Goal: Task Accomplishment & Management: Manage account settings

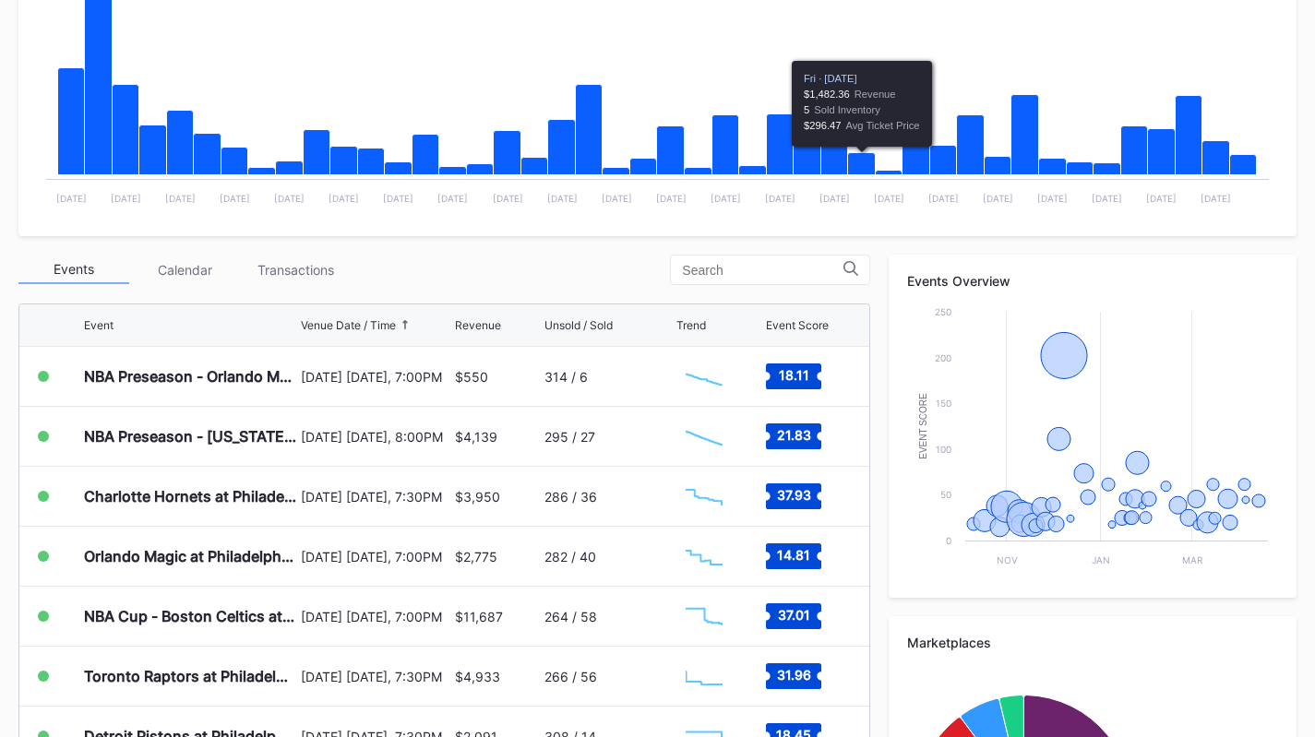
scroll to position [424, 0]
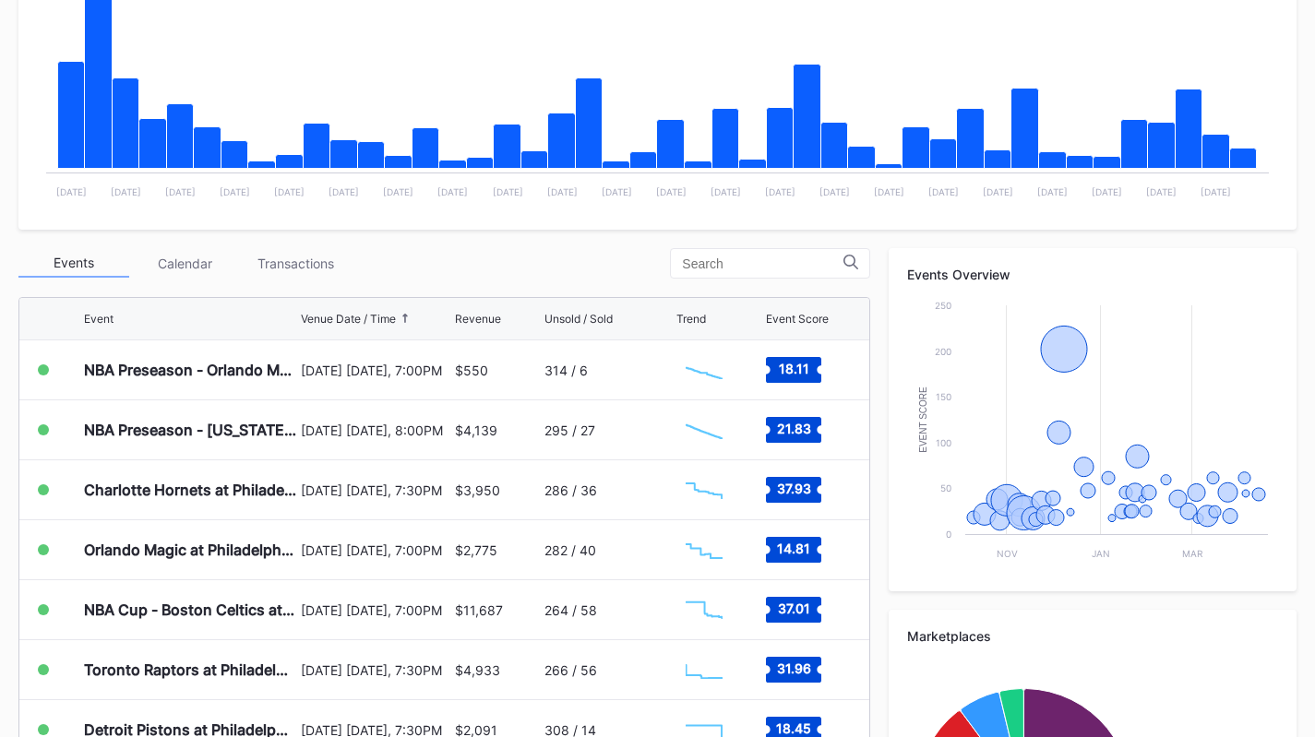
click at [287, 270] on div "Transactions" at bounding box center [295, 263] width 111 height 29
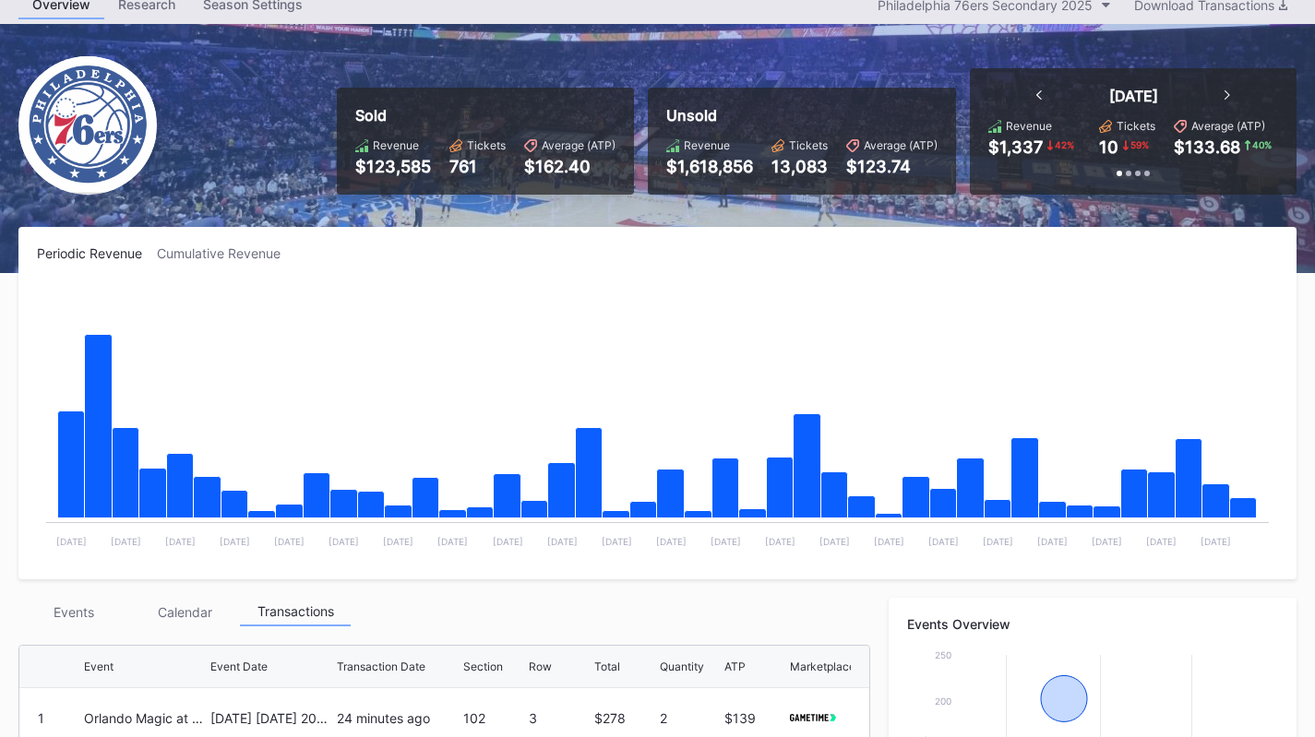
scroll to position [0, 0]
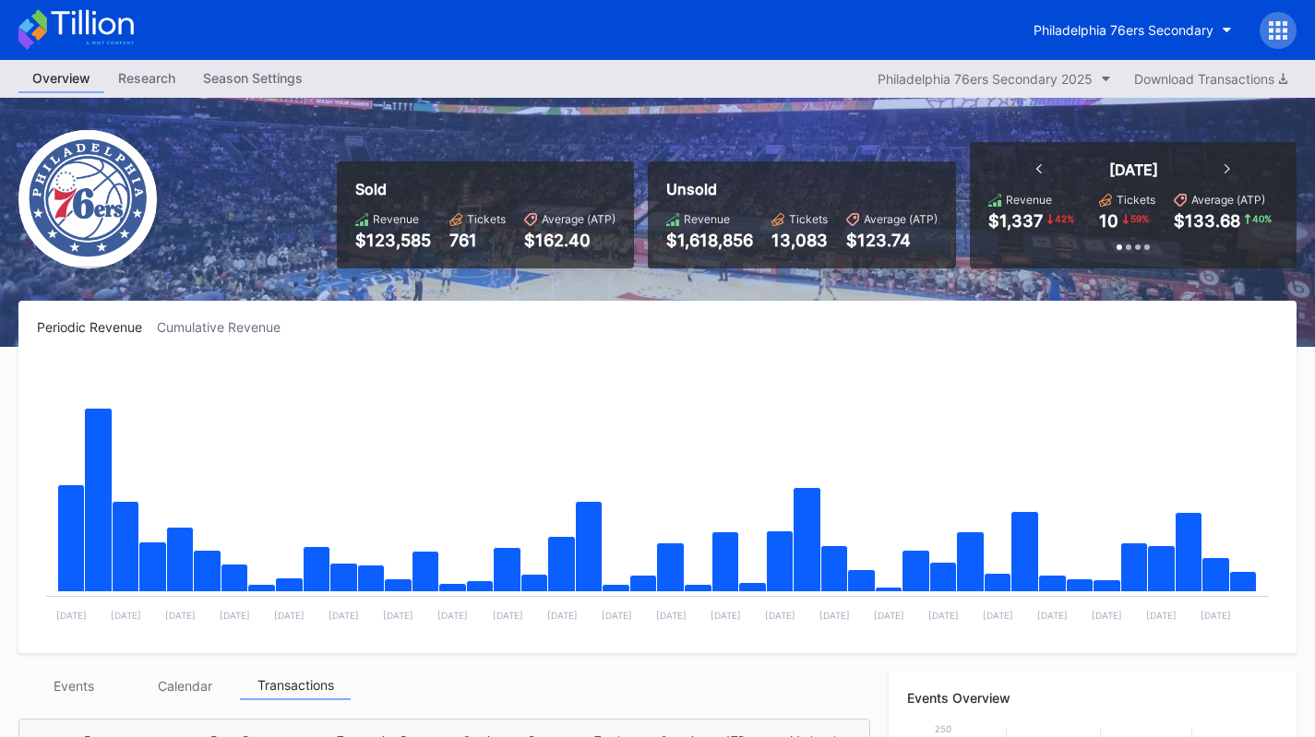
click at [1189, 31] on div "Philadelphia 76ers Secondary" at bounding box center [1123, 30] width 180 height 16
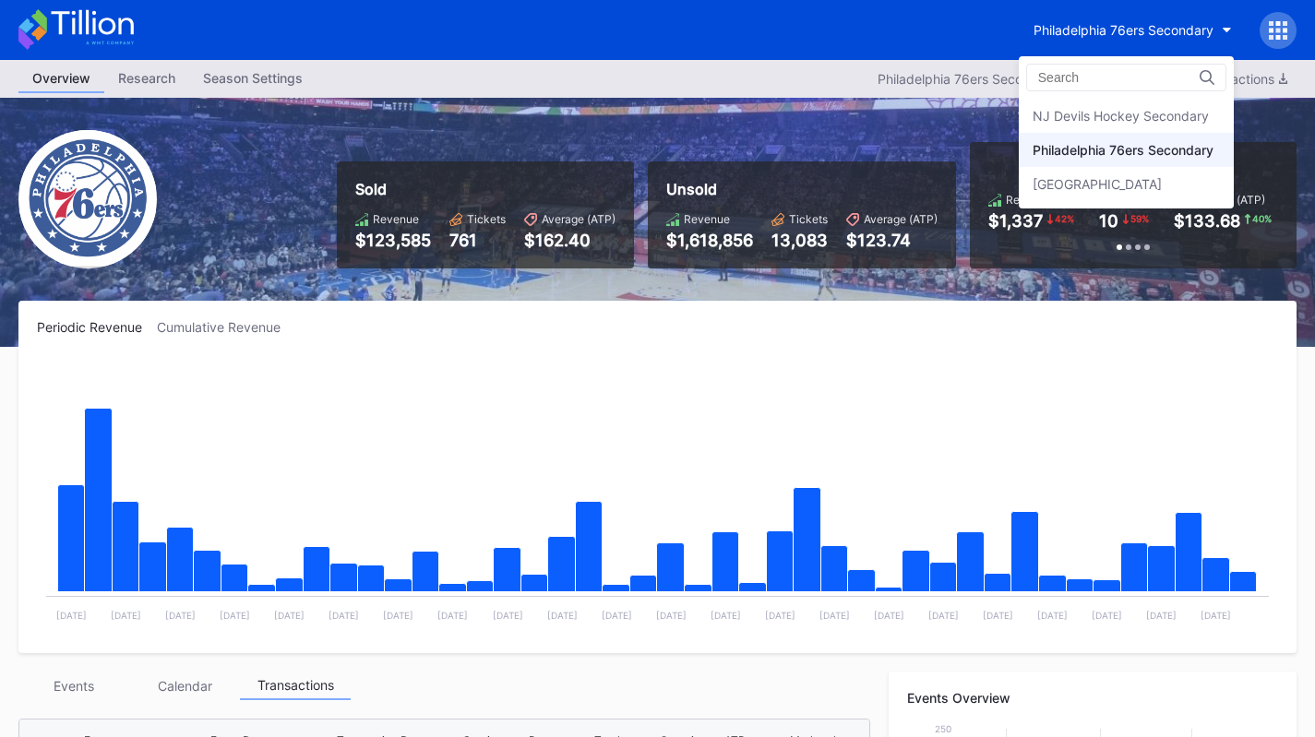
click at [1146, 184] on div "Prudential Center Secondary" at bounding box center [1097, 184] width 129 height 16
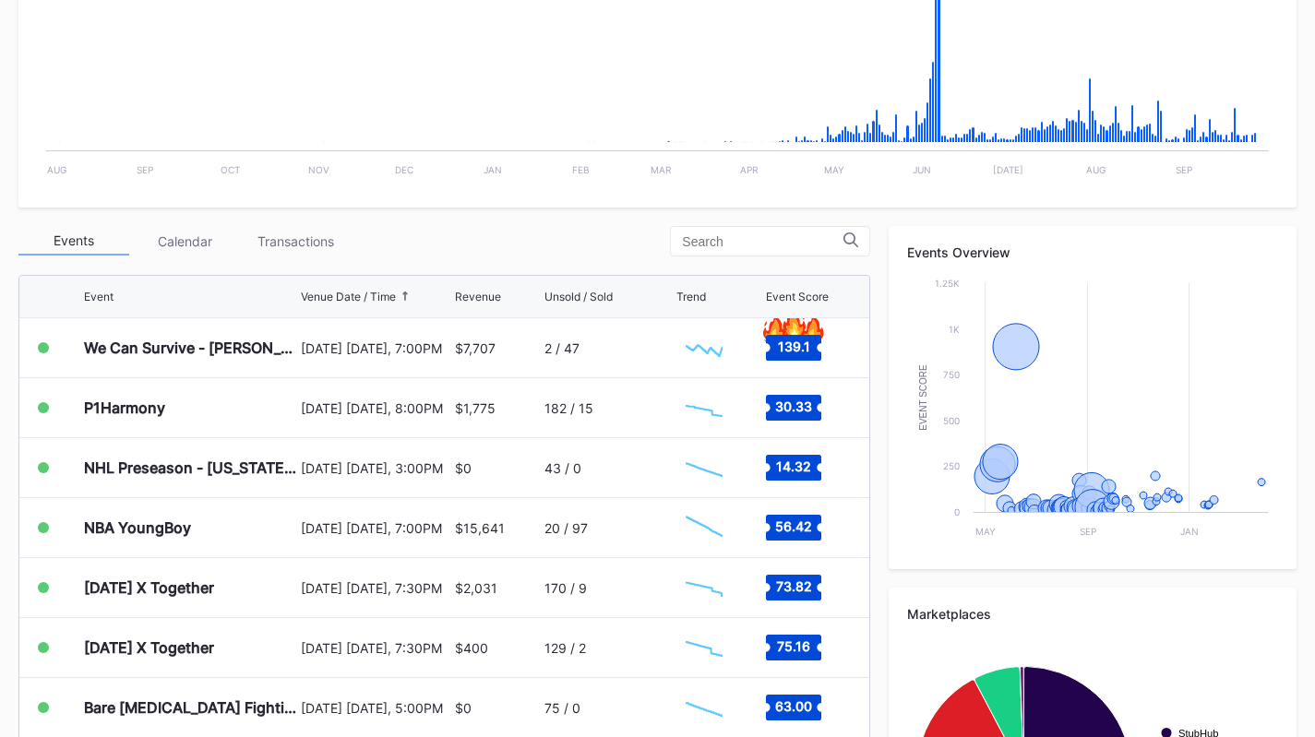
scroll to position [465, 0]
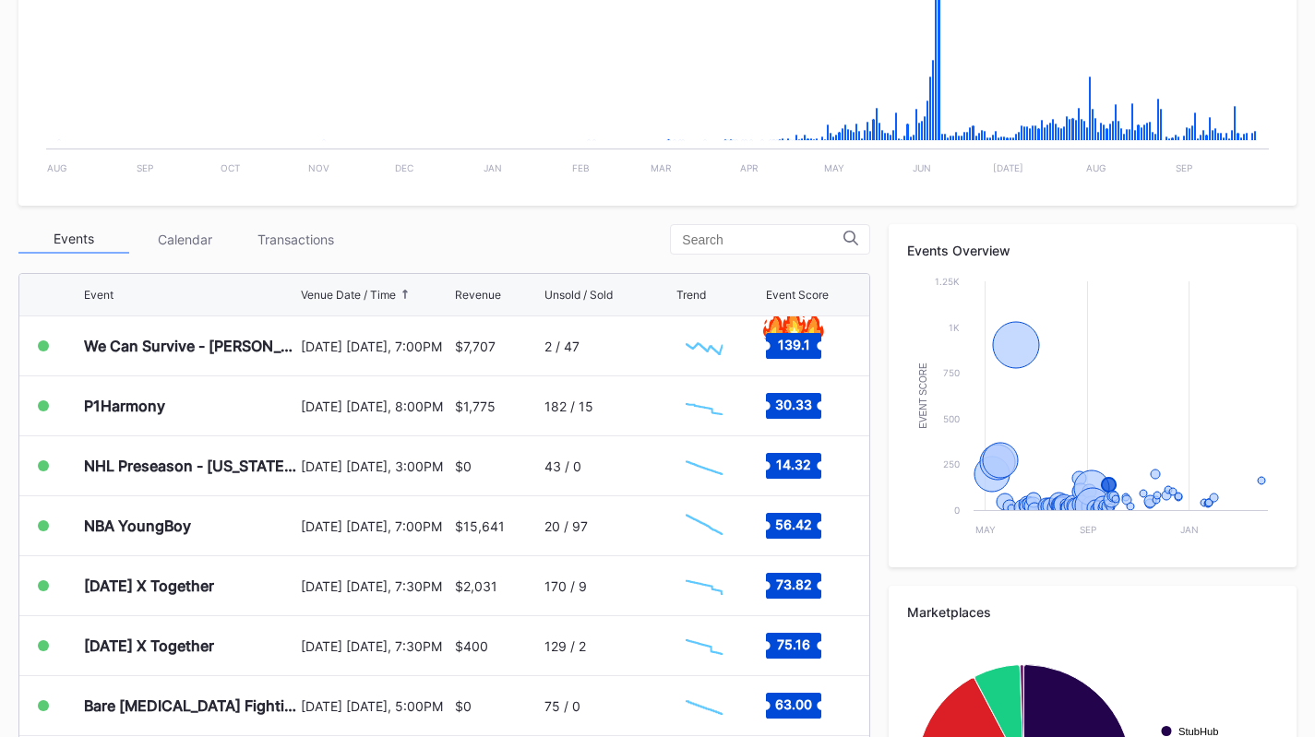
click at [317, 238] on div "Transactions" at bounding box center [295, 239] width 111 height 29
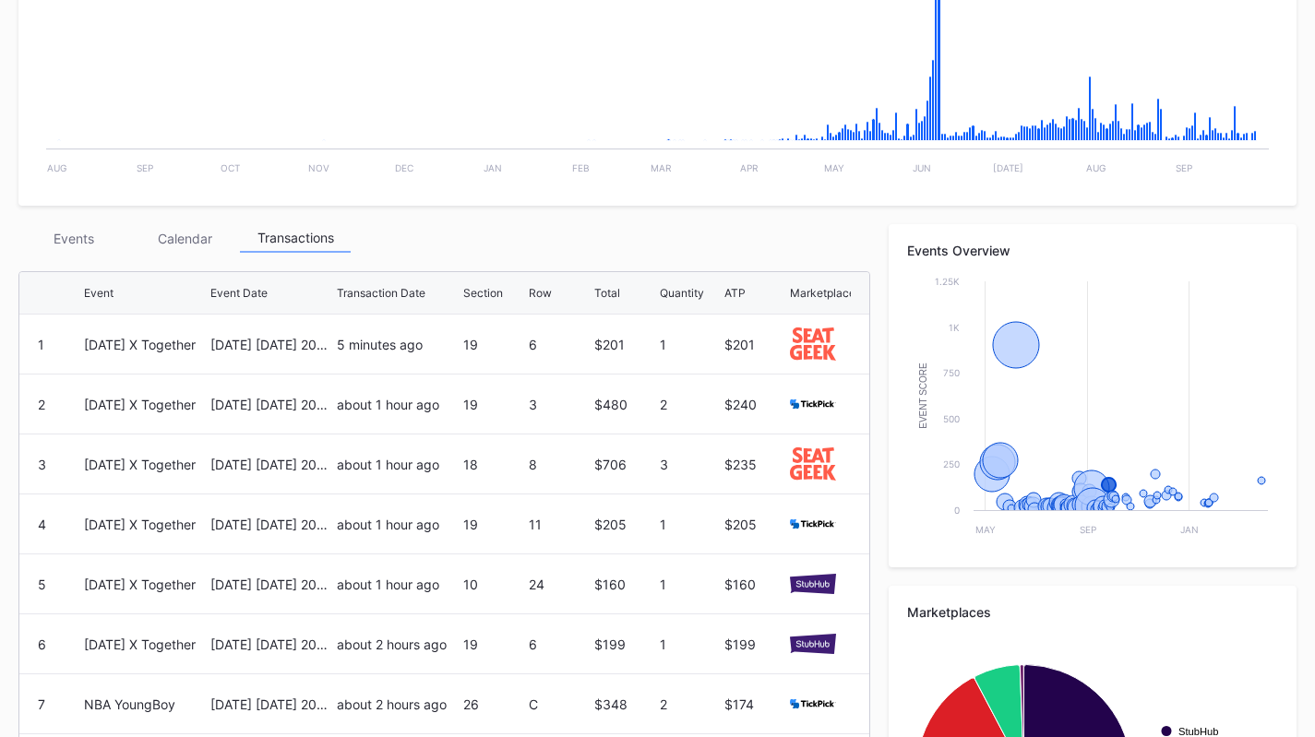
click at [396, 339] on div "5 minutes ago" at bounding box center [398, 345] width 122 height 16
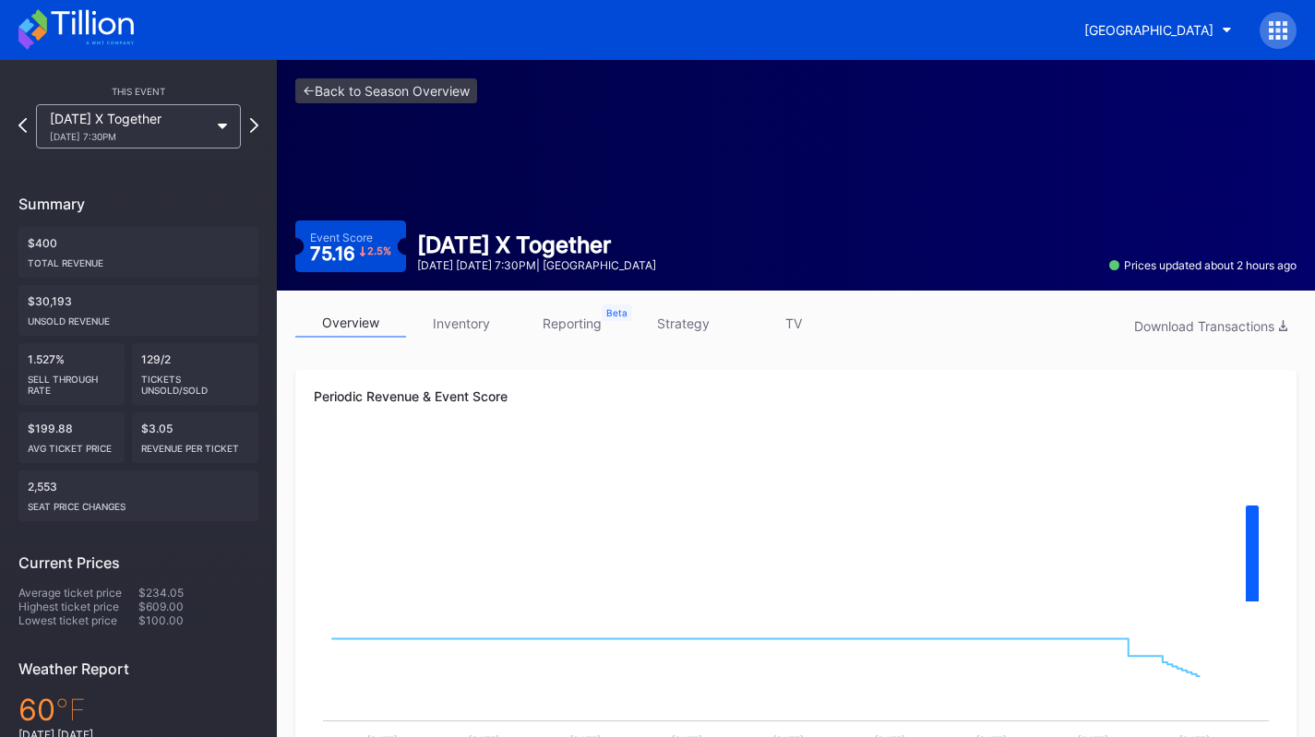
scroll to position [341, 0]
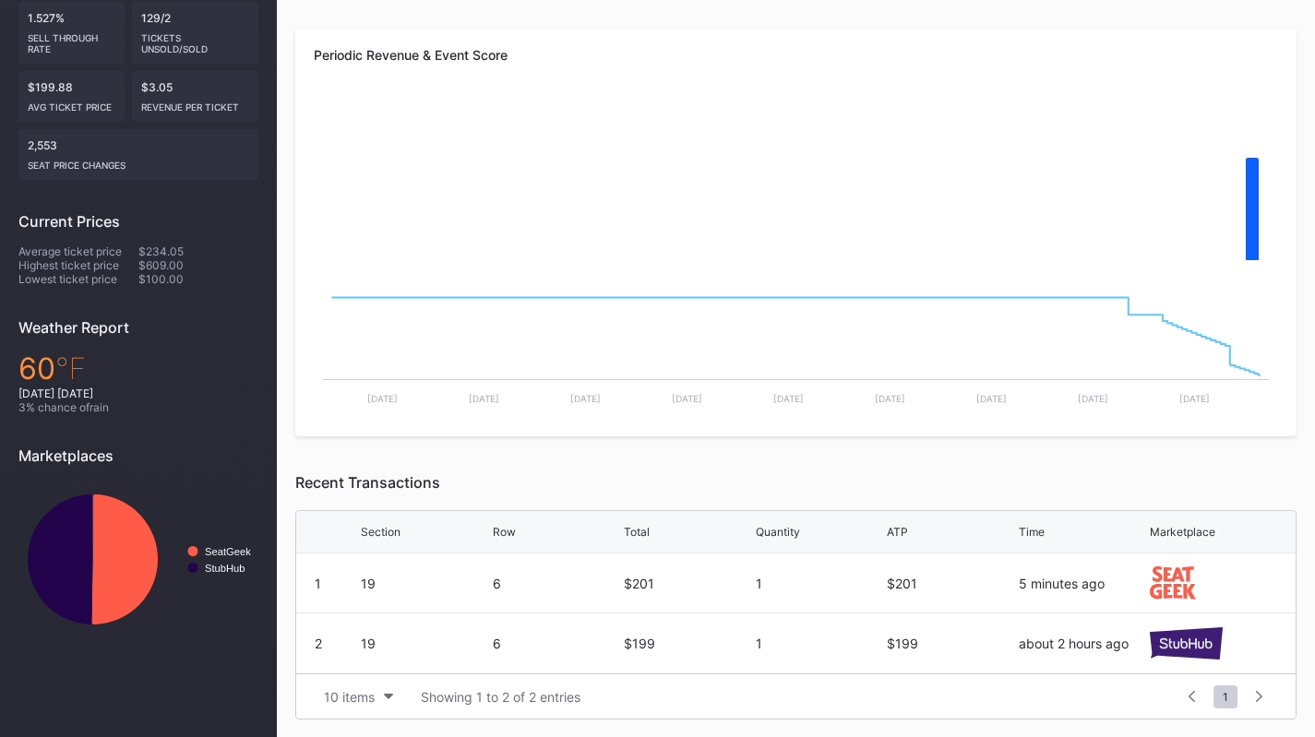
click at [379, 686] on button "10 items" at bounding box center [359, 697] width 88 height 25
click at [379, 656] on div "200 items" at bounding box center [359, 650] width 60 height 16
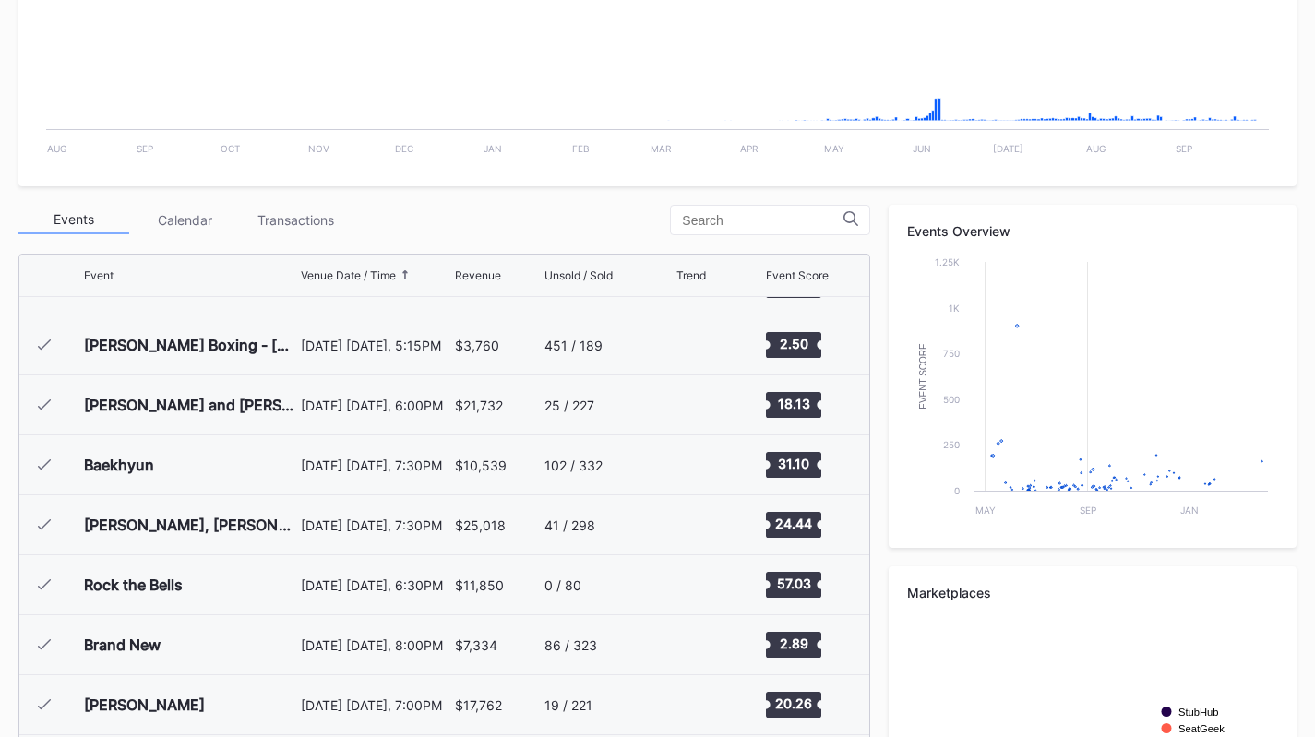
scroll to position [2879, 0]
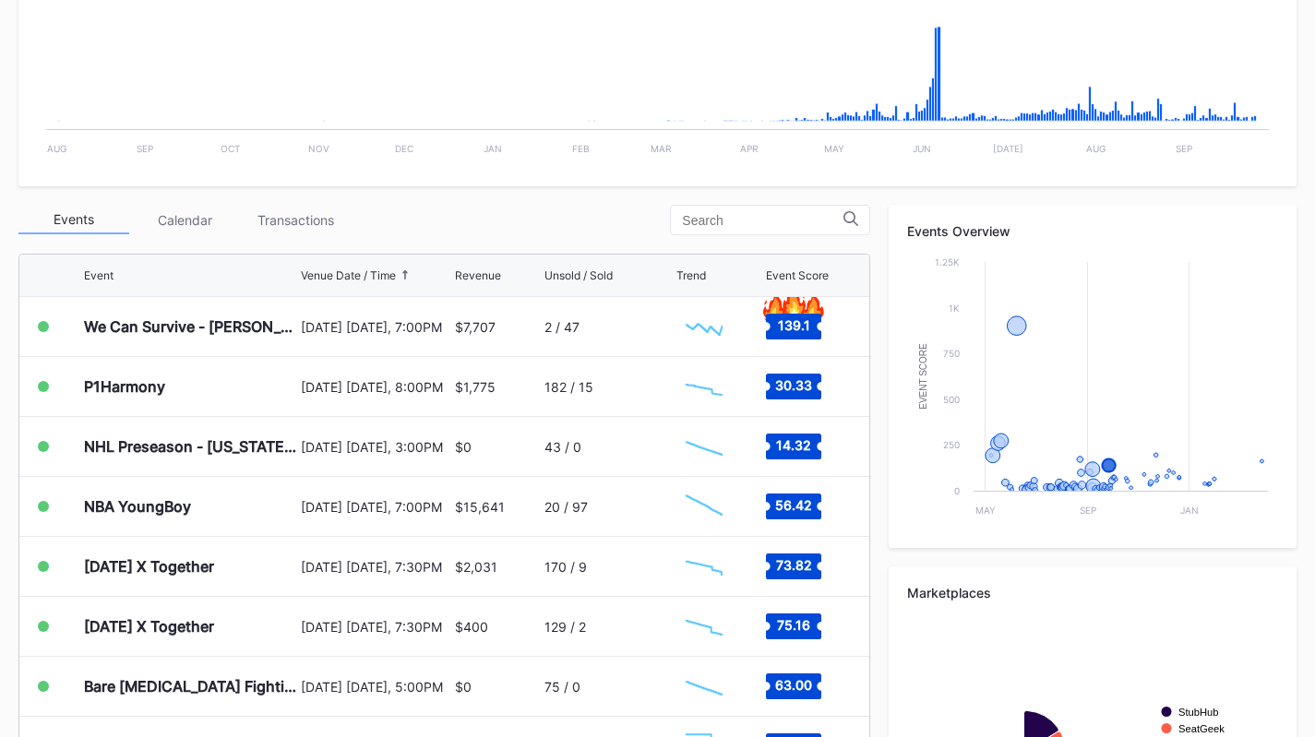
click at [280, 265] on div "Event Venue Date / Time Revenue Unsold / Sold Trend Event Score" at bounding box center [444, 276] width 850 height 42
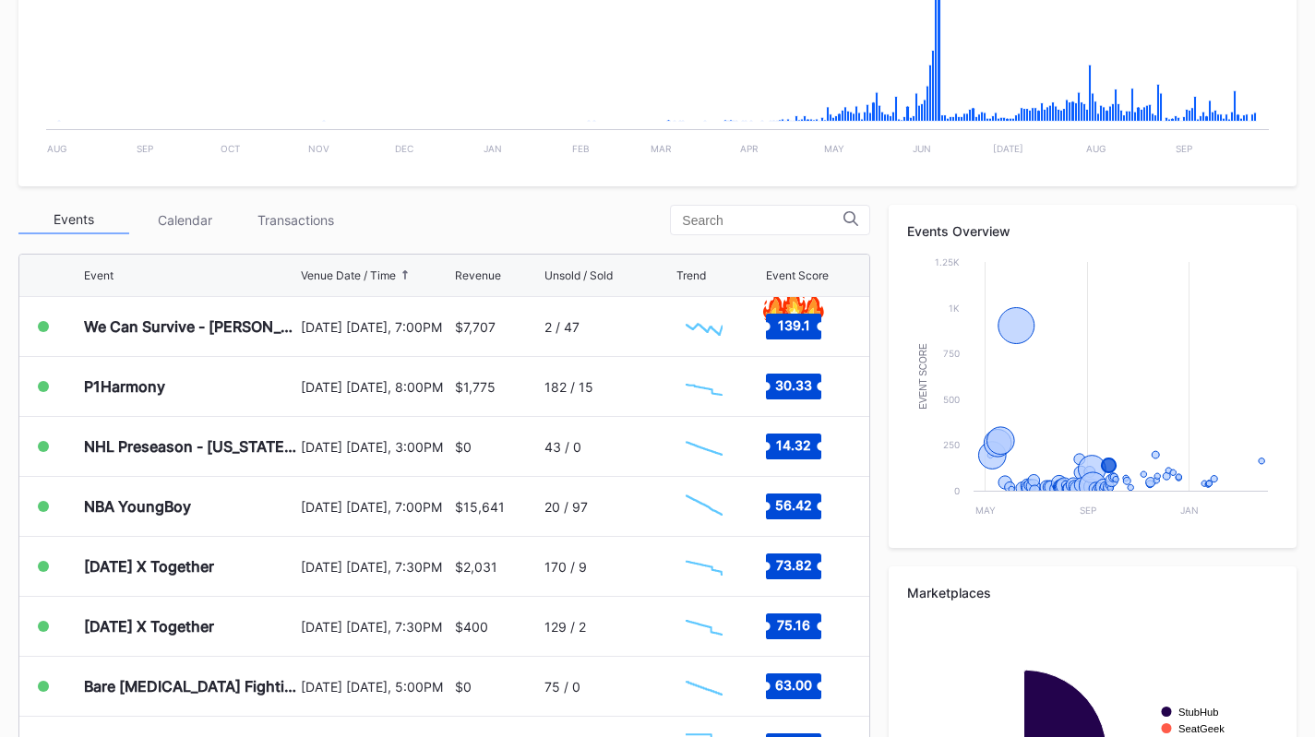
click at [316, 217] on div "Transactions" at bounding box center [295, 220] width 111 height 29
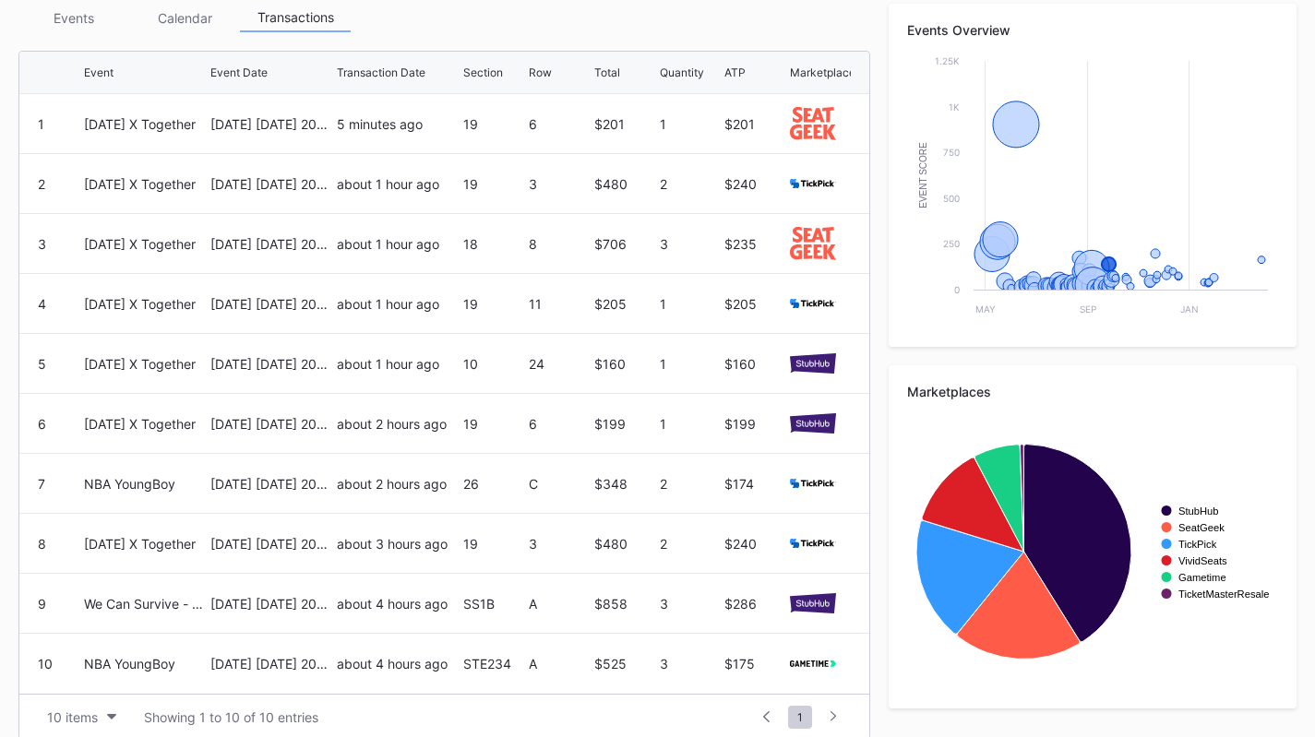
scroll to position [706, 0]
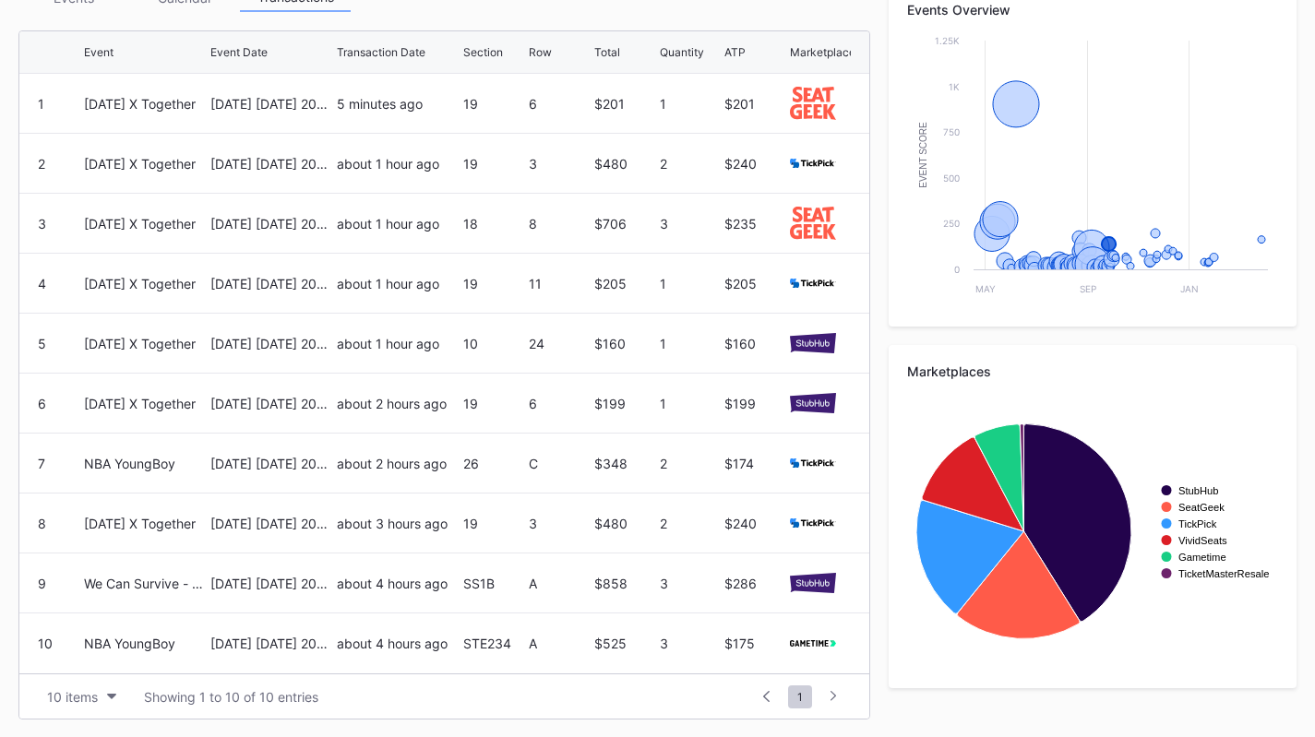
click at [79, 701] on div "10 items" at bounding box center [72, 697] width 51 height 16
click at [87, 656] on div "200 items" at bounding box center [82, 650] width 60 height 16
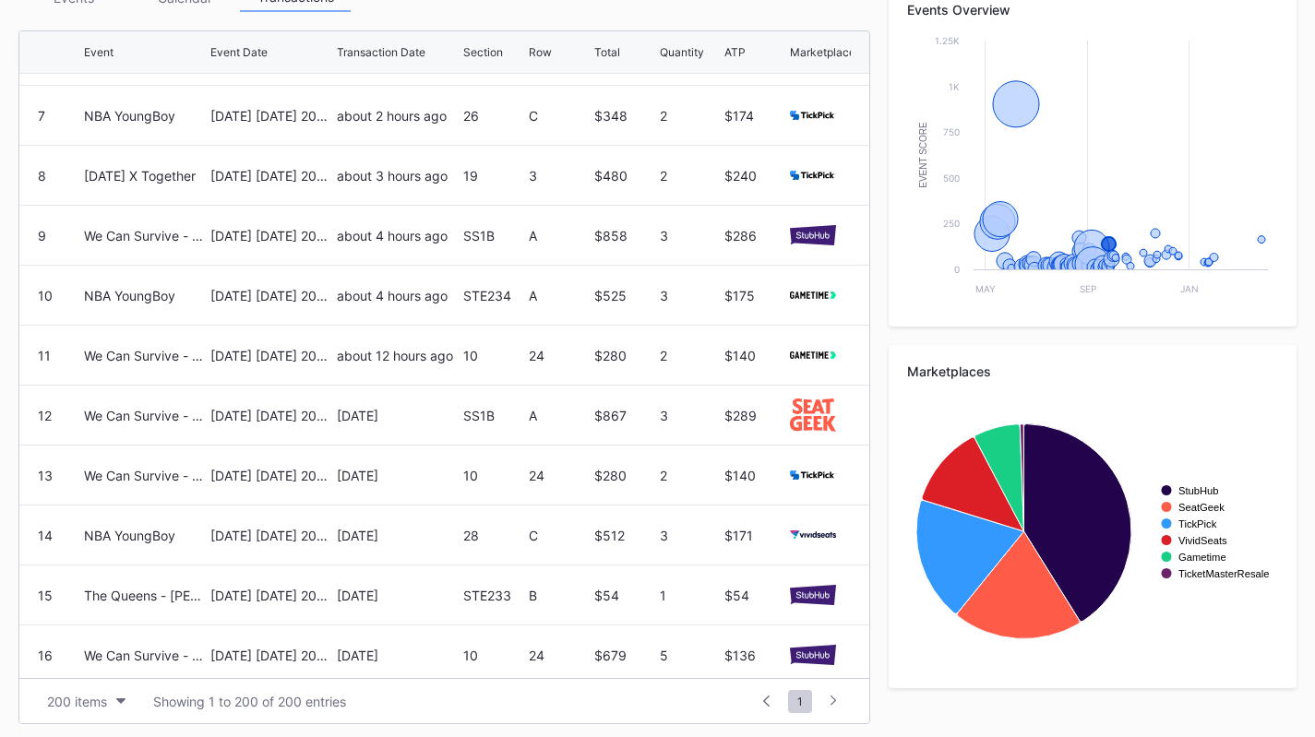
scroll to position [0, 0]
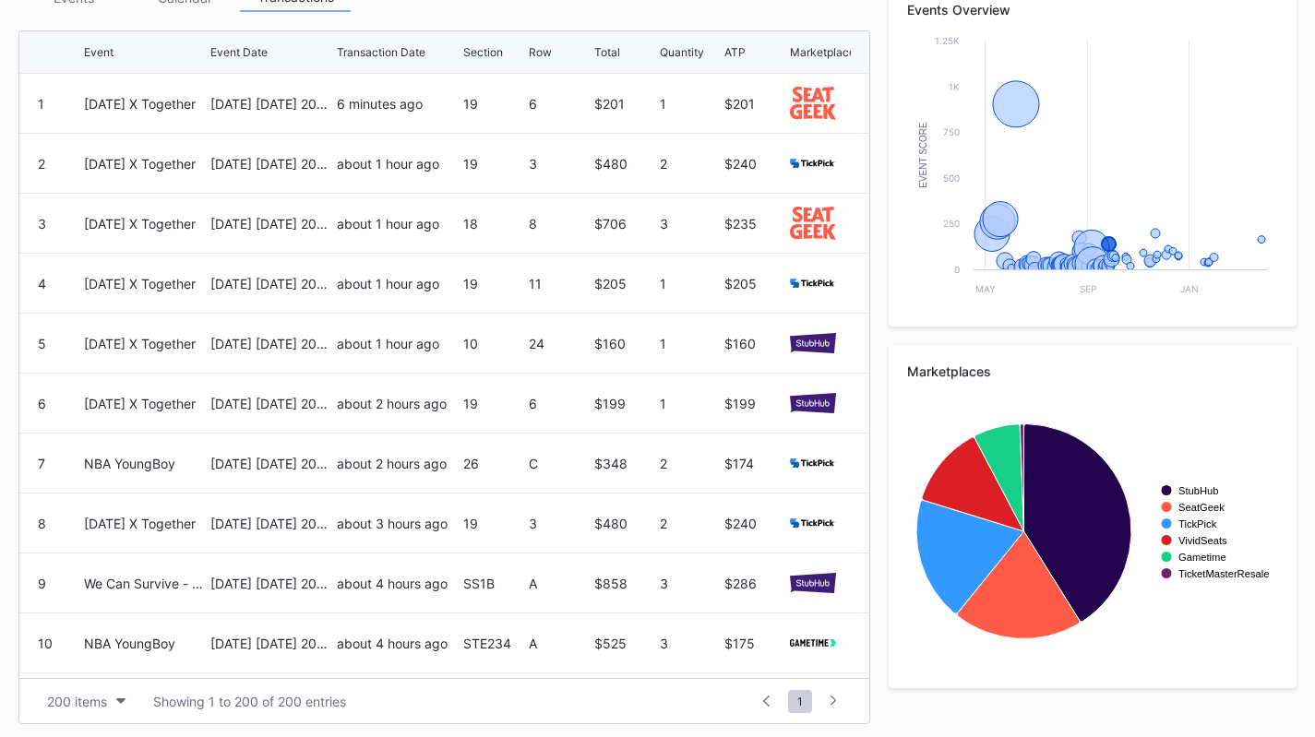
click at [181, 303] on div "Tomorrow X Together" at bounding box center [145, 283] width 122 height 59
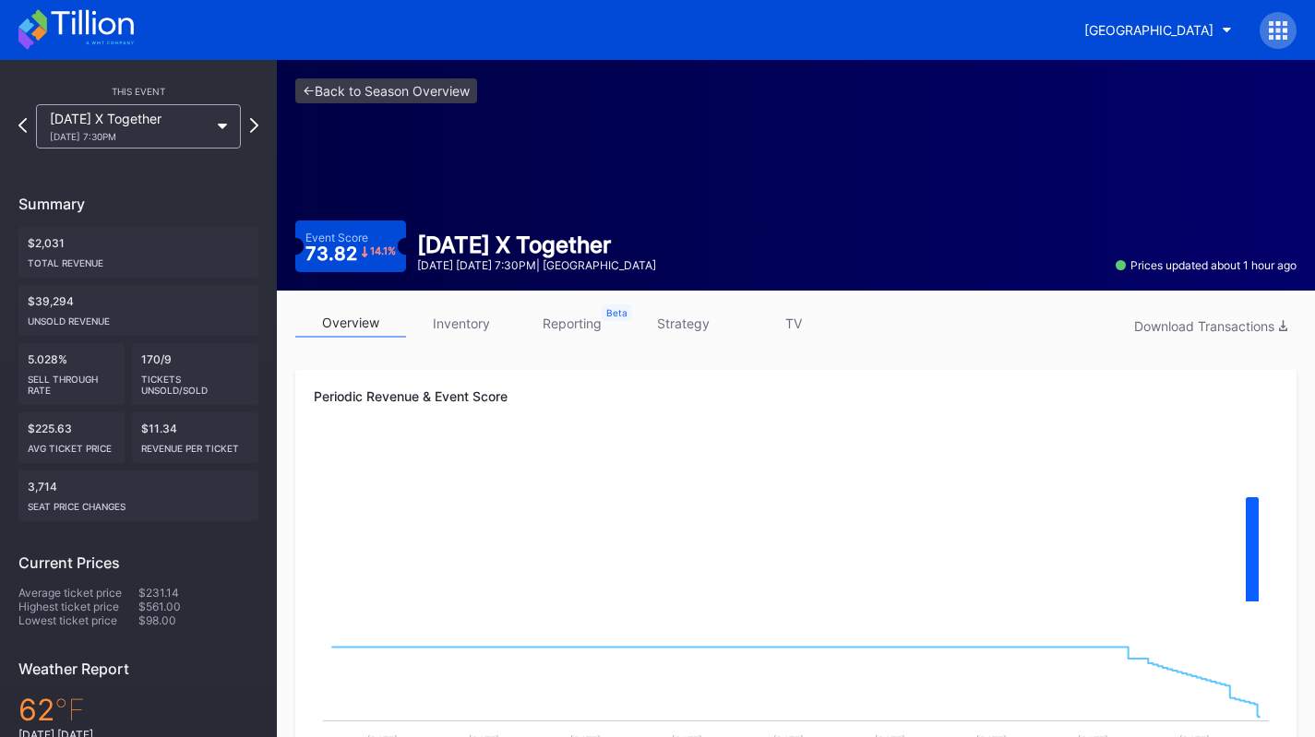
click at [1128, 36] on div "[GEOGRAPHIC_DATA]" at bounding box center [1148, 30] width 129 height 16
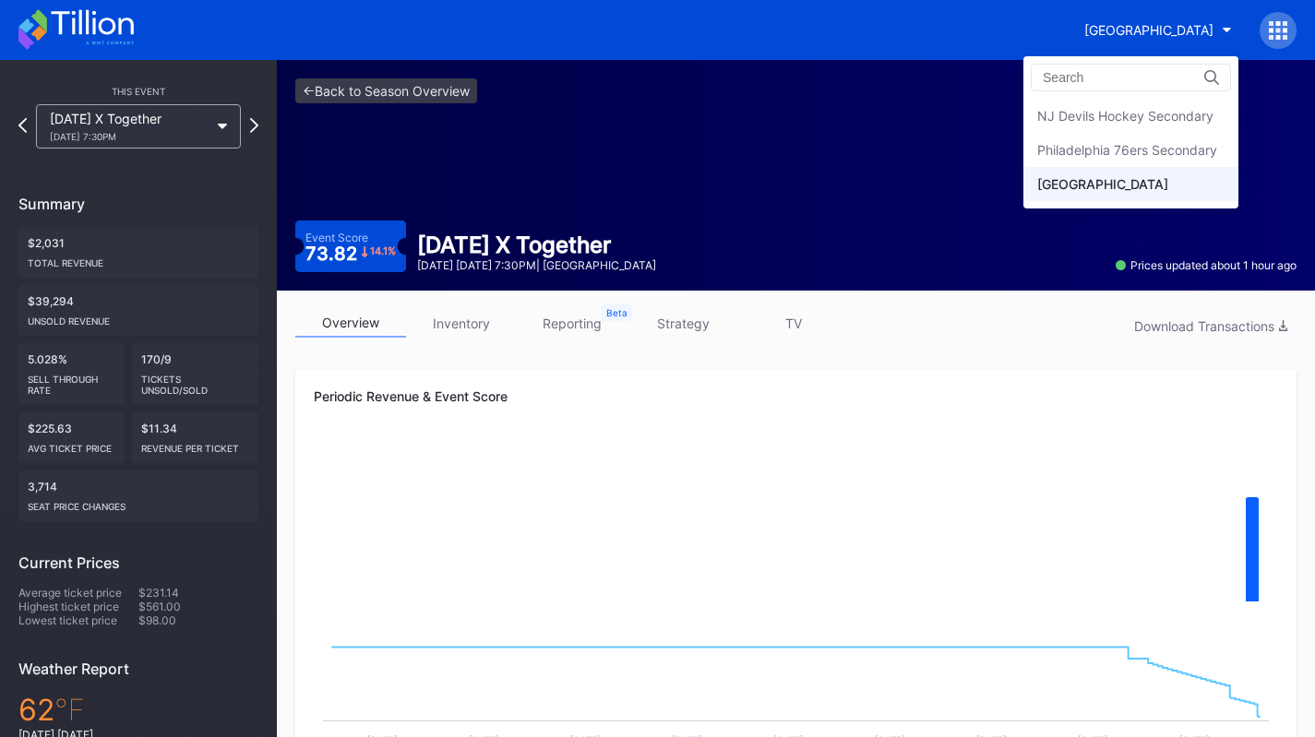
click at [1125, 149] on div "Philadelphia 76ers Secondary" at bounding box center [1127, 150] width 180 height 16
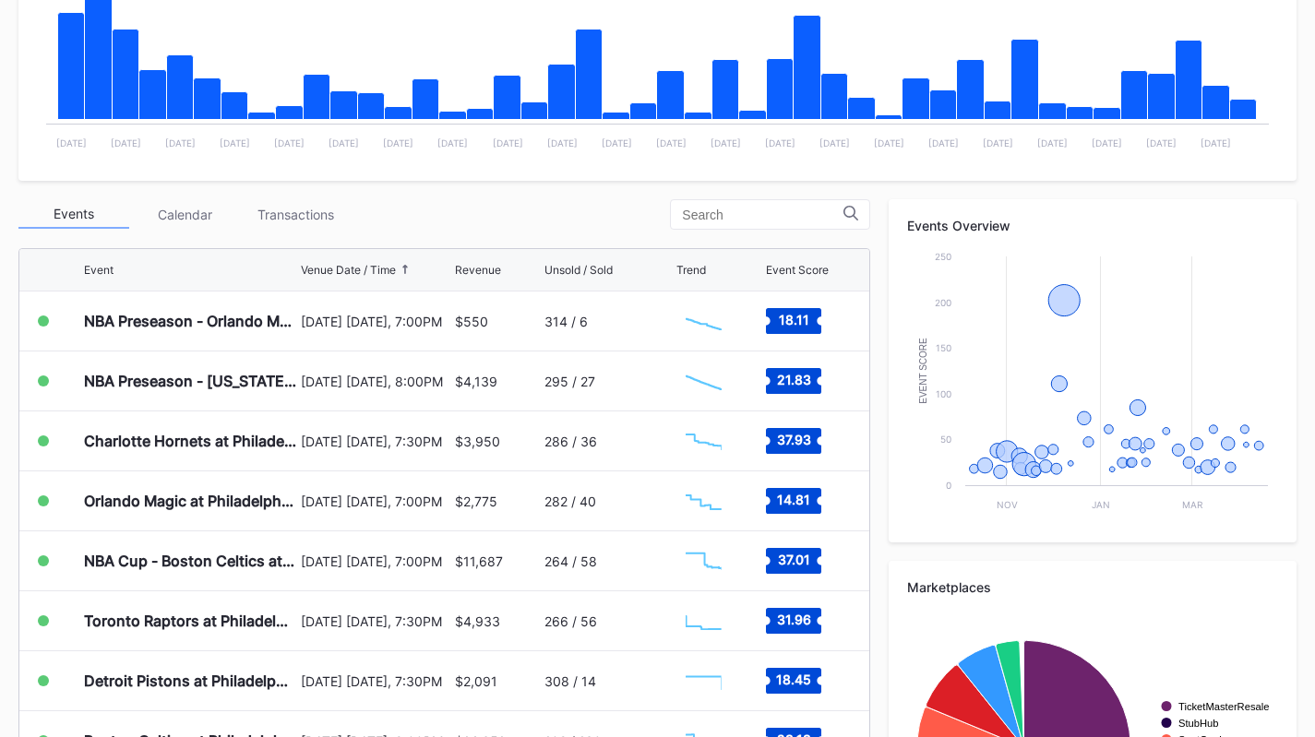
scroll to position [473, 0]
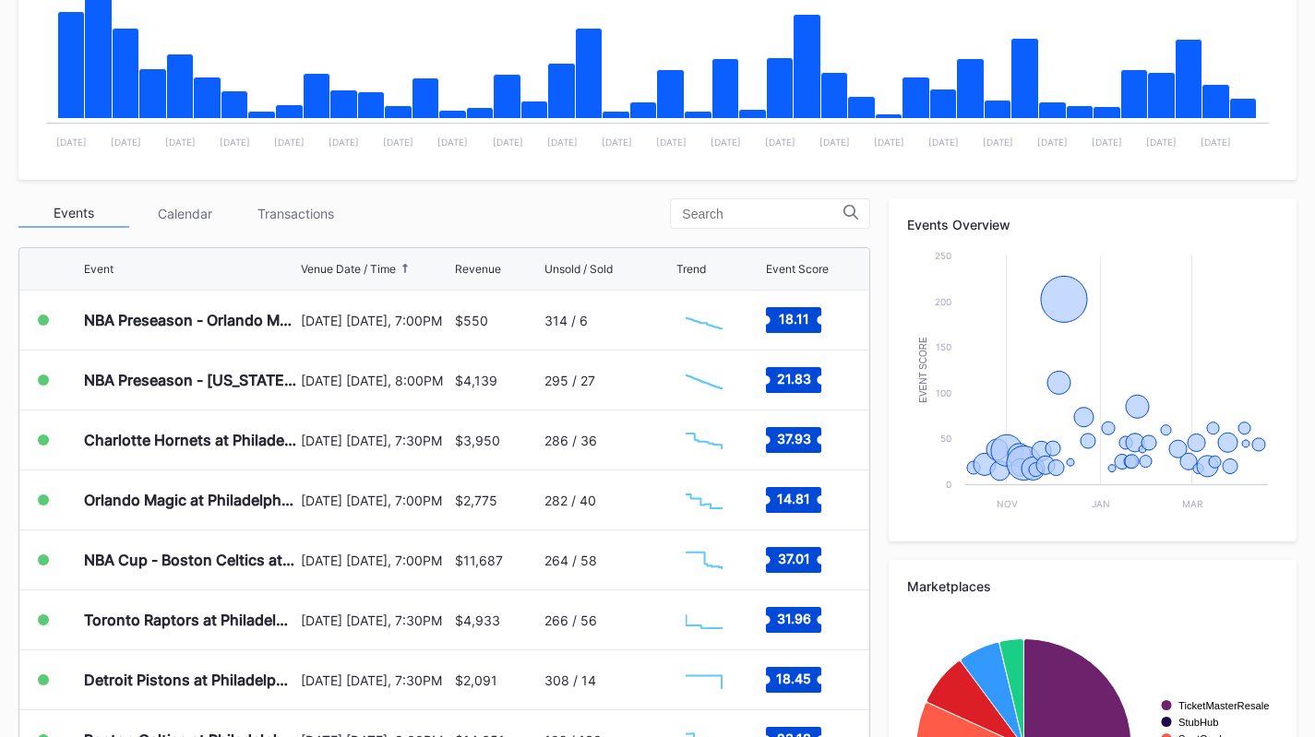
click at [313, 207] on div "Transactions" at bounding box center [295, 213] width 111 height 29
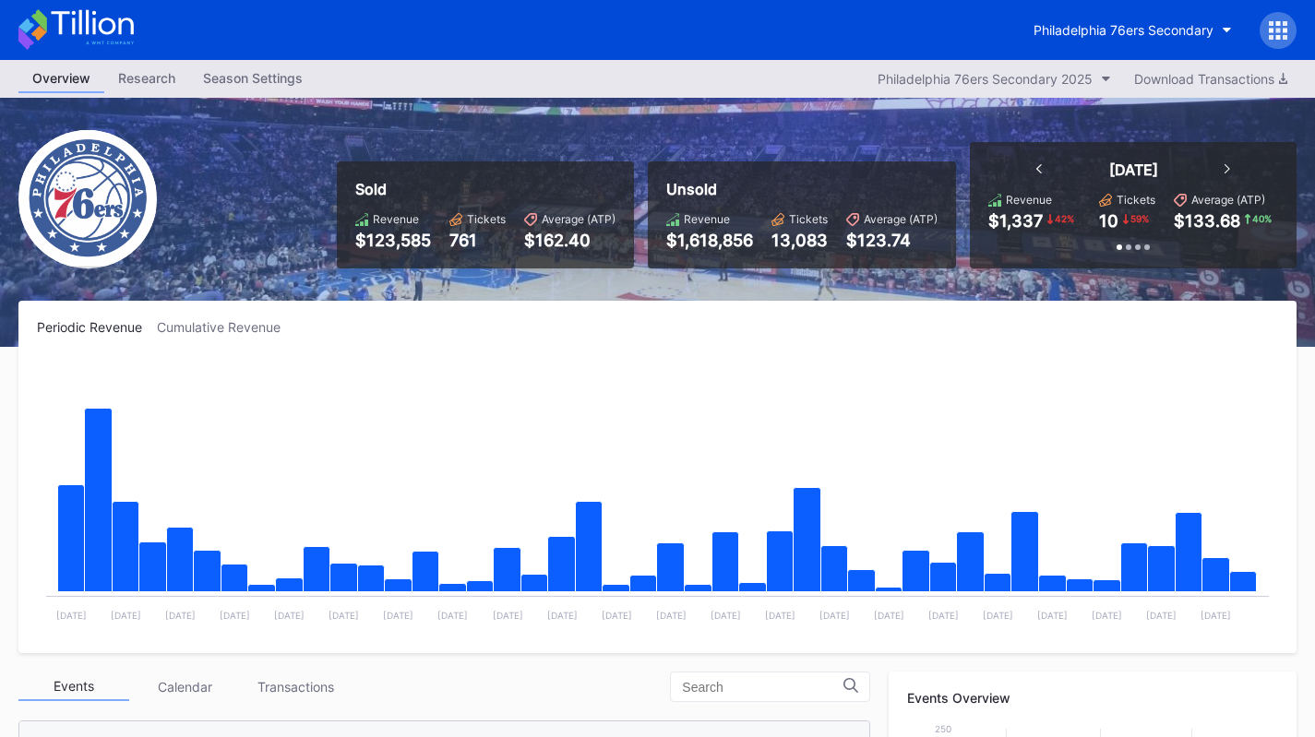
scroll to position [645, 0]
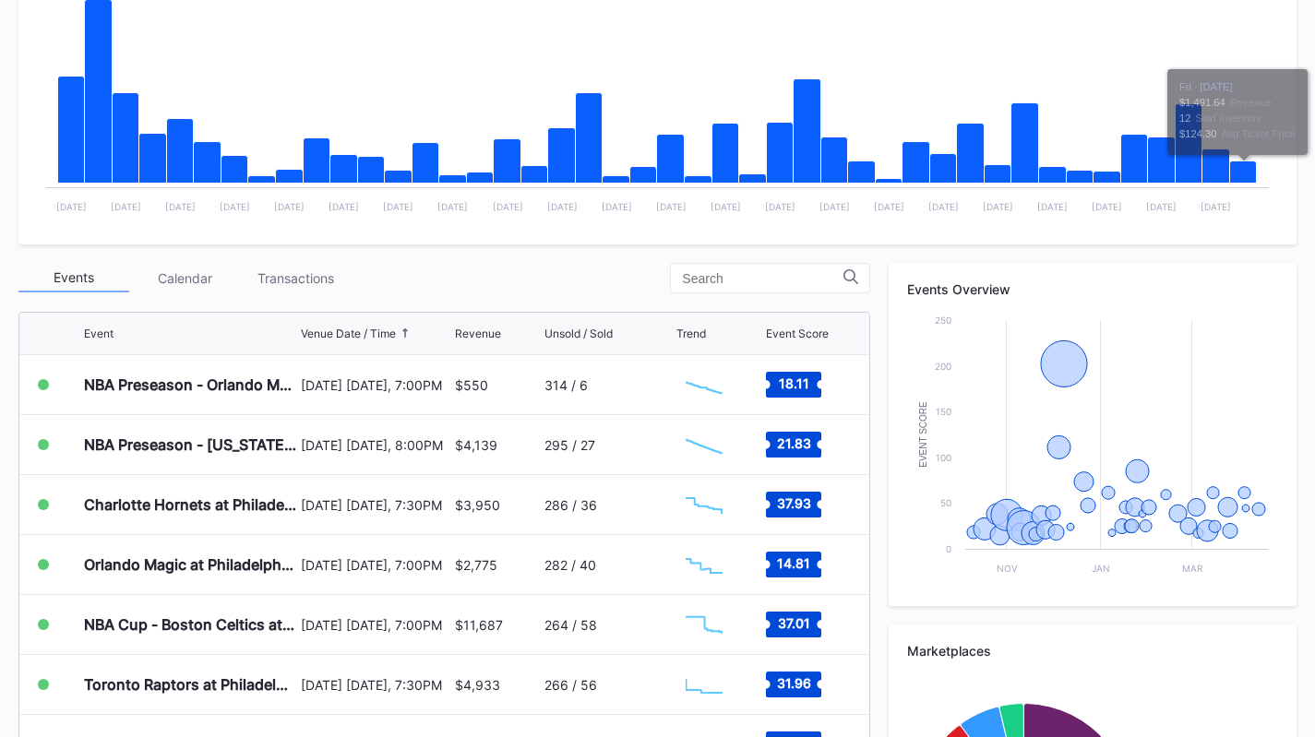
scroll to position [410, 0]
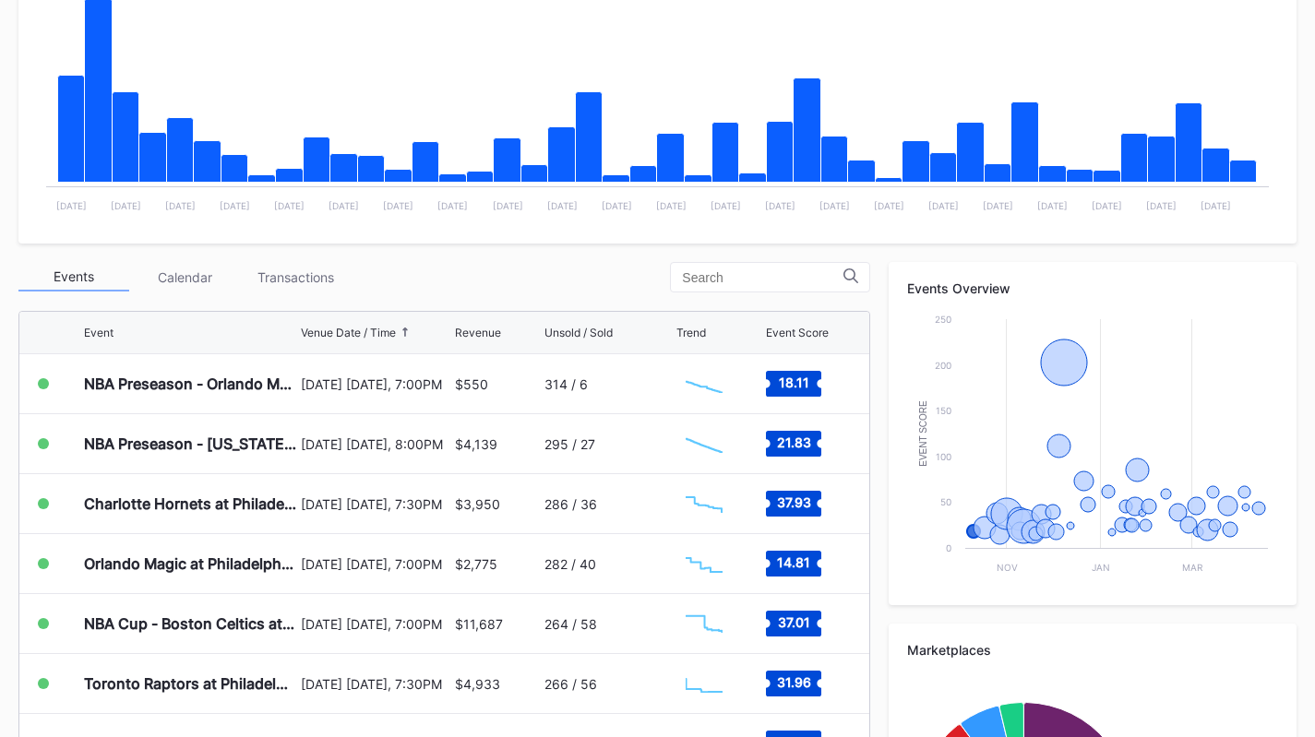
click at [306, 284] on div "Transactions" at bounding box center [295, 277] width 111 height 29
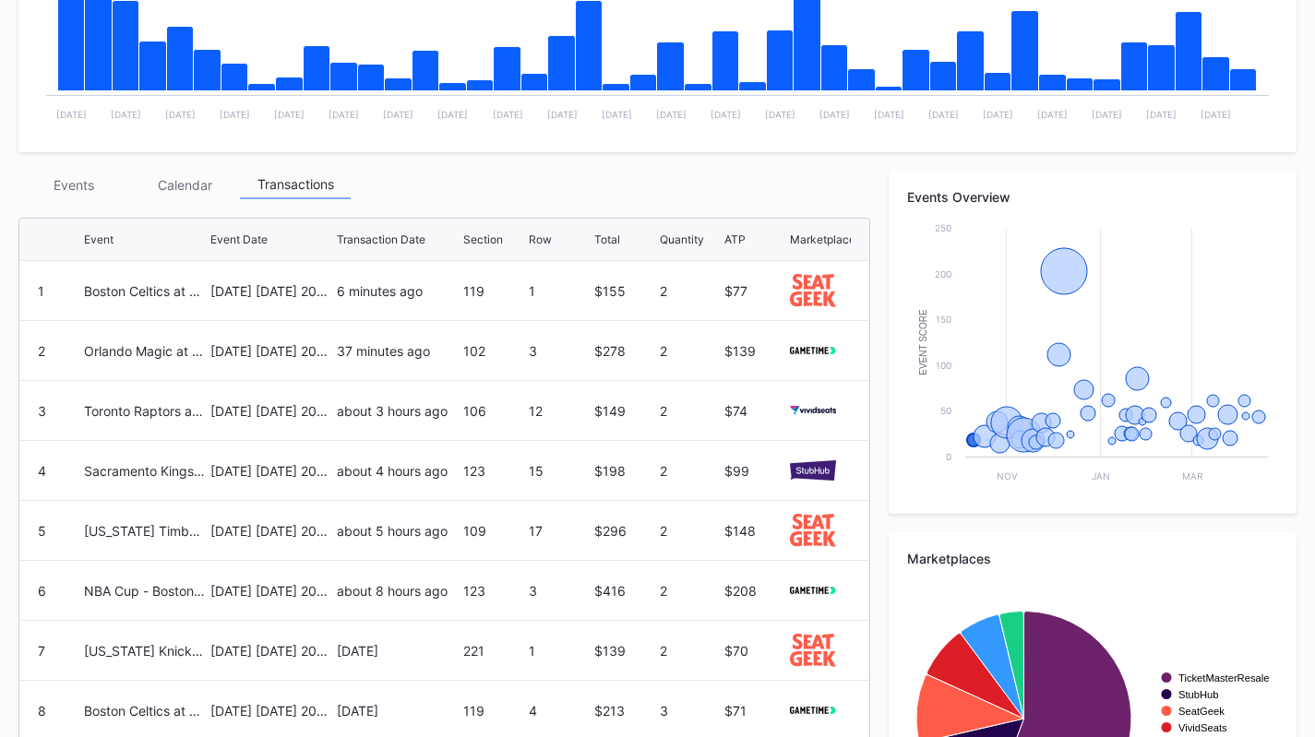
scroll to position [523, 0]
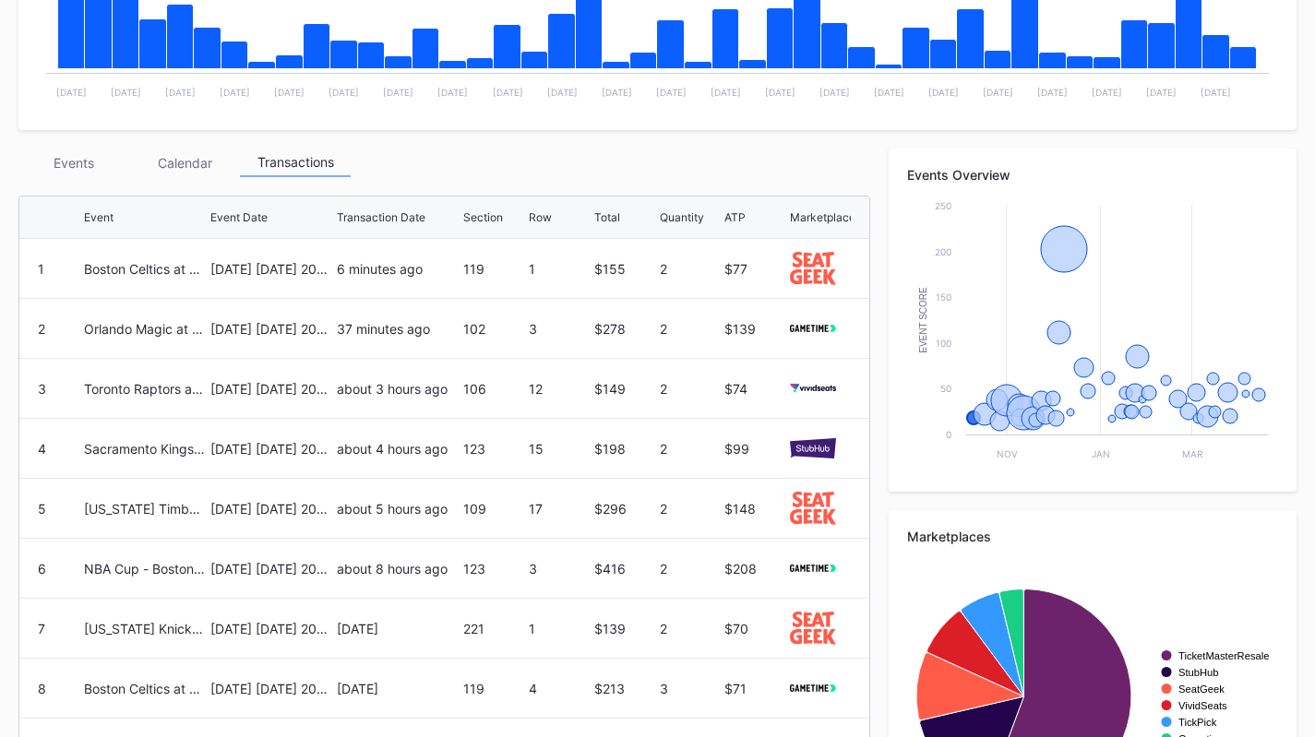
click at [70, 176] on div "Events" at bounding box center [73, 163] width 111 height 29
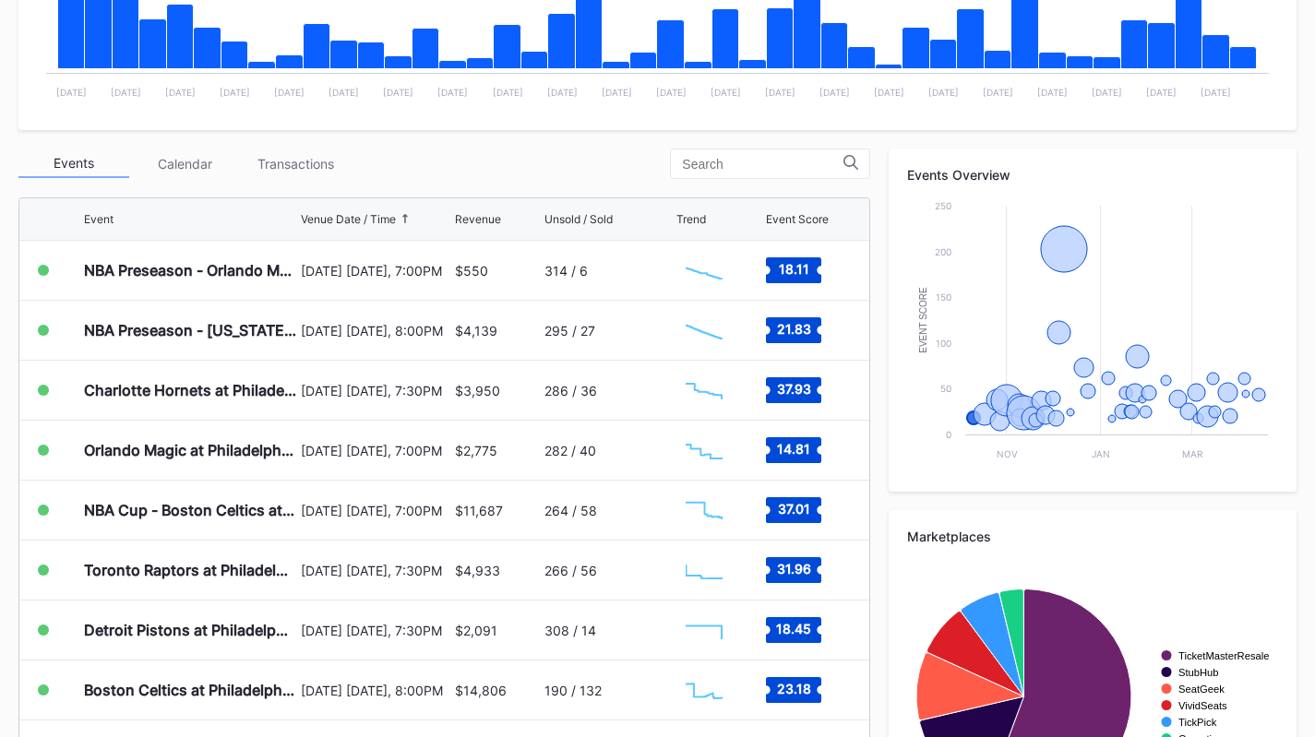
scroll to position [658, 0]
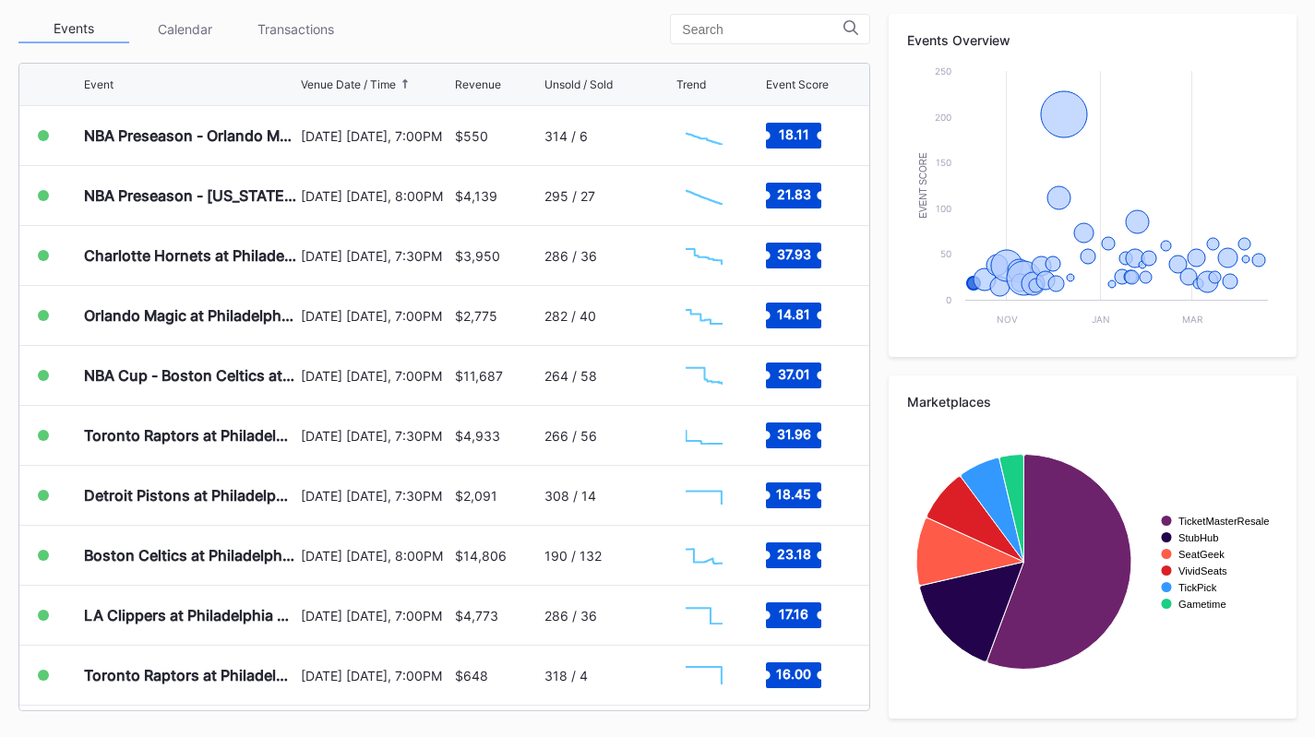
click at [285, 18] on div "Transactions" at bounding box center [295, 29] width 111 height 29
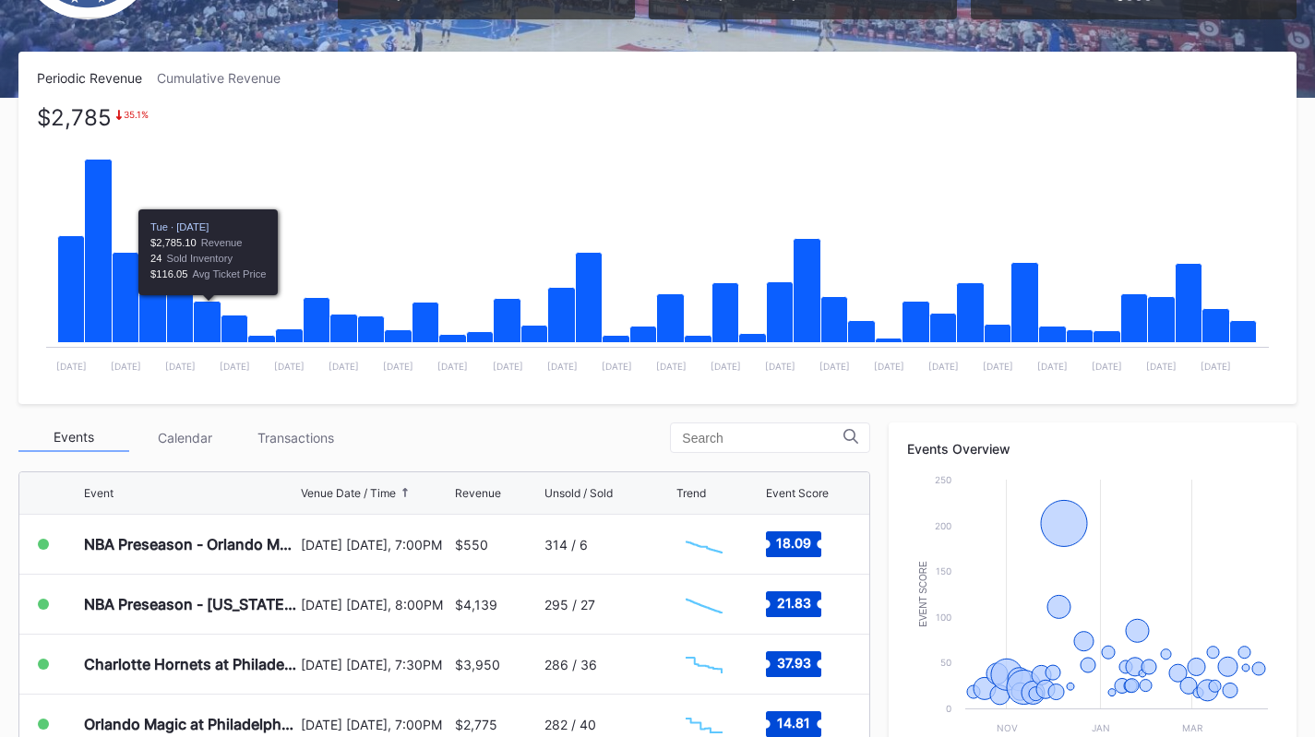
scroll to position [250, 0]
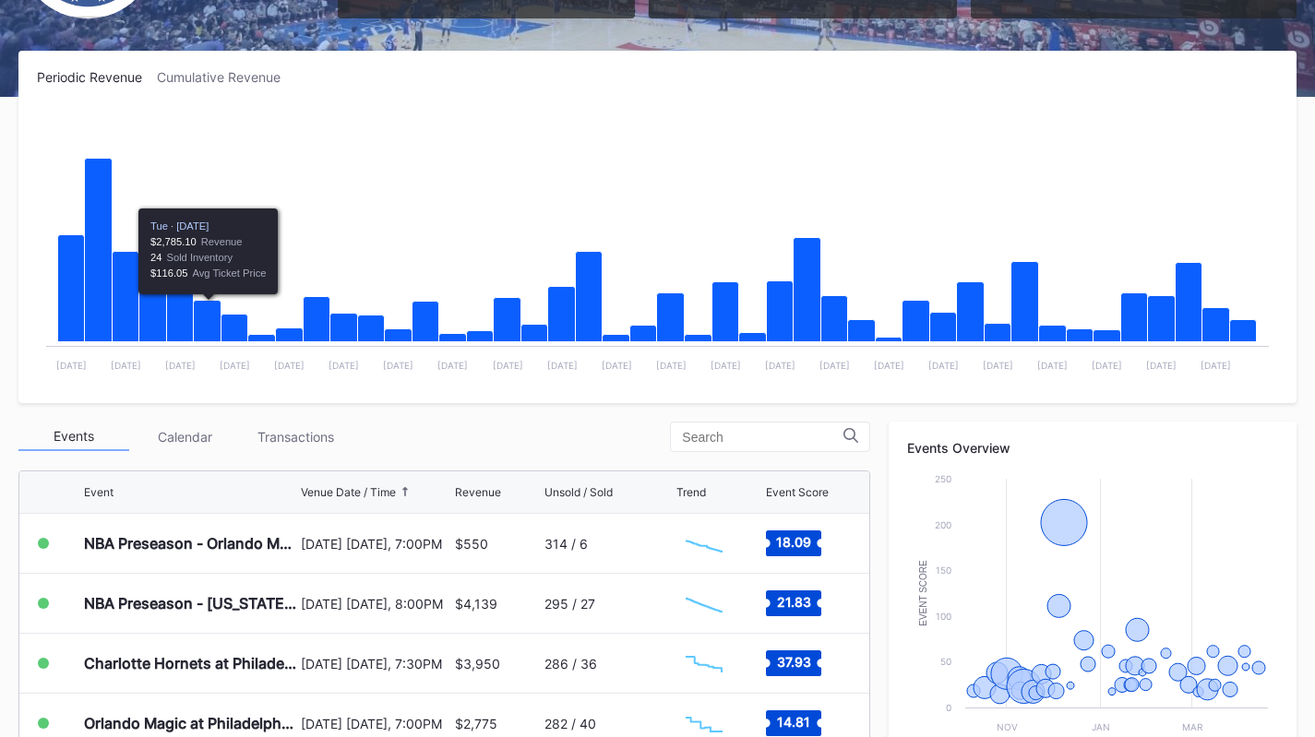
click at [293, 440] on div "Transactions" at bounding box center [295, 437] width 111 height 29
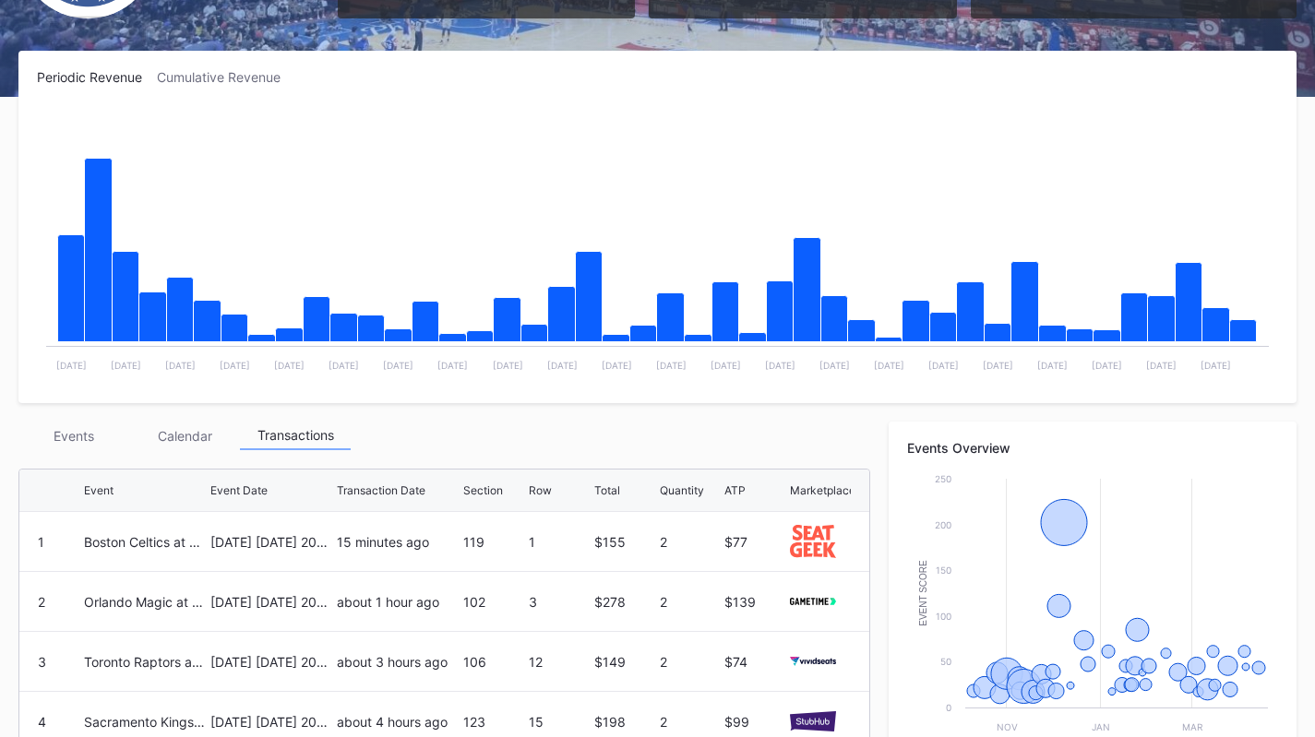
click at [78, 439] on div "Events" at bounding box center [73, 436] width 111 height 29
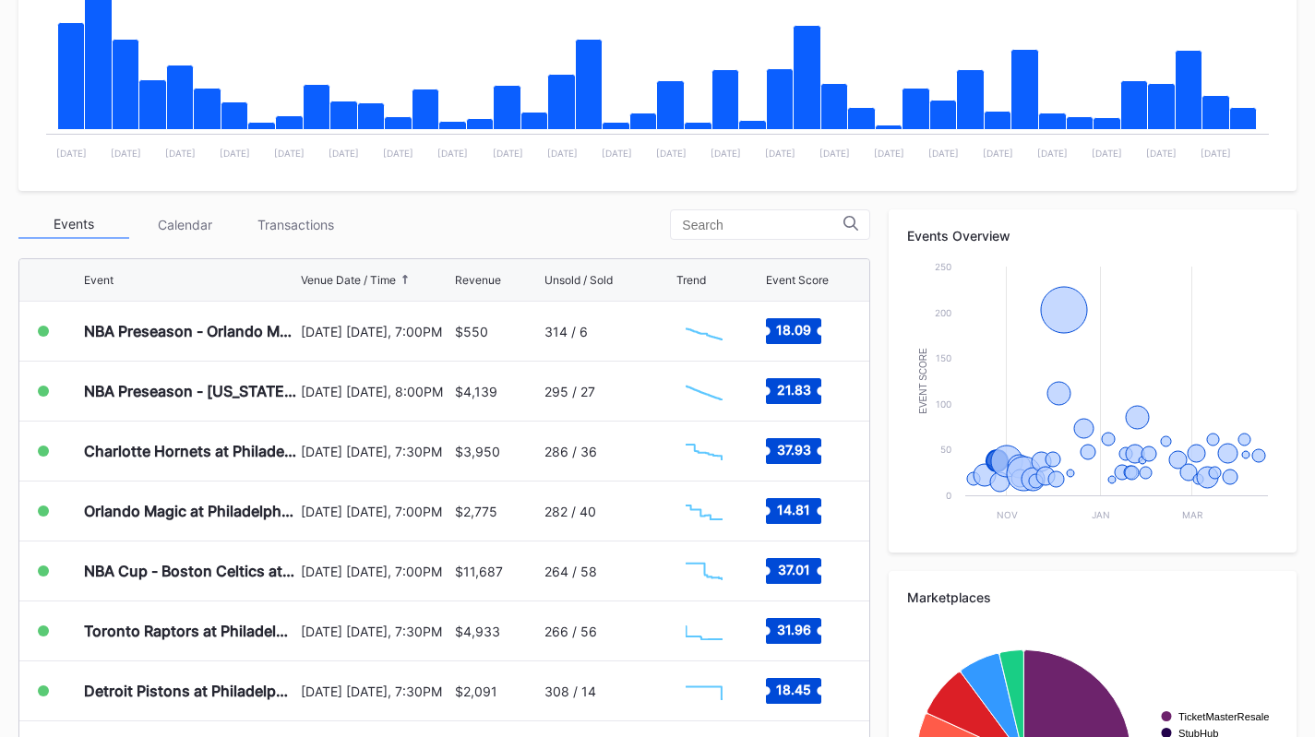
scroll to position [470, 0]
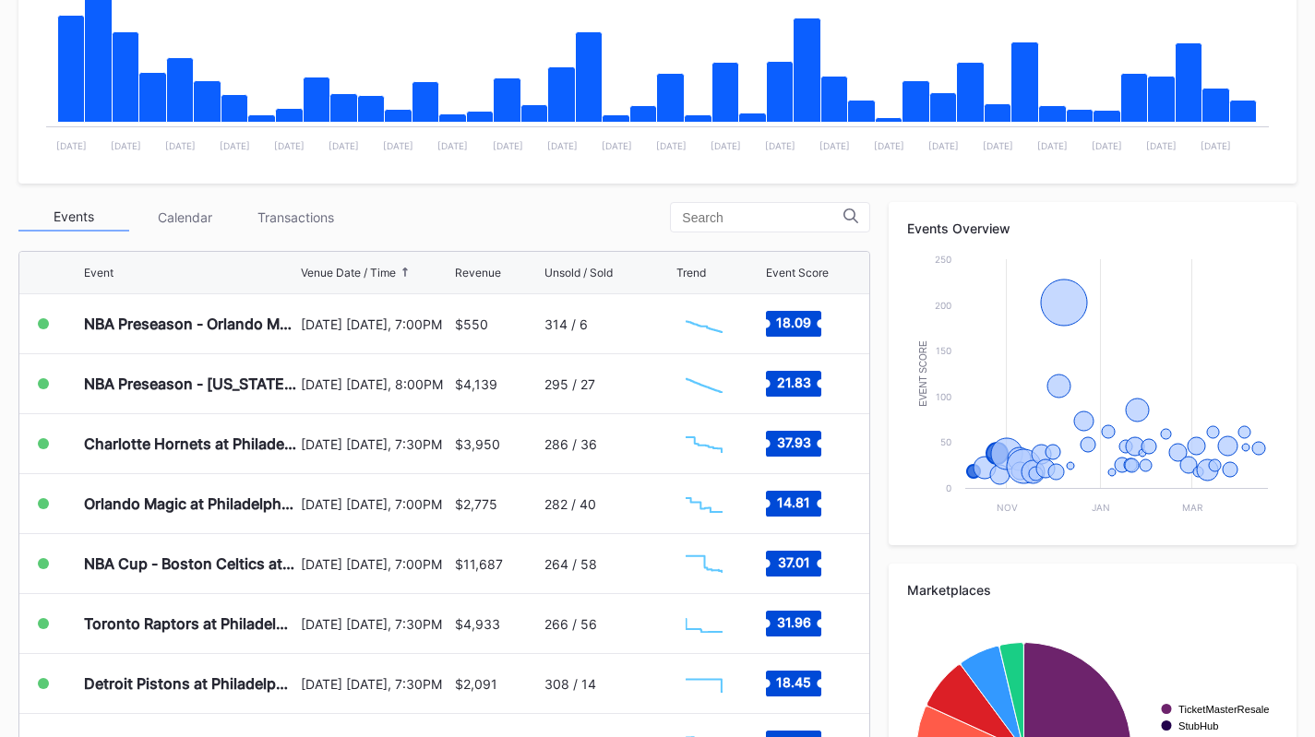
click at [326, 221] on div "Transactions" at bounding box center [295, 217] width 111 height 29
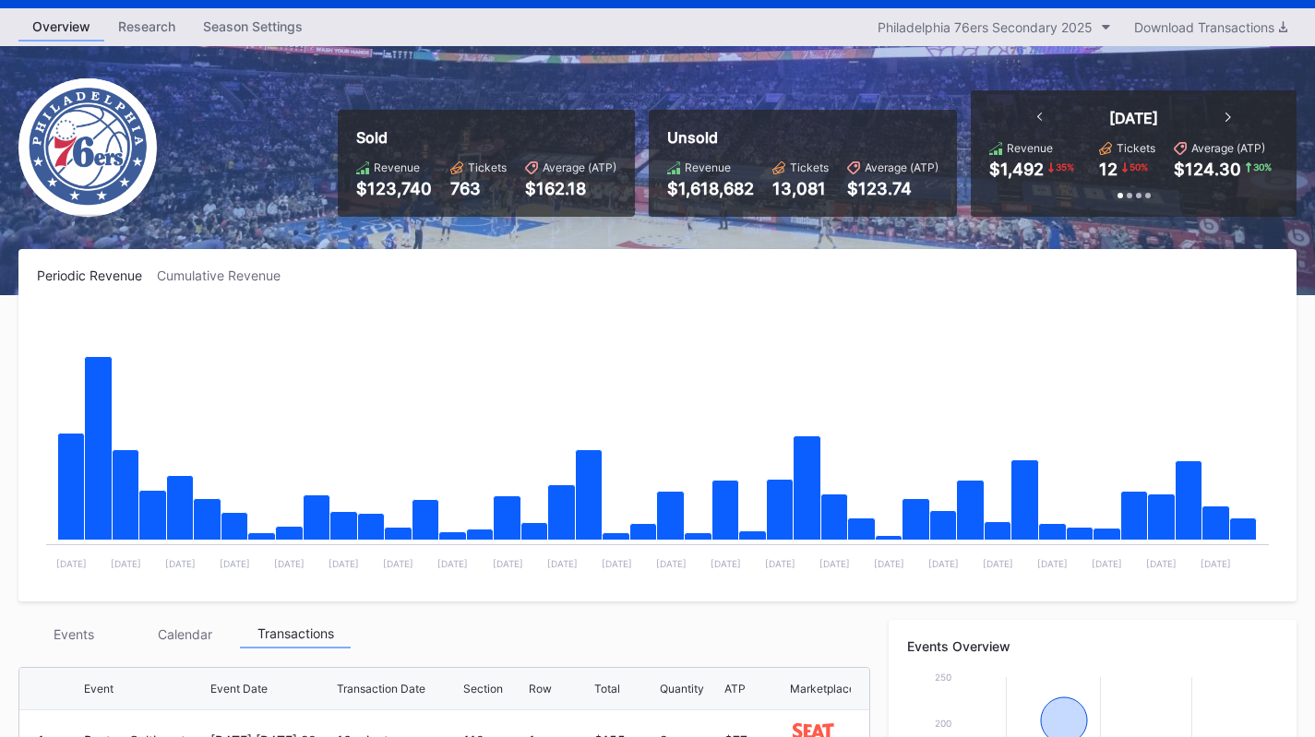
scroll to position [0, 0]
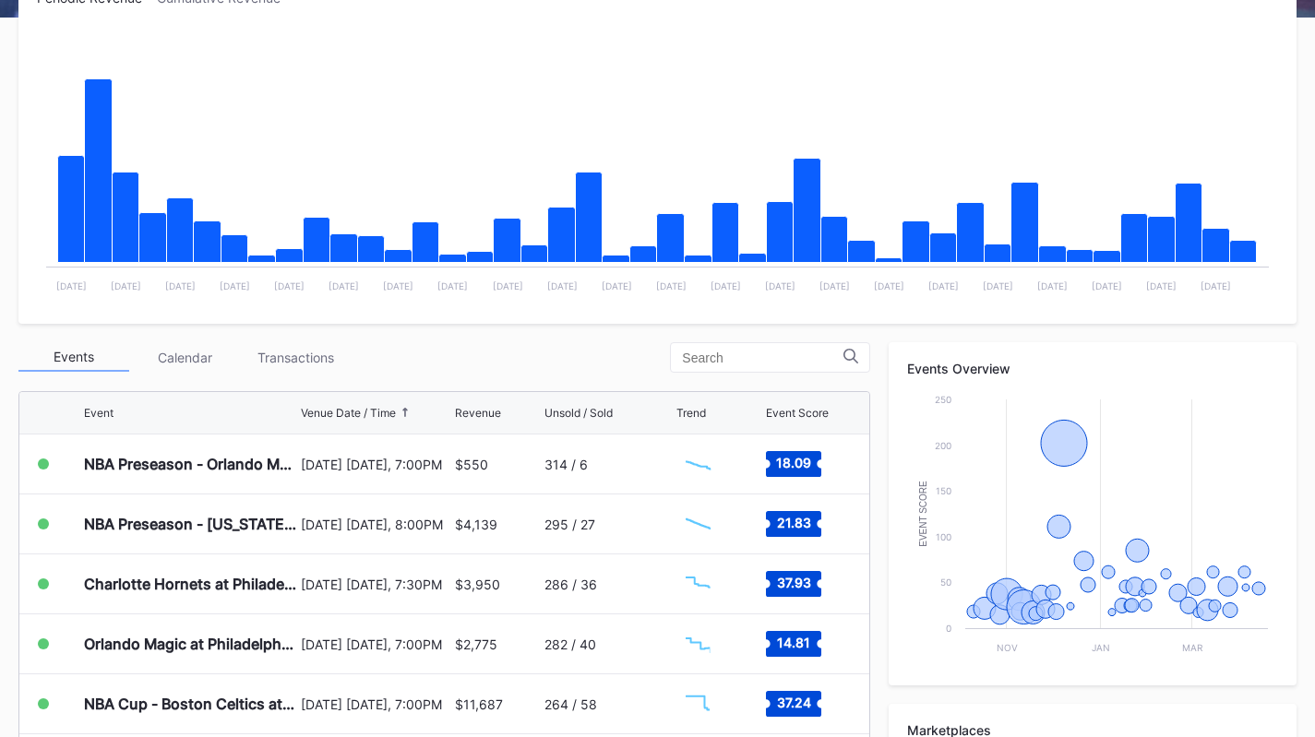
scroll to position [330, 0]
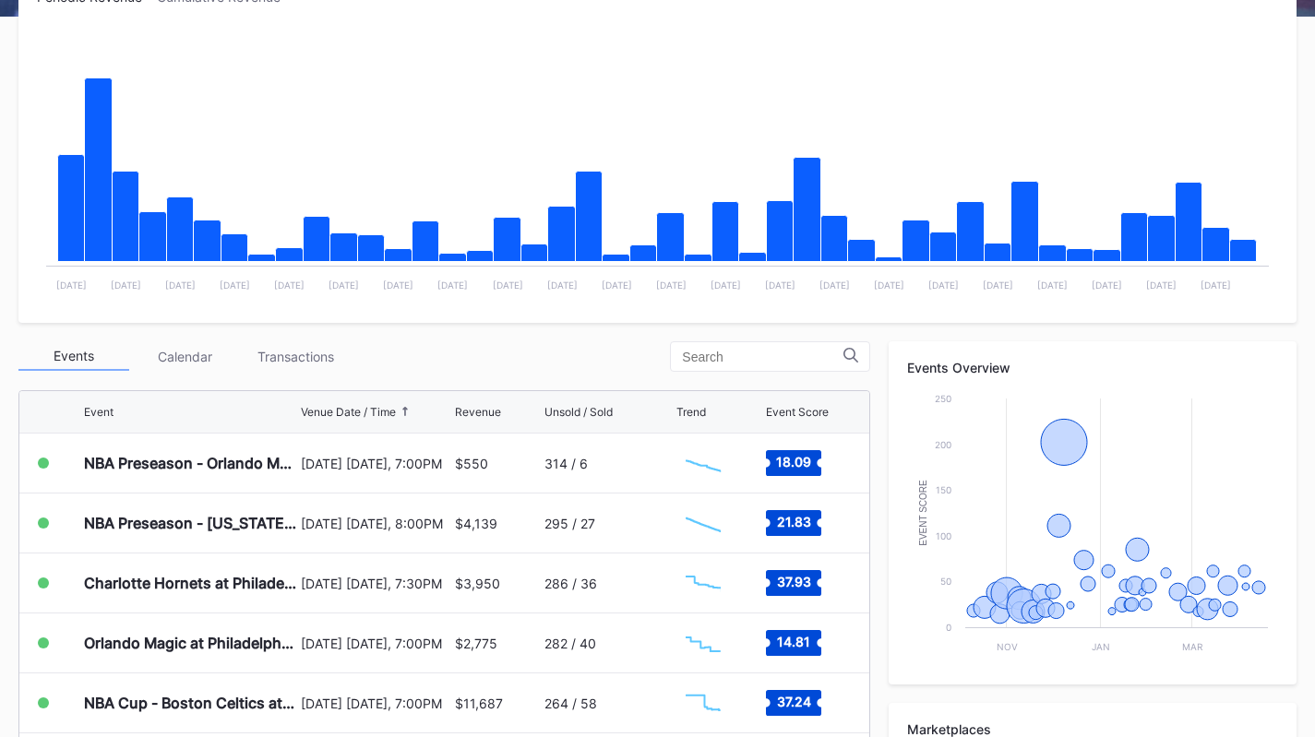
click at [330, 375] on div "Events Calendar Transactions Event Venue Date / Time Revenue Unsold / Sold Tren…" at bounding box center [444, 690] width 852 height 698
click at [322, 370] on div "Transactions" at bounding box center [295, 356] width 111 height 29
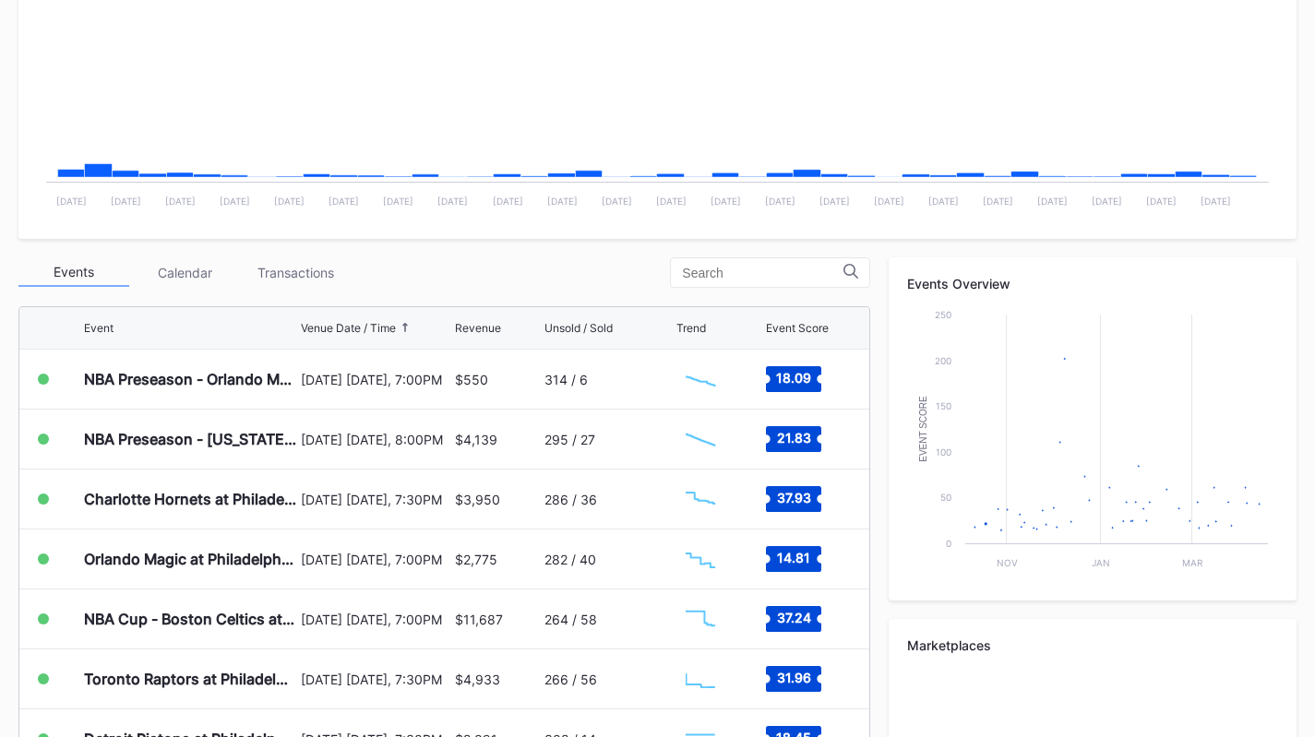
scroll to position [415, 0]
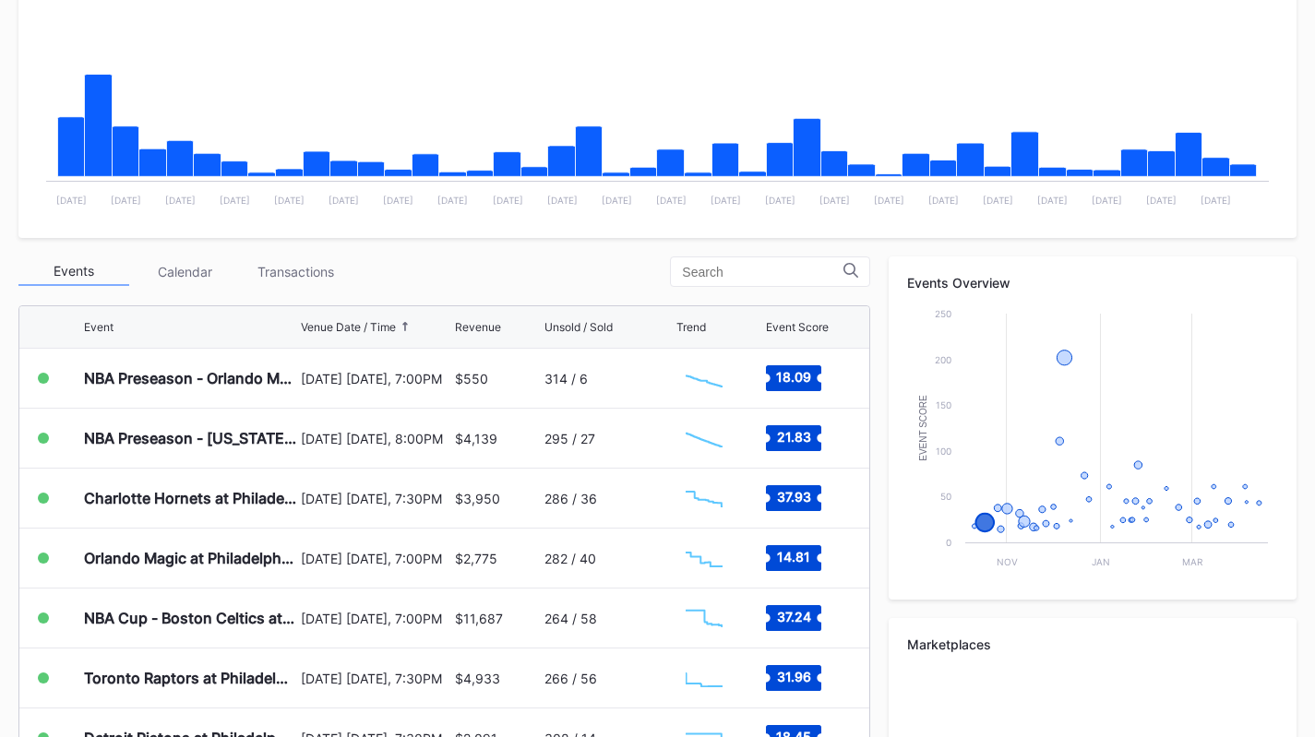
click at [303, 258] on div "Transactions" at bounding box center [295, 271] width 111 height 29
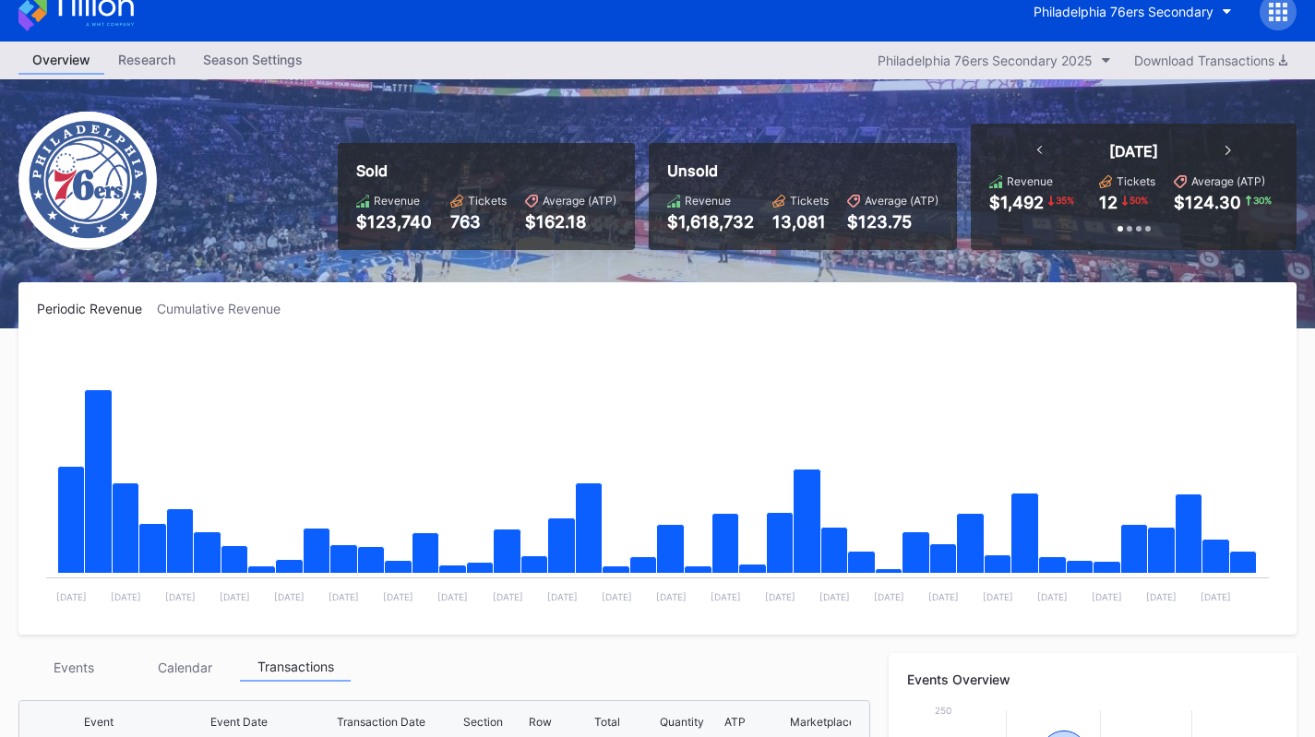
scroll to position [0, 0]
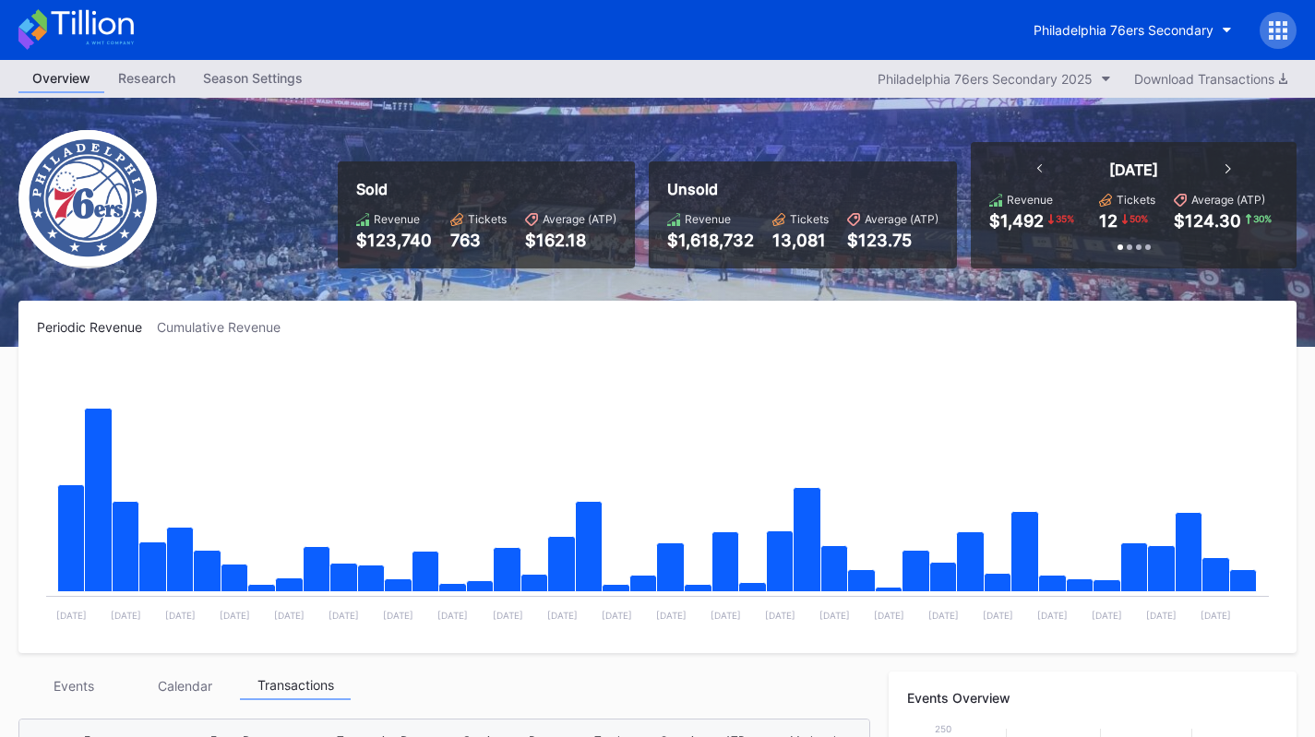
click at [123, 17] on icon at bounding box center [75, 29] width 115 height 41
click at [1095, 53] on div "Philadelphia 76ers Secondary" at bounding box center [657, 30] width 1315 height 60
click at [1085, 38] on button "Philadelphia 76ers Secondary" at bounding box center [1133, 30] width 226 height 34
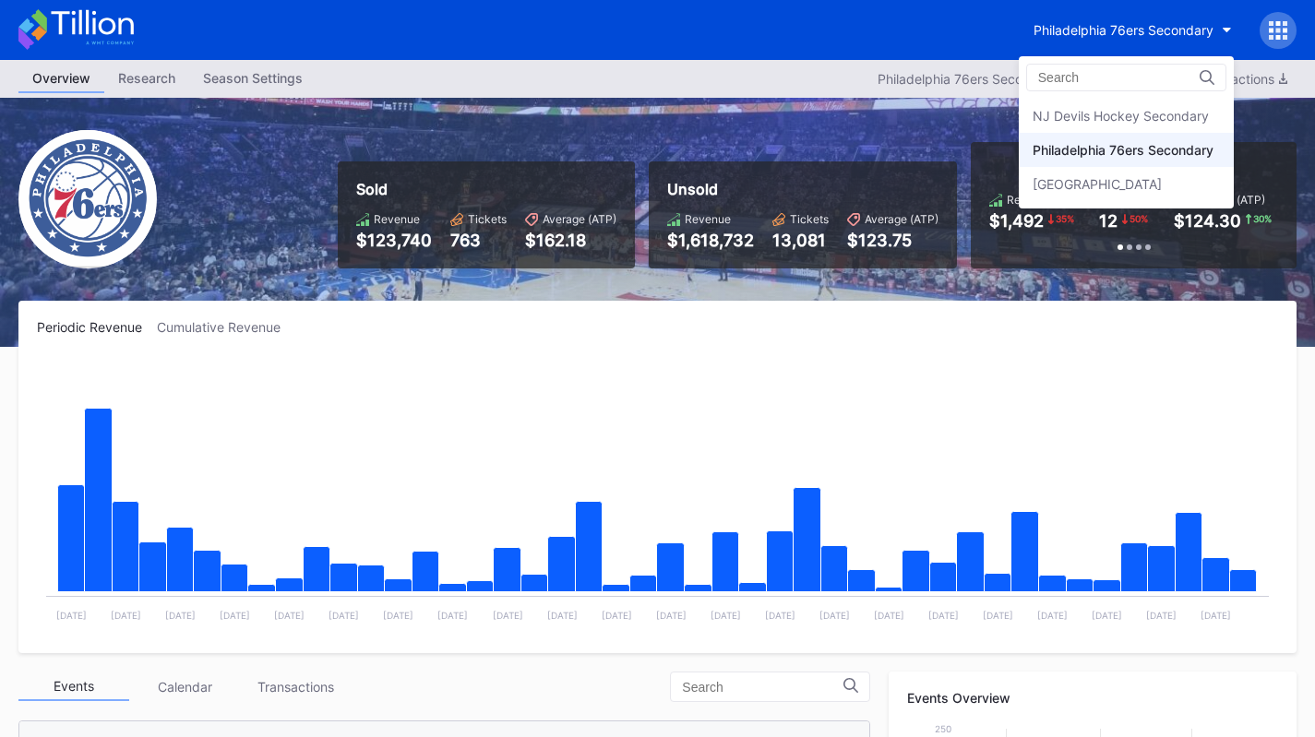
click at [1075, 108] on div "NJ Devils Hockey Secondary" at bounding box center [1121, 116] width 176 height 16
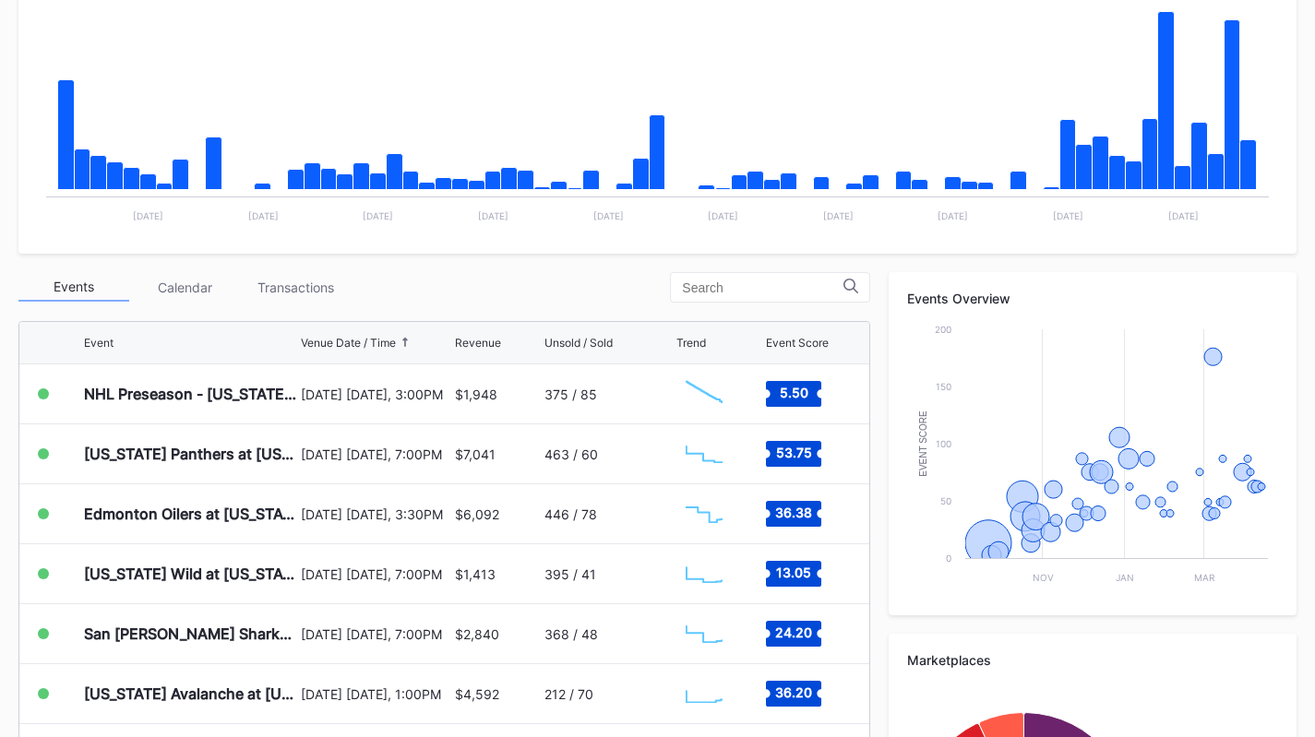
scroll to position [400, 0]
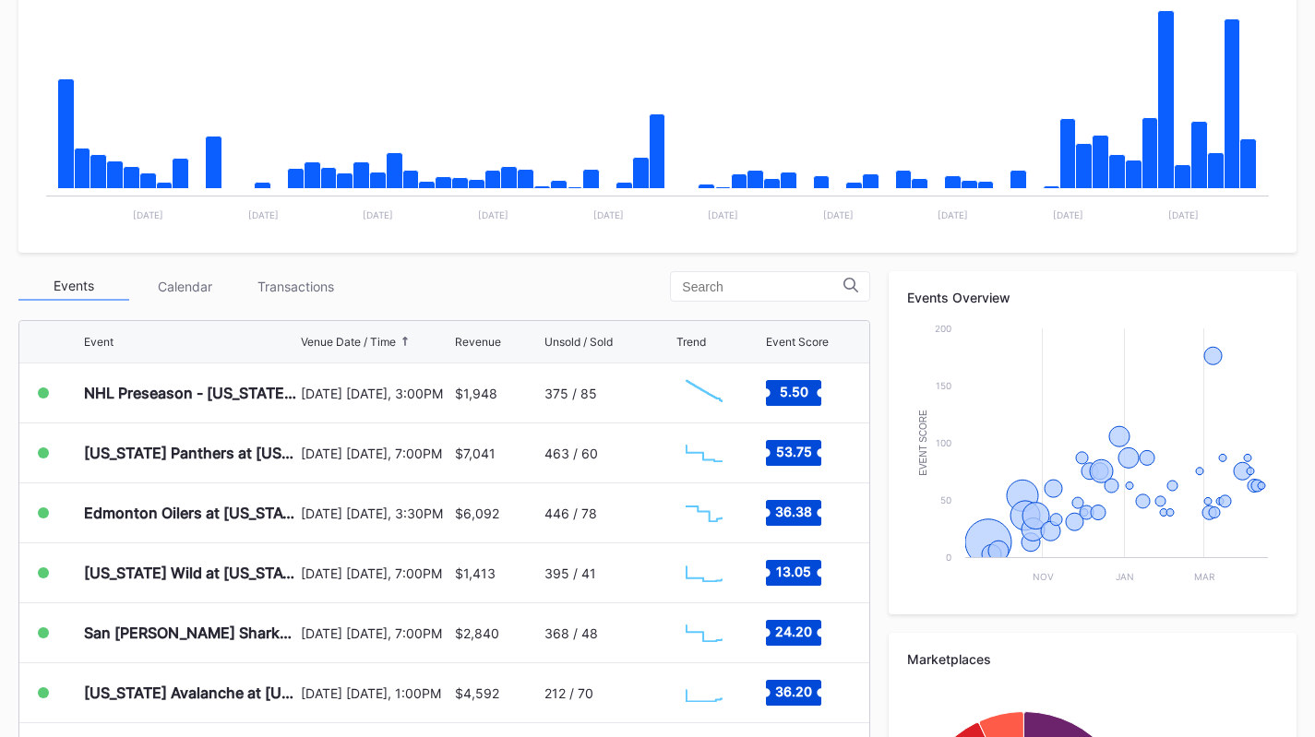
click at [329, 280] on div "Transactions" at bounding box center [295, 286] width 111 height 29
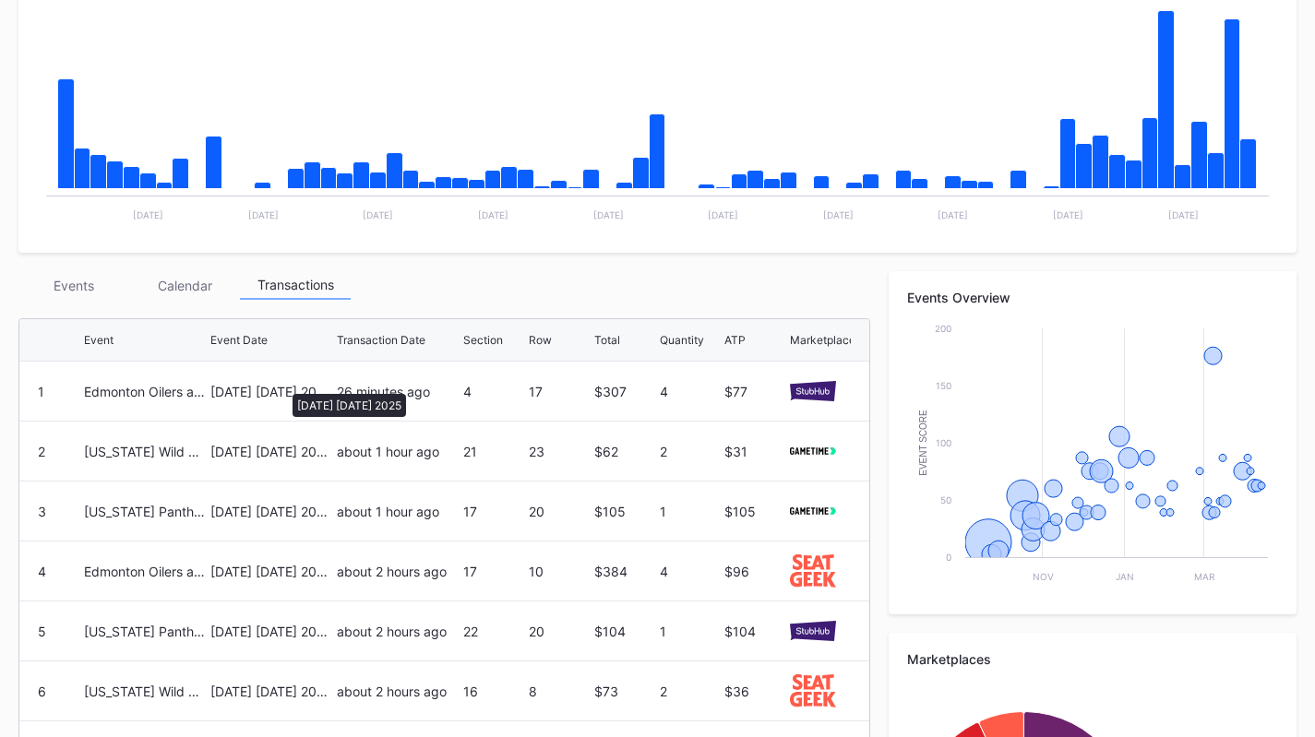
click at [283, 385] on div "[DATE] [DATE] 2025" at bounding box center [271, 392] width 122 height 16
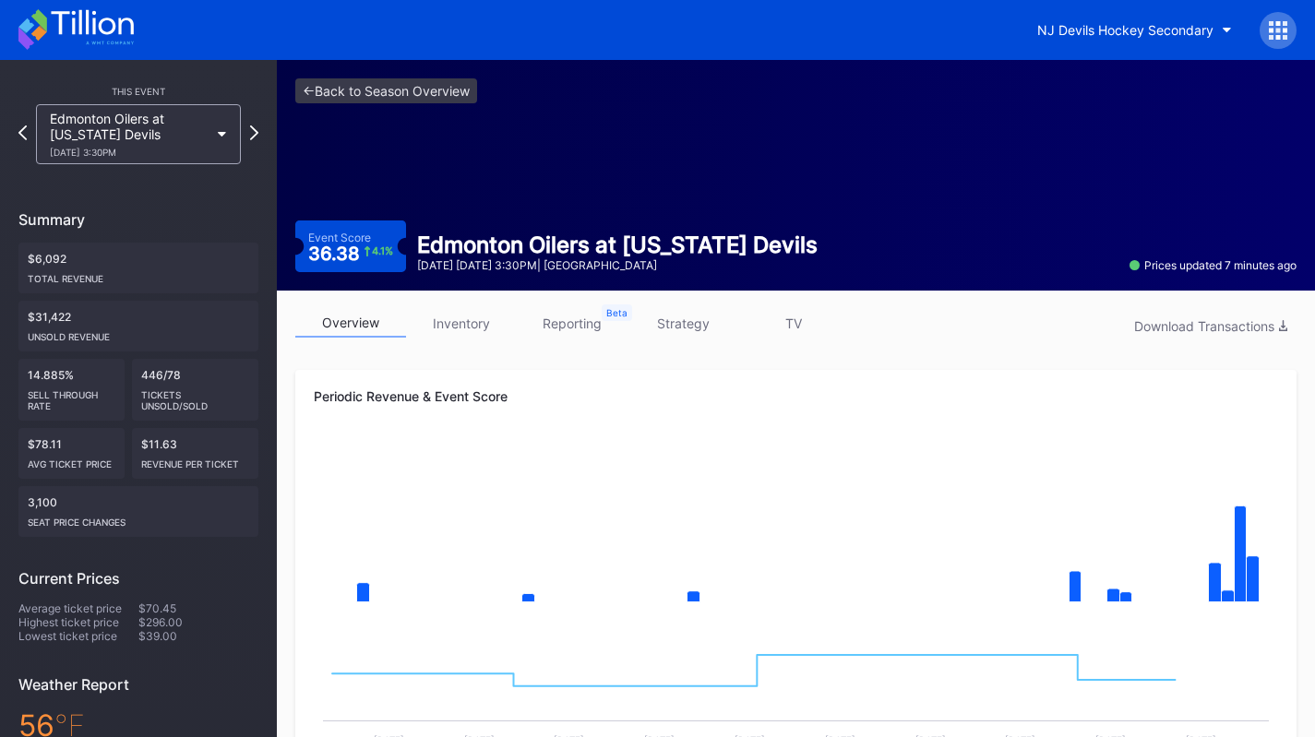
click at [699, 321] on link "strategy" at bounding box center [682, 323] width 111 height 29
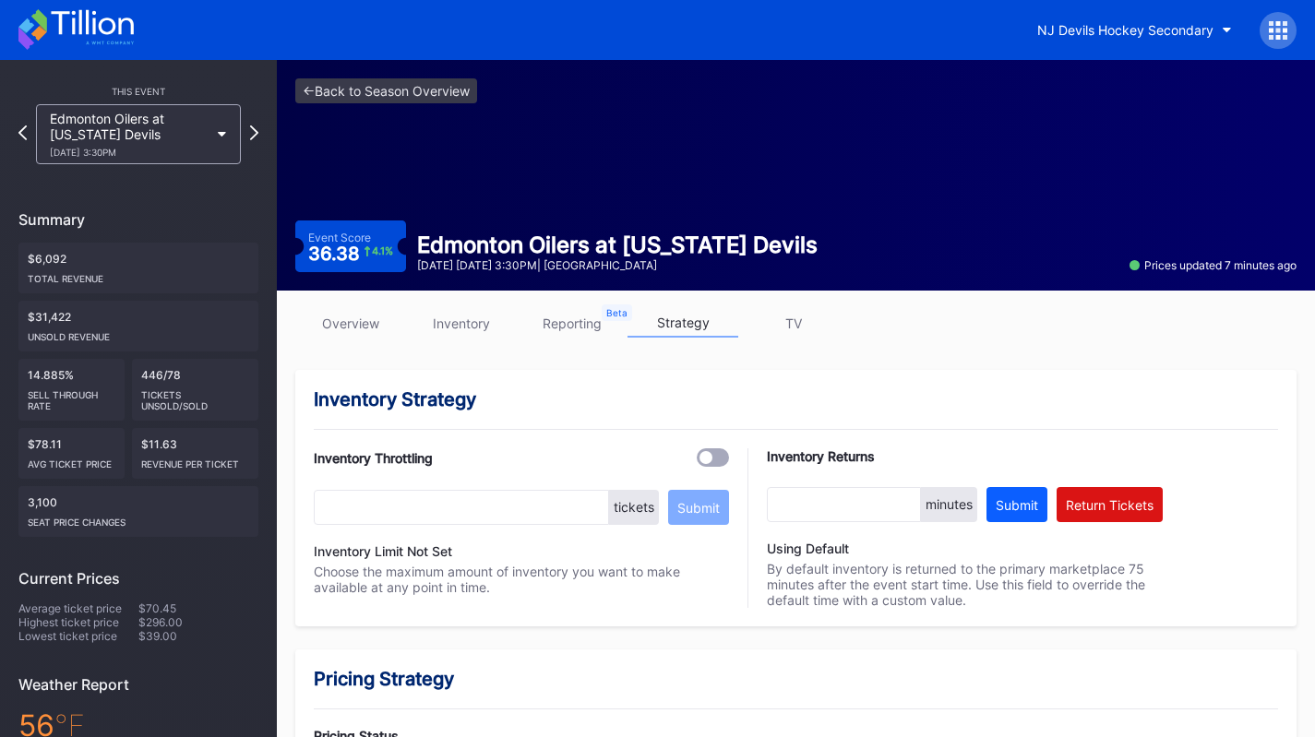
click at [349, 323] on link "overview" at bounding box center [350, 323] width 111 height 29
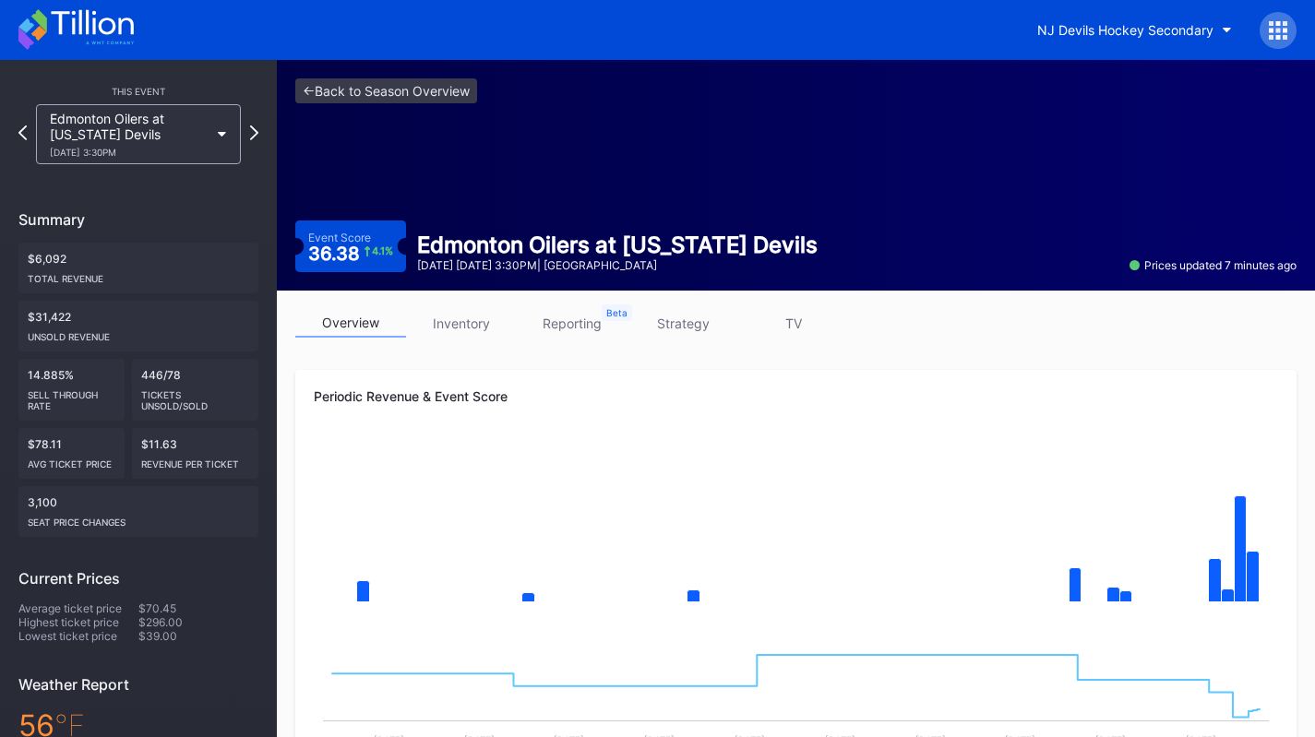
click at [672, 326] on link "strategy" at bounding box center [682, 323] width 111 height 29
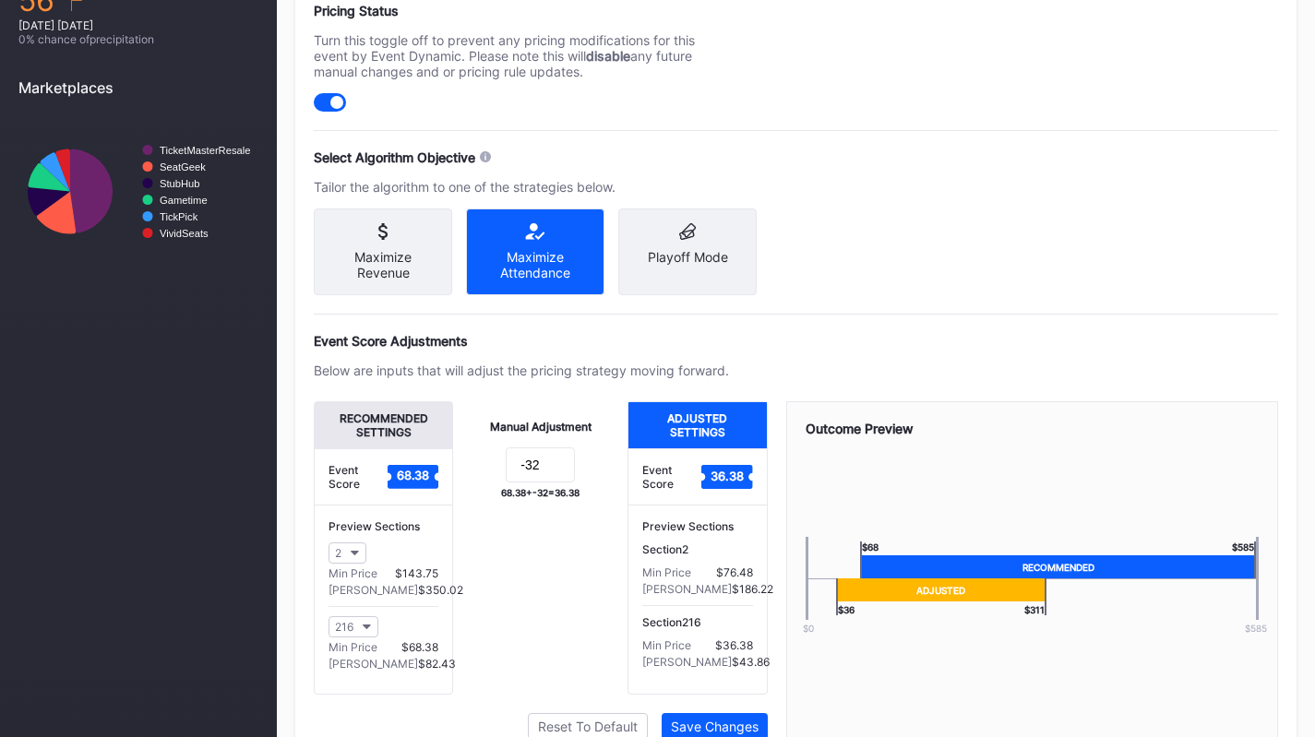
scroll to position [726, 0]
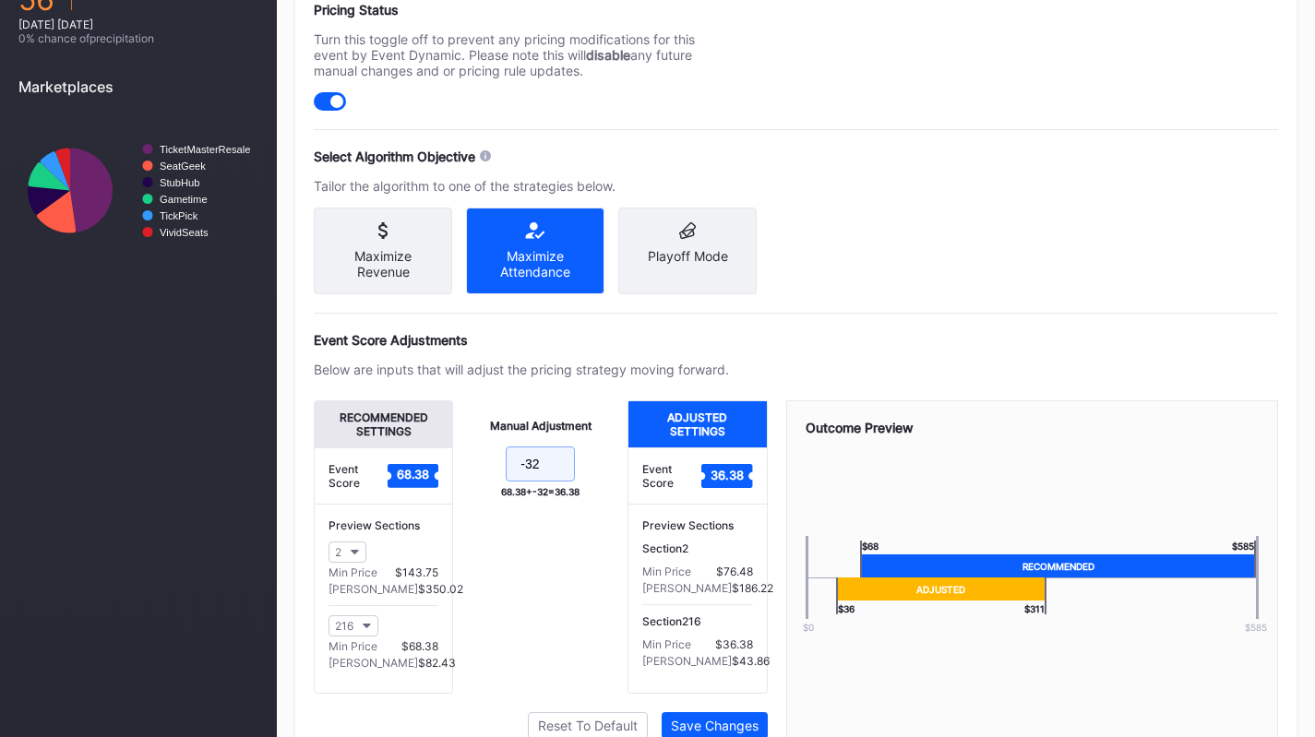
click at [549, 482] on input "-32" at bounding box center [540, 464] width 69 height 35
type input "-37"
click at [703, 733] on div "Save Changes" at bounding box center [715, 726] width 88 height 16
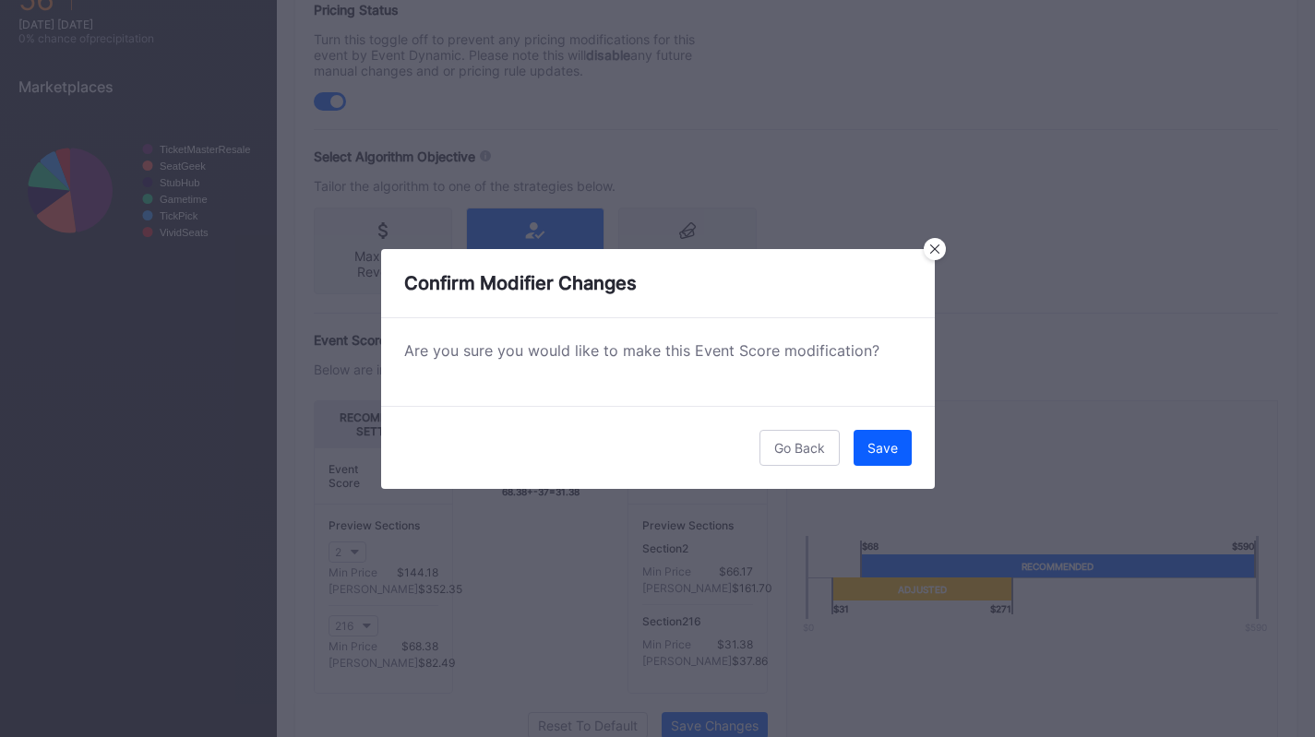
click at [883, 451] on div "Save" at bounding box center [882, 448] width 30 height 16
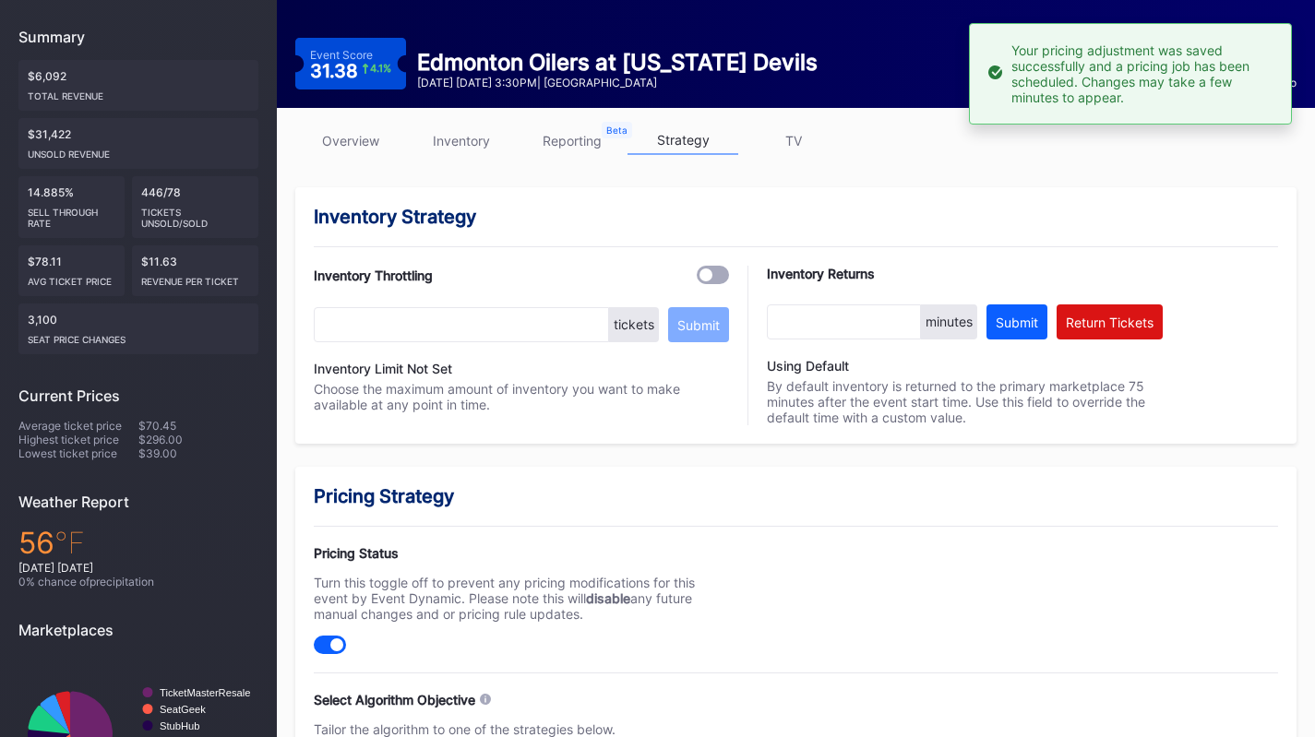
scroll to position [0, 0]
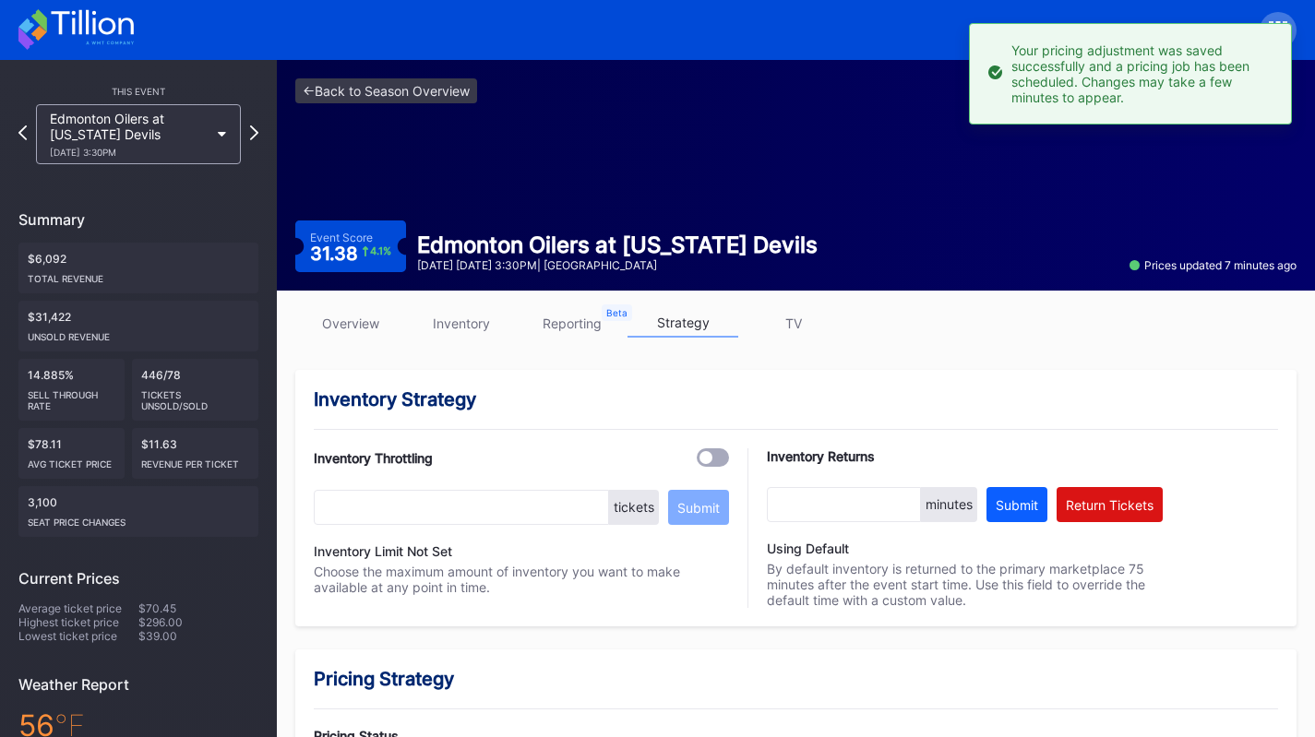
click at [109, 124] on div "Edmonton Oilers at New Jersey Devils 10/18 Saturday 3:30PM" at bounding box center [129, 134] width 159 height 47
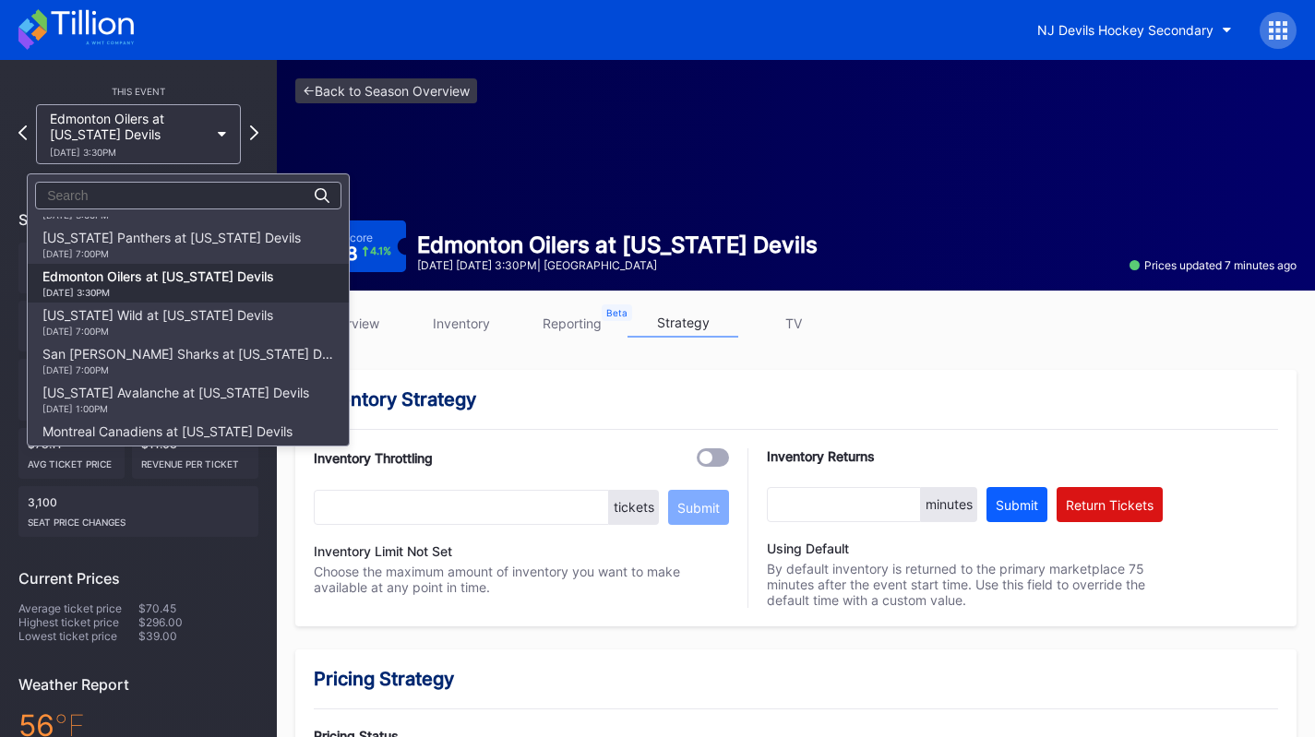
scroll to position [107, 0]
click at [146, 253] on div "10/16 Thursday 7:00PM" at bounding box center [171, 254] width 258 height 11
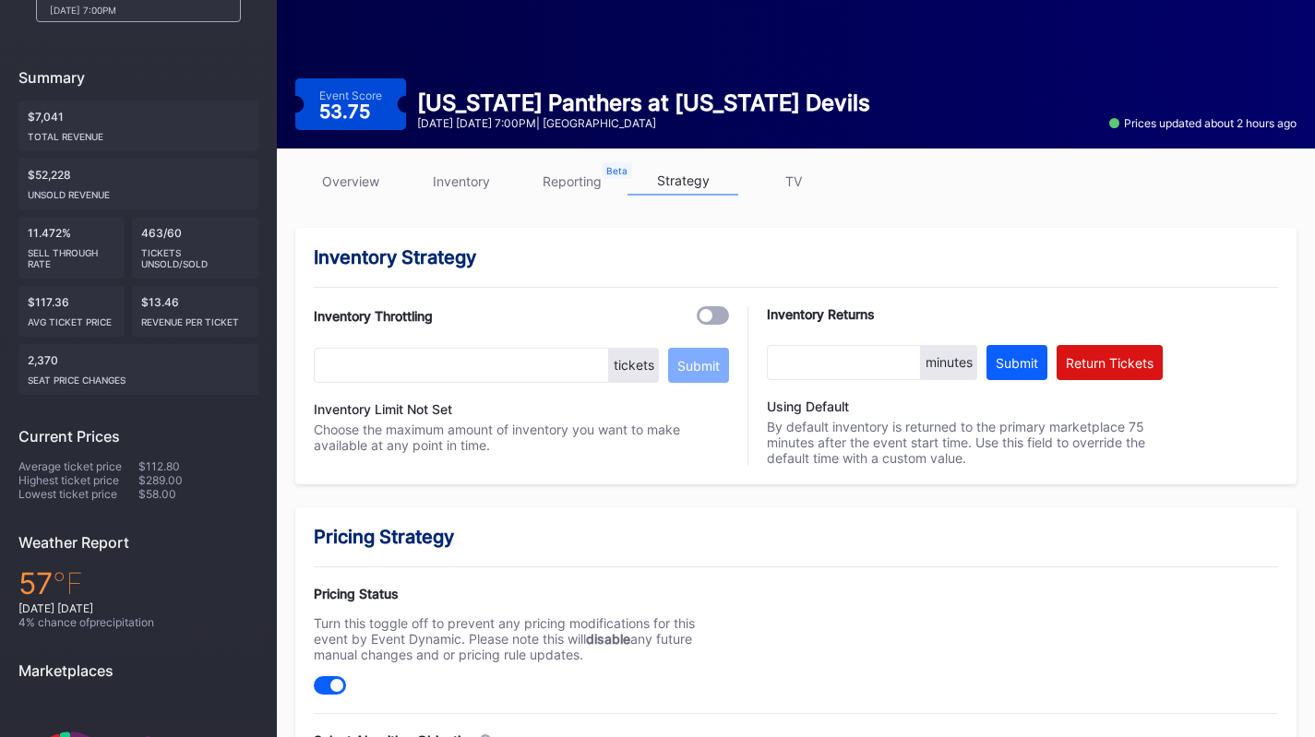
scroll to position [78, 0]
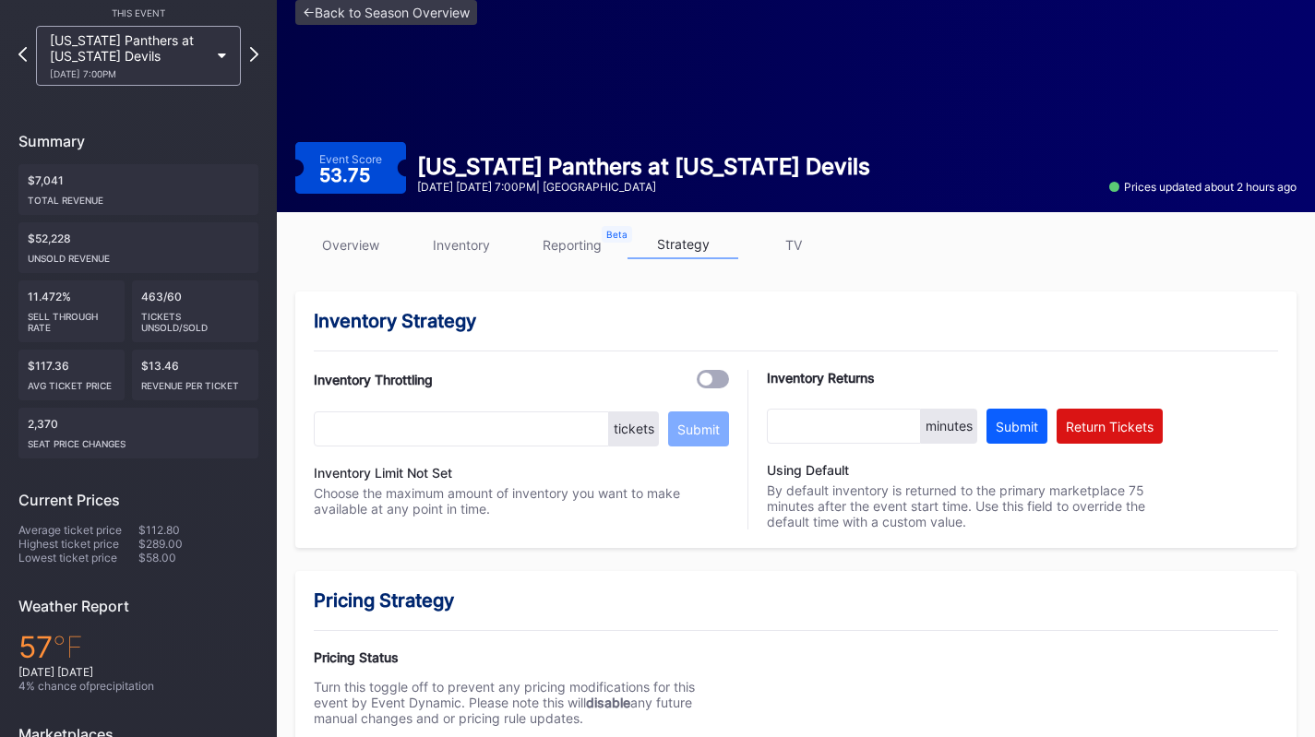
drag, startPoint x: 364, startPoint y: 239, endPoint x: 368, endPoint y: 228, distance: 12.0
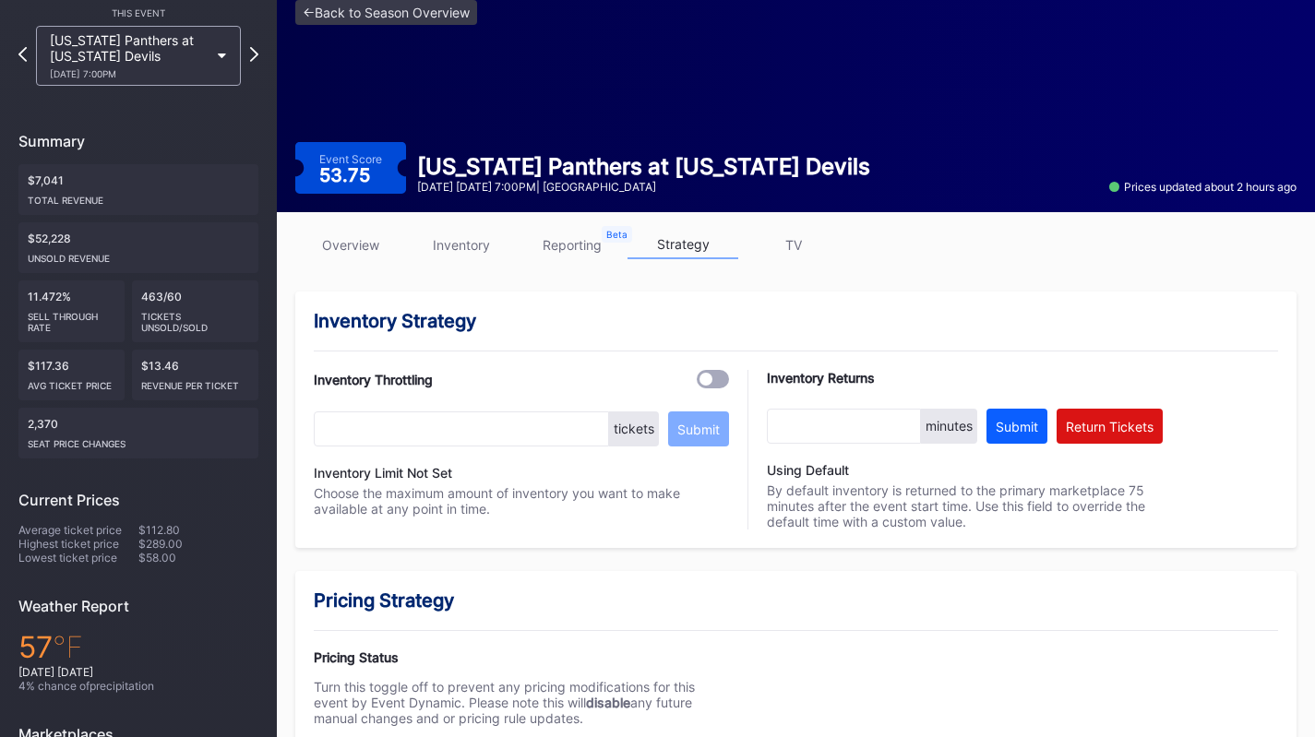
click at [368, 233] on link "overview" at bounding box center [350, 245] width 111 height 29
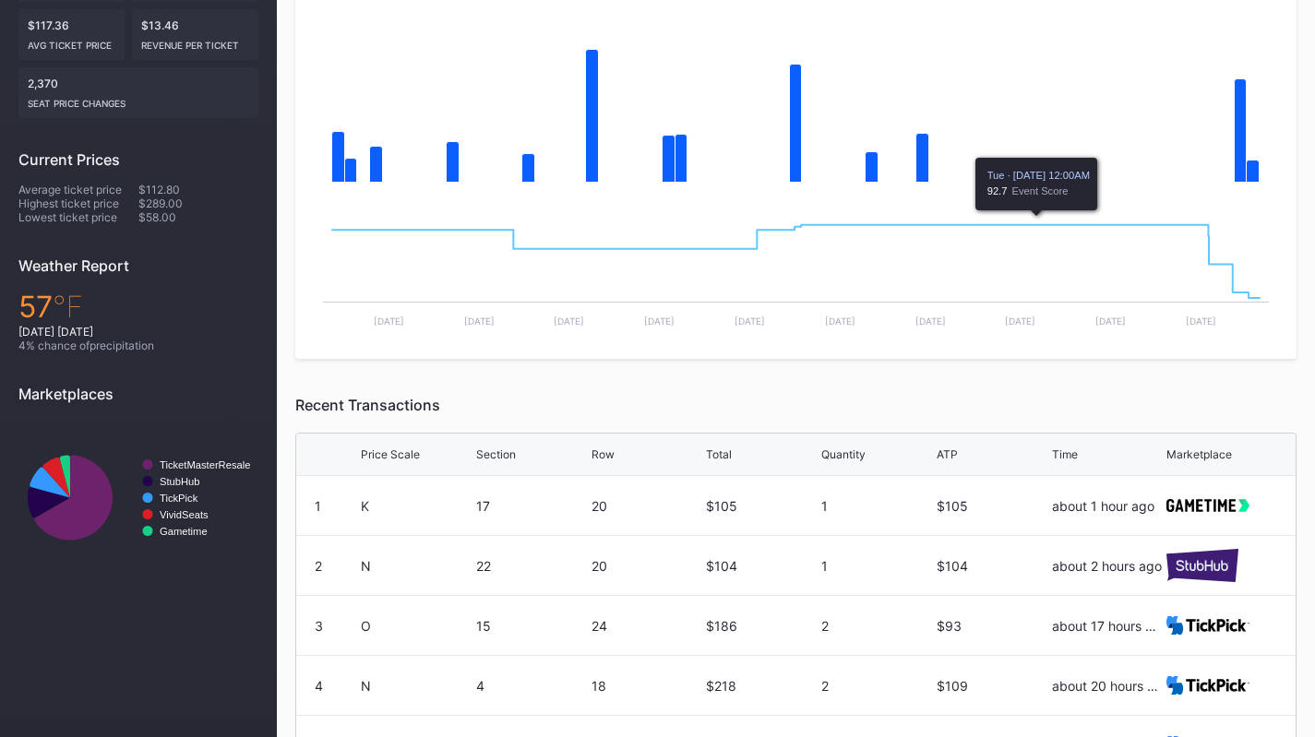
scroll to position [42, 0]
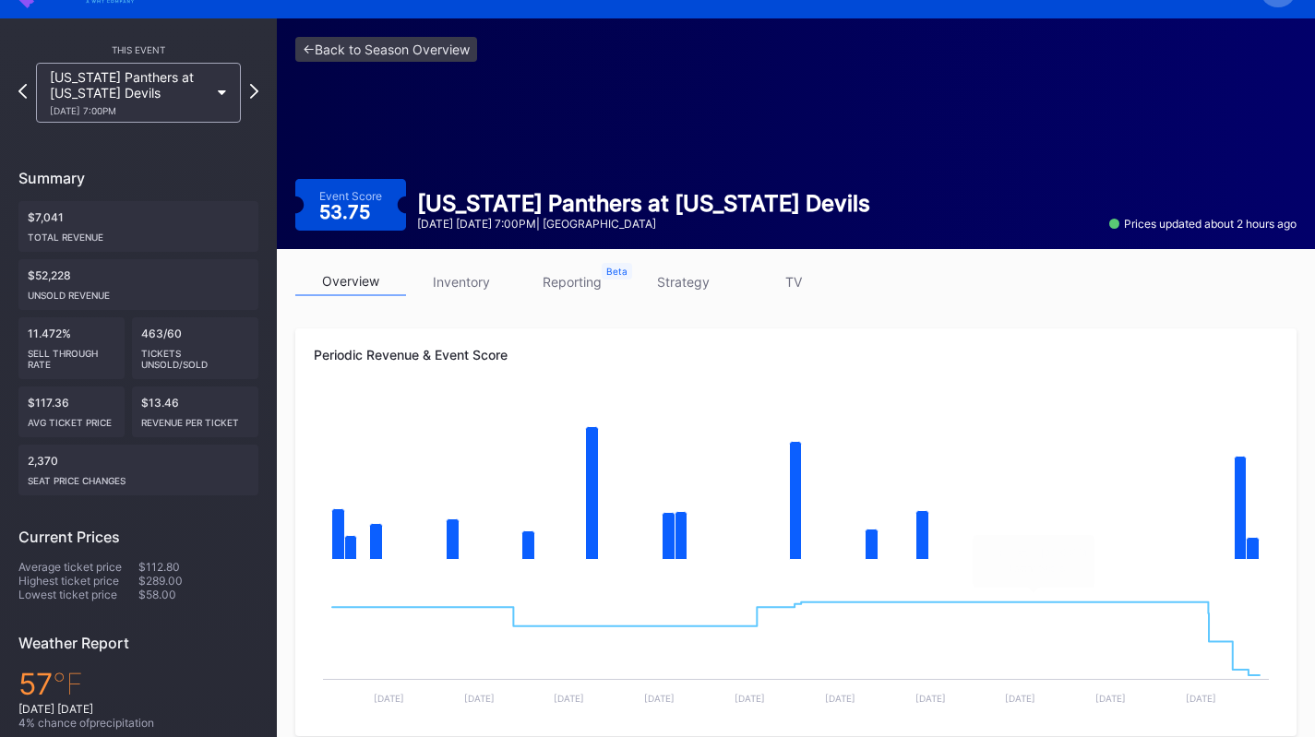
click at [676, 280] on link "strategy" at bounding box center [682, 282] width 111 height 29
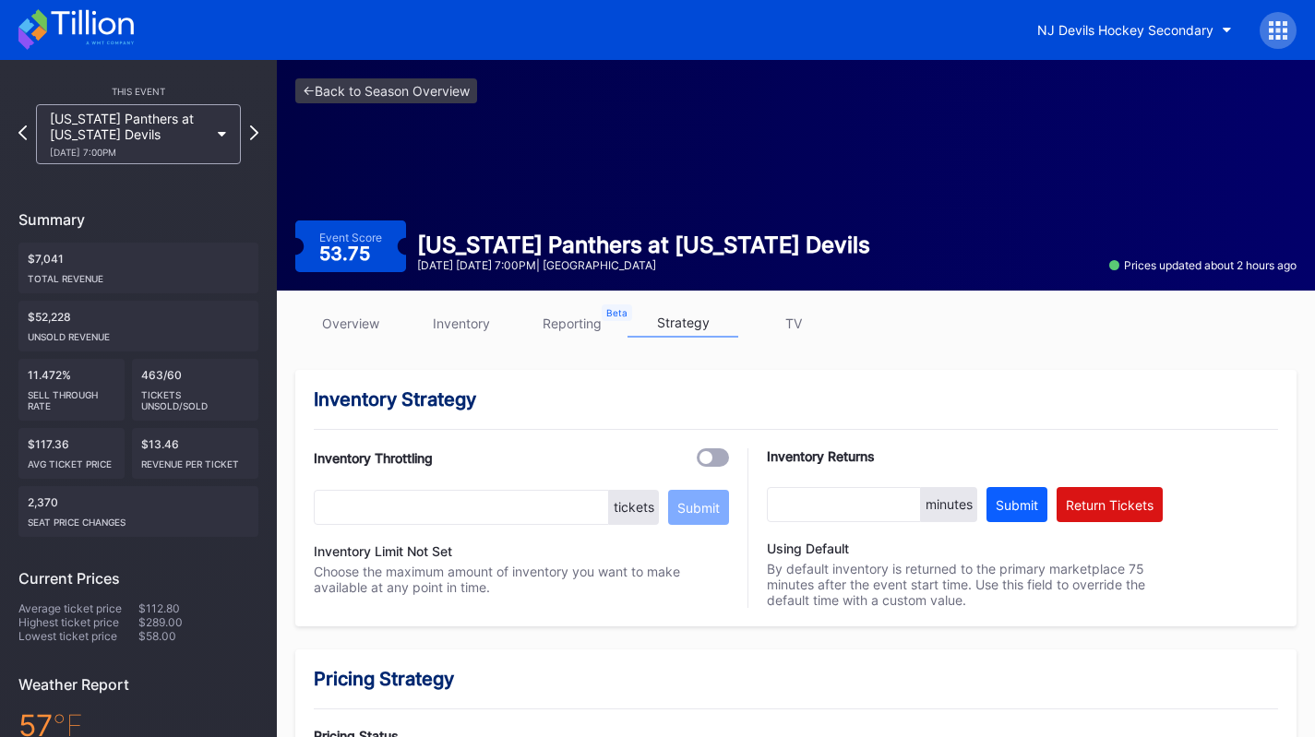
click at [344, 330] on link "overview" at bounding box center [350, 323] width 111 height 29
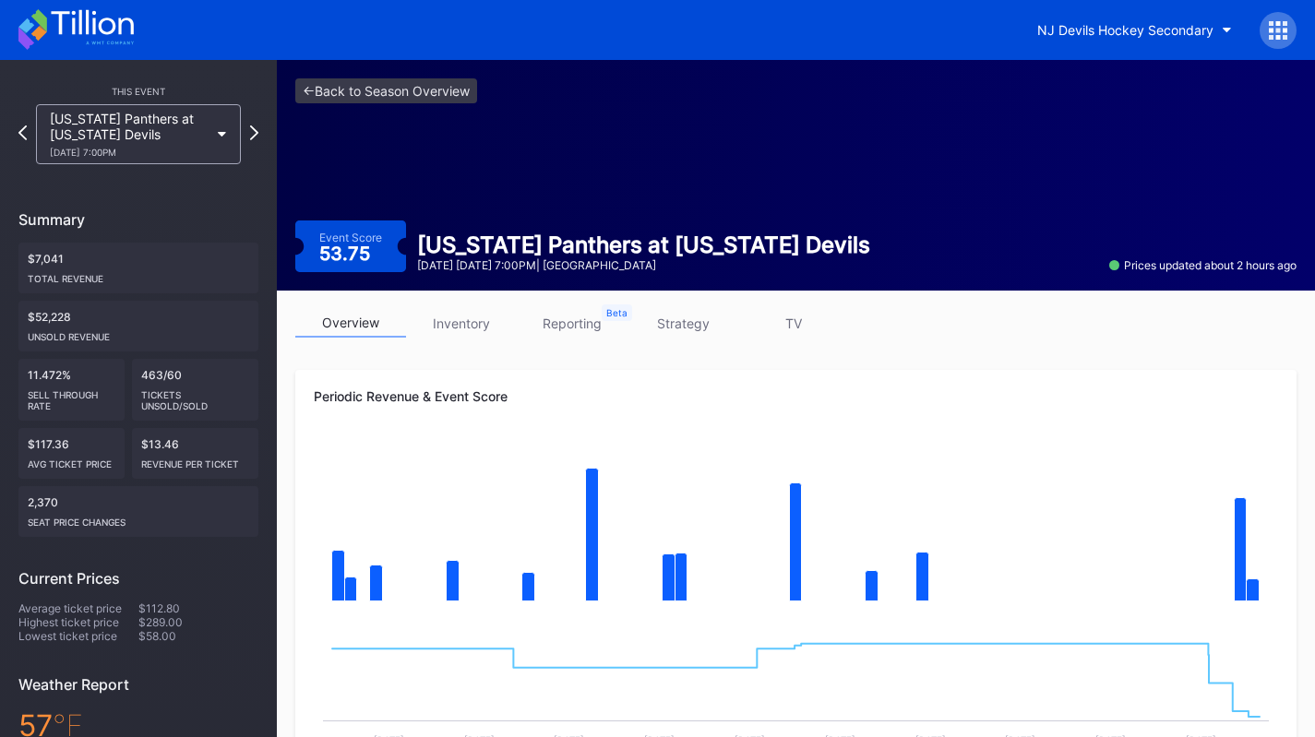
click at [698, 326] on link "strategy" at bounding box center [682, 323] width 111 height 29
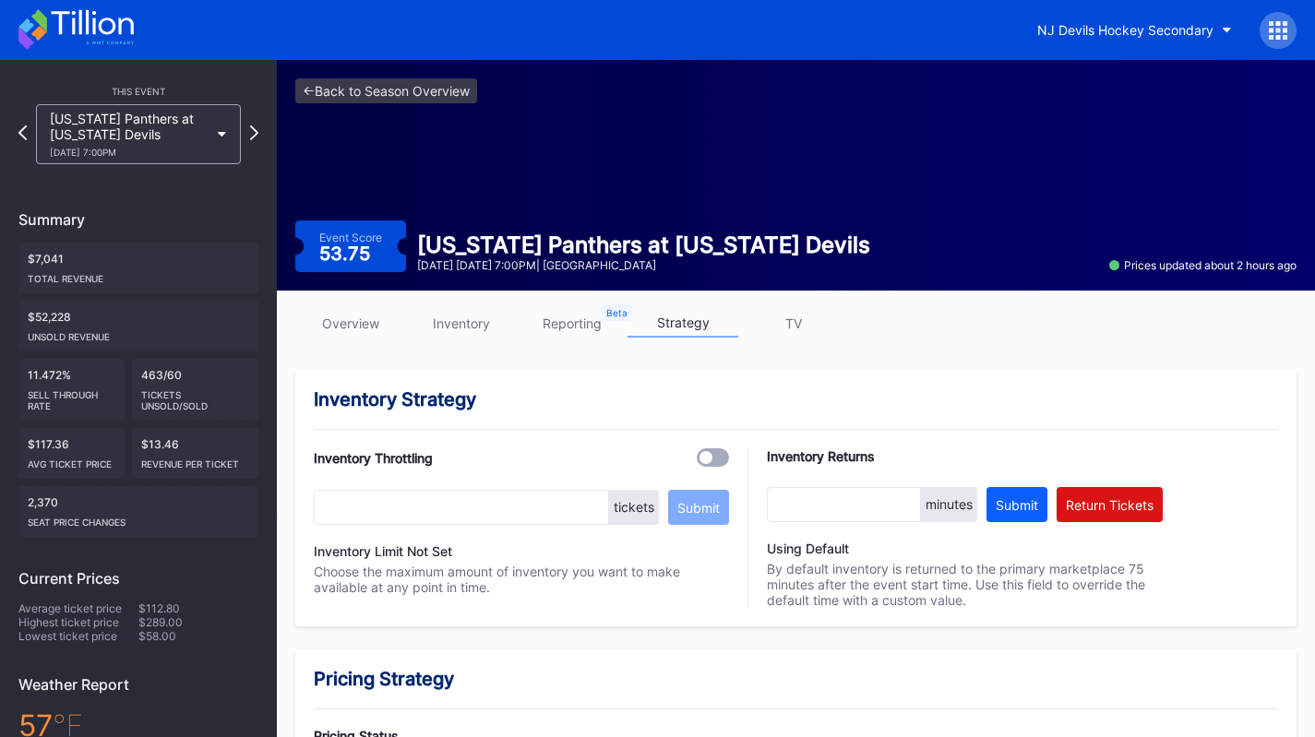
click at [467, 323] on link "inventory" at bounding box center [461, 323] width 111 height 29
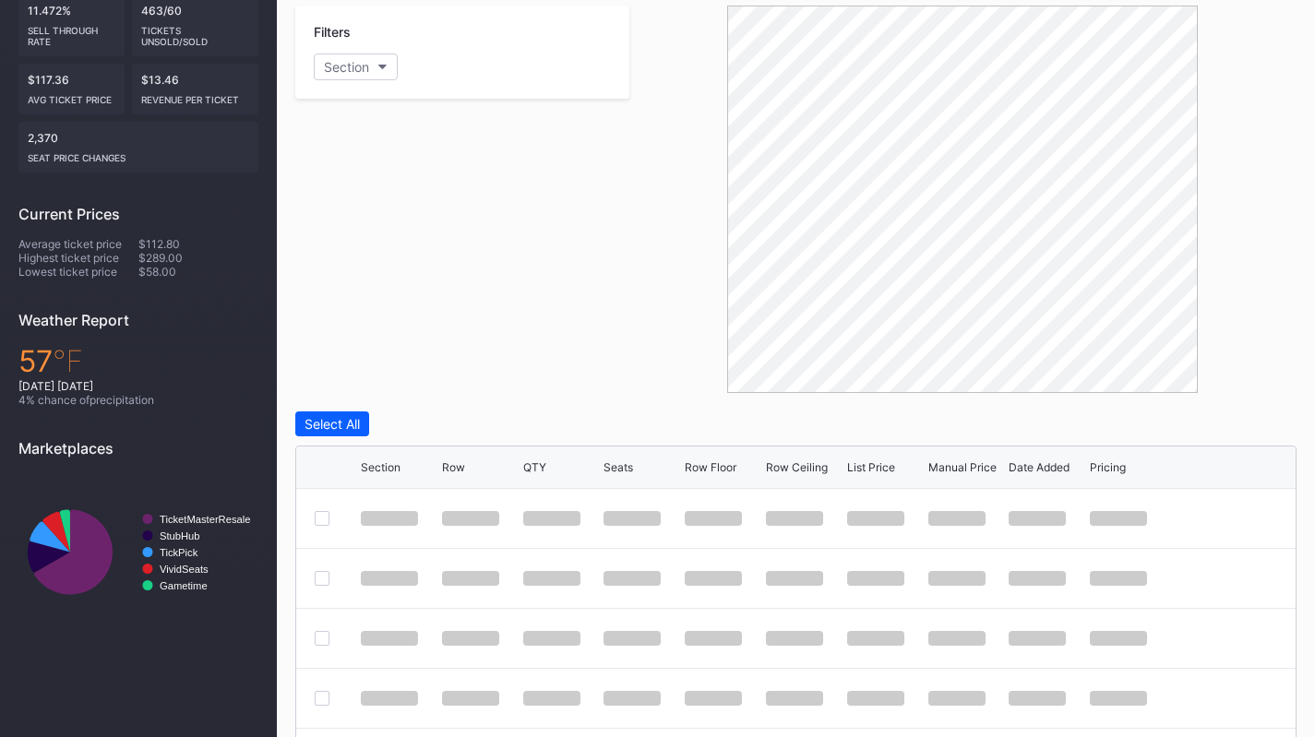
scroll to position [371, 0]
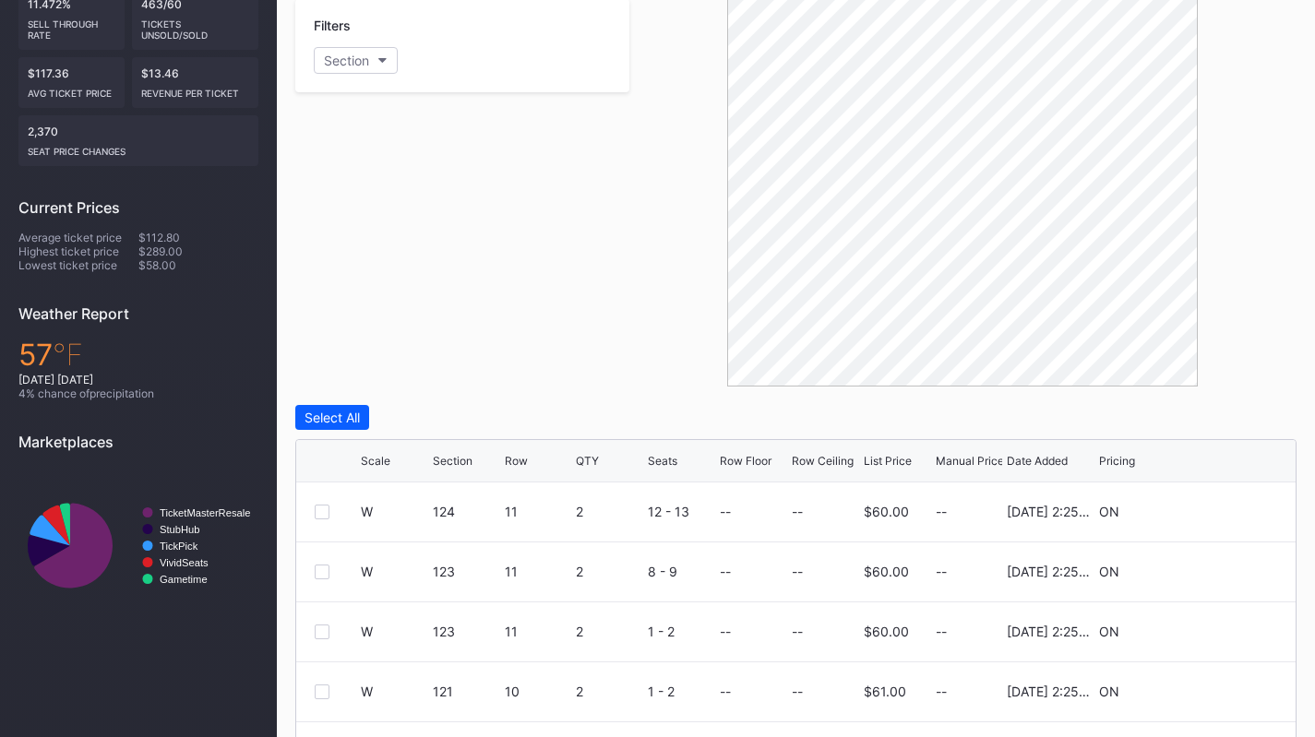
click at [895, 461] on div "List Price" at bounding box center [888, 461] width 48 height 14
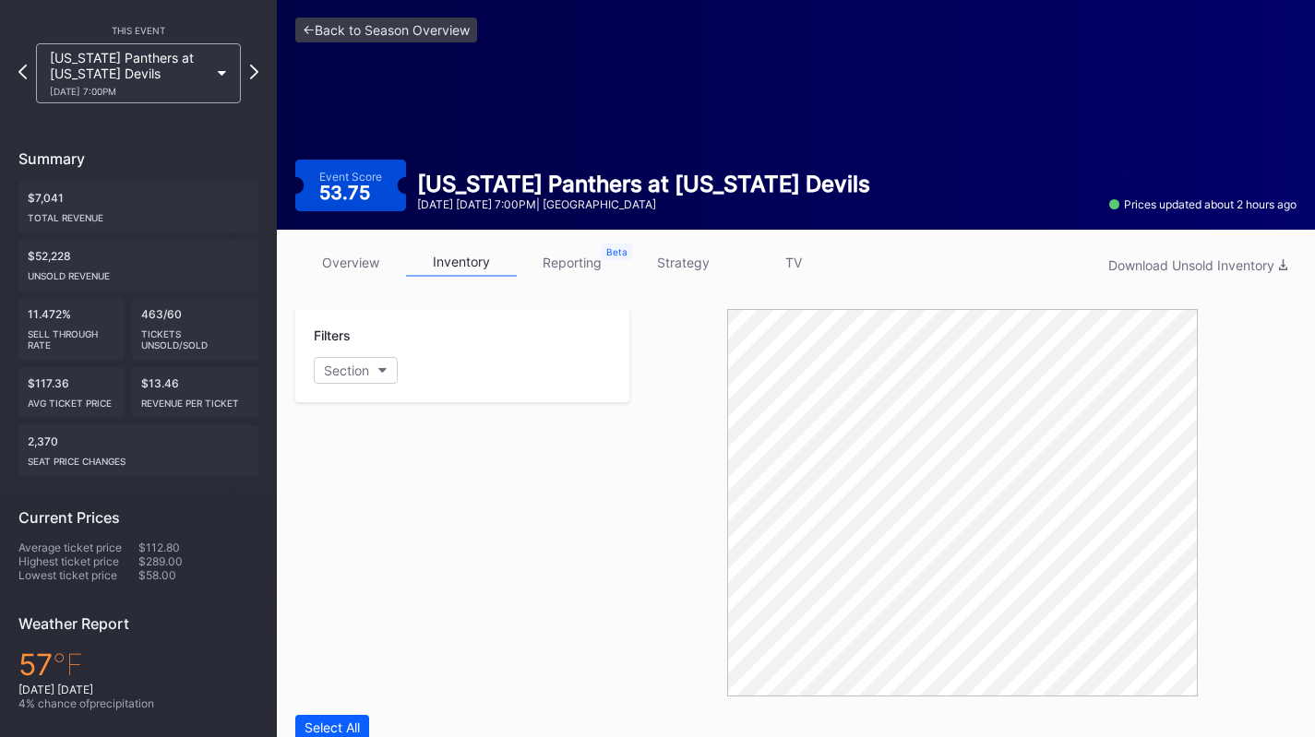
scroll to position [54, 0]
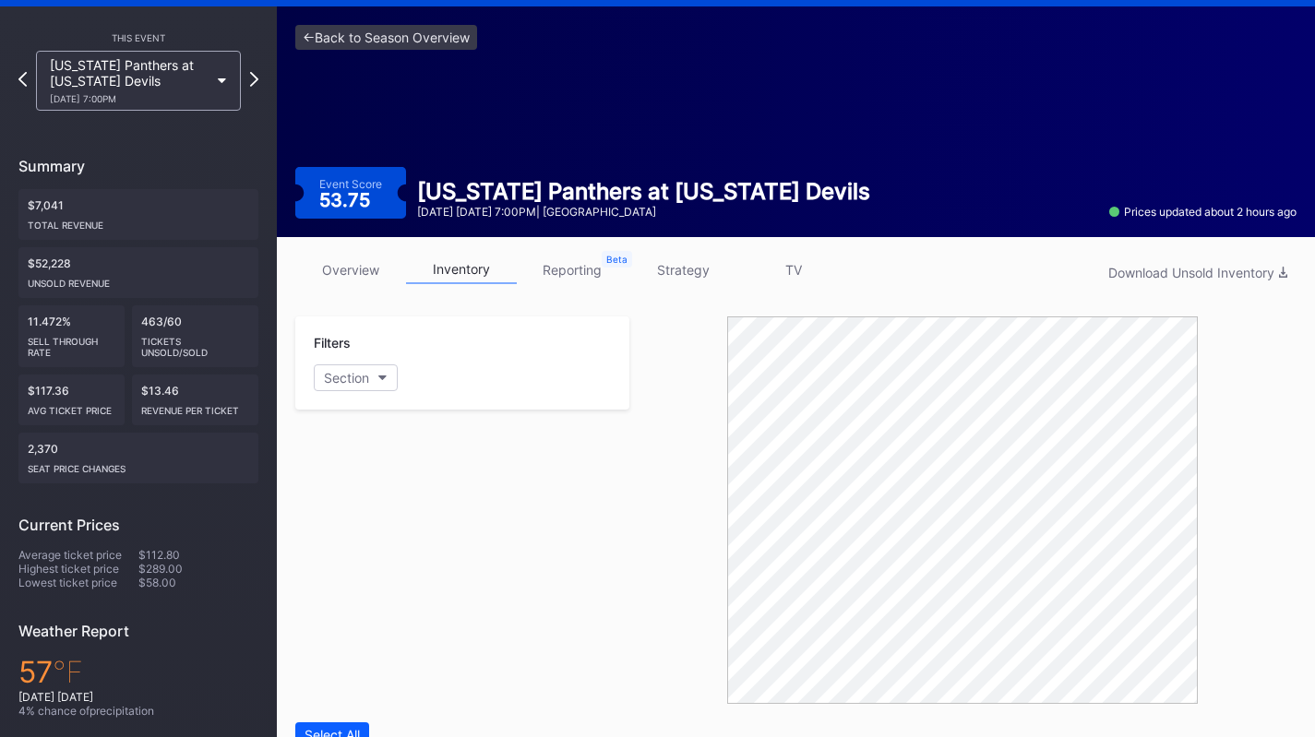
click at [700, 262] on link "strategy" at bounding box center [682, 270] width 111 height 29
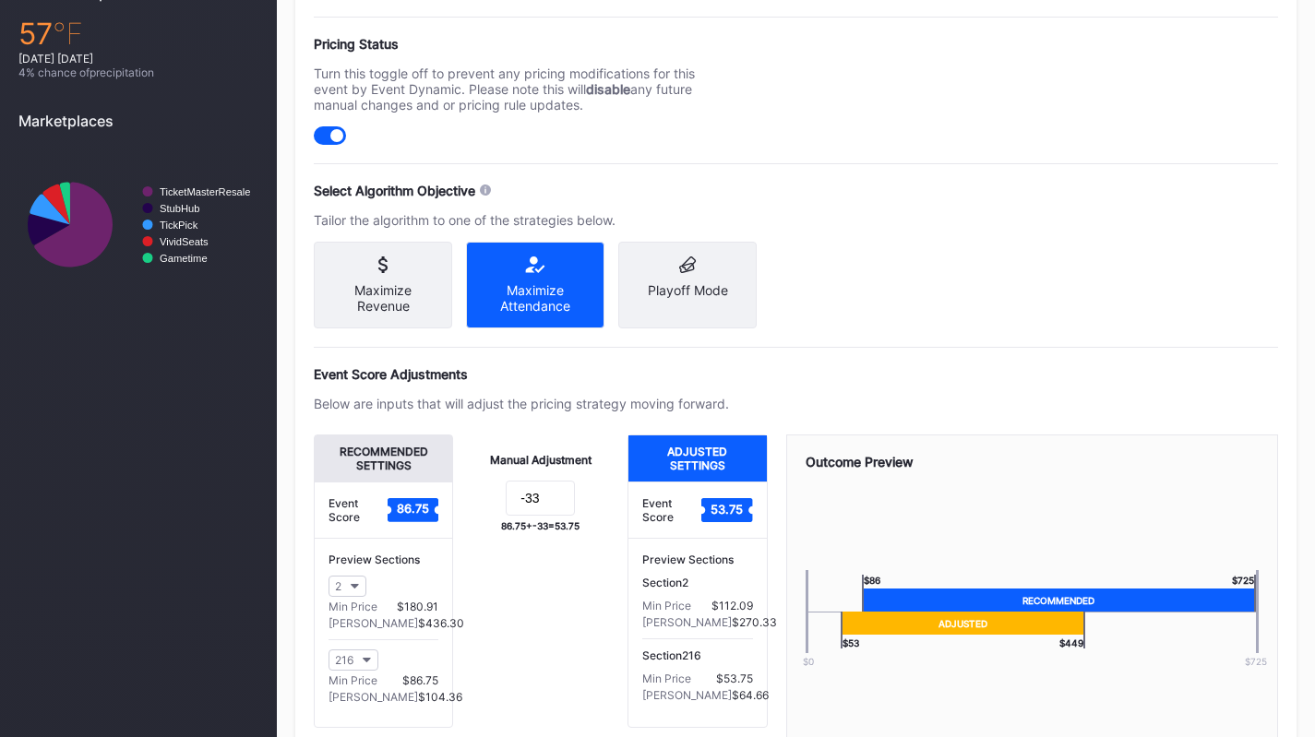
scroll to position [695, 0]
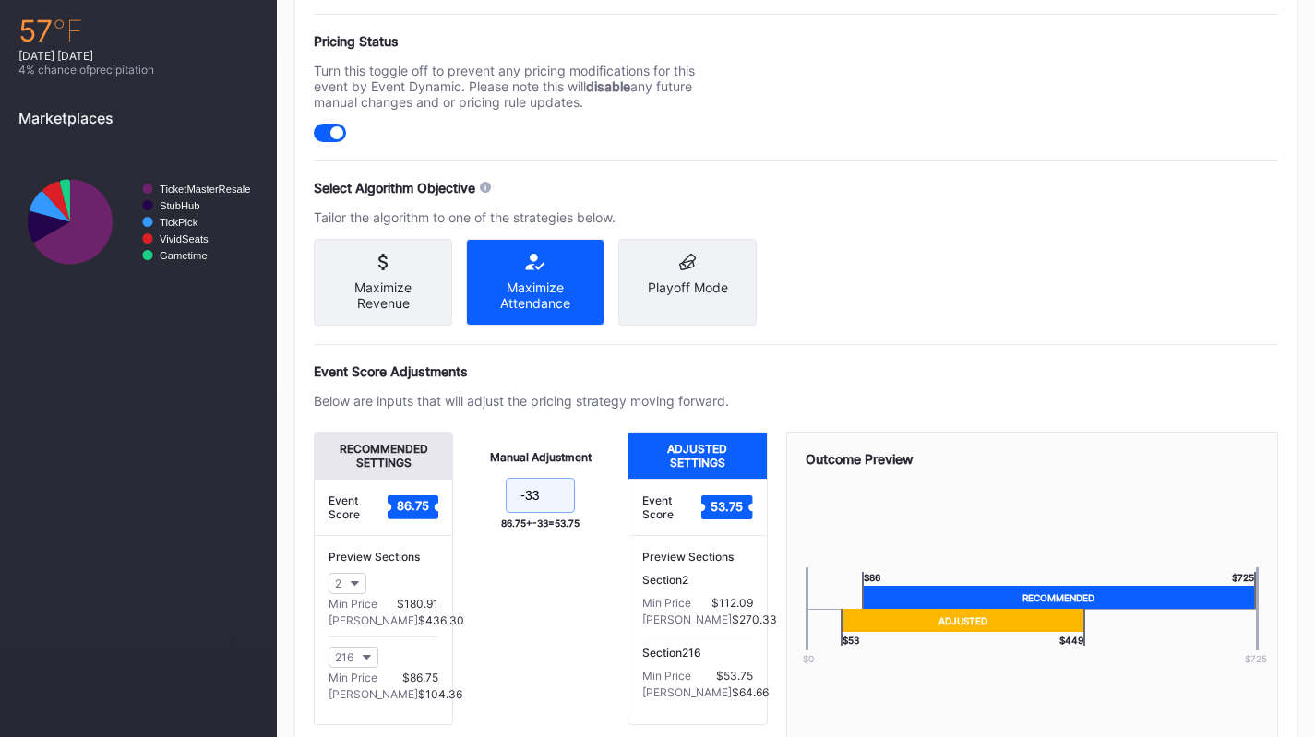
click at [553, 509] on input "-33" at bounding box center [540, 495] width 69 height 35
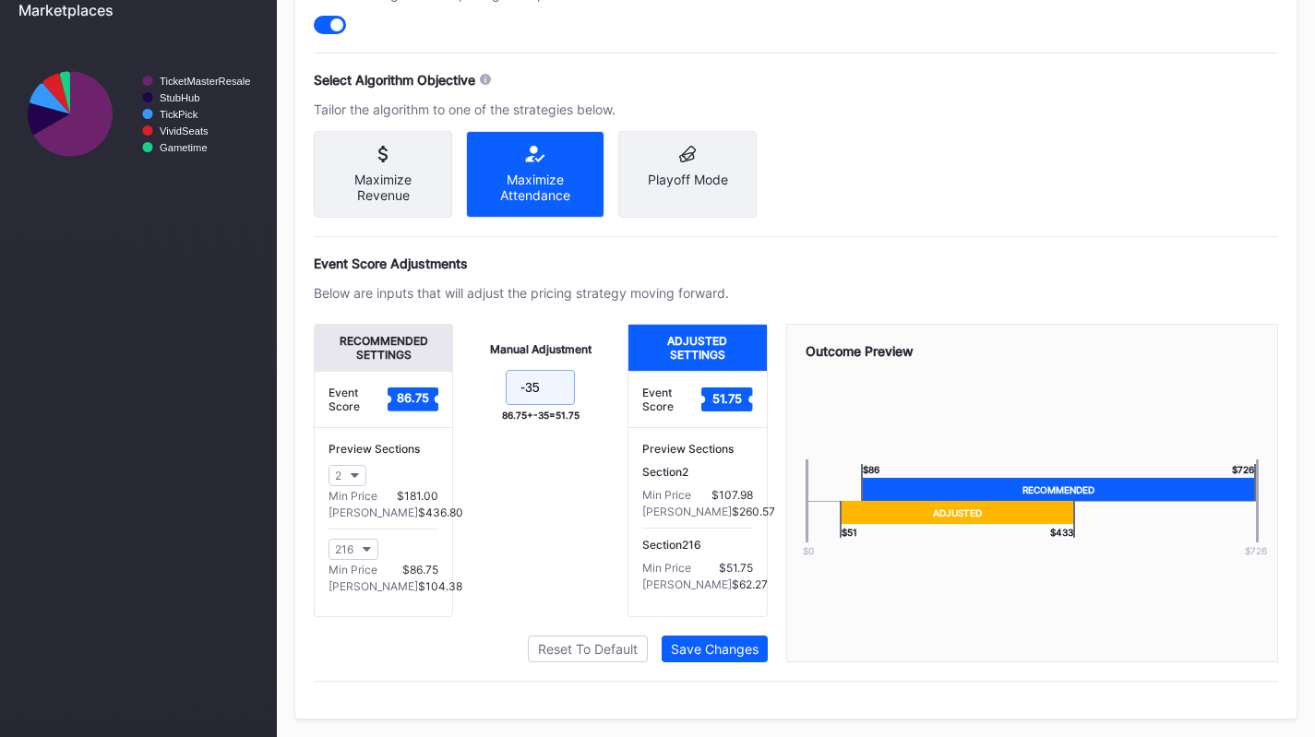
type input "-35"
click at [702, 649] on div "Save Changes" at bounding box center [715, 649] width 88 height 16
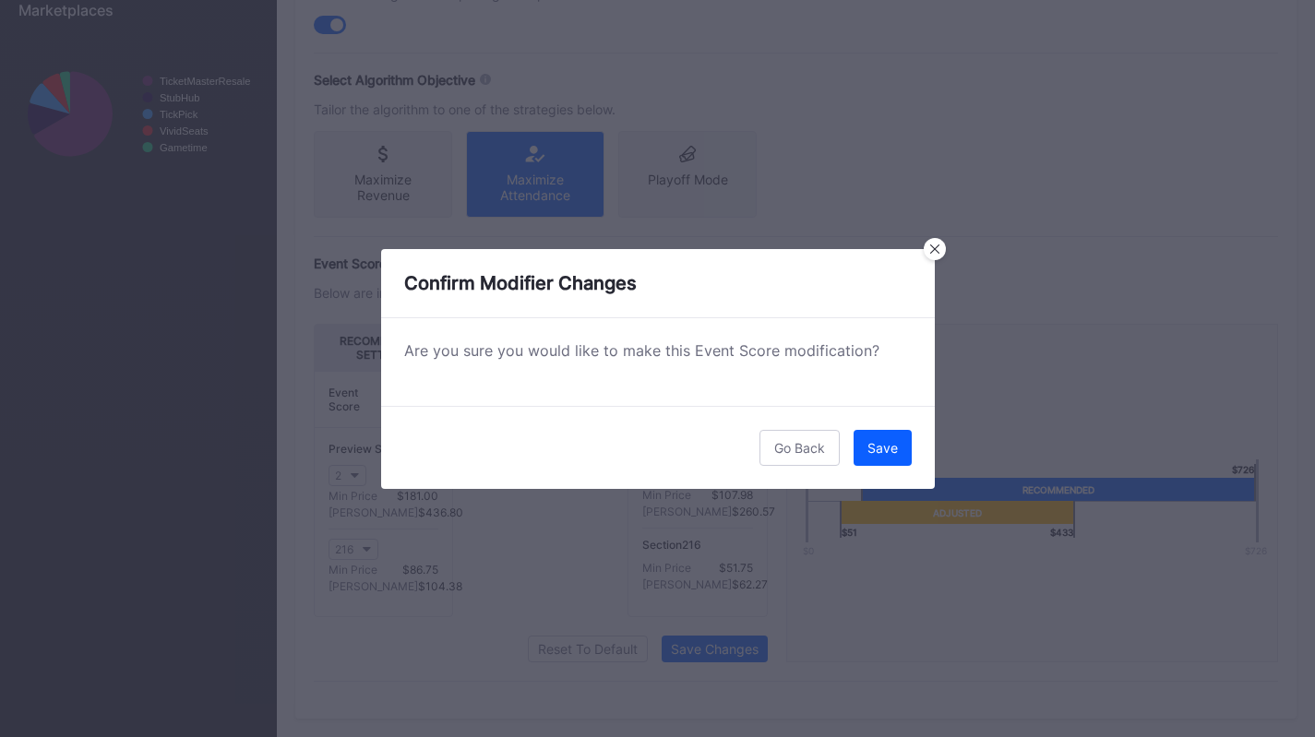
click at [892, 440] on div "Save" at bounding box center [882, 448] width 30 height 16
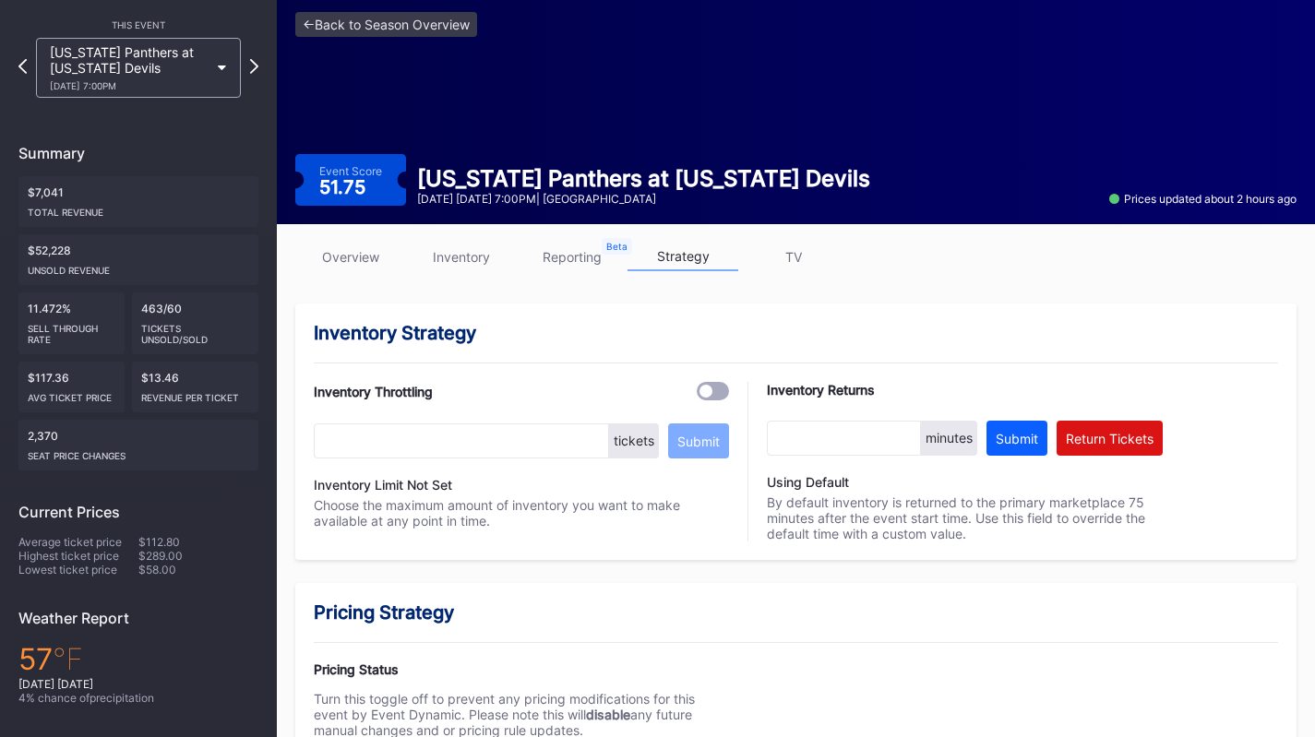
scroll to position [40, 0]
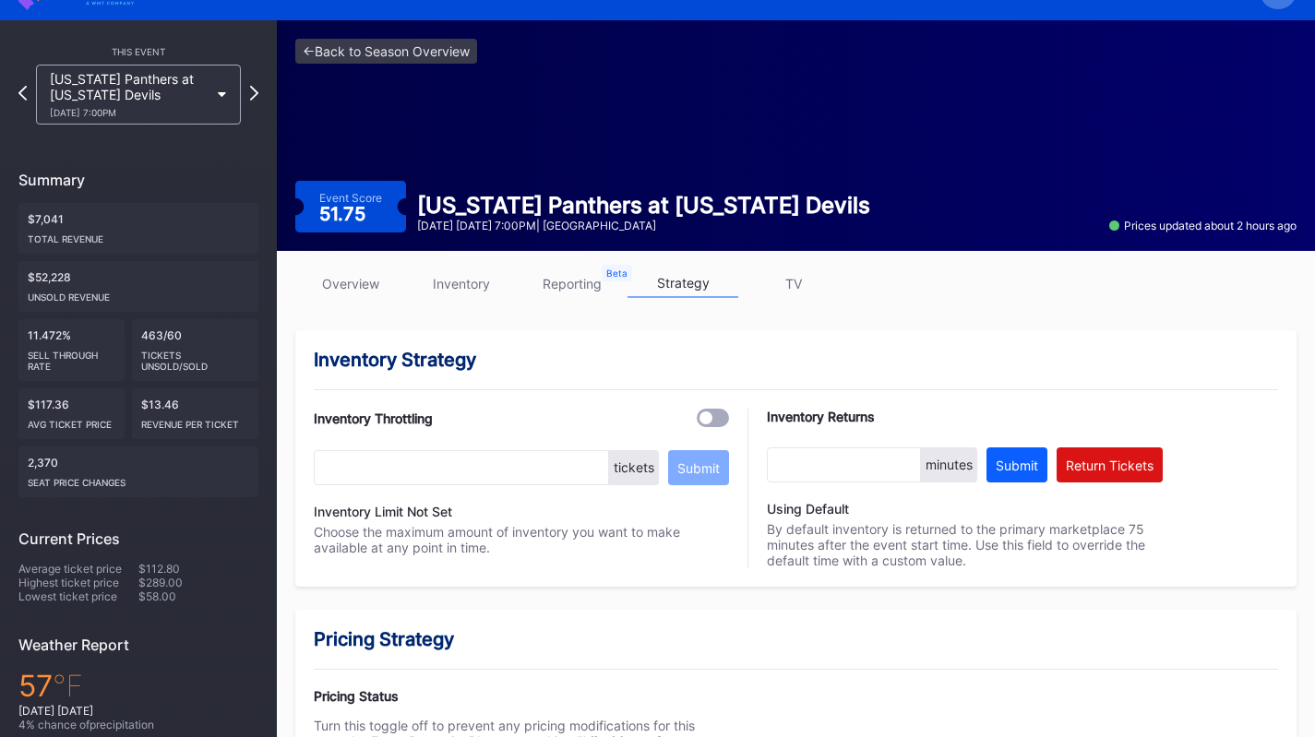
click at [119, 79] on div "Florida Panthers at New Jersey Devils 10/16 Thursday 7:00PM" at bounding box center [129, 94] width 159 height 47
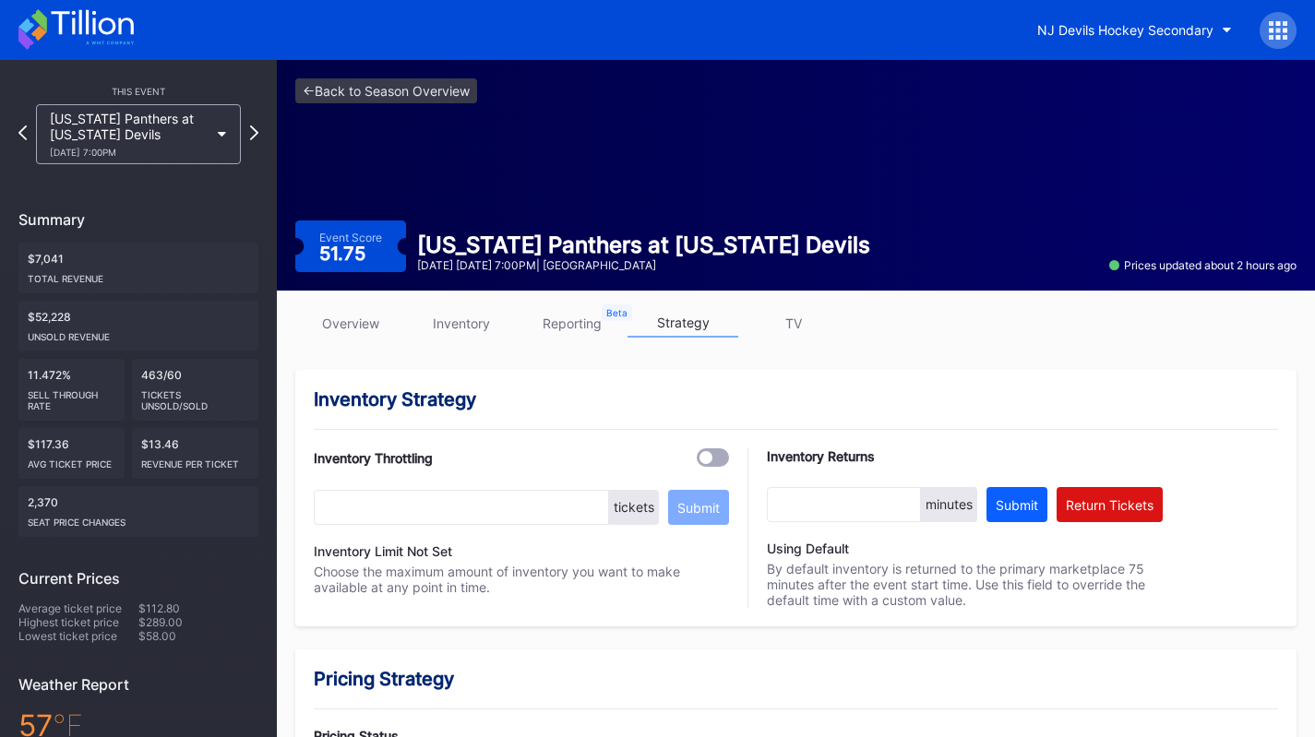
click at [1152, 39] on button "NJ Devils Hockey Secondary" at bounding box center [1134, 30] width 222 height 34
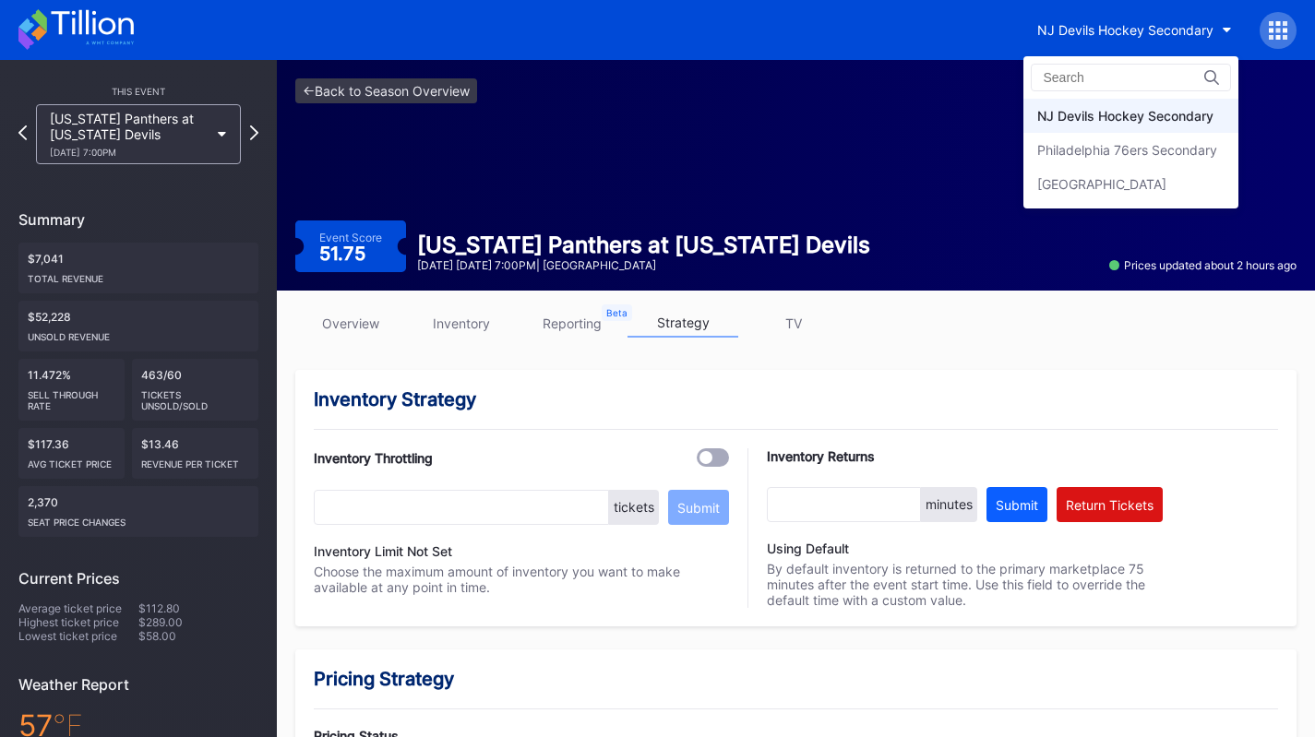
click at [1122, 135] on div "Philadelphia 76ers Secondary" at bounding box center [1130, 150] width 215 height 34
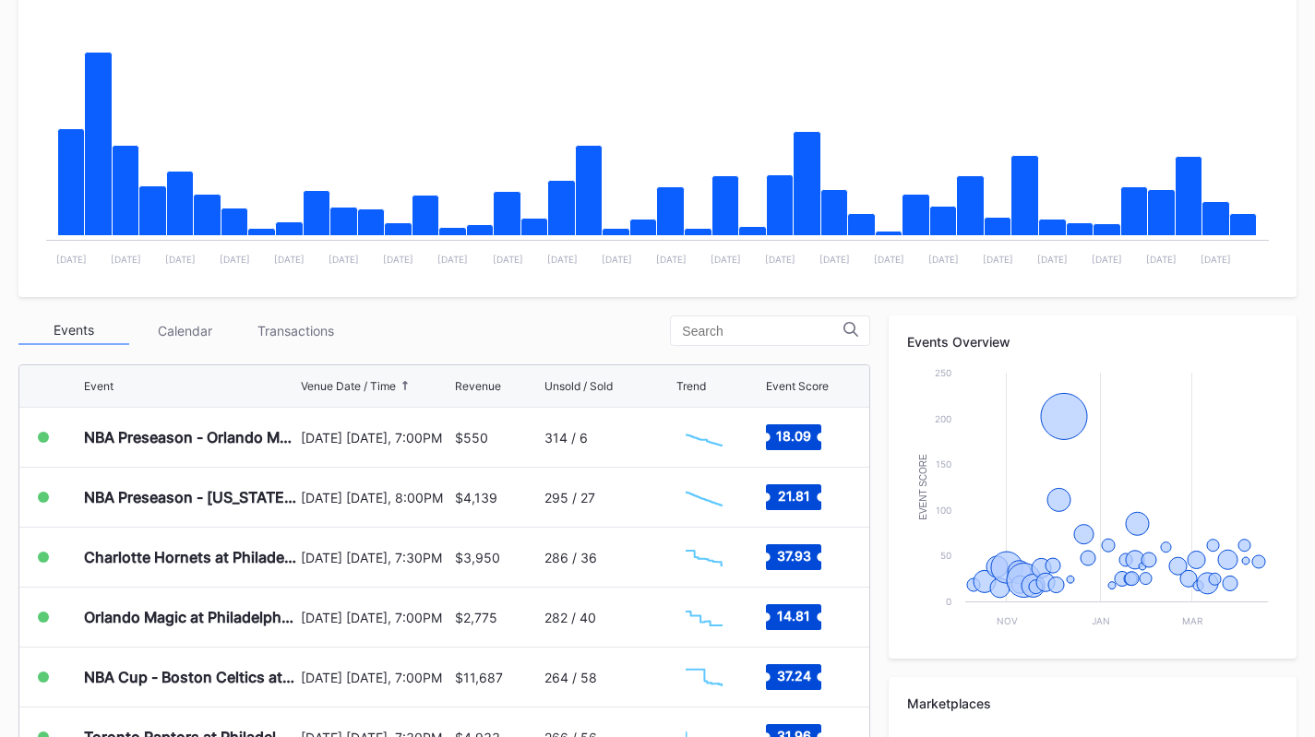
scroll to position [357, 0]
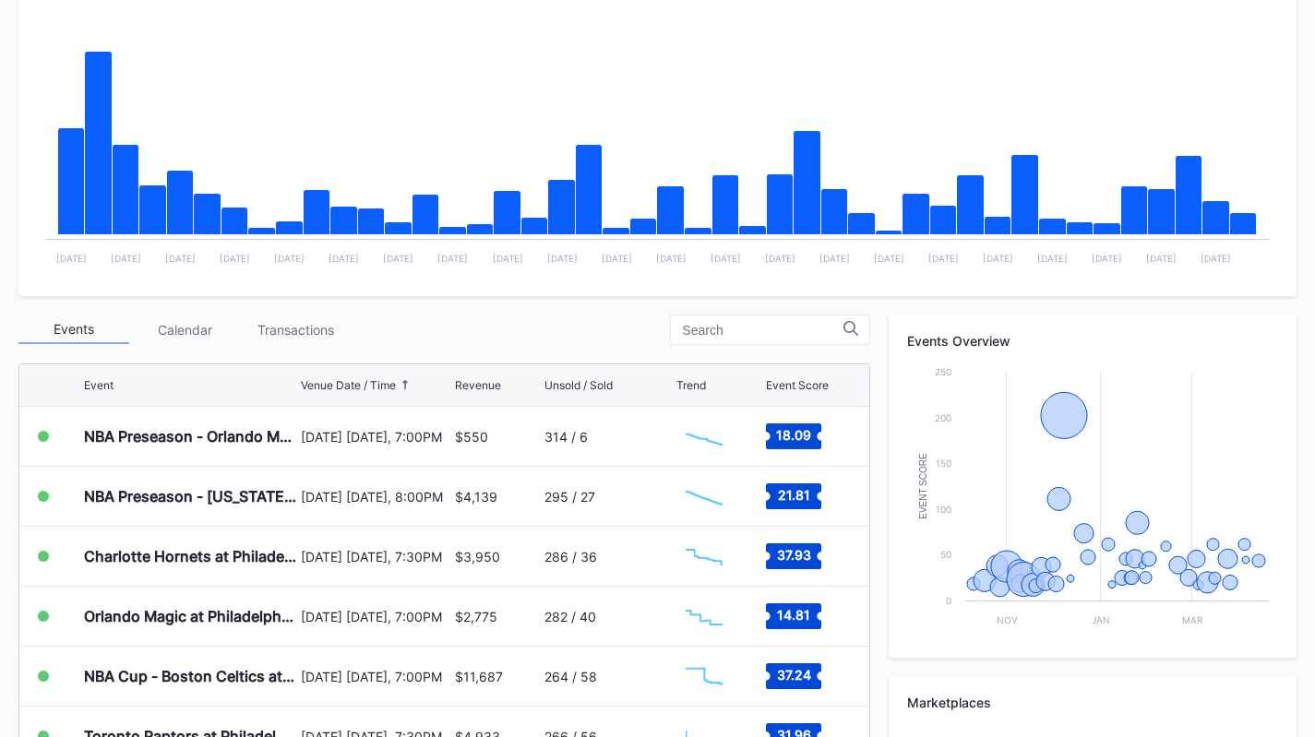
click at [319, 340] on div "Transactions" at bounding box center [295, 330] width 111 height 29
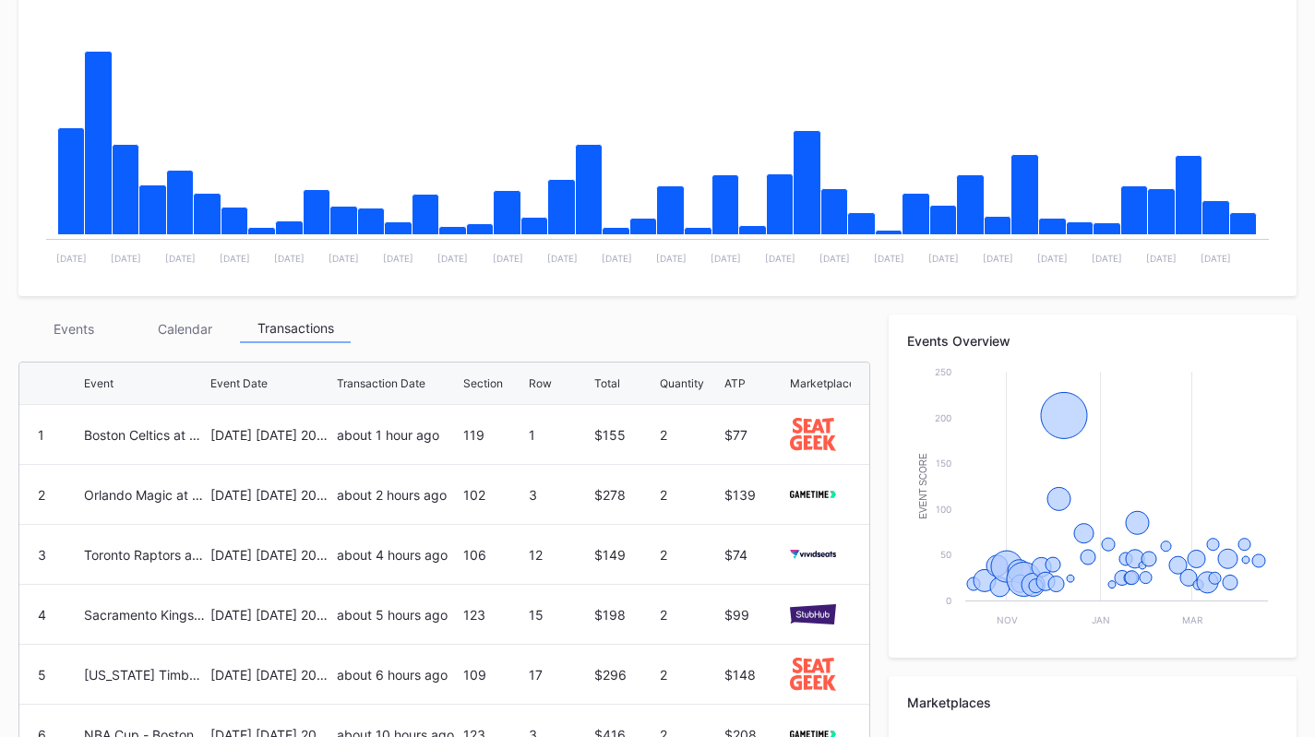
scroll to position [0, 0]
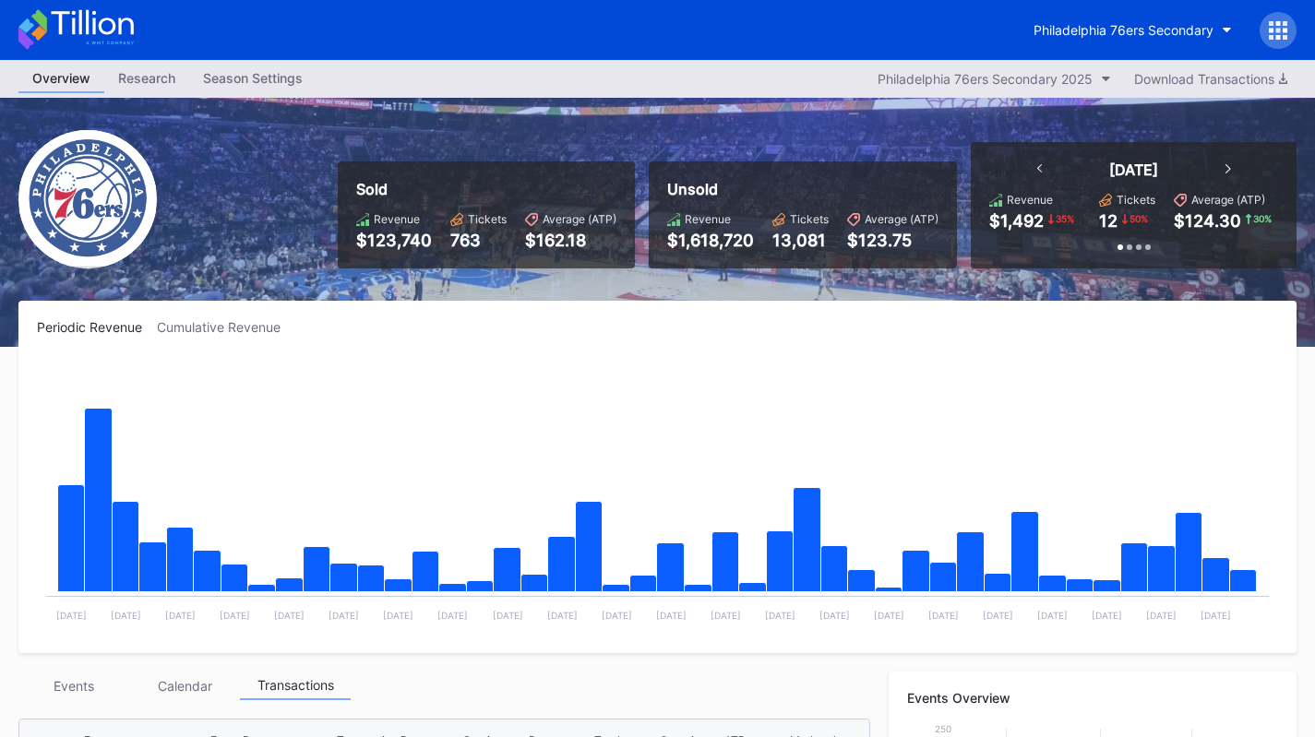
click at [1192, 38] on button "Philadelphia 76ers Secondary" at bounding box center [1133, 30] width 226 height 34
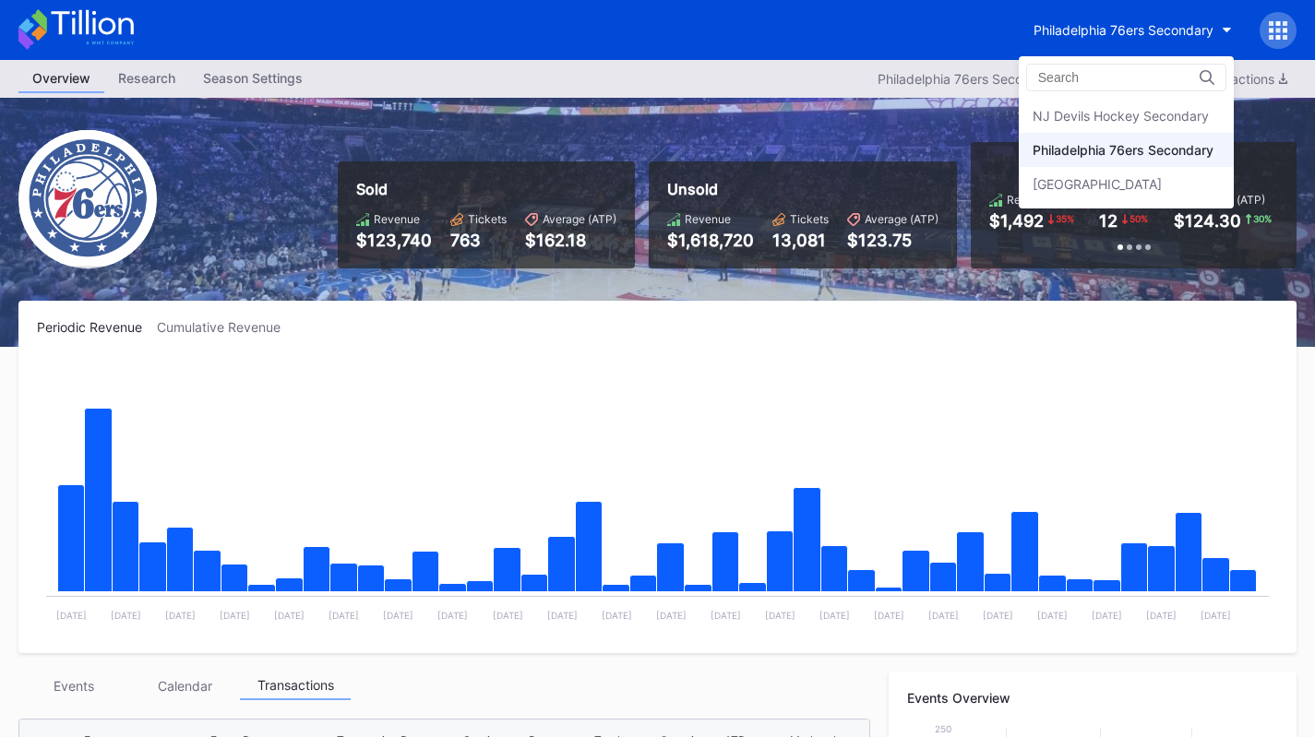
click at [1168, 128] on div "NJ Devils Hockey Secondary" at bounding box center [1126, 116] width 215 height 34
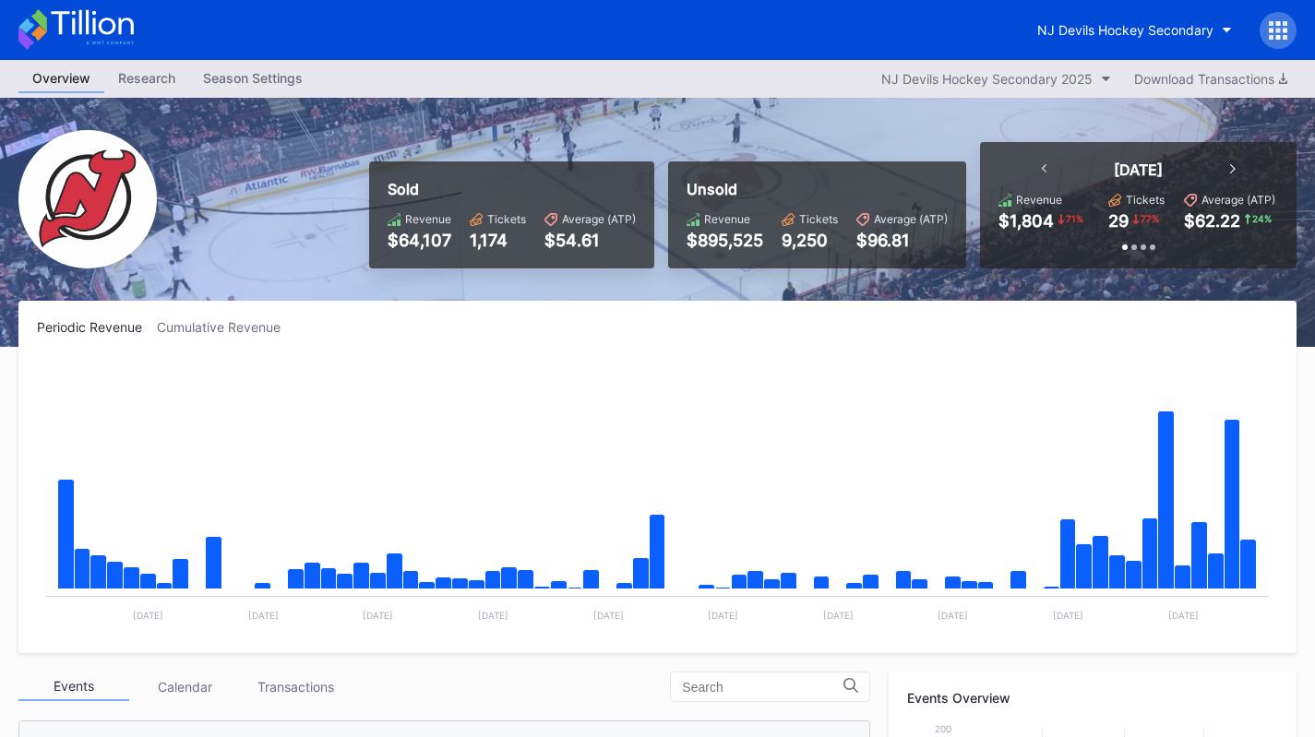
scroll to position [338, 0]
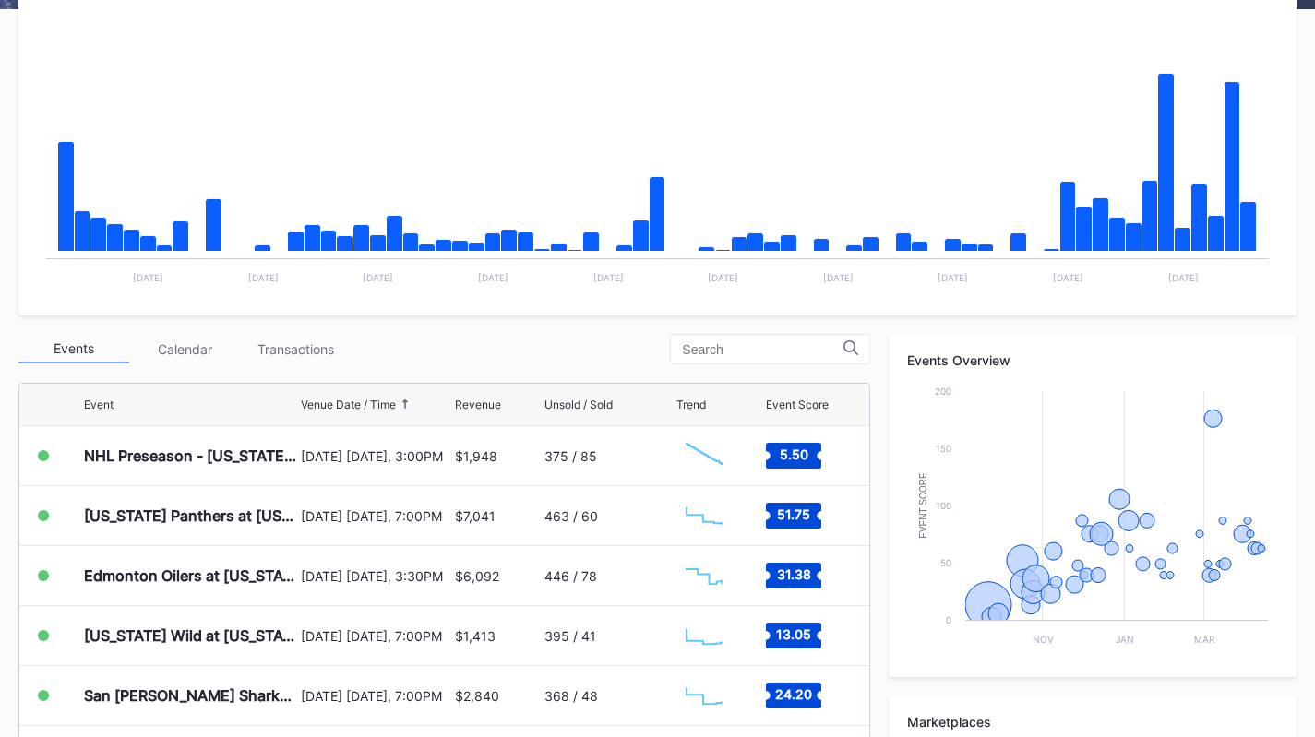
click at [299, 355] on div "Transactions" at bounding box center [295, 349] width 111 height 29
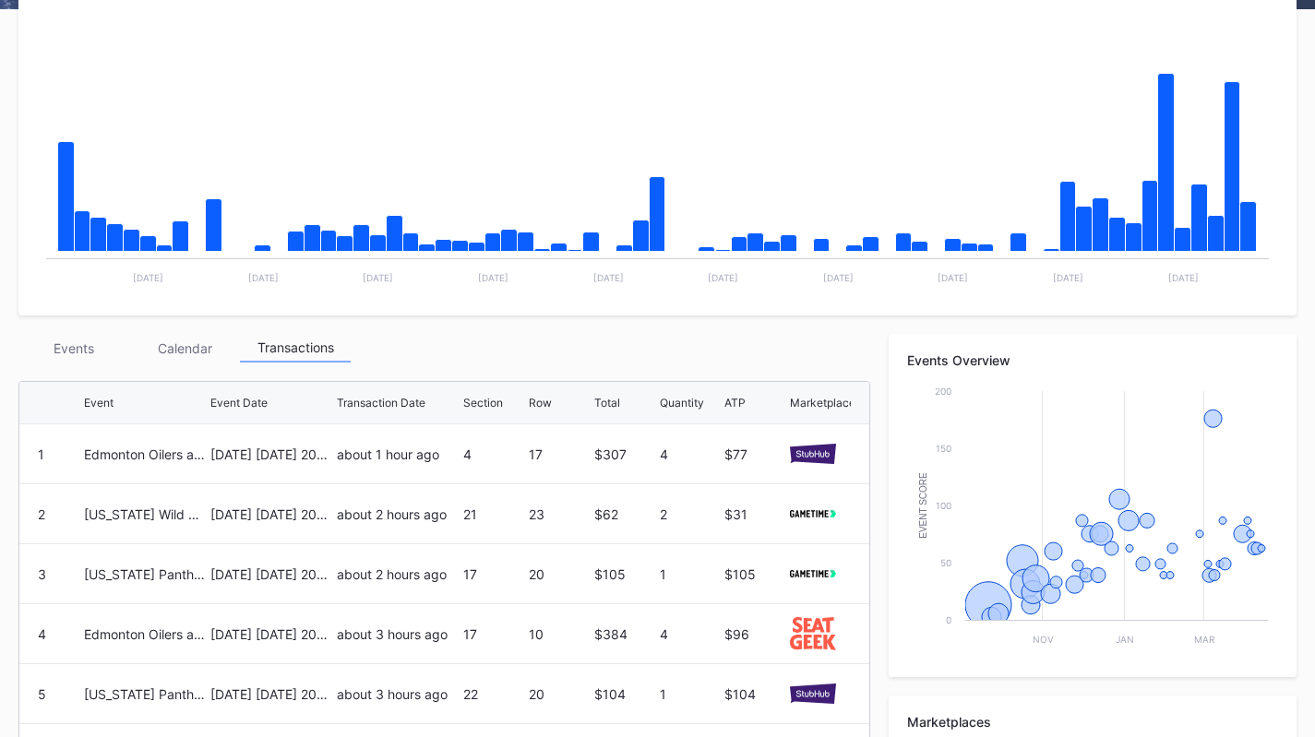
click at [90, 339] on div "Events" at bounding box center [73, 348] width 111 height 29
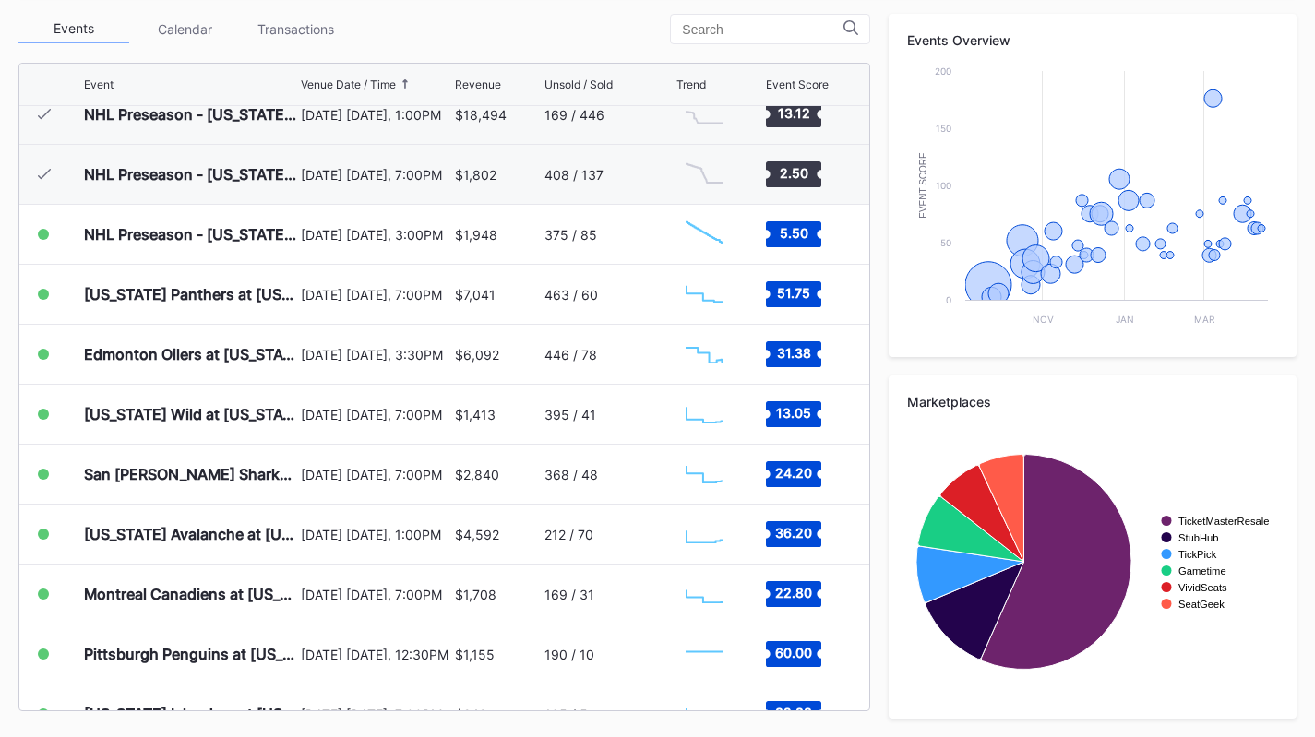
scroll to position [0, 0]
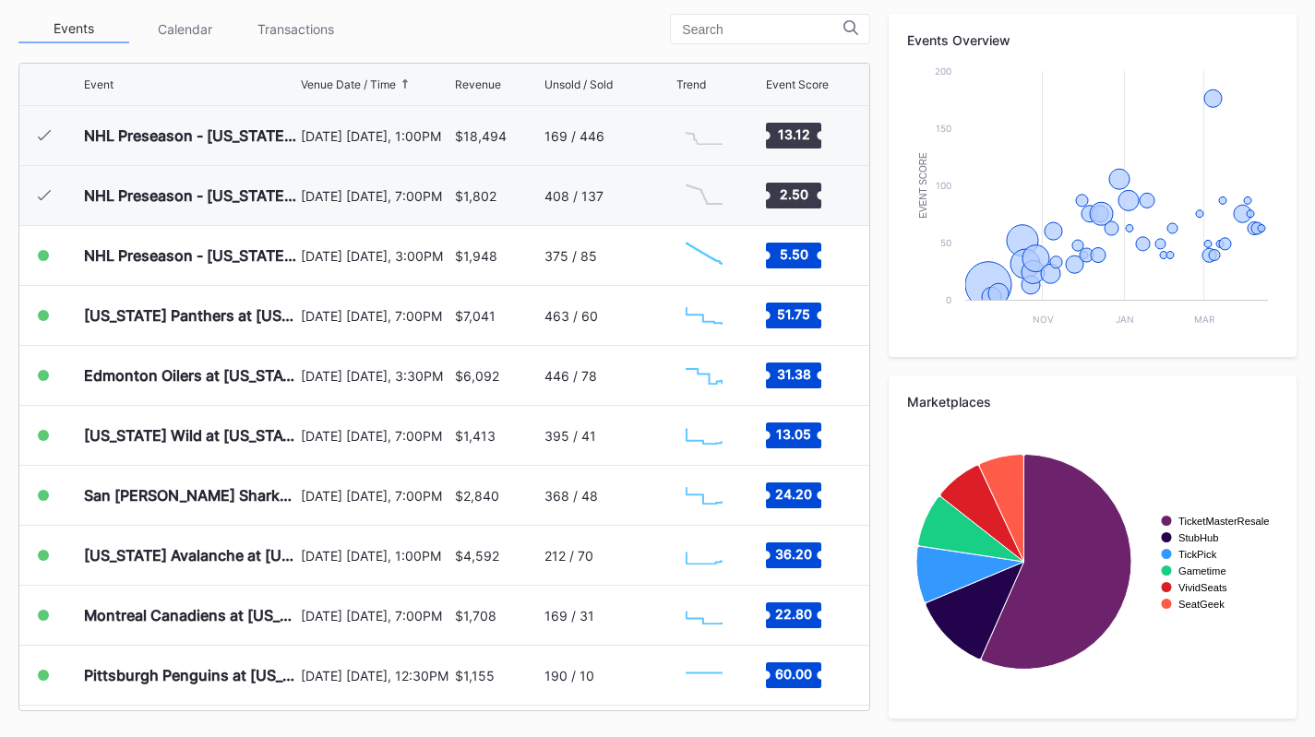
click at [222, 449] on div "[US_STATE] Wild at [US_STATE] Devils" at bounding box center [190, 435] width 212 height 59
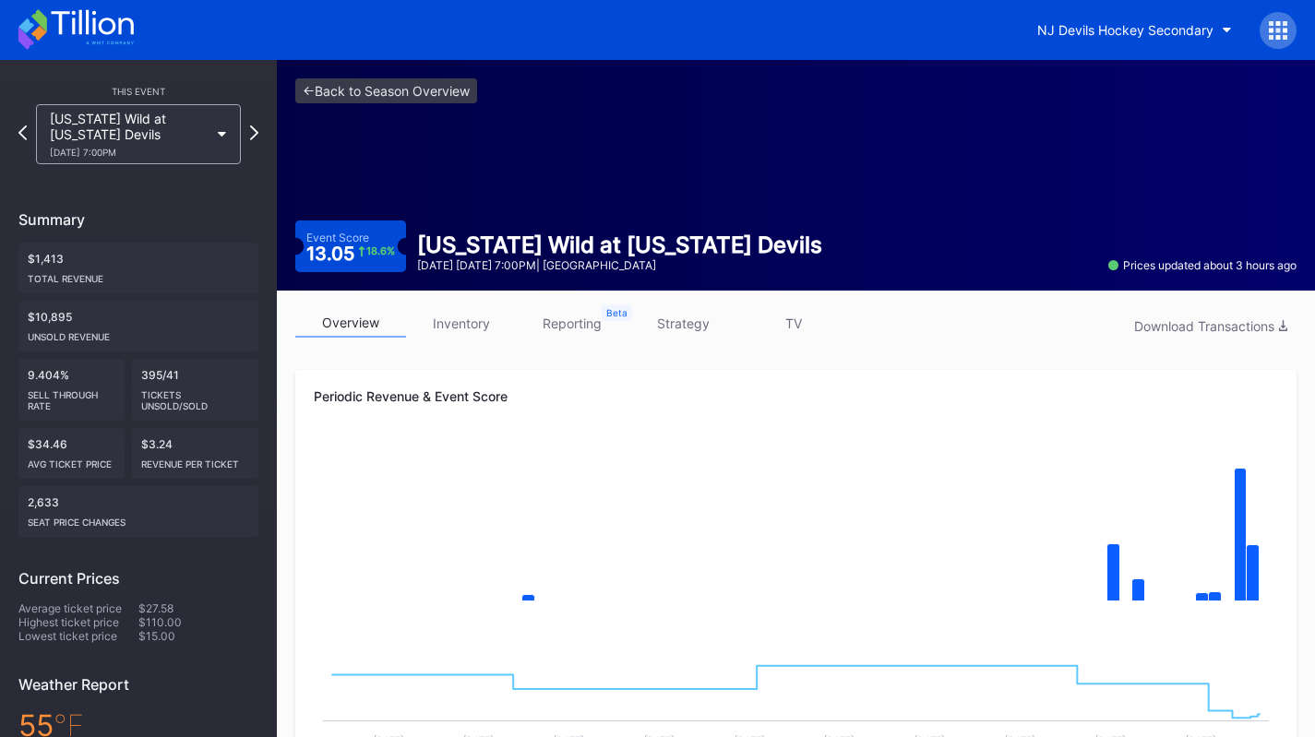
click at [156, 142] on div "[US_STATE] Wild at [US_STATE] Devils [DATE] 7:00PM" at bounding box center [129, 134] width 159 height 47
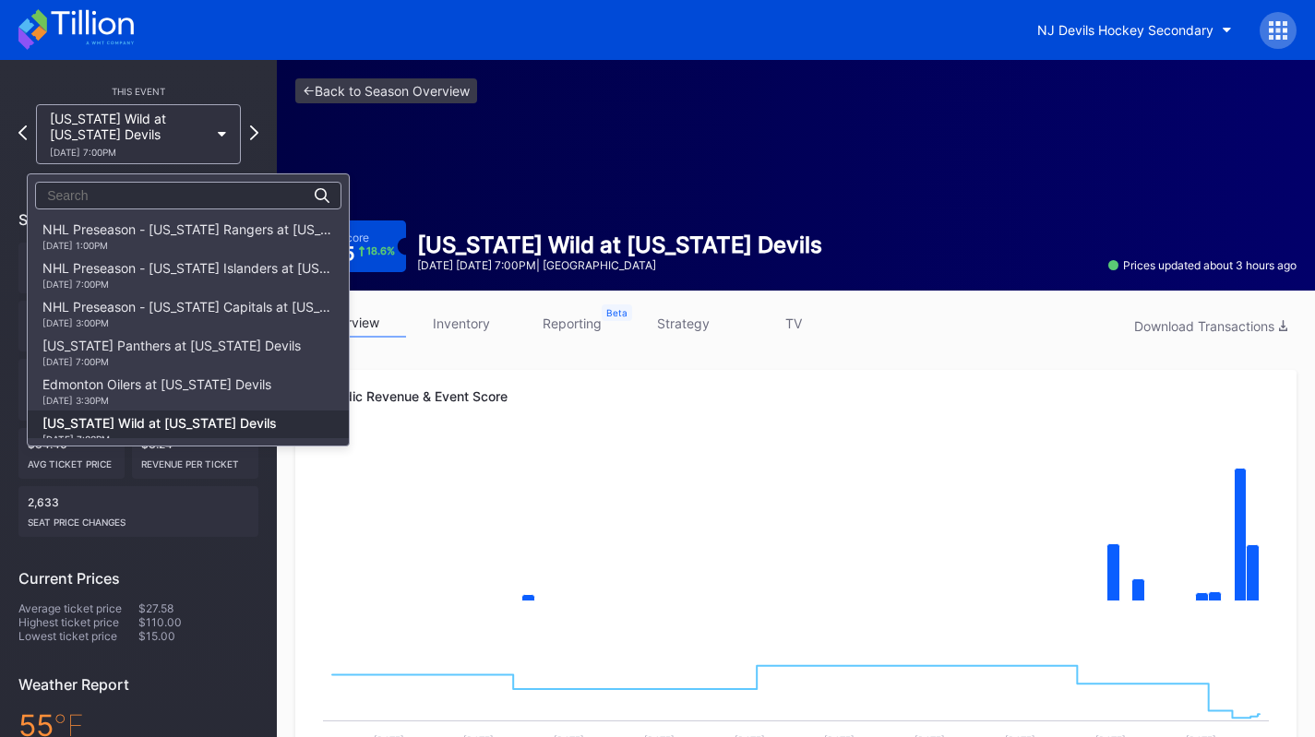
scroll to position [194, 0]
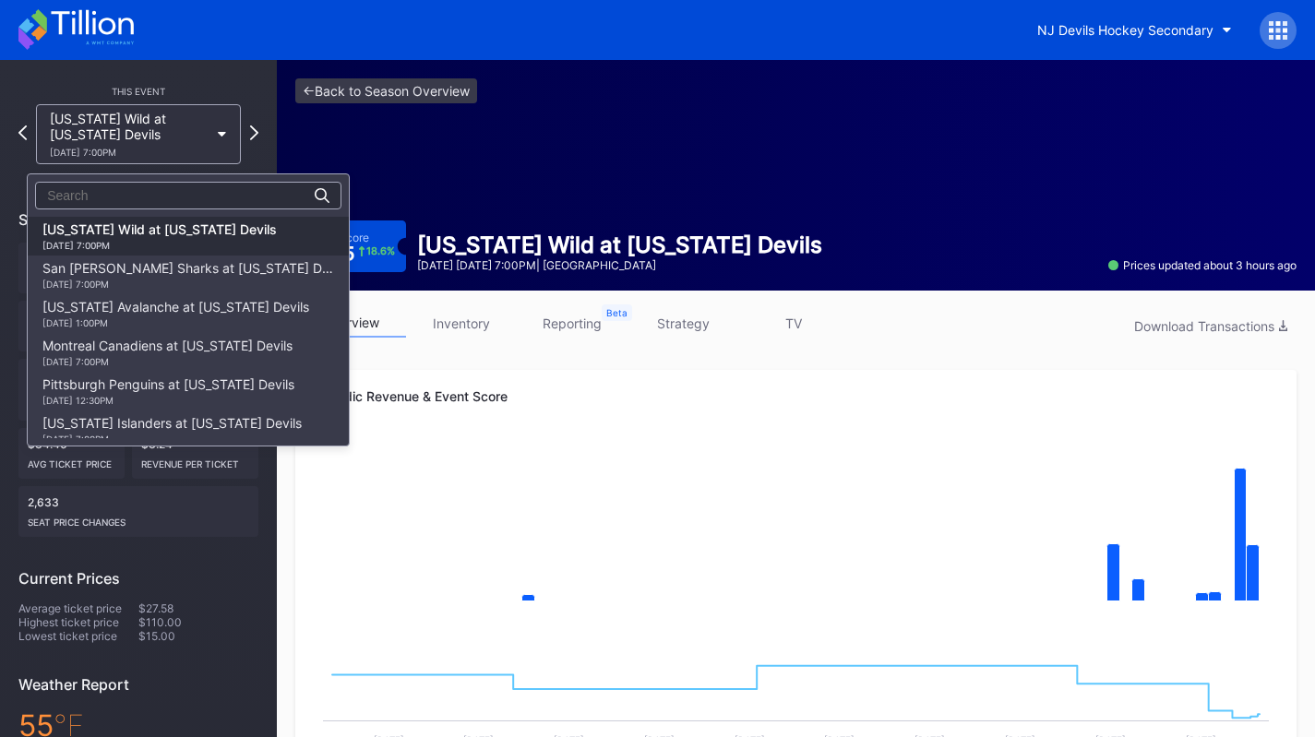
click at [148, 270] on div "San [PERSON_NAME] Sharks at [US_STATE] Devils [DATE] 7:00PM" at bounding box center [188, 275] width 292 height 30
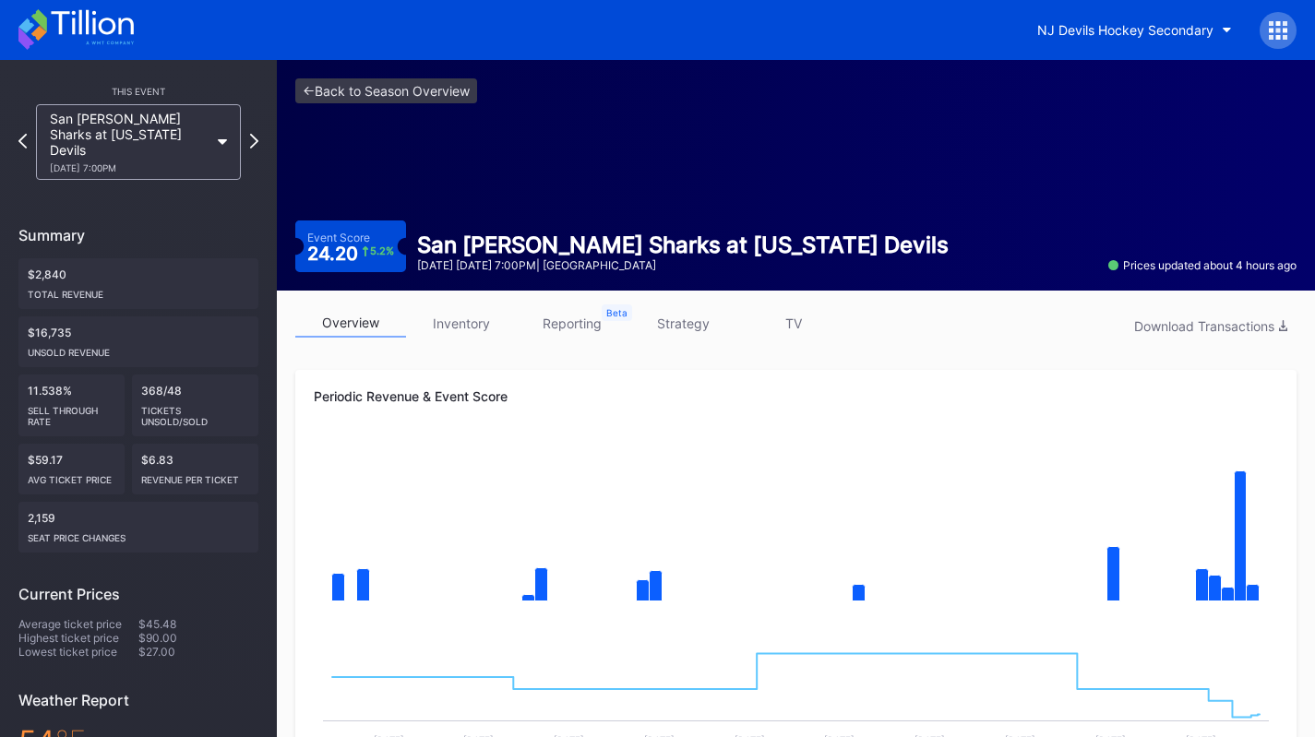
click at [125, 162] on div "[DATE] 7:00PM" at bounding box center [129, 167] width 159 height 11
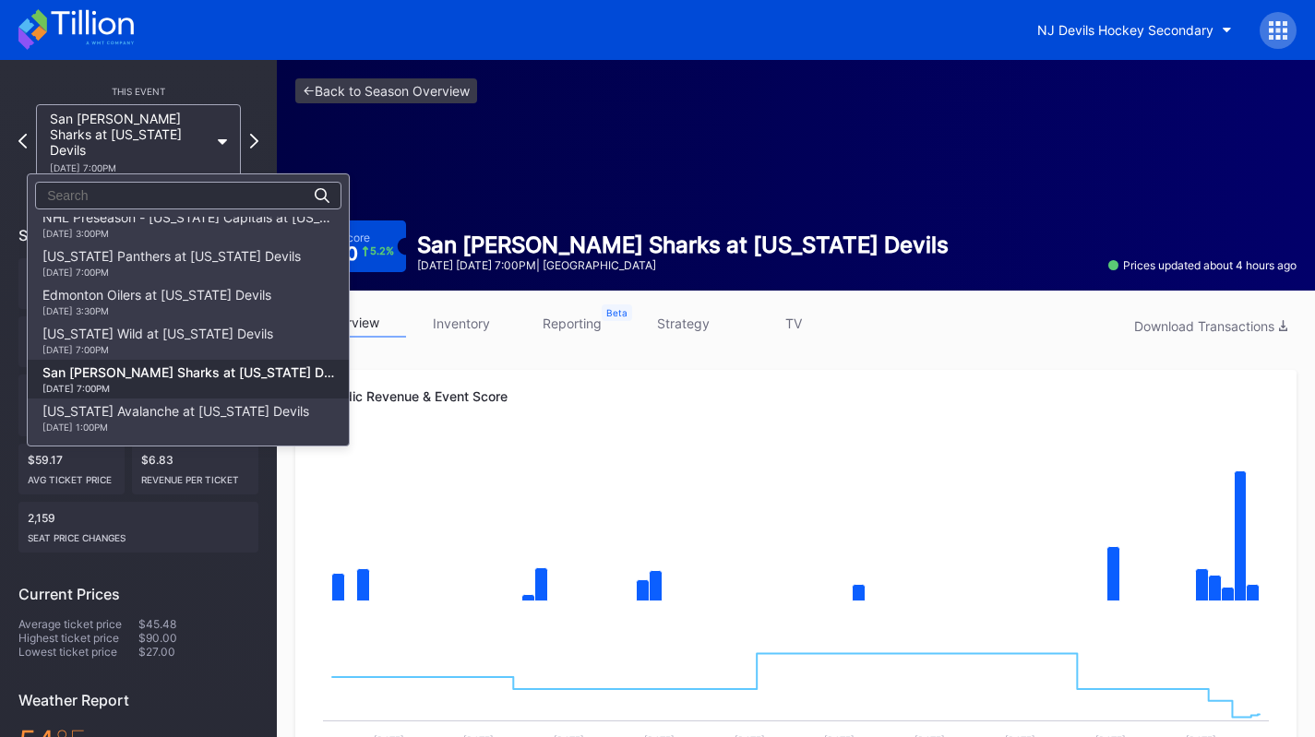
scroll to position [89, 0]
click at [150, 266] on div "[US_STATE] Panthers at [US_STATE] Devils [DATE] 7:00PM" at bounding box center [171, 264] width 258 height 30
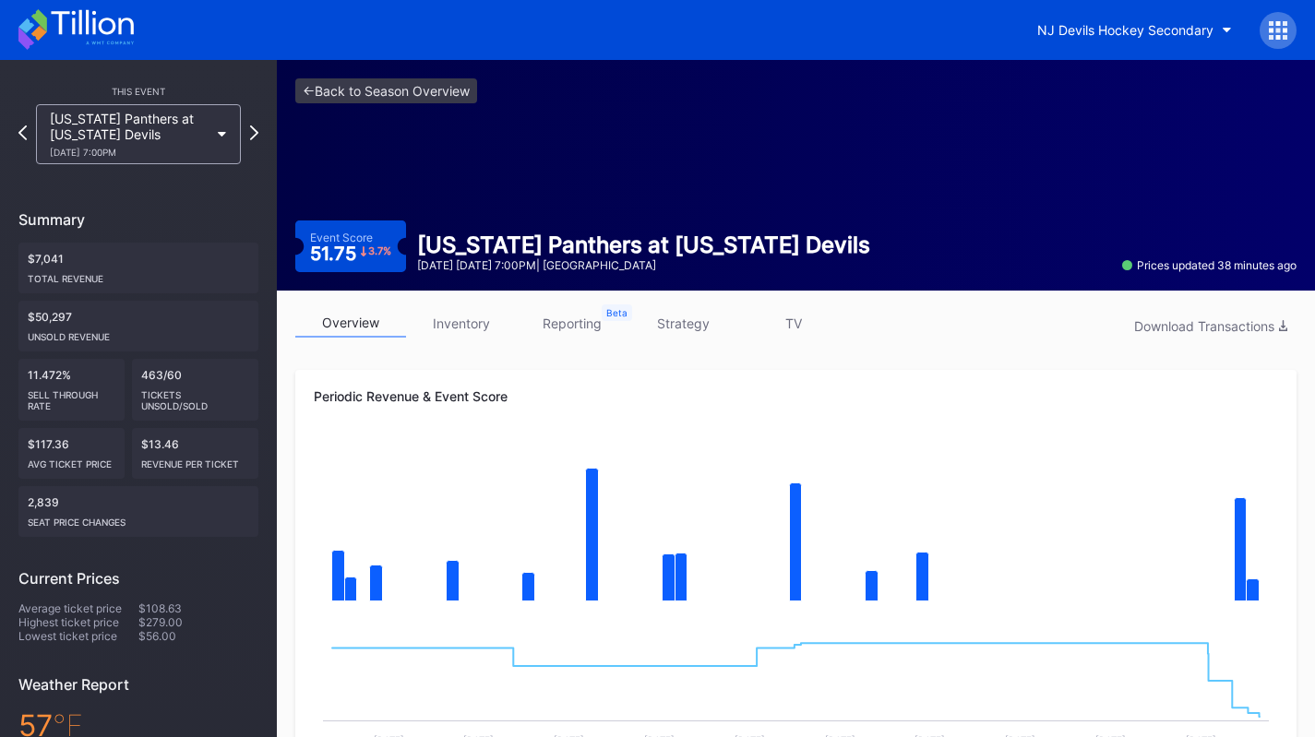
click at [433, 317] on link "inventory" at bounding box center [461, 323] width 111 height 29
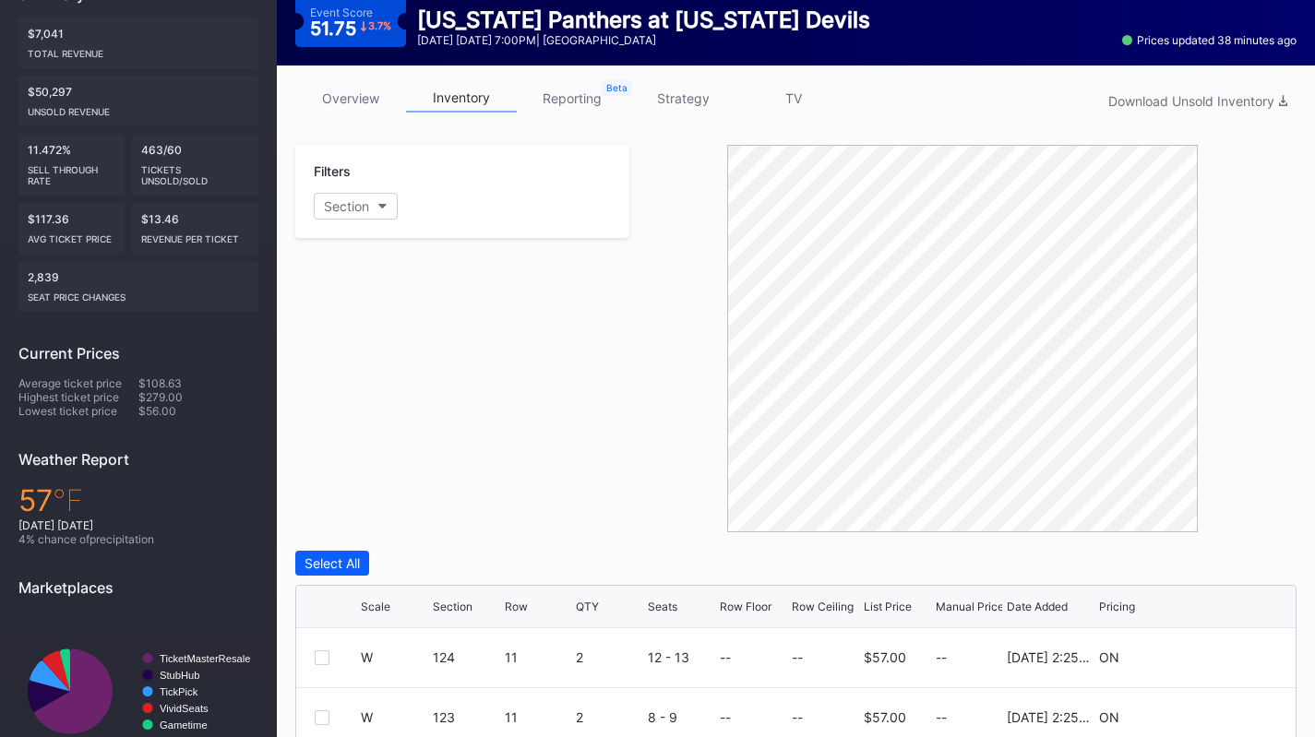
scroll to position [223, 0]
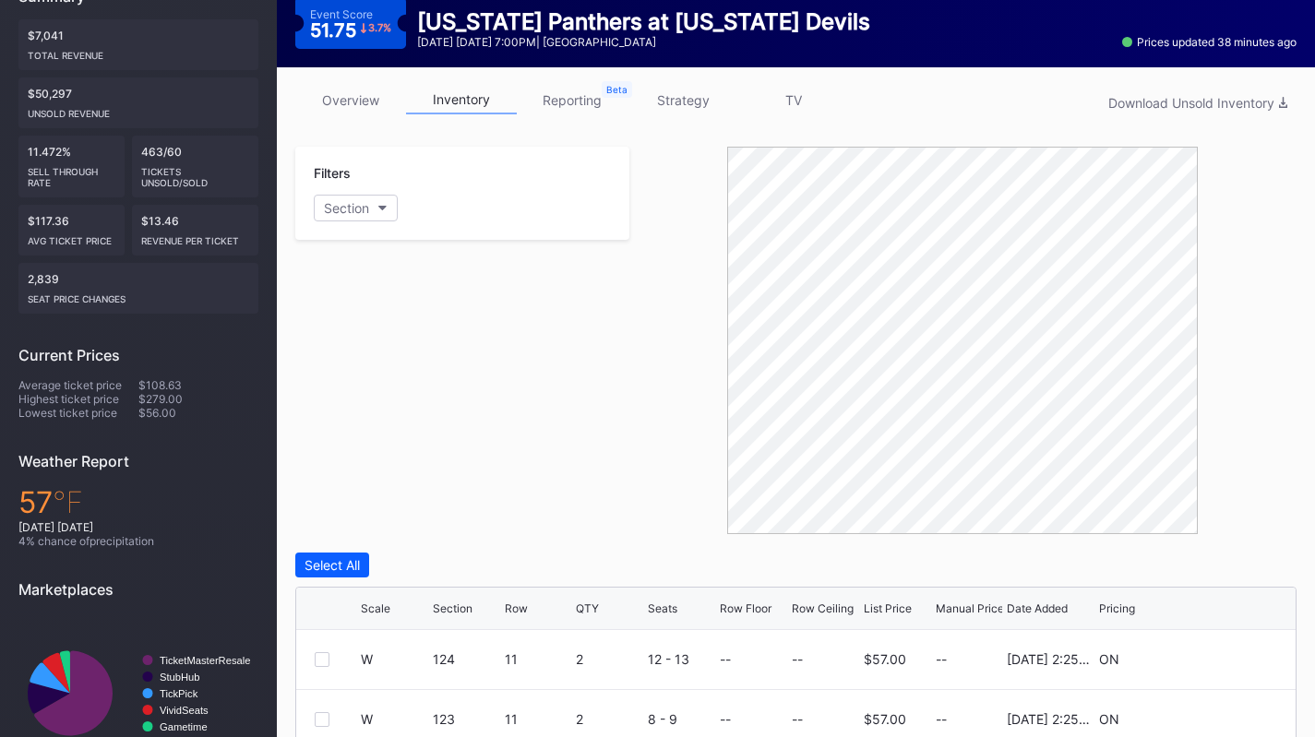
click at [683, 107] on link "strategy" at bounding box center [682, 100] width 111 height 29
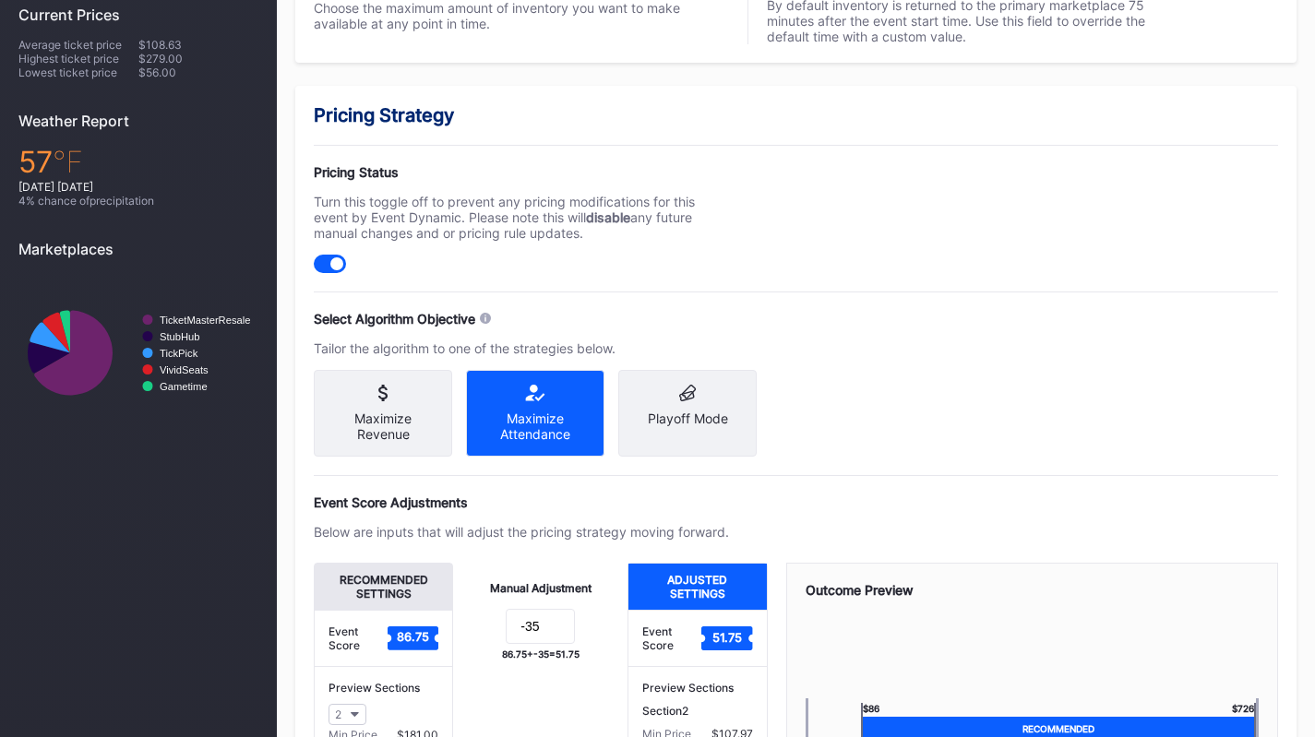
scroll to position [750, 0]
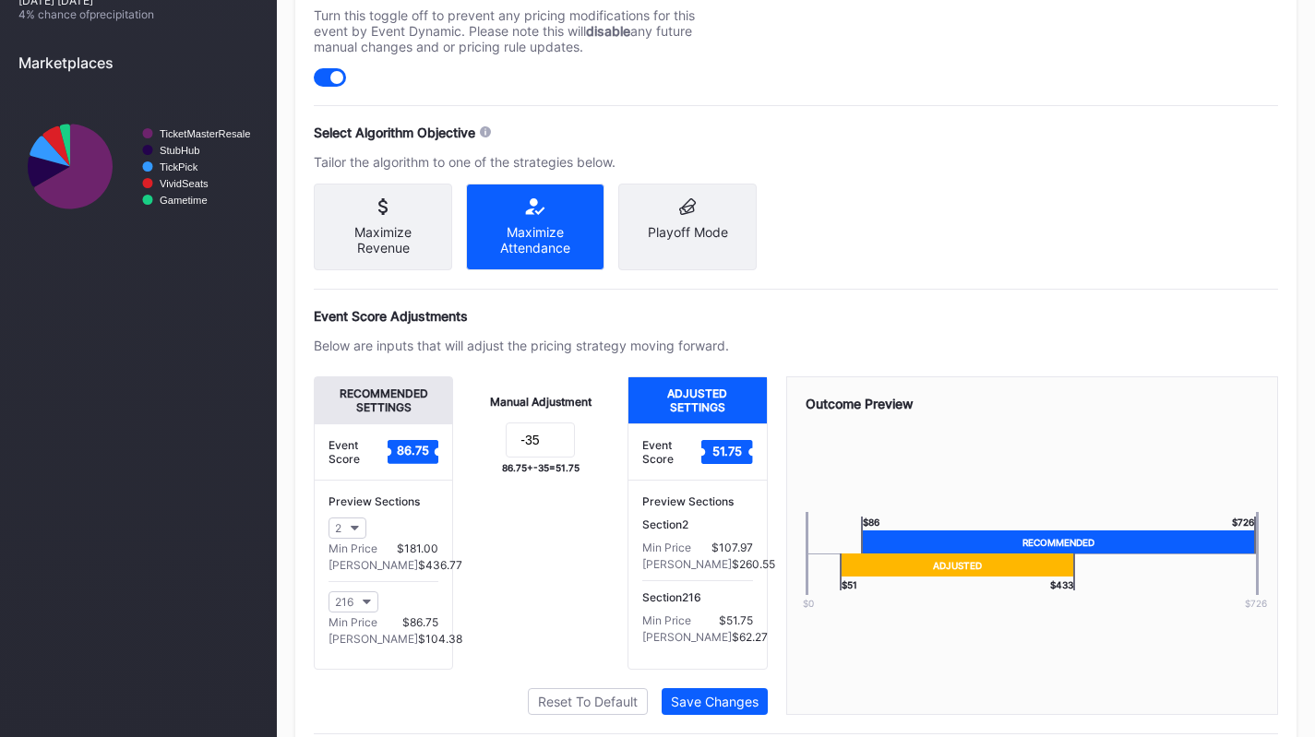
click at [351, 609] on div "216" at bounding box center [344, 602] width 18 height 14
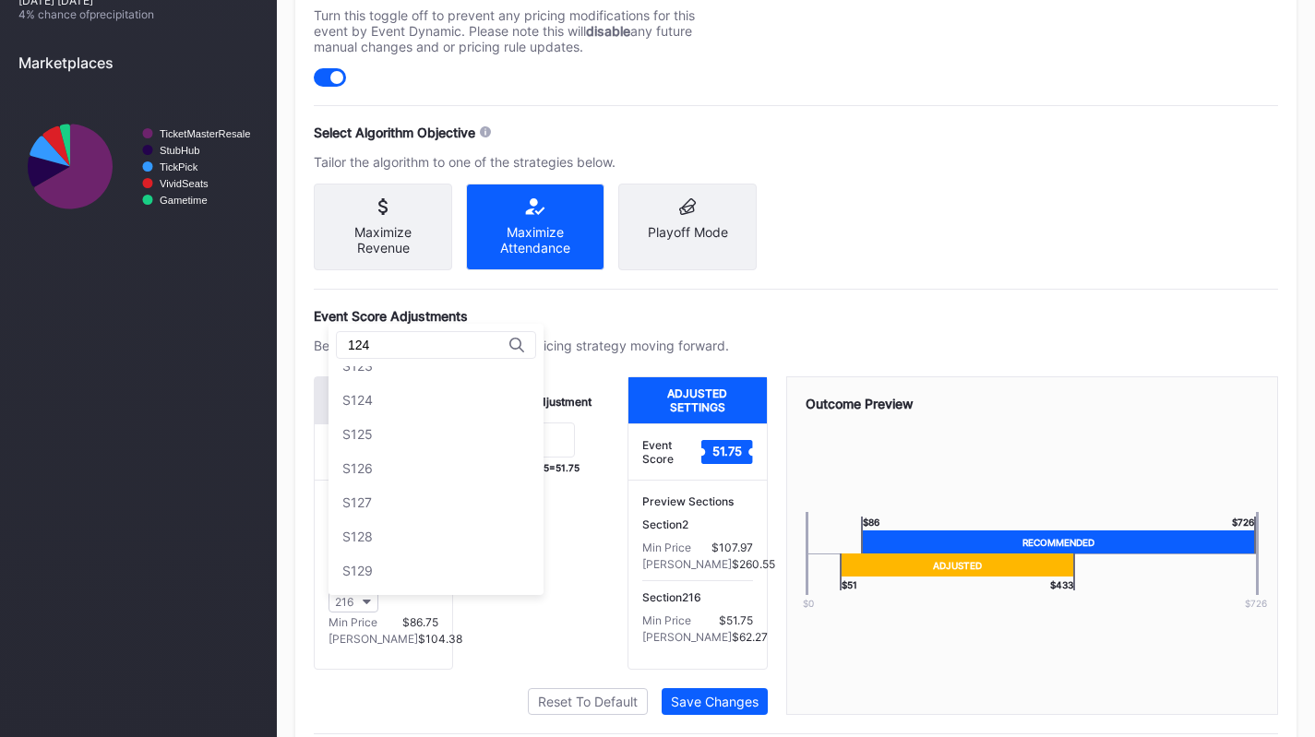
scroll to position [0, 0]
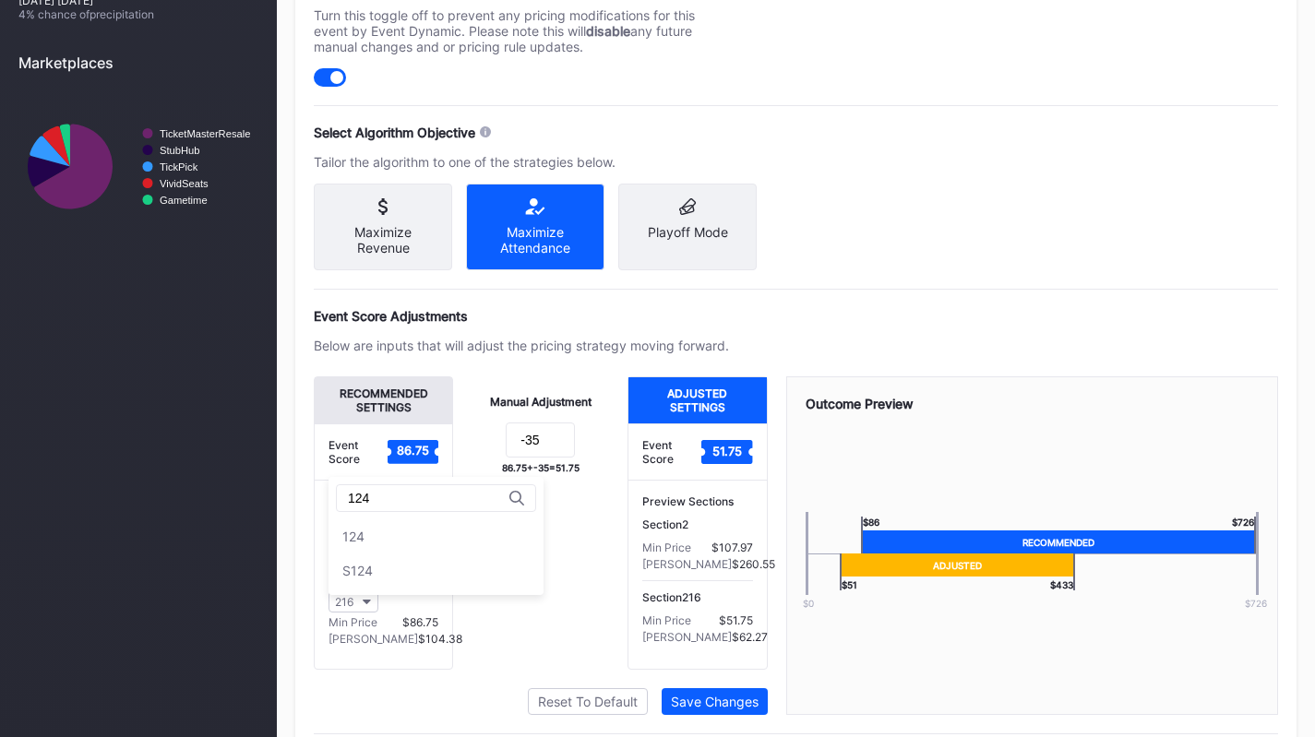
type input "124"
click at [376, 534] on div "124" at bounding box center [436, 537] width 215 height 34
click at [530, 560] on div "Manual Adjustment -35 86.75 + -35 = 51.75" at bounding box center [540, 522] width 174 height 293
click at [545, 458] on input "-35" at bounding box center [540, 440] width 69 height 35
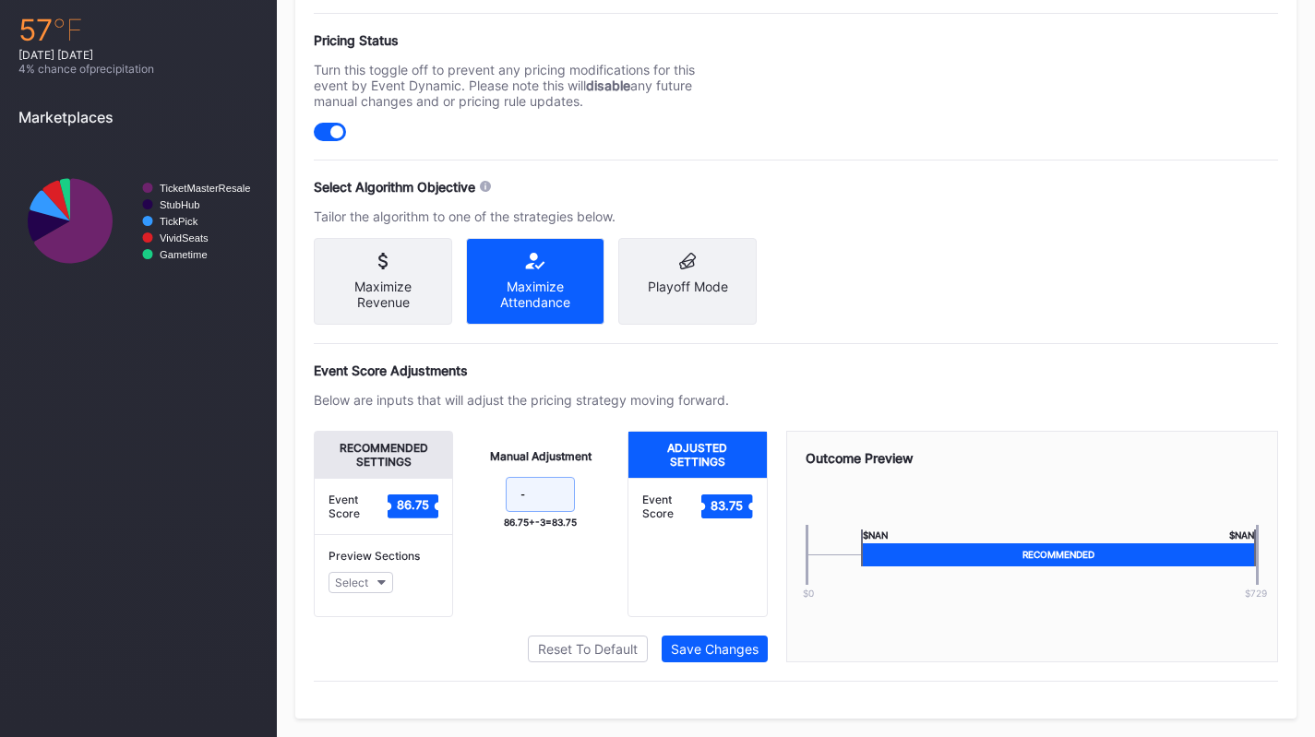
scroll to position [750, 0]
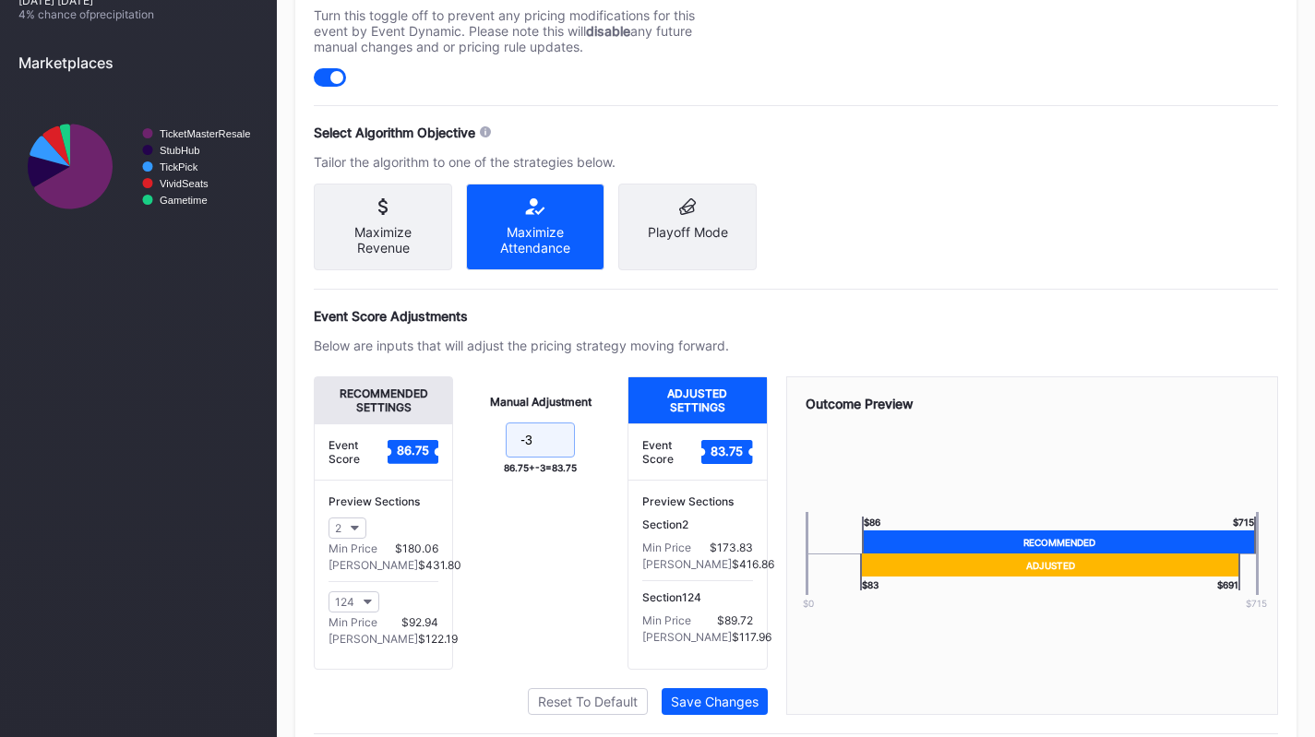
type input "-39"
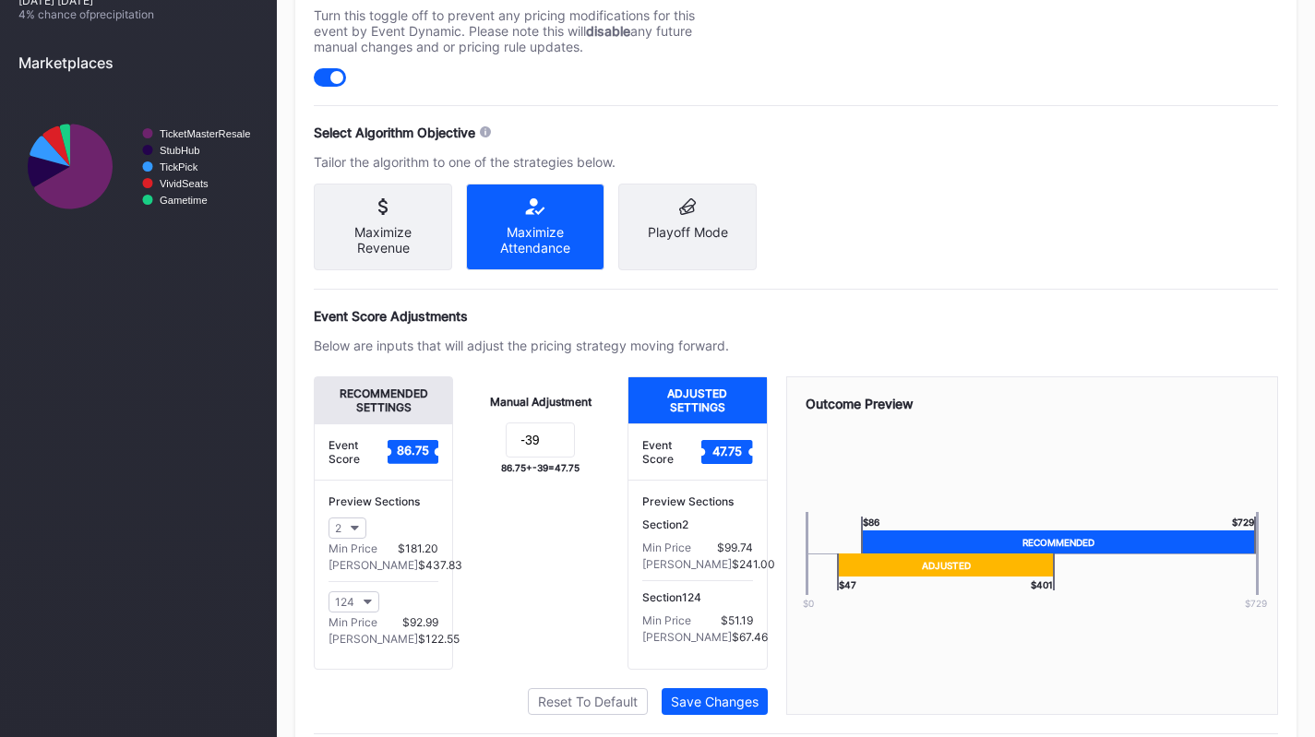
click at [865, 291] on div "Pricing Strategy Pricing Status Turn this toggle off to prevent any pricing mod…" at bounding box center [795, 335] width 1001 height 872
click at [713, 710] on div "Save Changes" at bounding box center [715, 702] width 88 height 16
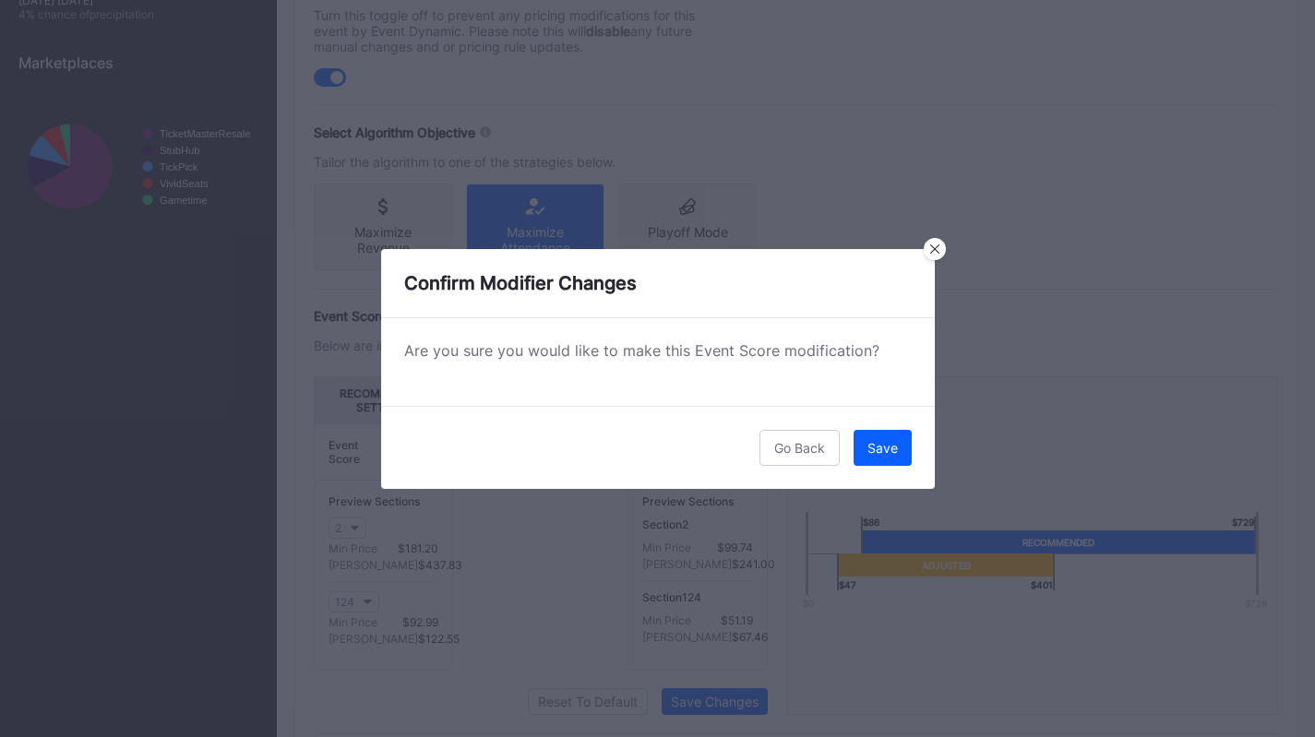
click at [882, 451] on div "Save" at bounding box center [882, 448] width 30 height 16
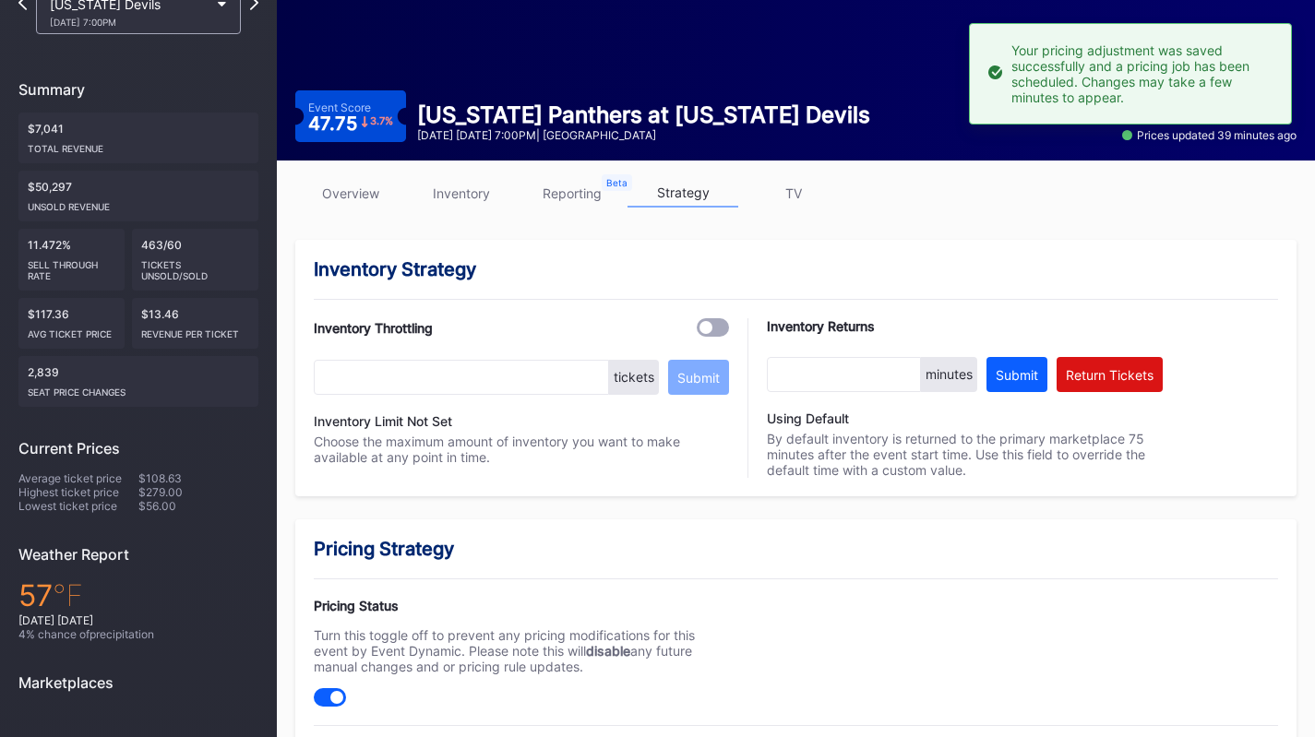
scroll to position [0, 0]
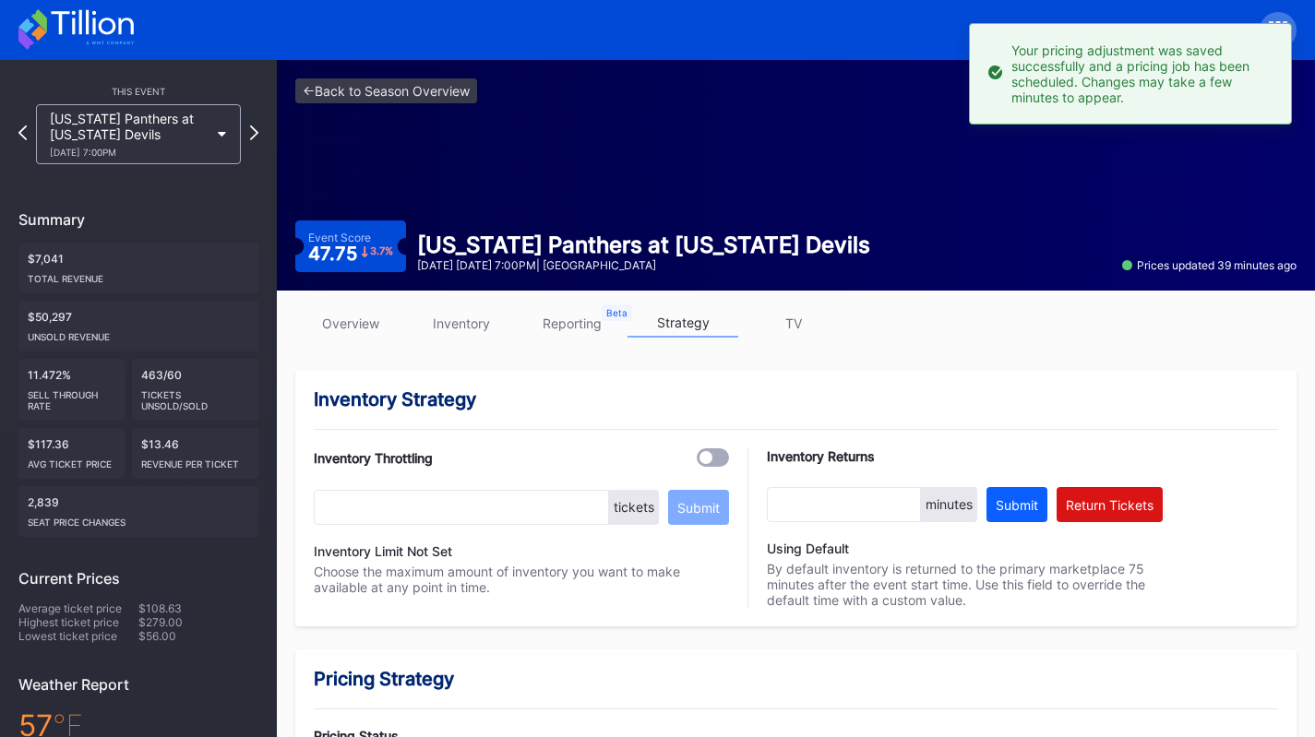
click at [189, 135] on div "Florida Panthers at New Jersey Devils 10/16 Thursday 7:00PM" at bounding box center [129, 134] width 159 height 47
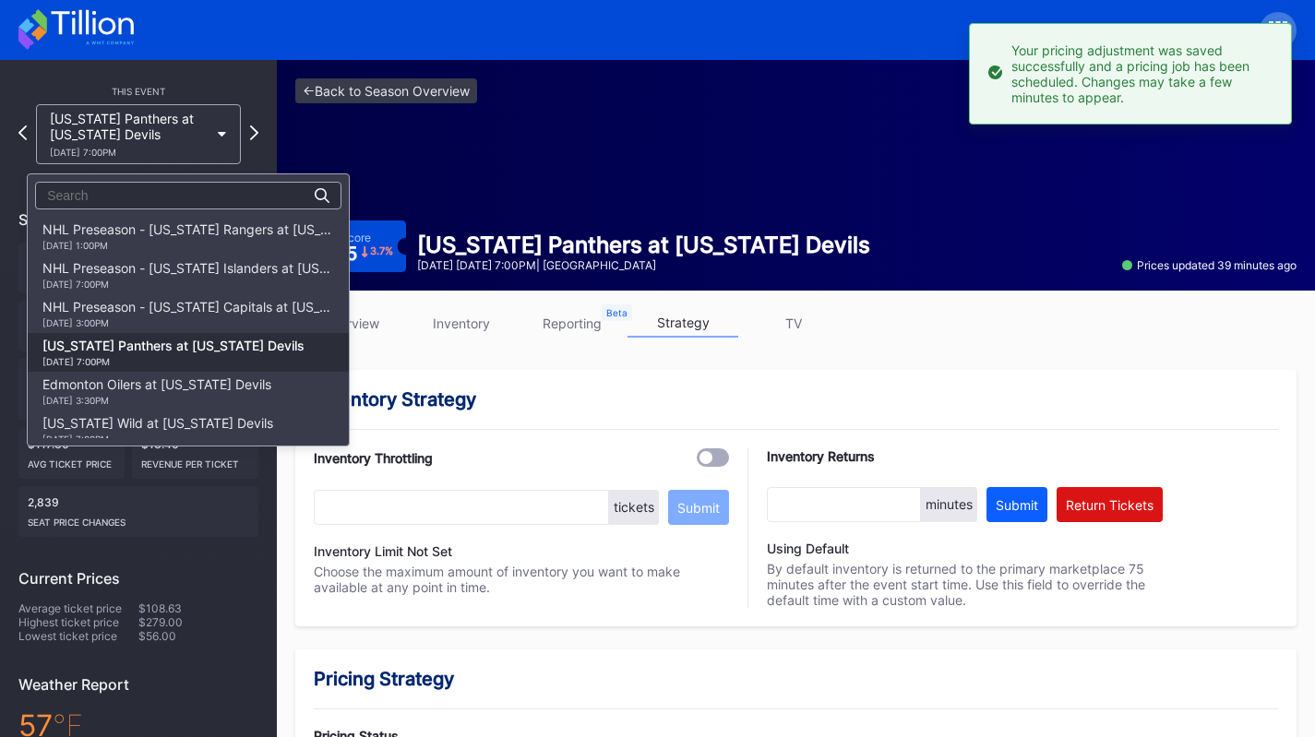
scroll to position [116, 0]
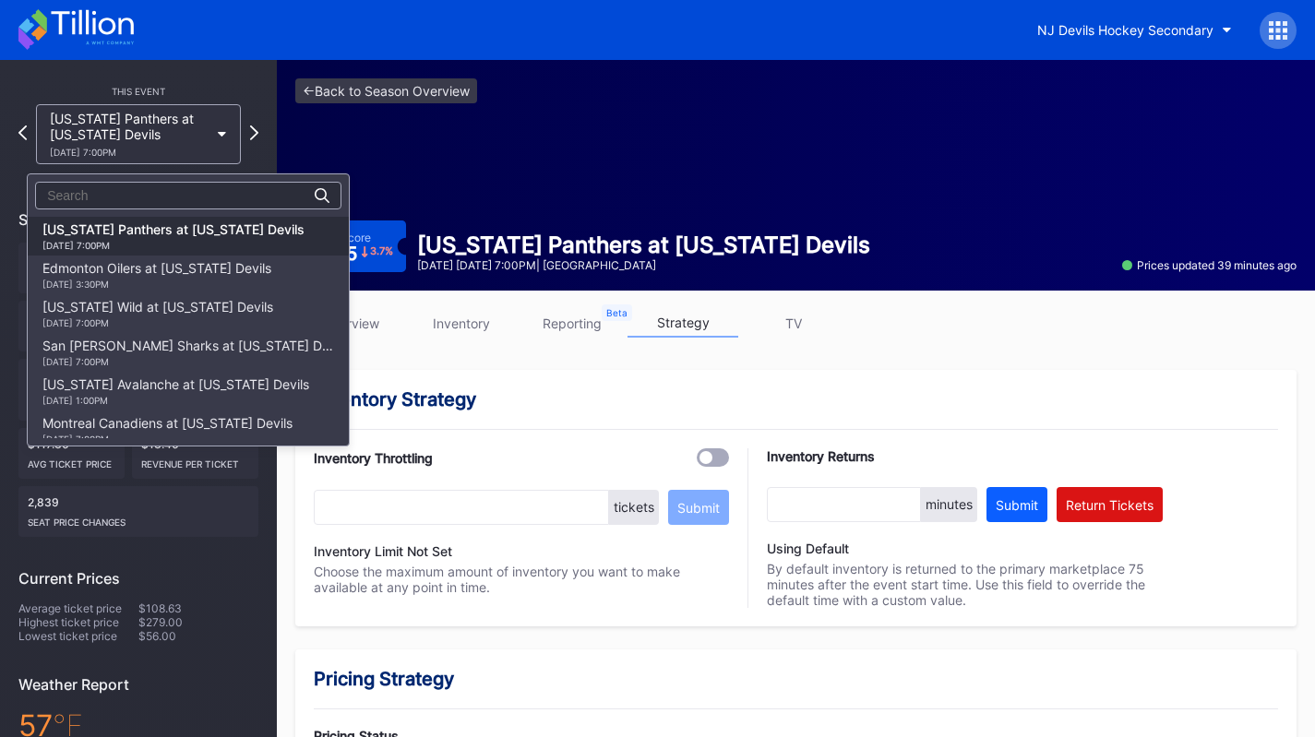
click at [171, 274] on div "Edmonton Oilers at New Jersey Devils 10/18 Saturday 3:30PM" at bounding box center [156, 275] width 229 height 30
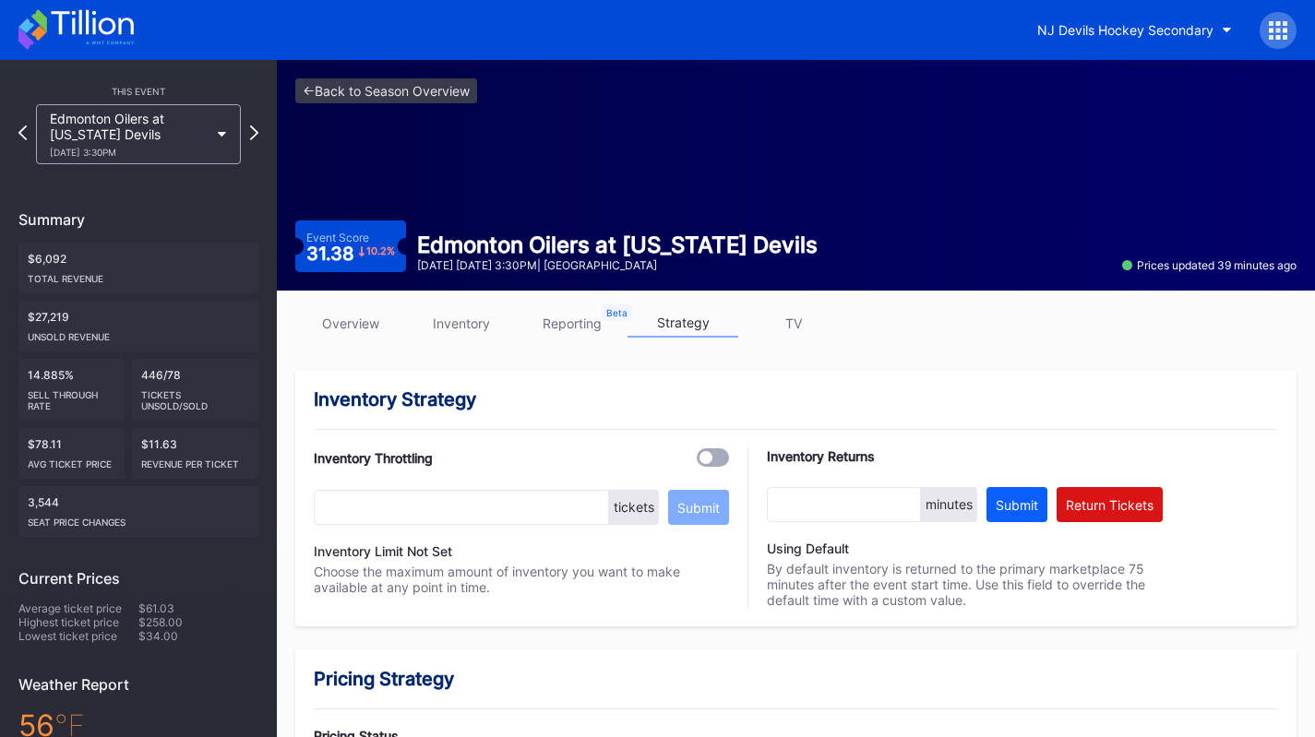
drag, startPoint x: 442, startPoint y: 332, endPoint x: 430, endPoint y: 336, distance: 12.6
click at [430, 336] on link "inventory" at bounding box center [461, 323] width 111 height 29
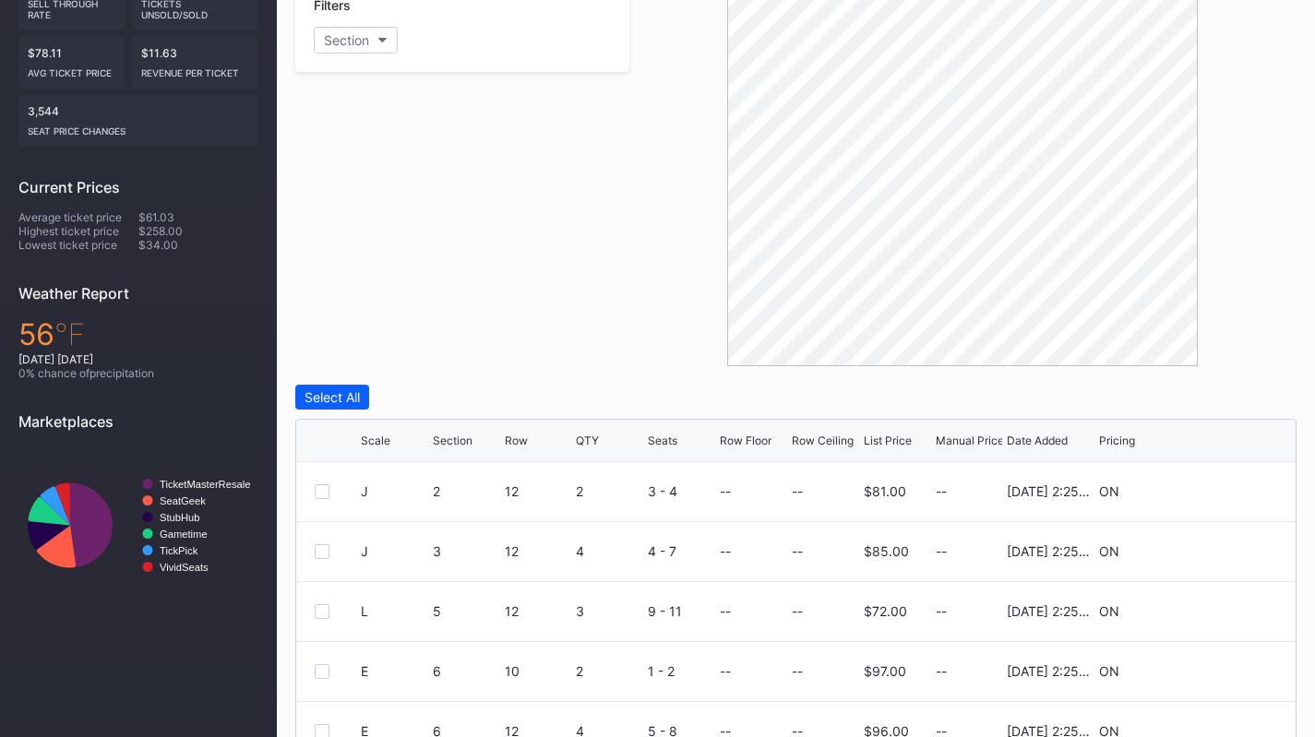
scroll to position [416, 0]
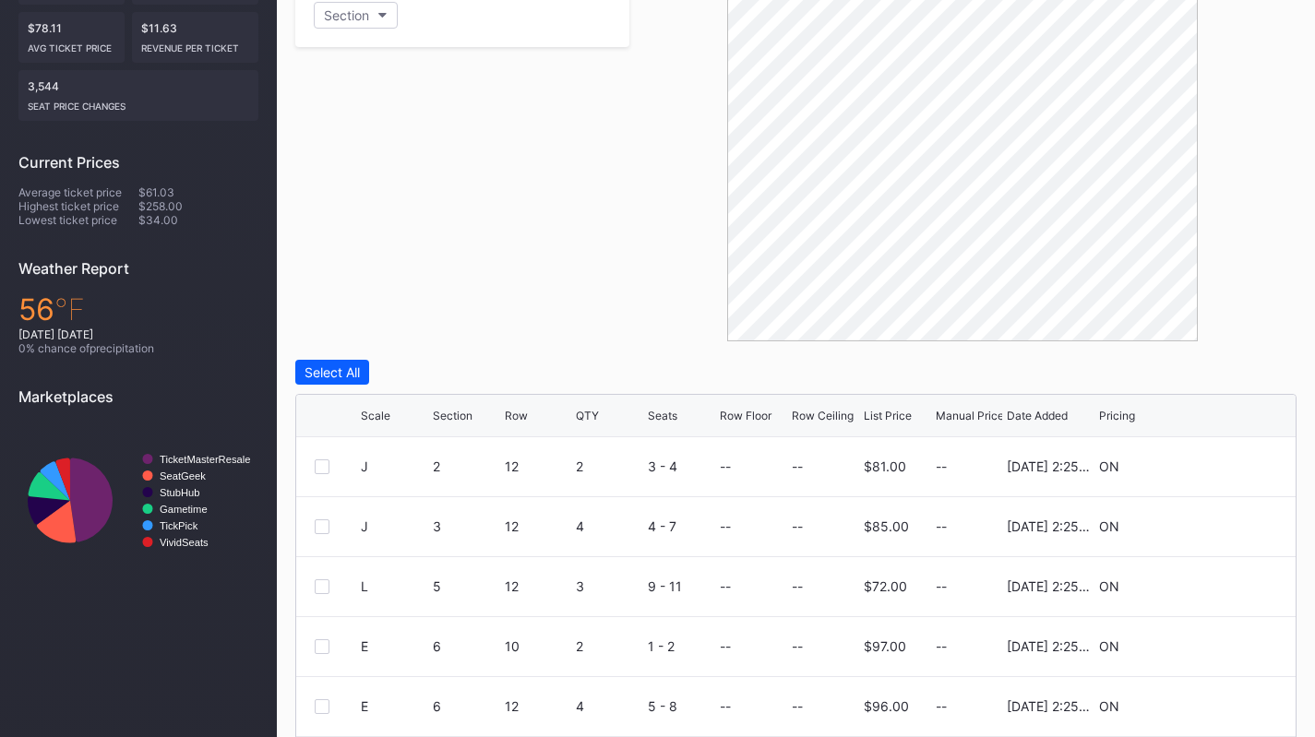
click at [369, 14] on div "Section" at bounding box center [346, 15] width 45 height 16
click at [896, 422] on div "Scale Section Row QTY Seats Row Floor Row Ceiling List Price Manual Price Date …" at bounding box center [795, 416] width 999 height 42
click at [896, 418] on div "List Price" at bounding box center [888, 416] width 48 height 14
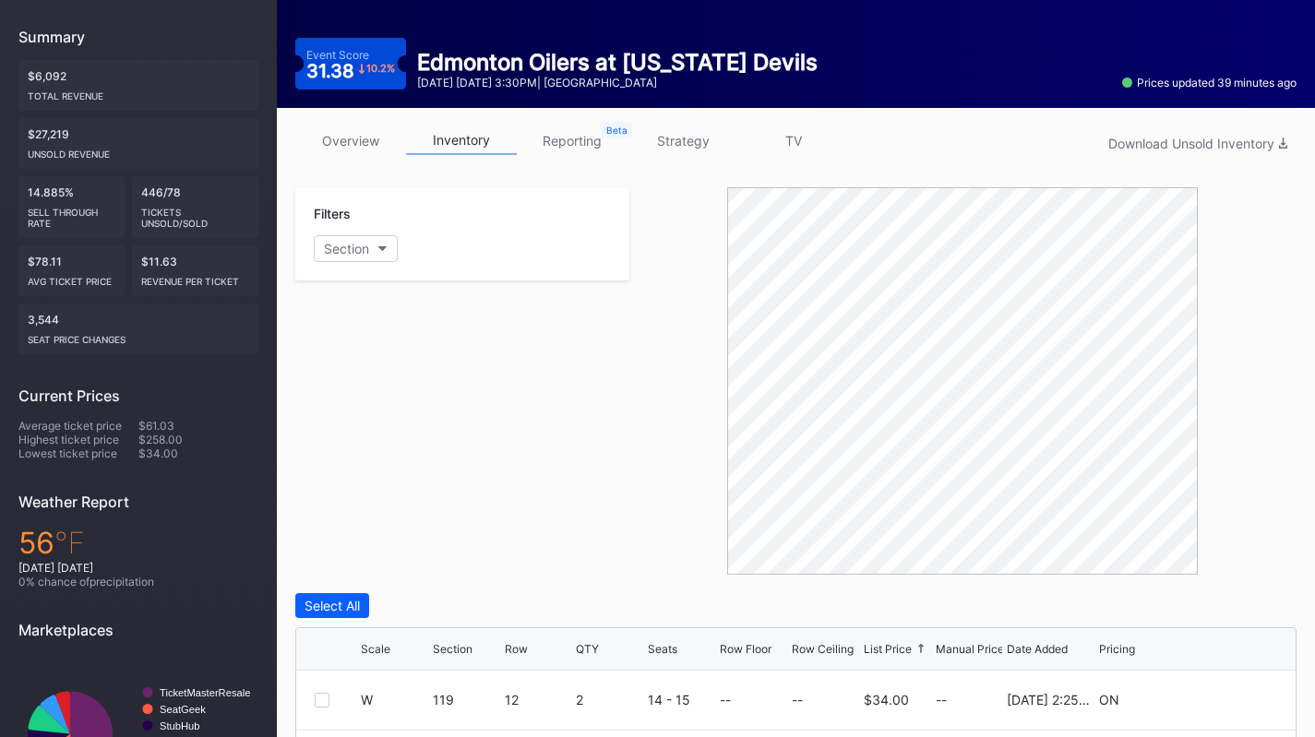
scroll to position [181, 0]
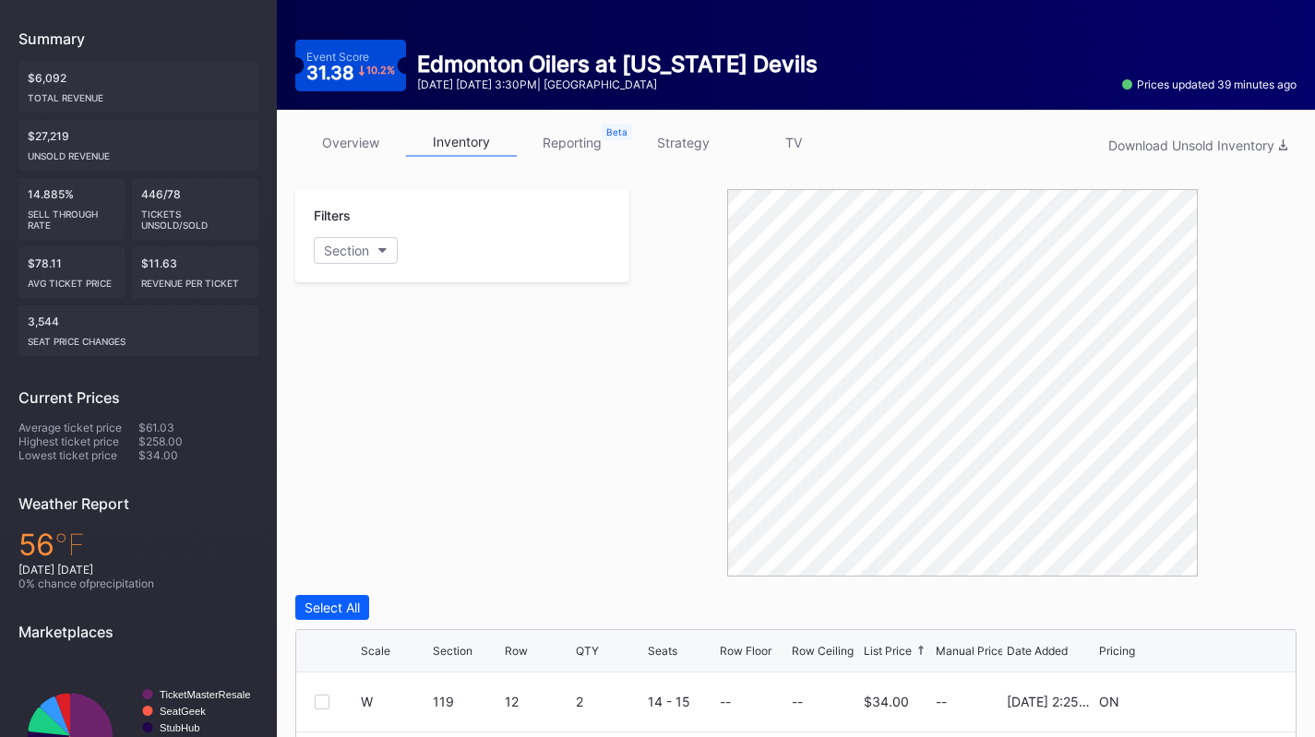
click at [677, 134] on link "strategy" at bounding box center [682, 142] width 111 height 29
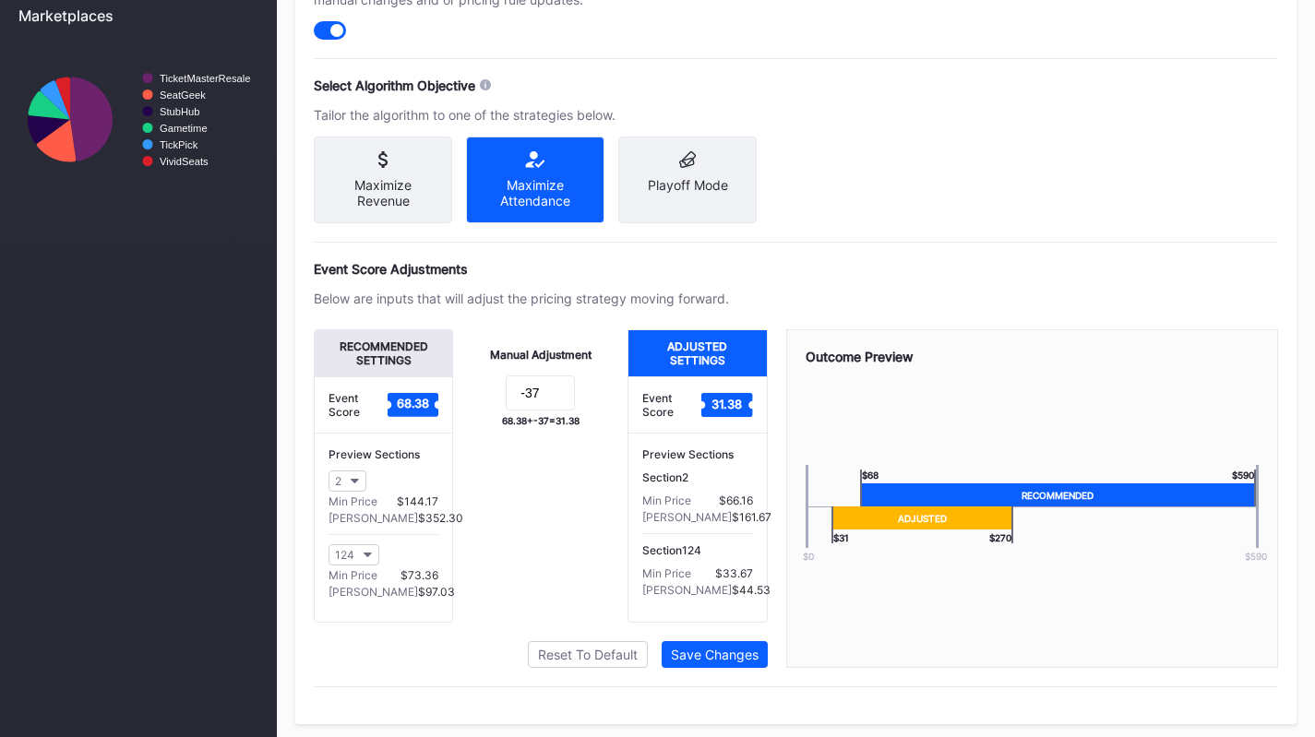
scroll to position [798, 0]
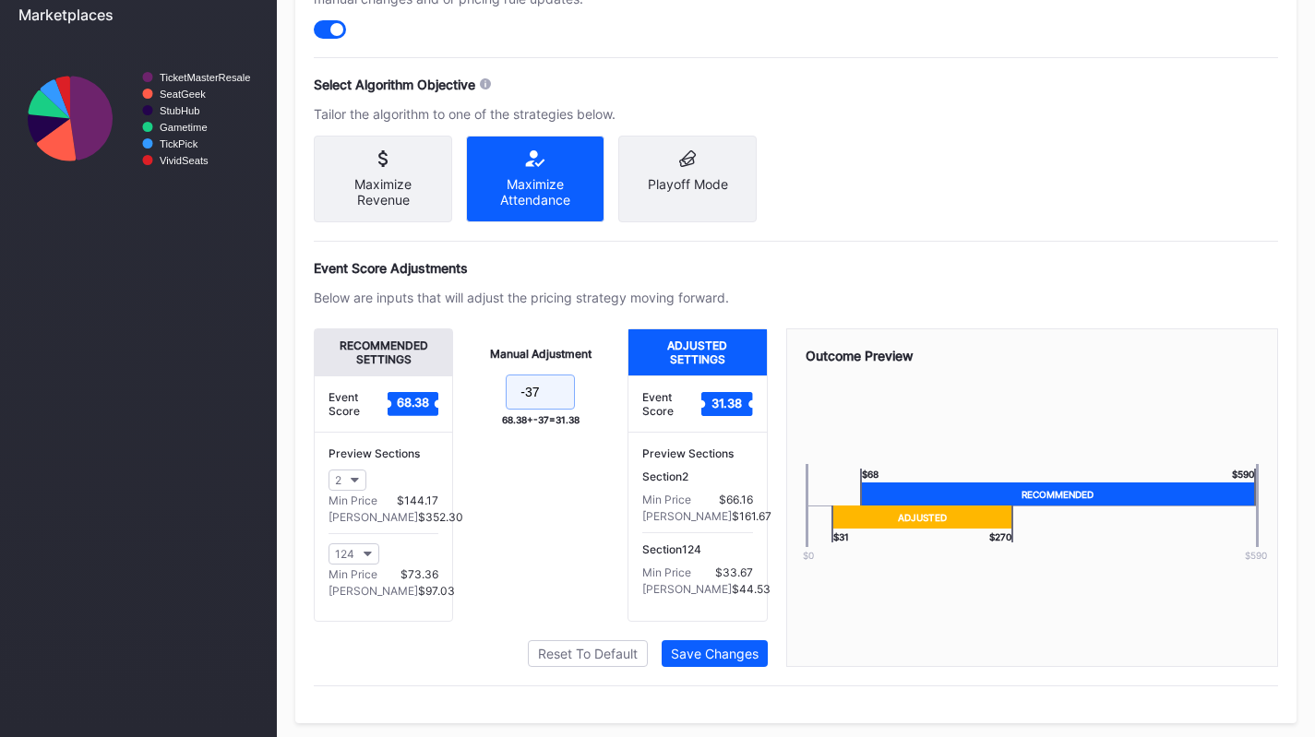
click at [554, 396] on input "-37" at bounding box center [540, 392] width 69 height 35
type input "-38"
click at [747, 659] on div "Save Changes" at bounding box center [715, 654] width 88 height 16
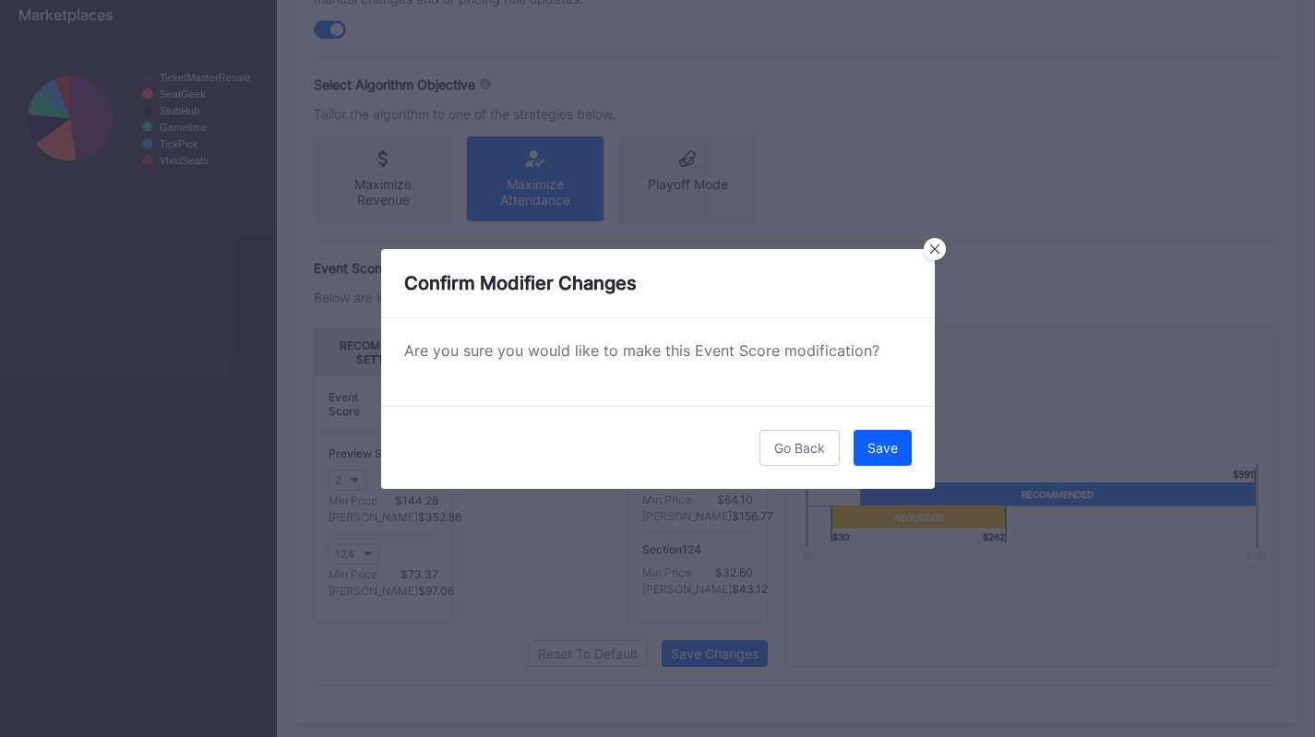
click at [866, 456] on button "Save" at bounding box center [883, 448] width 58 height 36
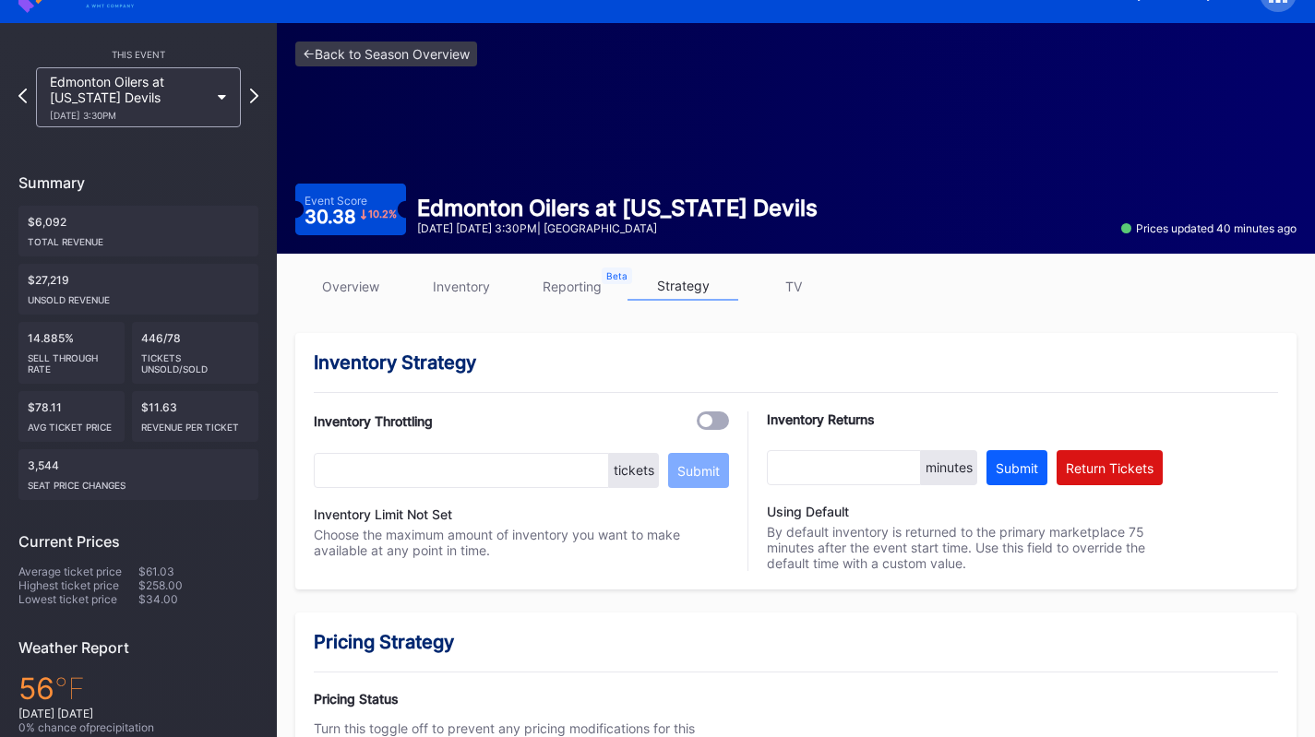
scroll to position [0, 0]
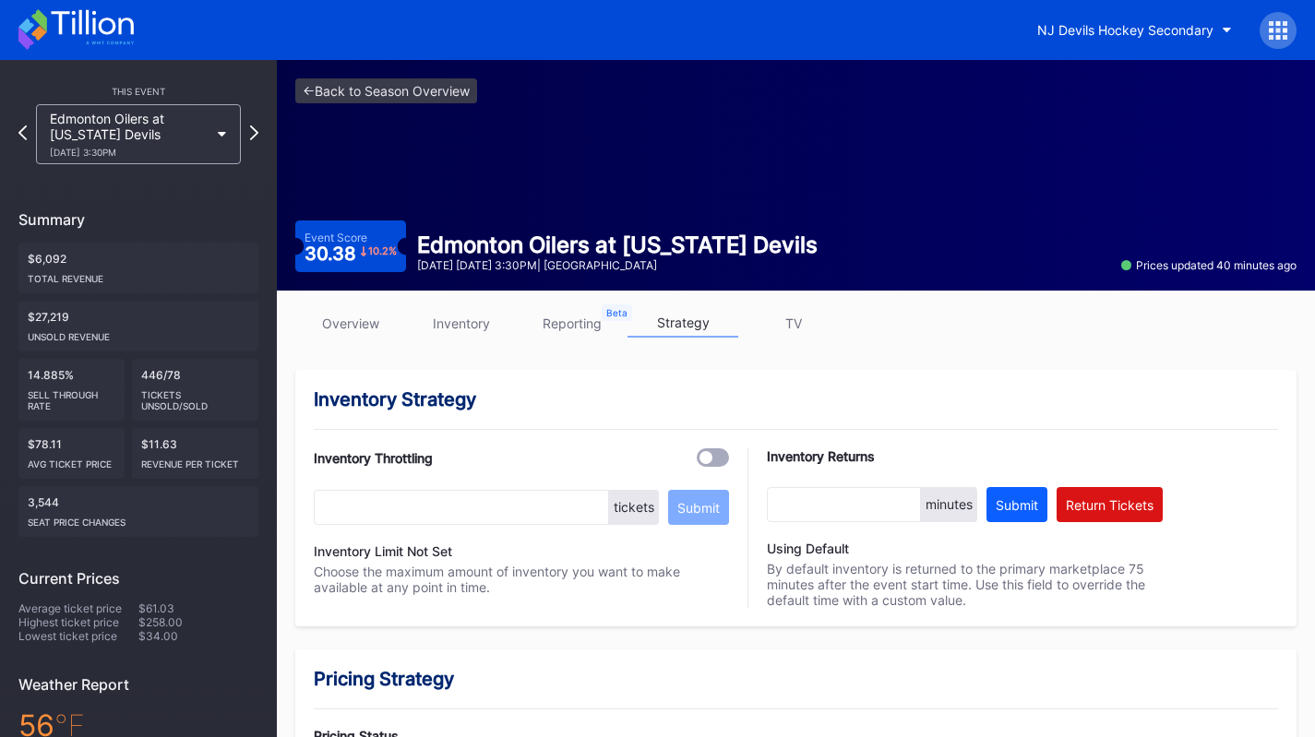
click at [90, 125] on div "Edmonton Oilers at New Jersey Devils 10/18 Saturday 3:30PM" at bounding box center [129, 134] width 159 height 47
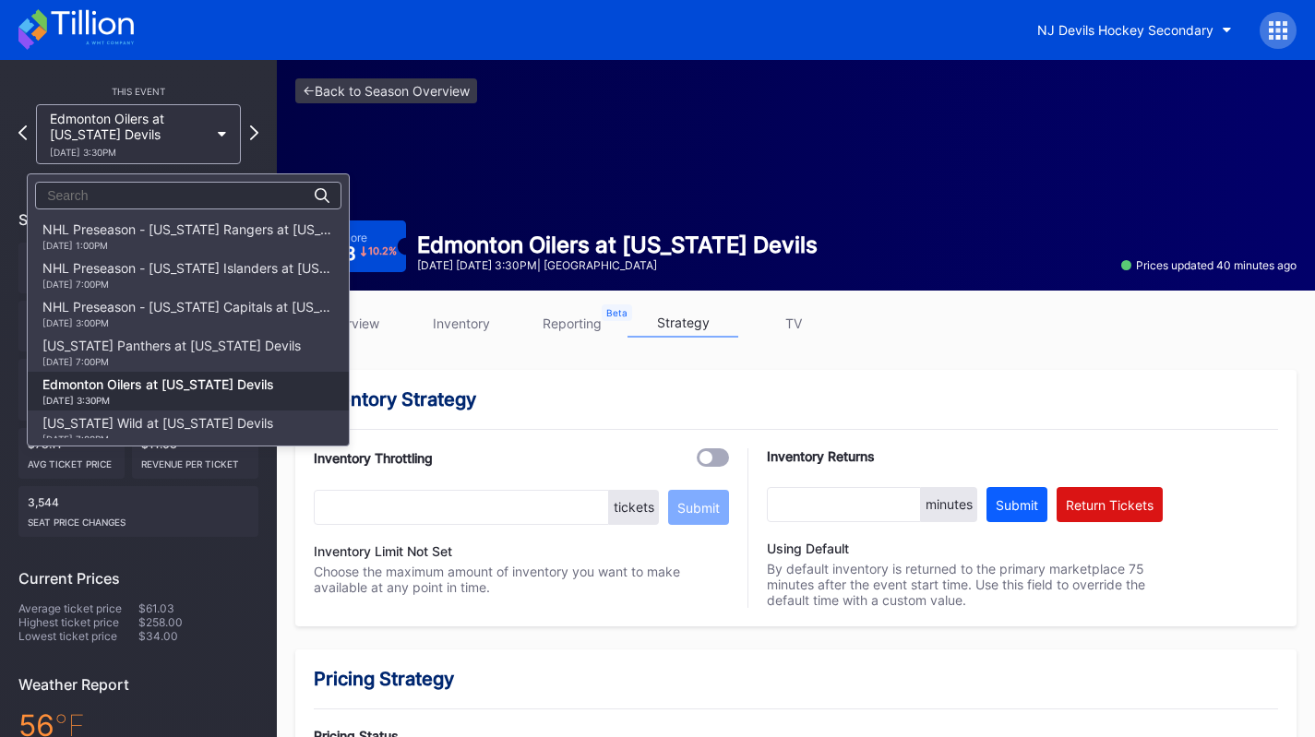
scroll to position [155, 0]
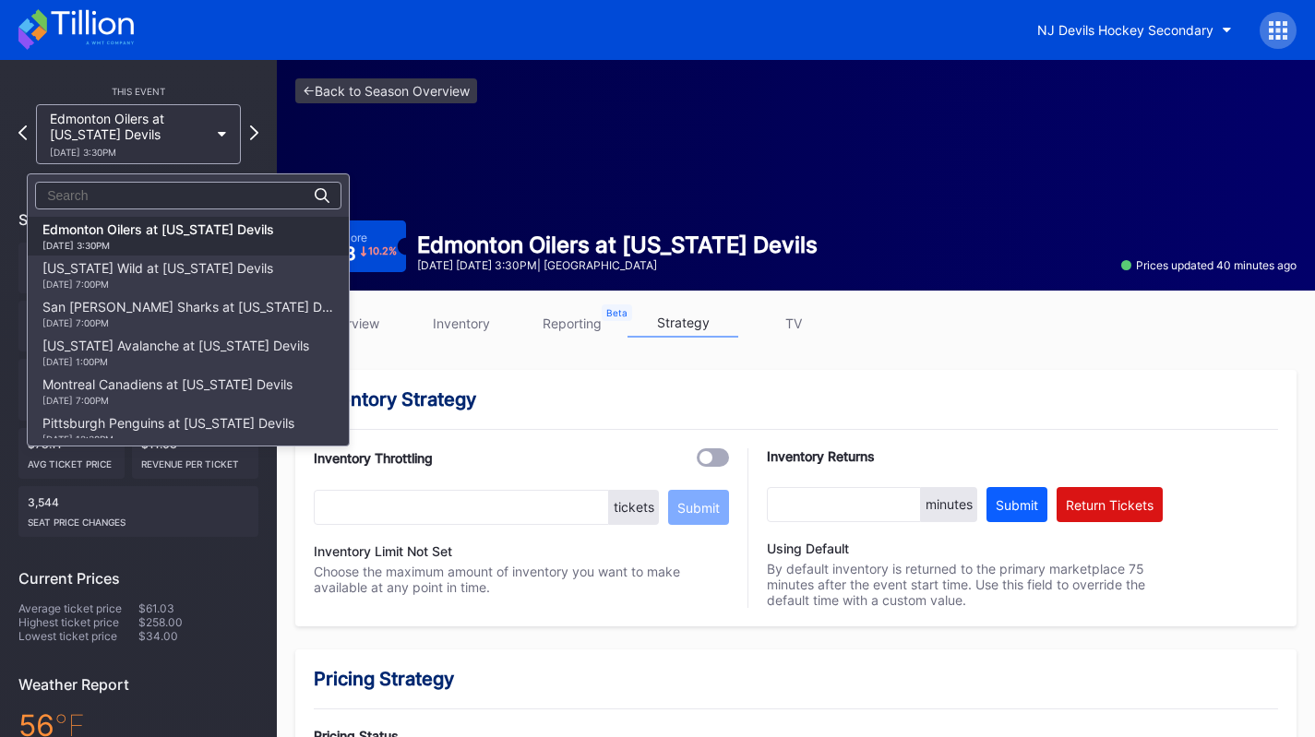
click at [114, 276] on div "Minnesota Wild at New Jersey Devils 10/22 Wednesday 7:00PM" at bounding box center [157, 275] width 231 height 30
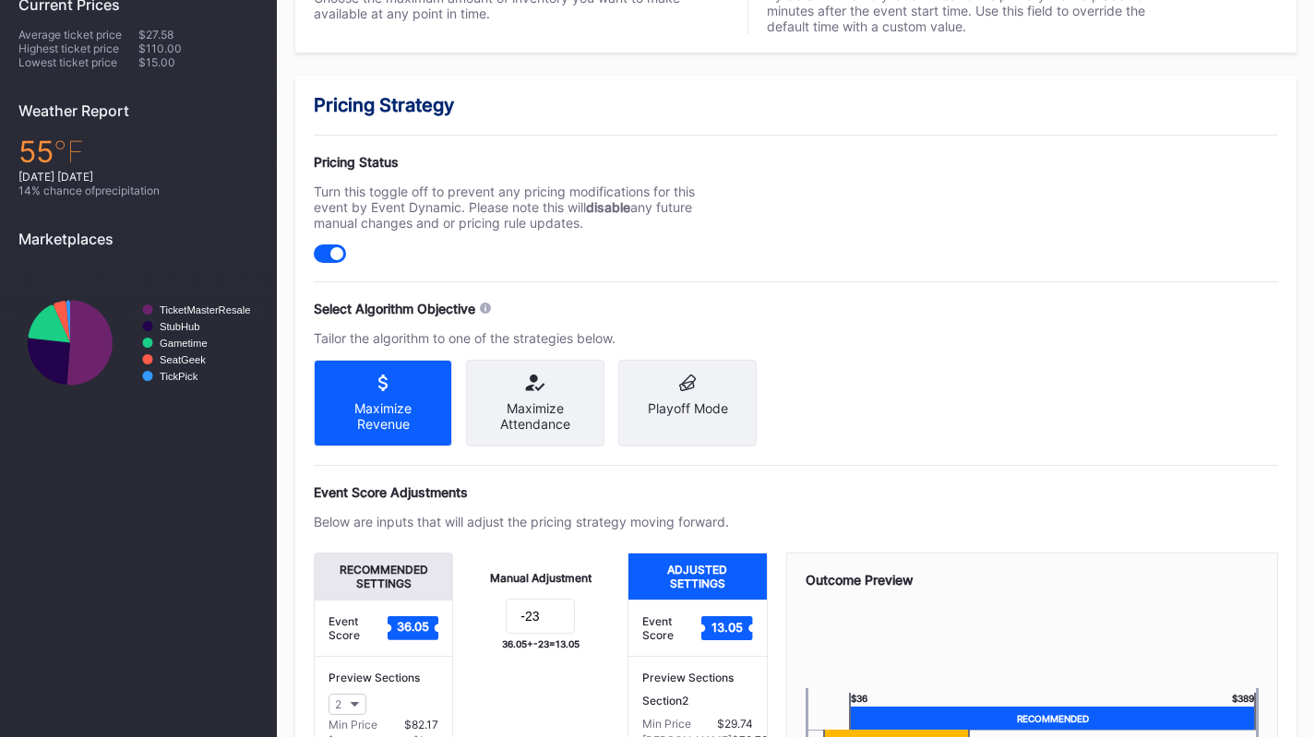
scroll to position [575, 0]
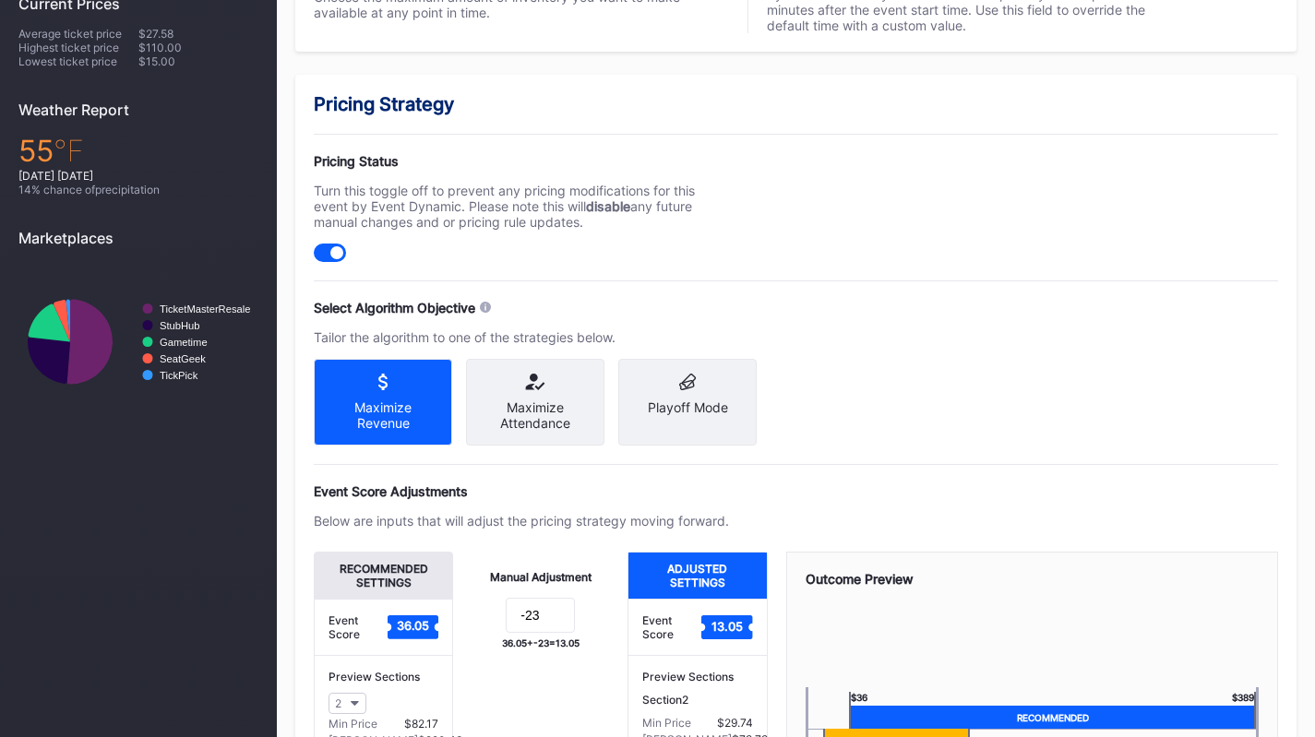
click at [562, 397] on div "Maximize Attendance" at bounding box center [535, 402] width 138 height 87
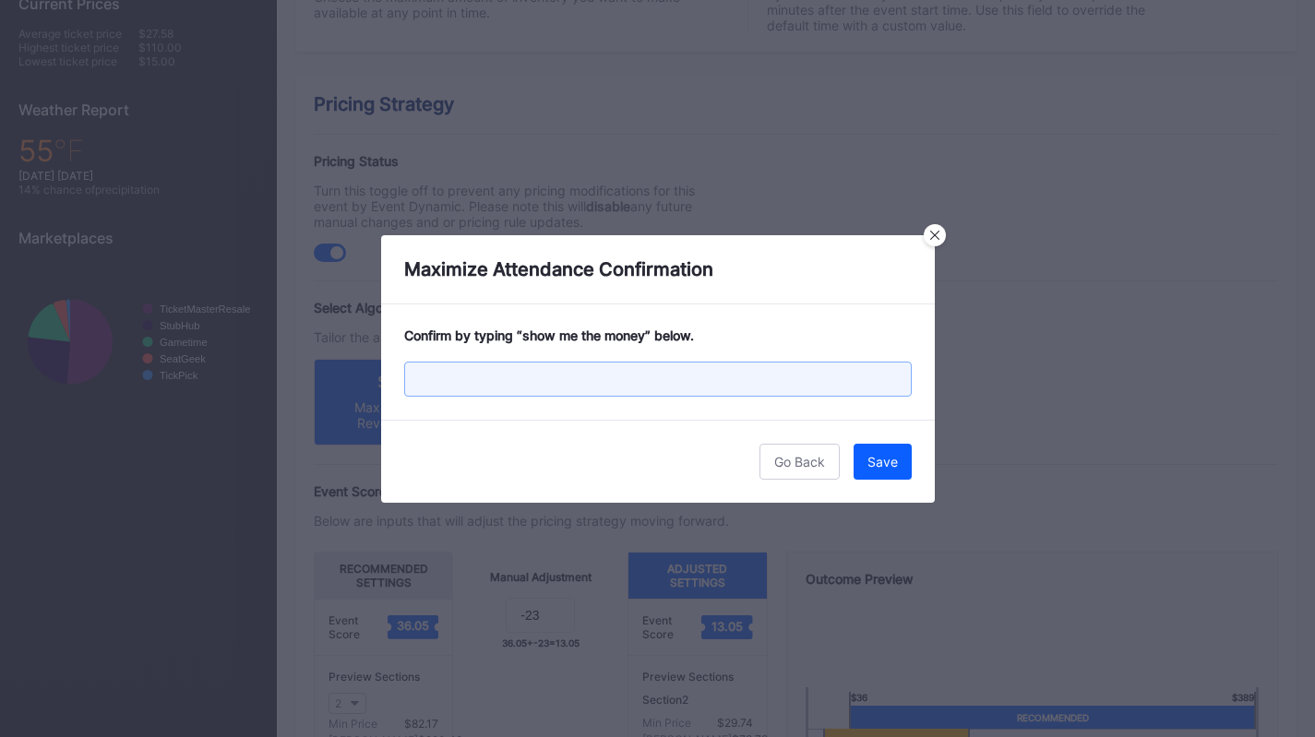
click at [584, 369] on input "text" at bounding box center [658, 379] width 508 height 35
type input "show me the money"
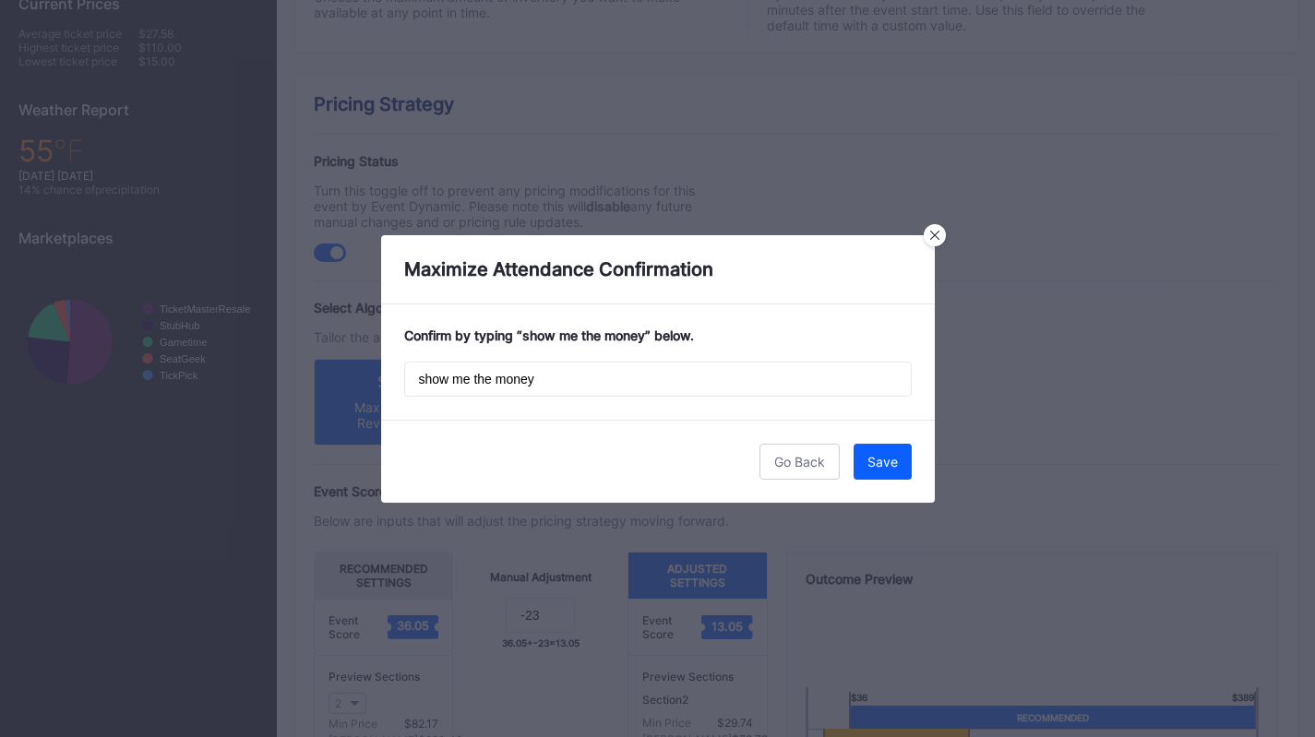
click at [895, 462] on div "Save" at bounding box center [882, 462] width 30 height 16
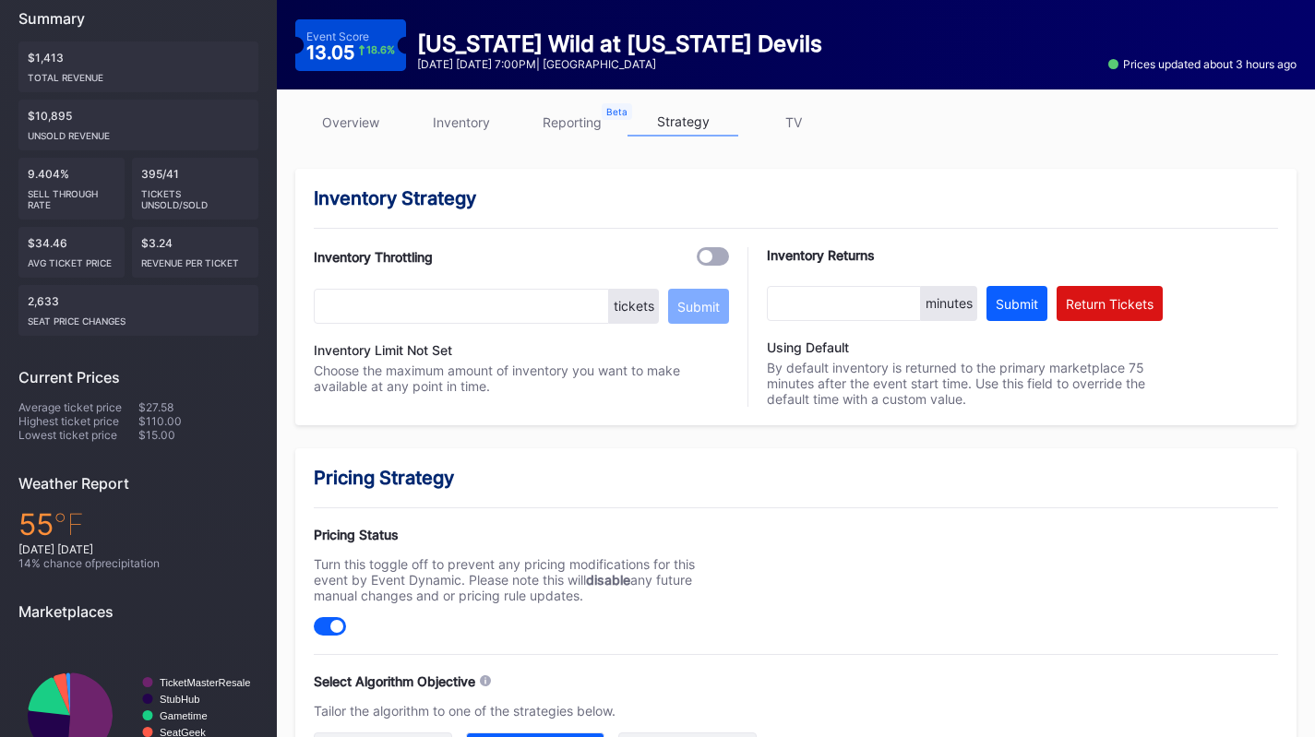
scroll to position [0, 0]
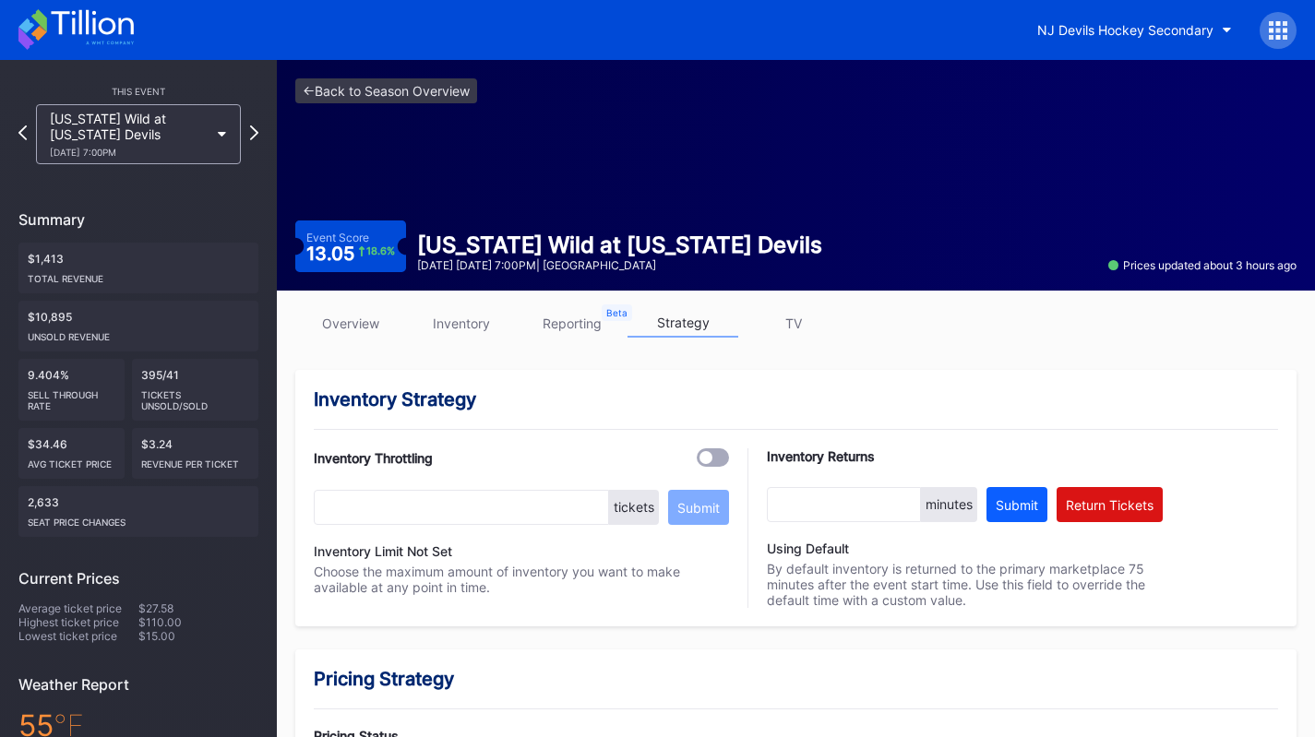
click at [473, 331] on link "inventory" at bounding box center [461, 323] width 111 height 29
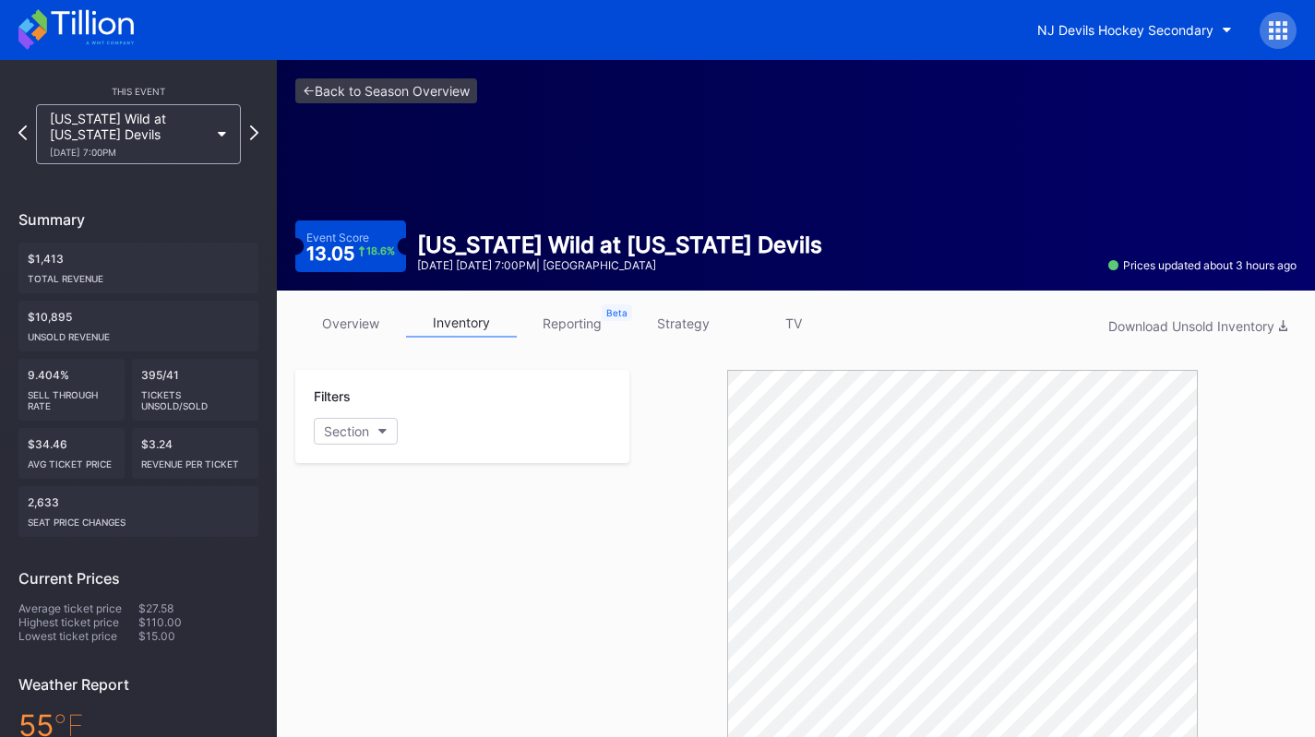
scroll to position [600, 0]
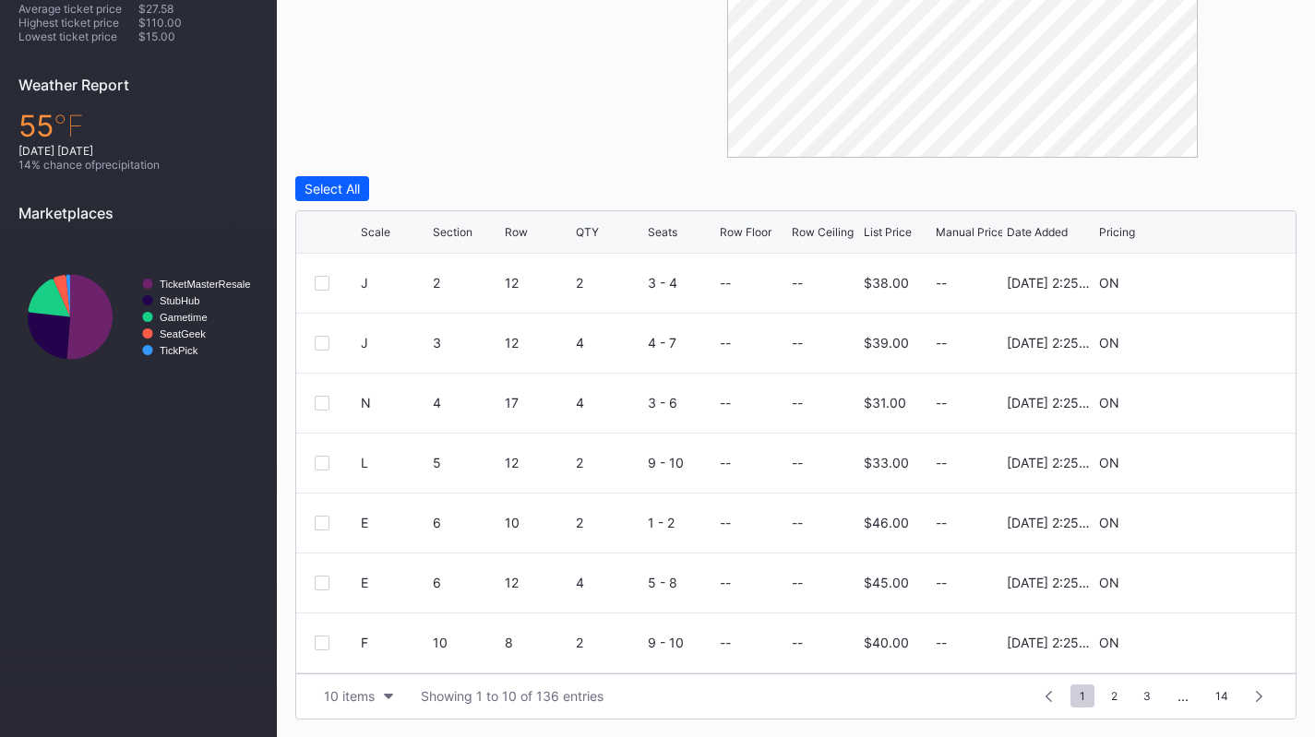
click at [881, 231] on div "List Price" at bounding box center [888, 232] width 48 height 14
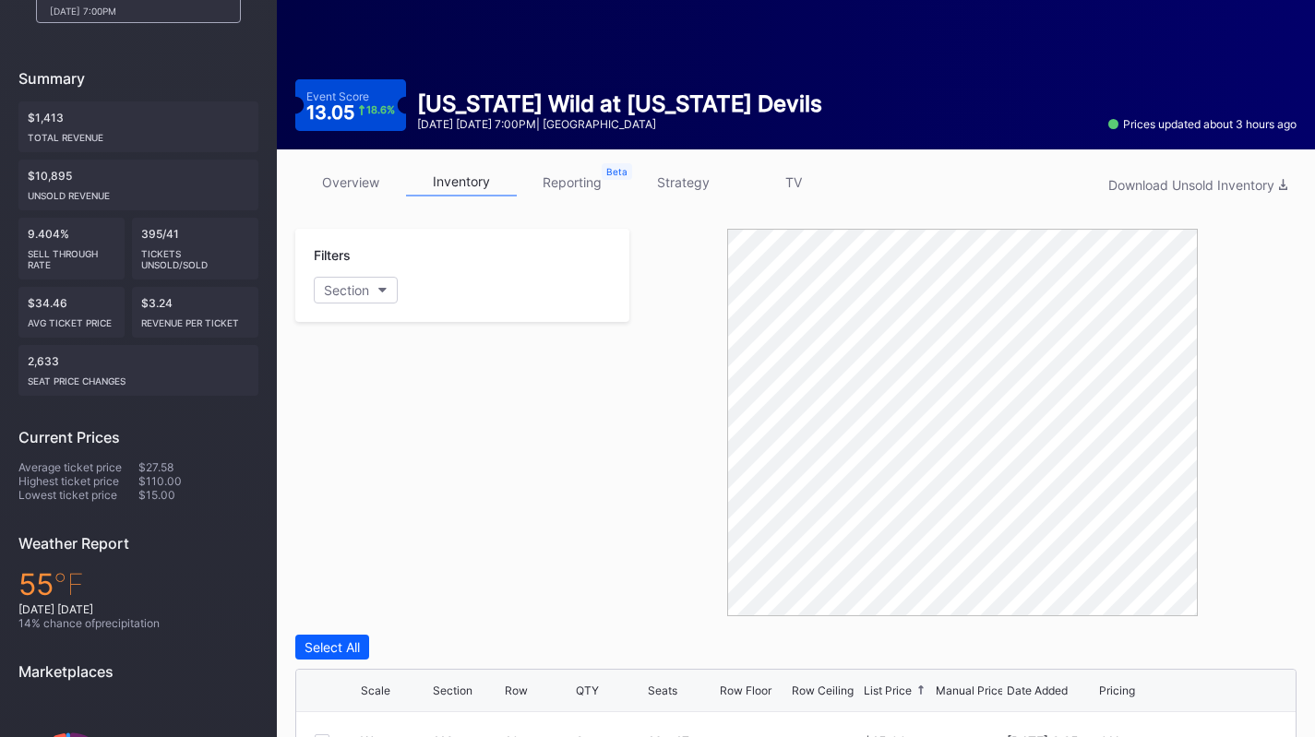
scroll to position [128, 0]
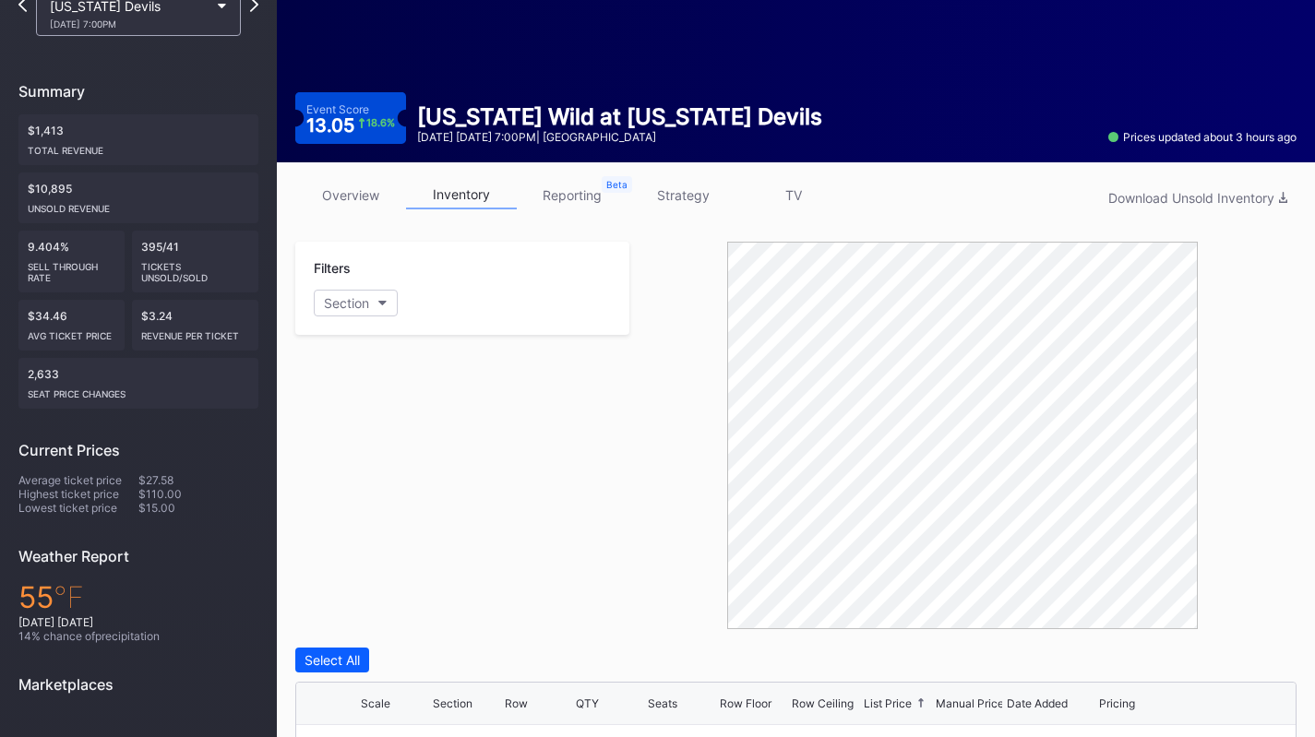
click at [683, 197] on link "strategy" at bounding box center [682, 195] width 111 height 29
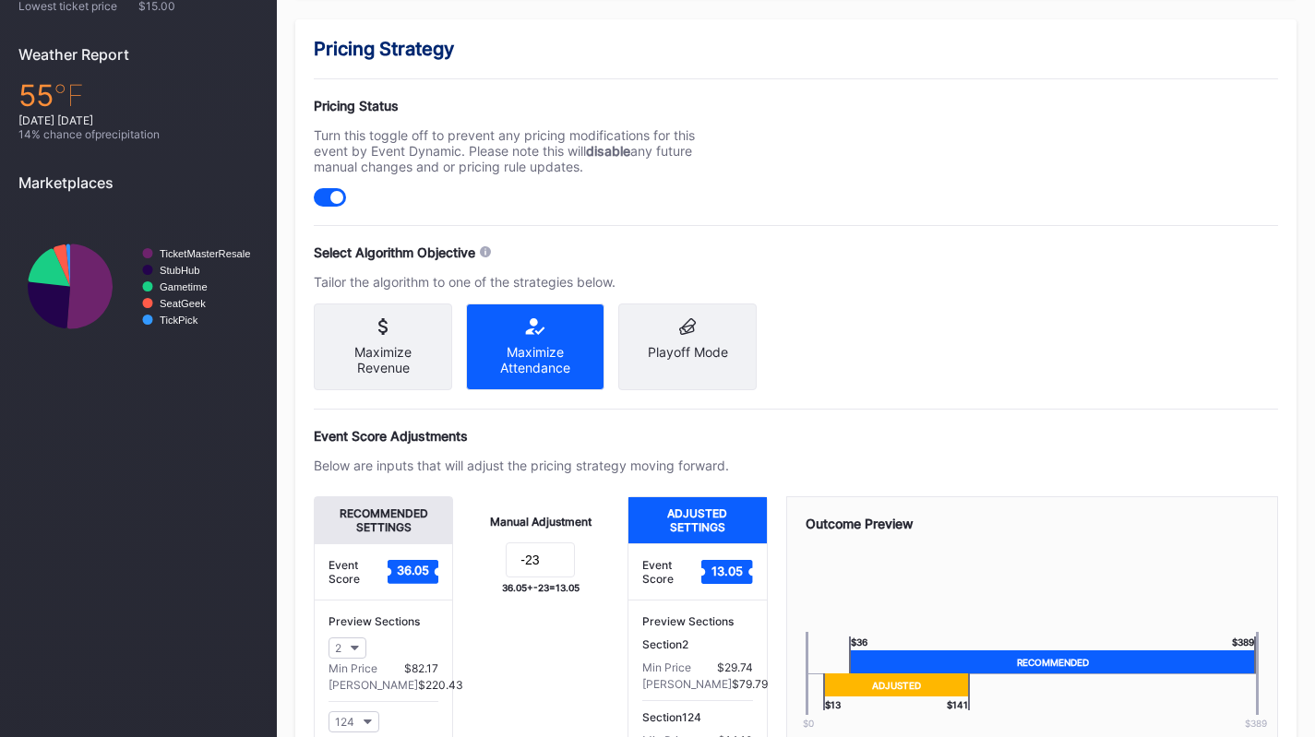
scroll to position [814, 0]
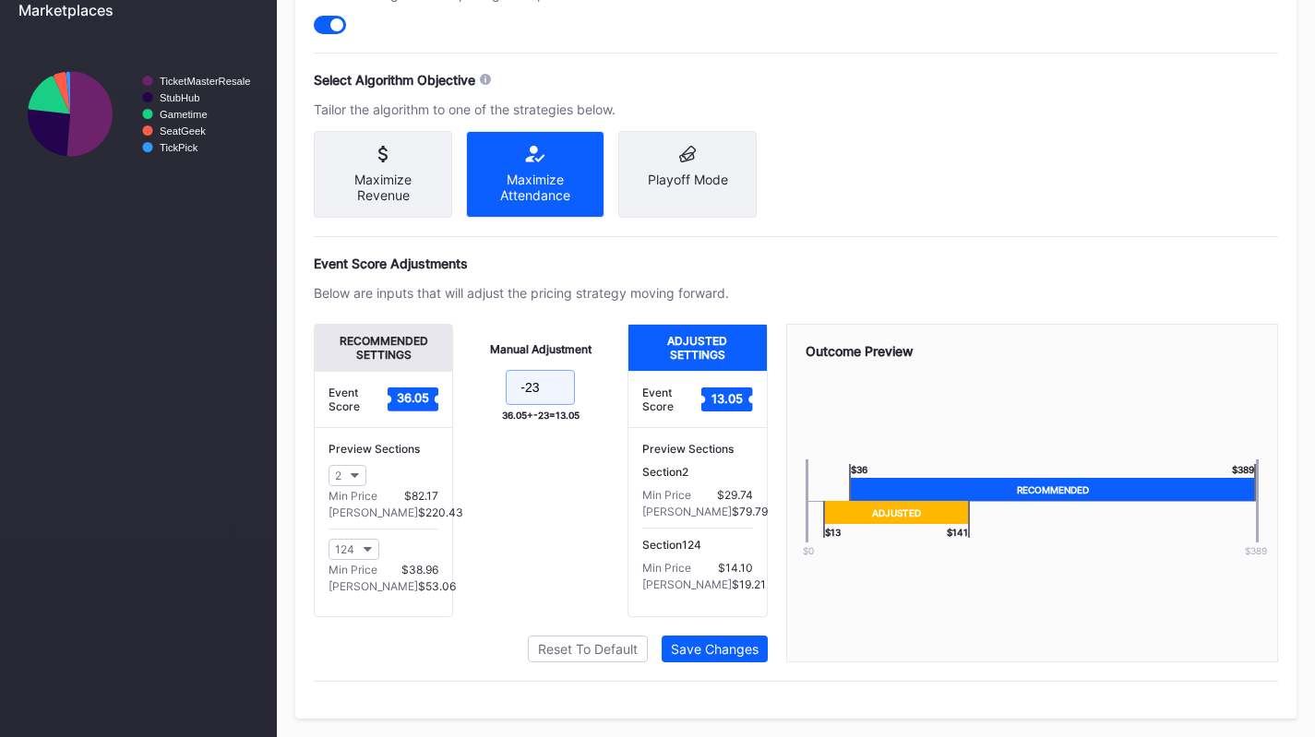
click at [543, 395] on input "-23" at bounding box center [540, 387] width 69 height 35
type input "-25"
click at [745, 650] on div "Save Changes" at bounding box center [715, 649] width 88 height 16
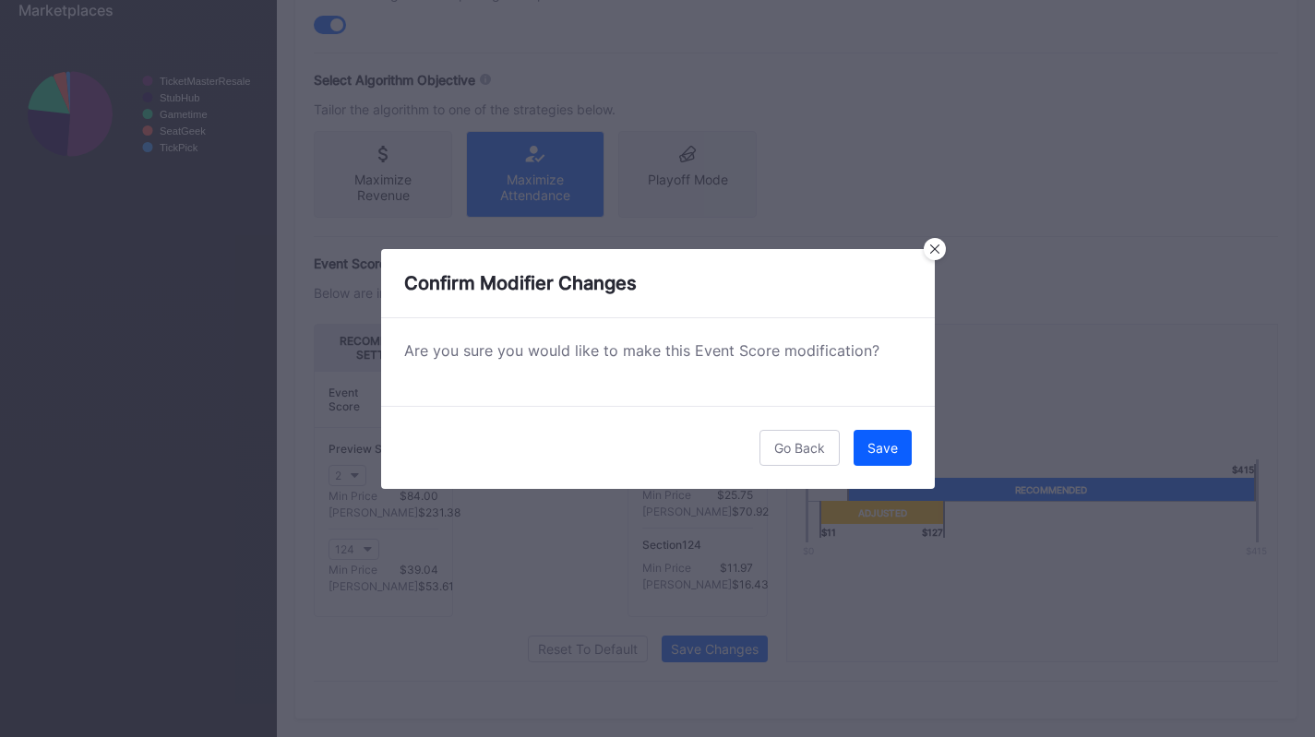
click at [891, 435] on button "Save" at bounding box center [883, 448] width 58 height 36
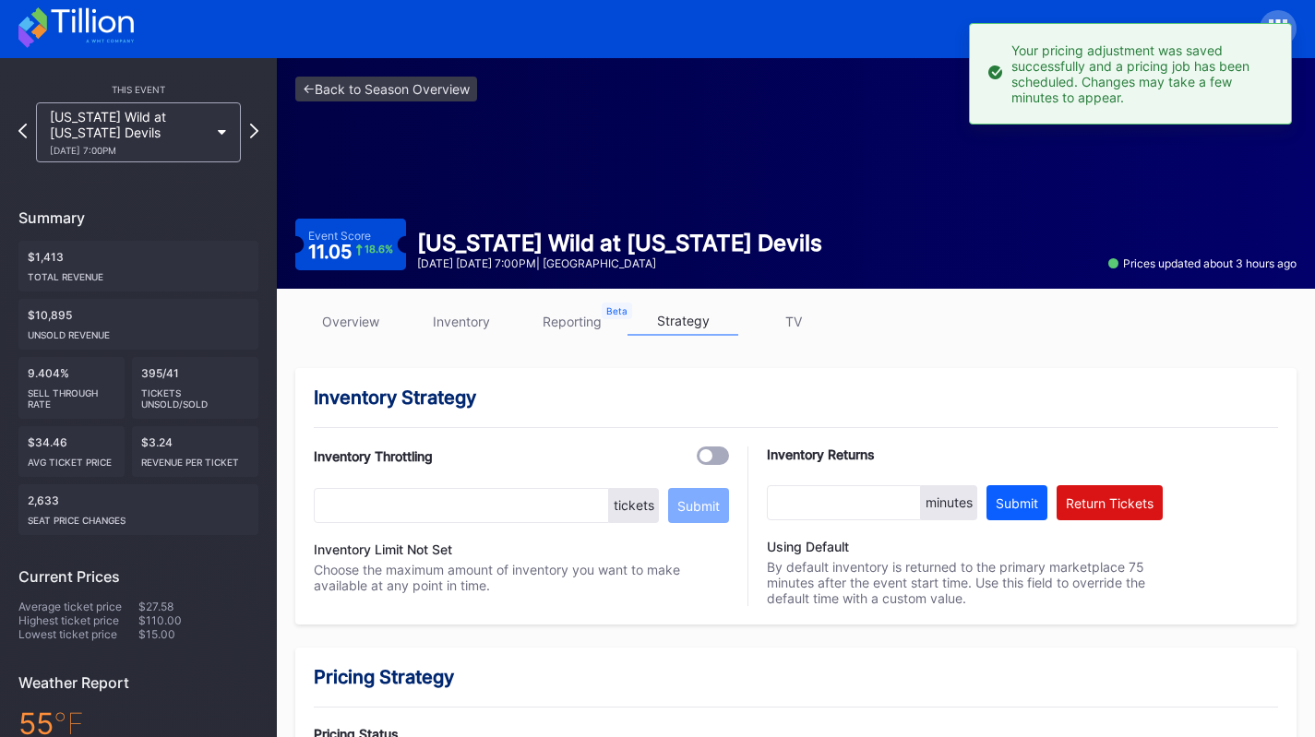
scroll to position [1, 0]
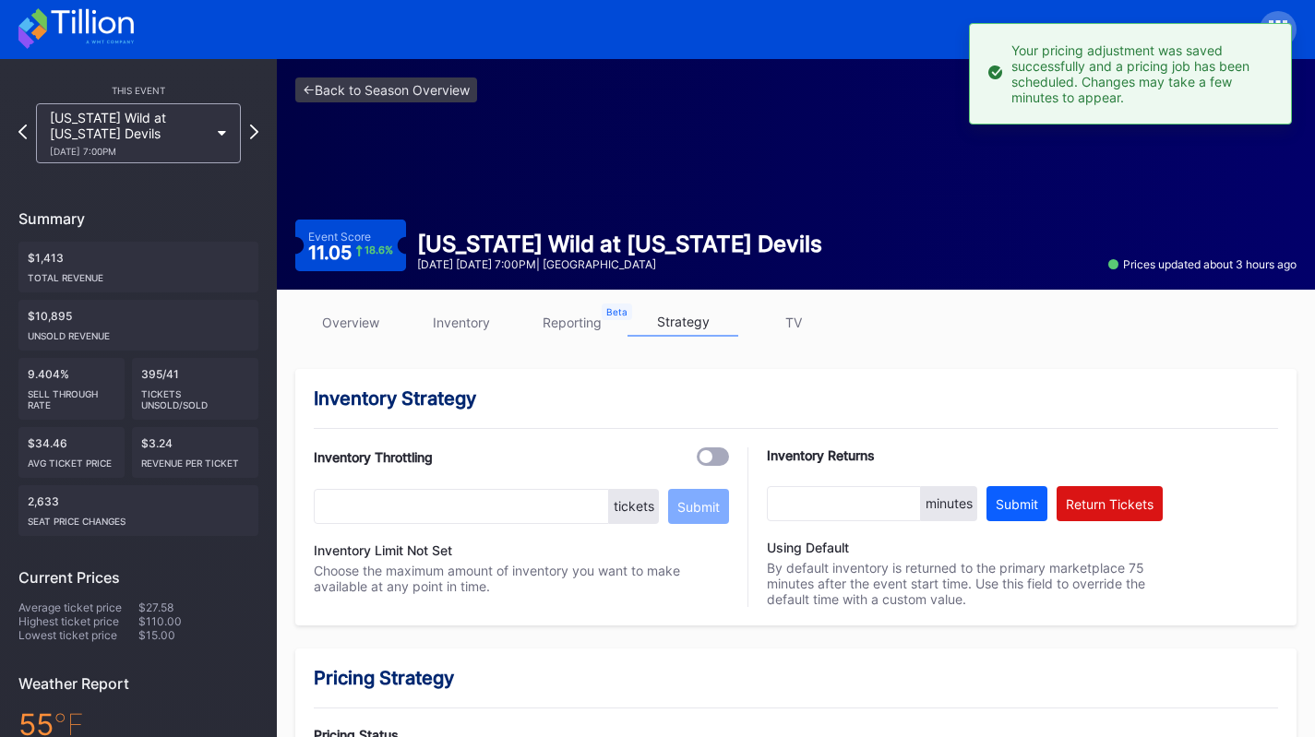
click at [171, 132] on div "Minnesota Wild at New Jersey Devils 10/22 Wednesday 7:00PM" at bounding box center [129, 133] width 159 height 47
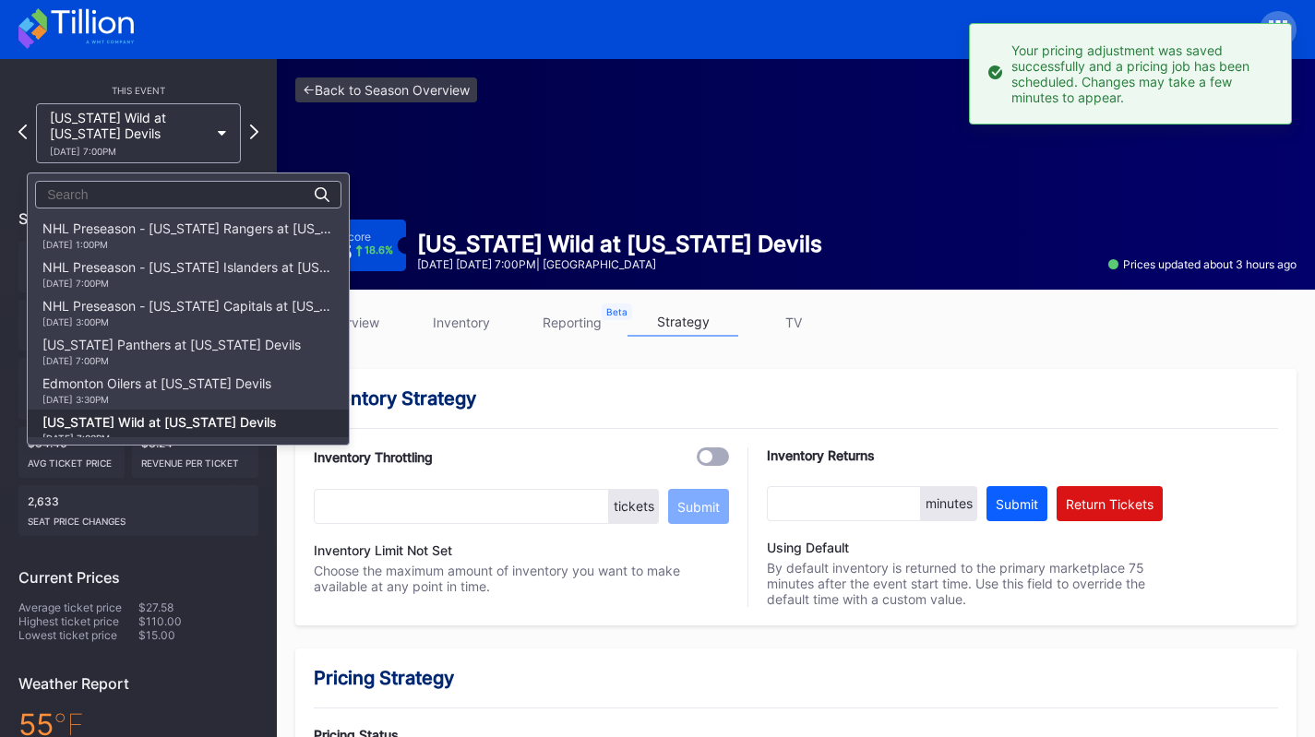
scroll to position [194, 0]
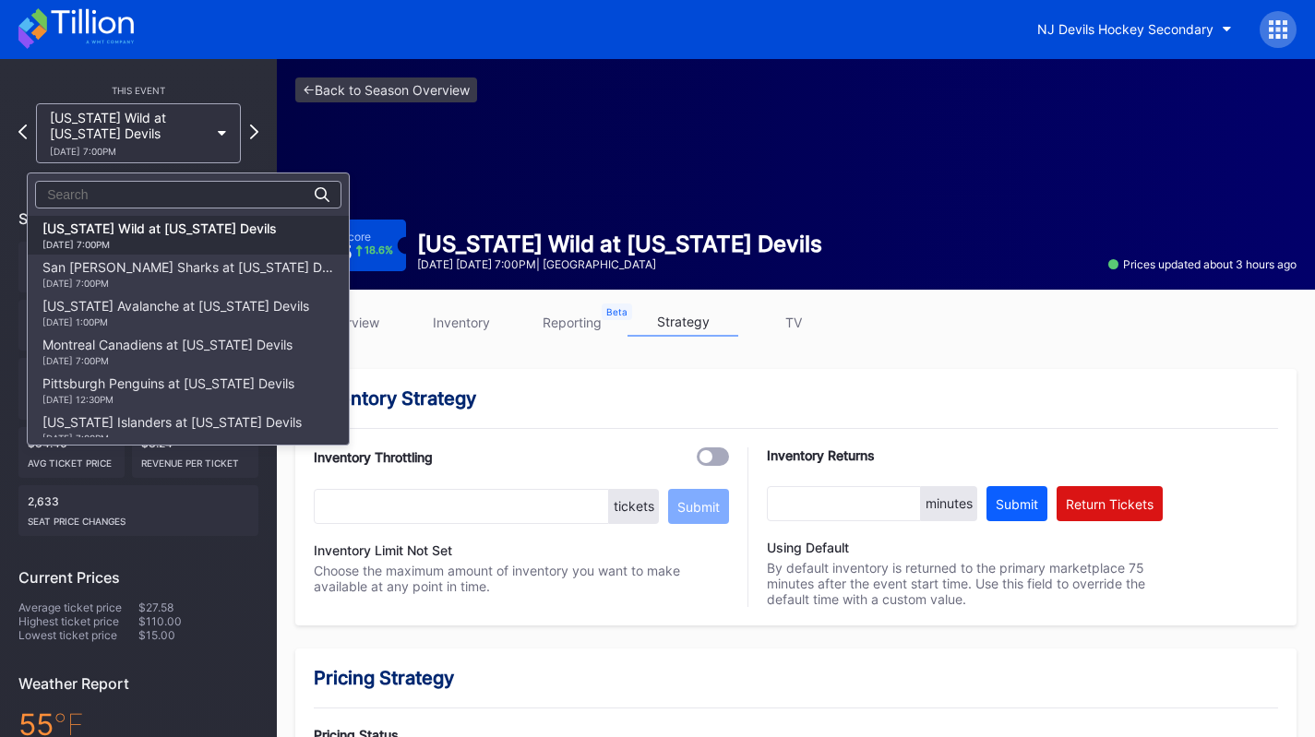
click at [200, 274] on div "San Jose Sharks at New Jersey Devils 10/24 Friday 7:00PM" at bounding box center [188, 274] width 292 height 30
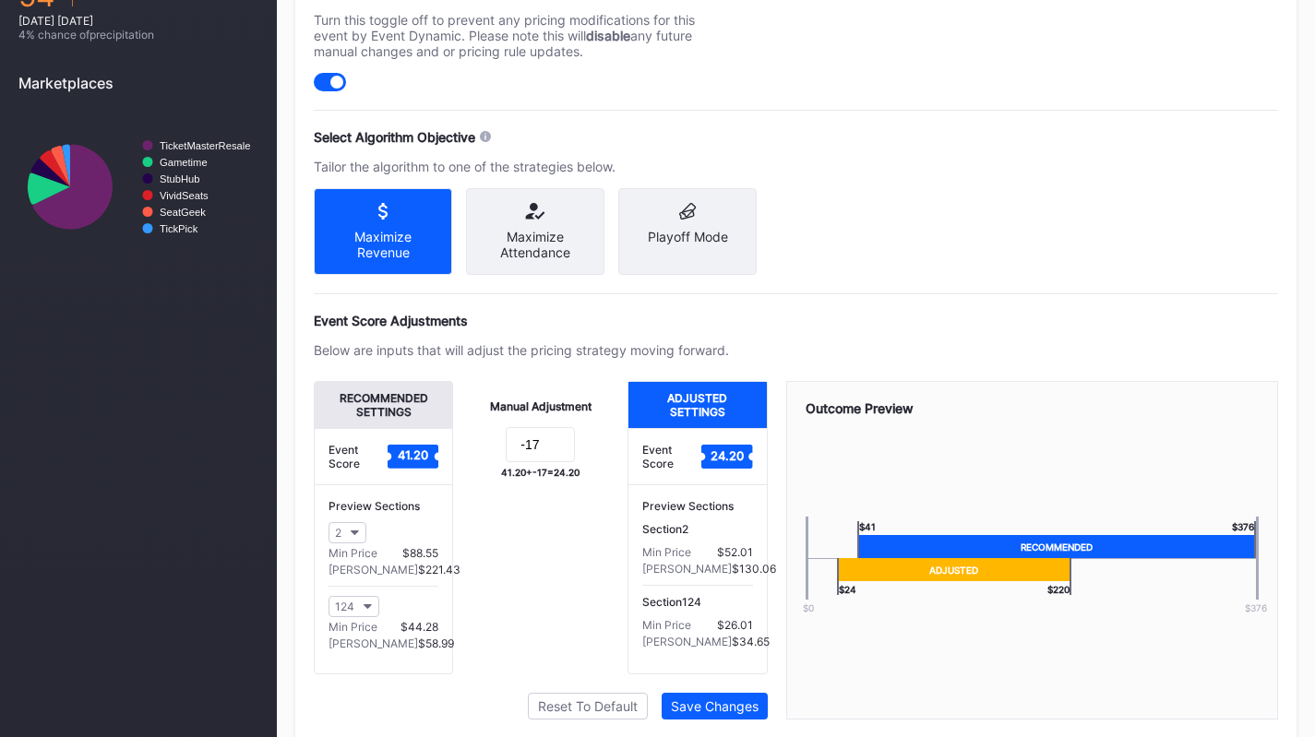
scroll to position [814, 0]
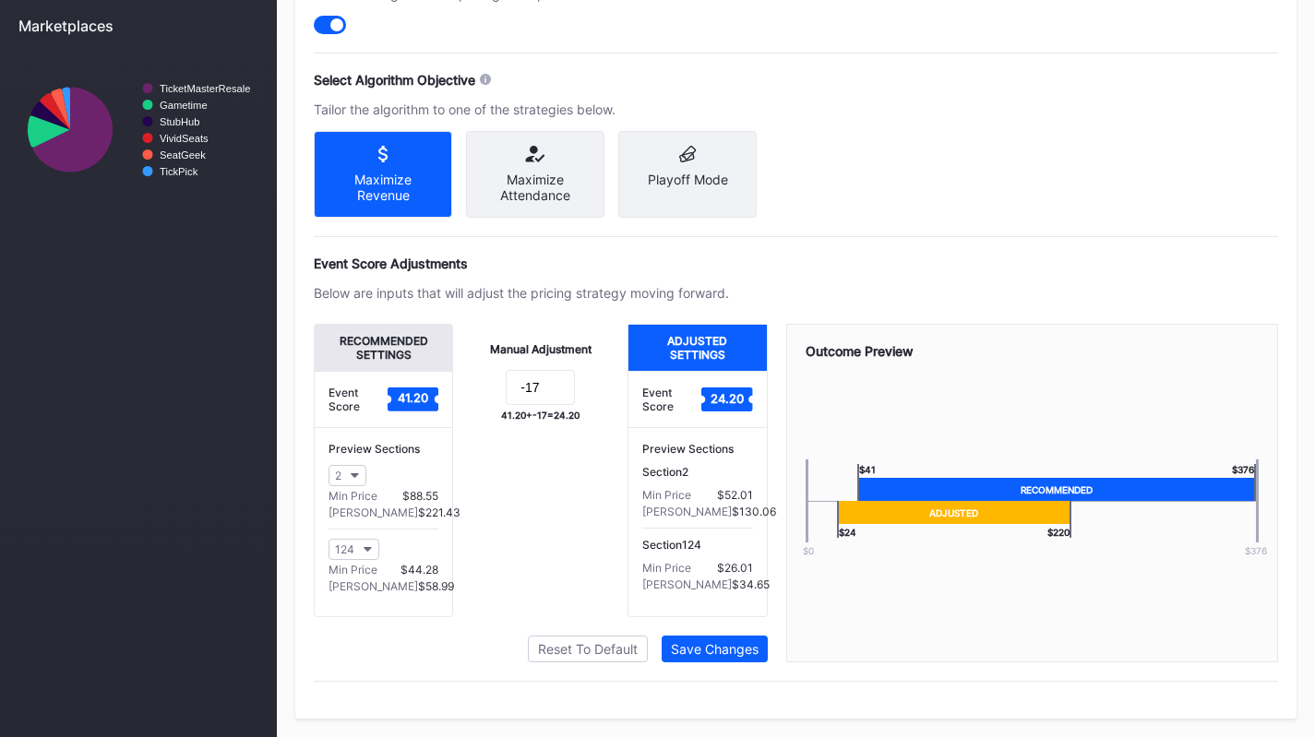
click at [550, 370] on div "Manual Adjustment -17 41.20 + -17 = 24.20" at bounding box center [540, 470] width 174 height 293
click at [549, 386] on input "-17" at bounding box center [540, 387] width 69 height 35
type input "-18"
click at [699, 644] on div "Save Changes" at bounding box center [715, 649] width 88 height 16
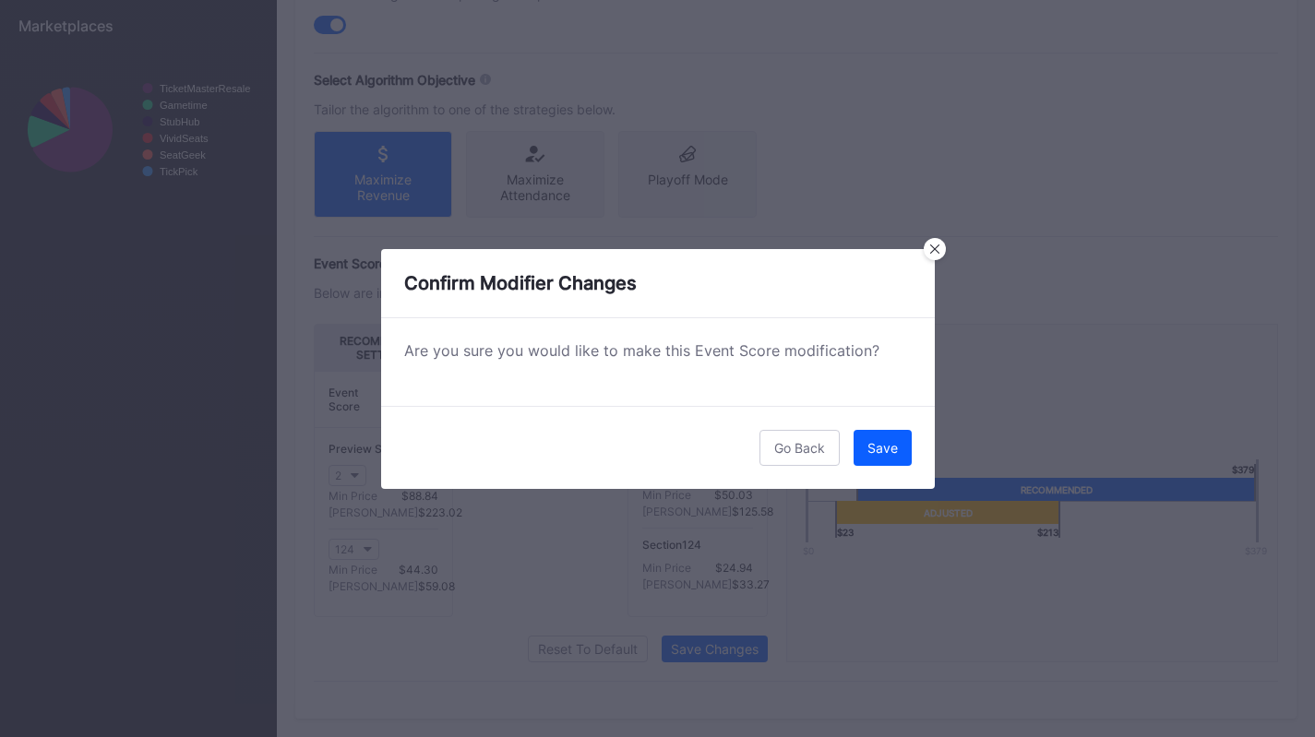
click at [871, 441] on div "Save" at bounding box center [882, 448] width 30 height 16
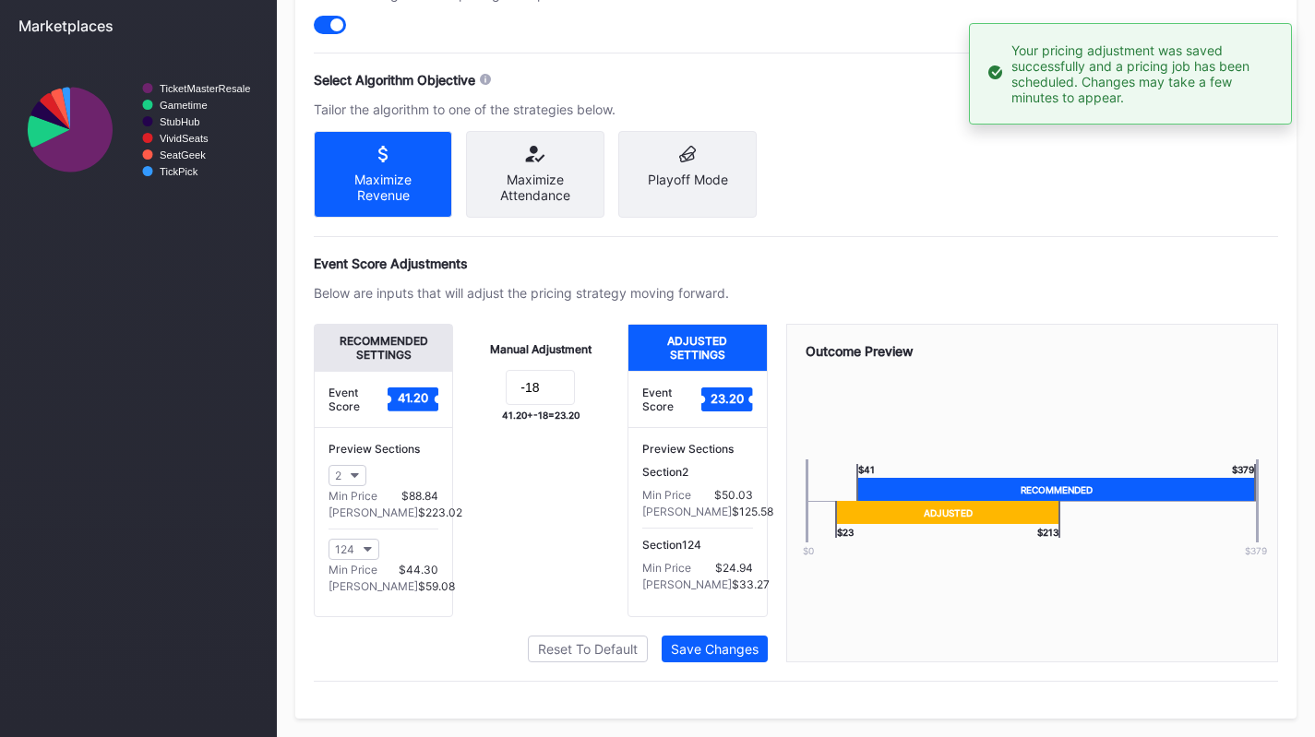
scroll to position [0, 0]
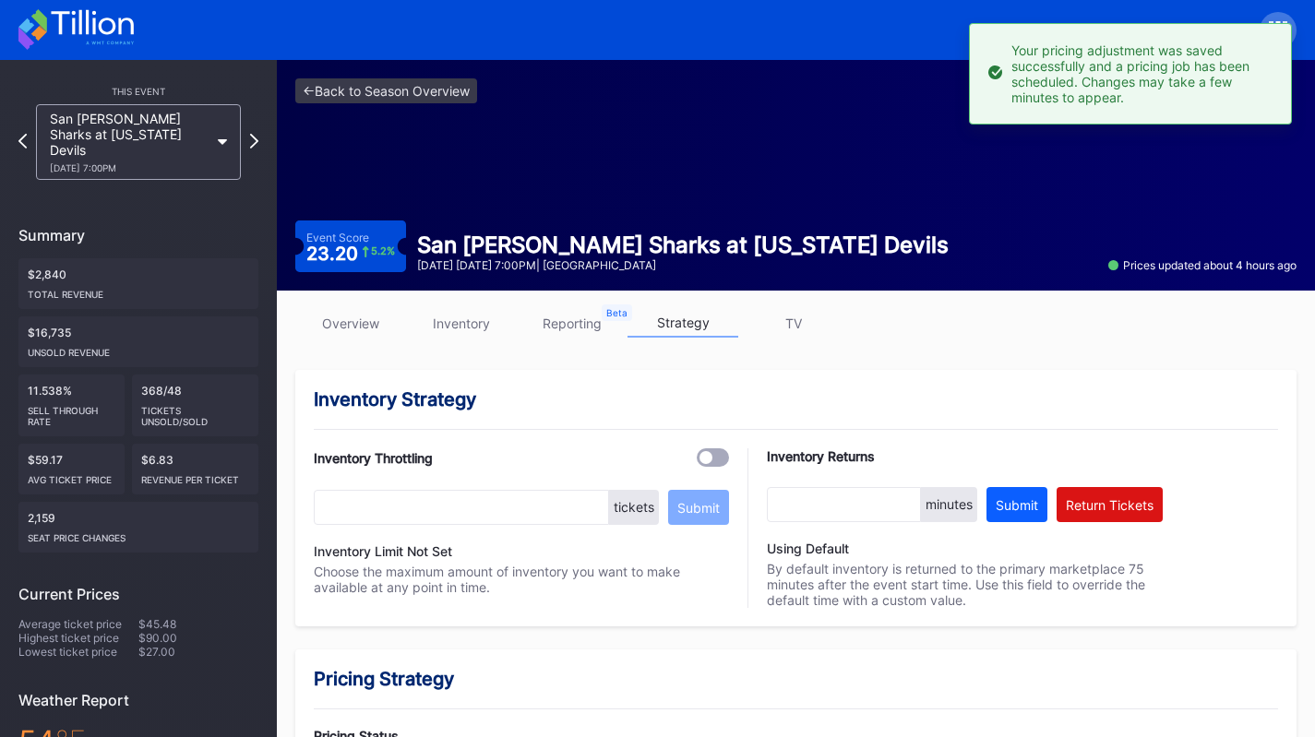
click at [111, 18] on icon at bounding box center [75, 29] width 115 height 41
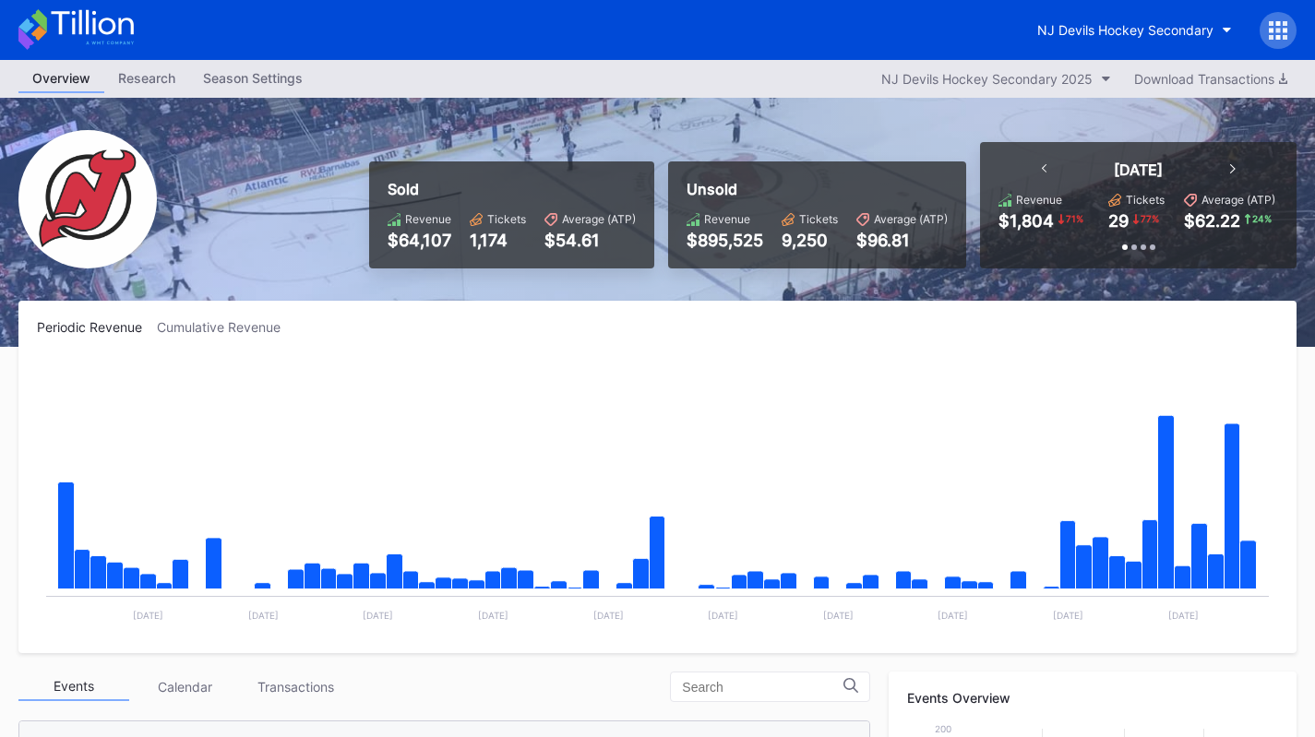
scroll to position [658, 0]
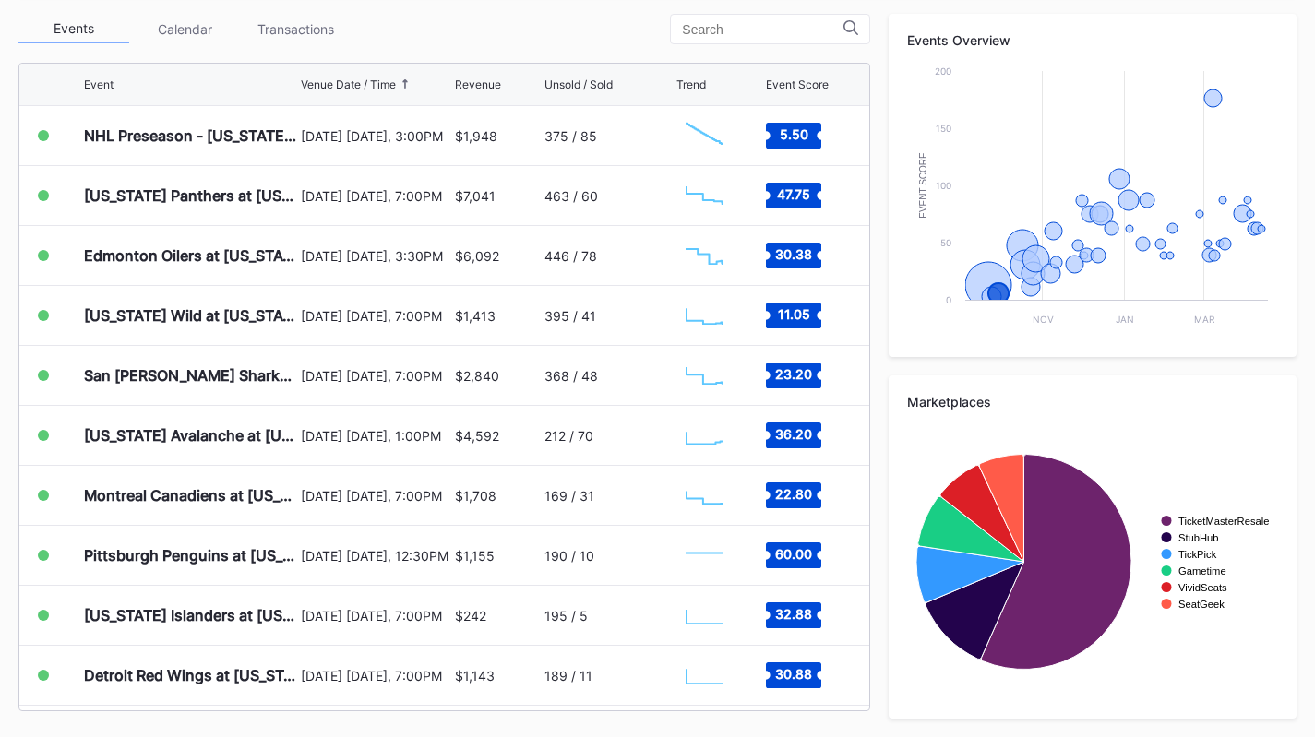
click at [298, 38] on div "Transactions" at bounding box center [295, 29] width 111 height 29
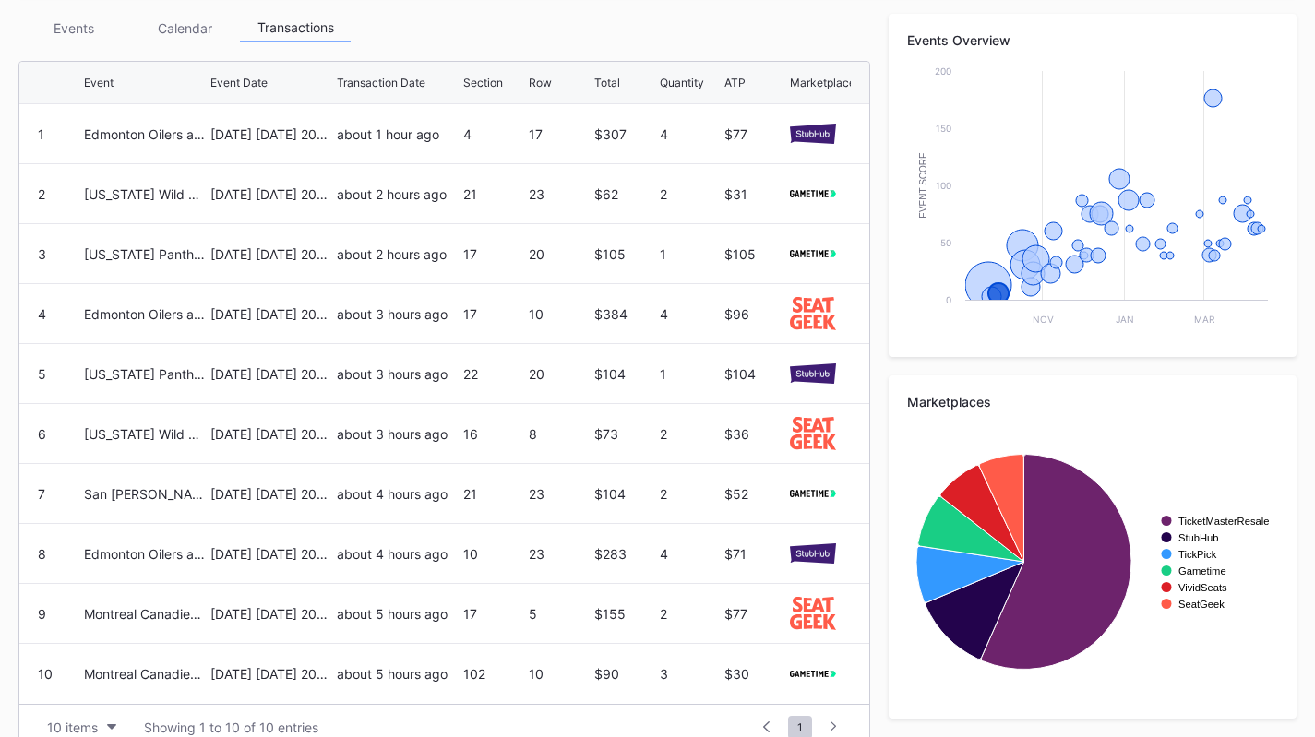
scroll to position [0, 0]
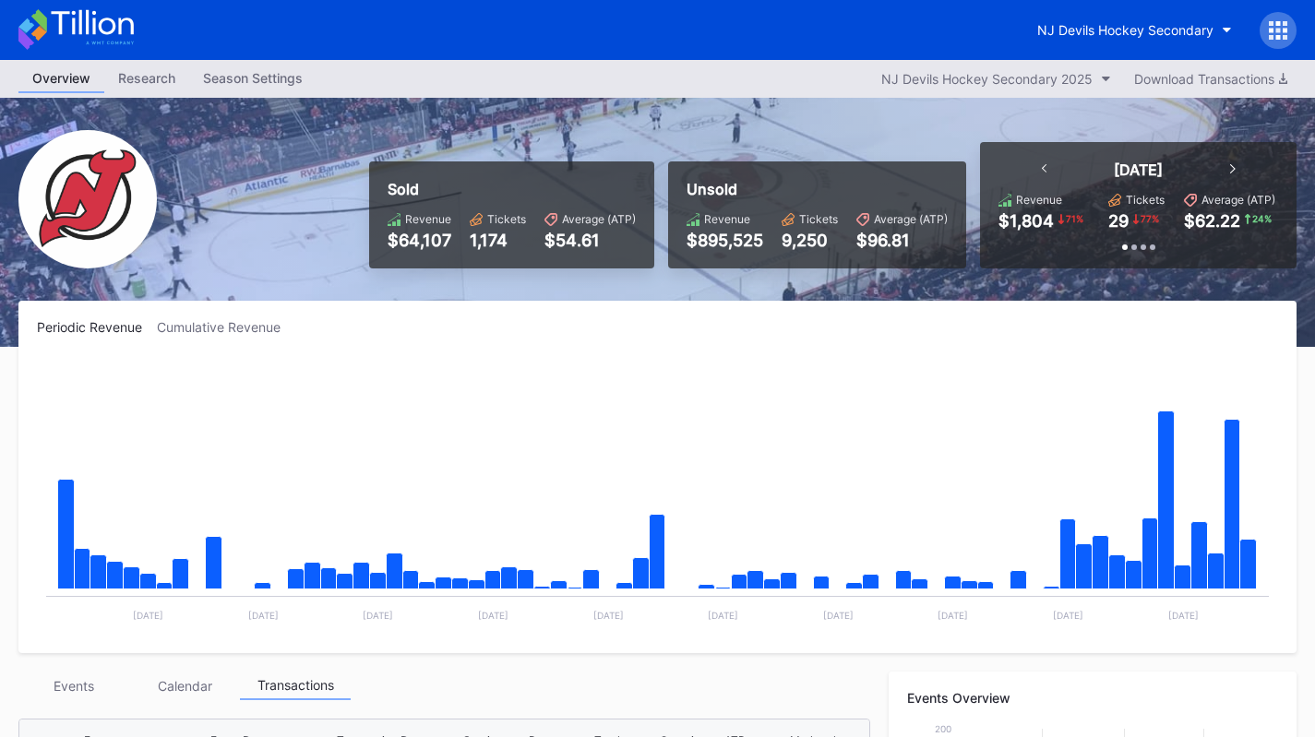
click at [1103, 56] on div "NJ Devils Hockey Secondary" at bounding box center [657, 30] width 1315 height 60
click at [1097, 21] on button "NJ Devils Hockey Secondary" at bounding box center [1134, 30] width 222 height 34
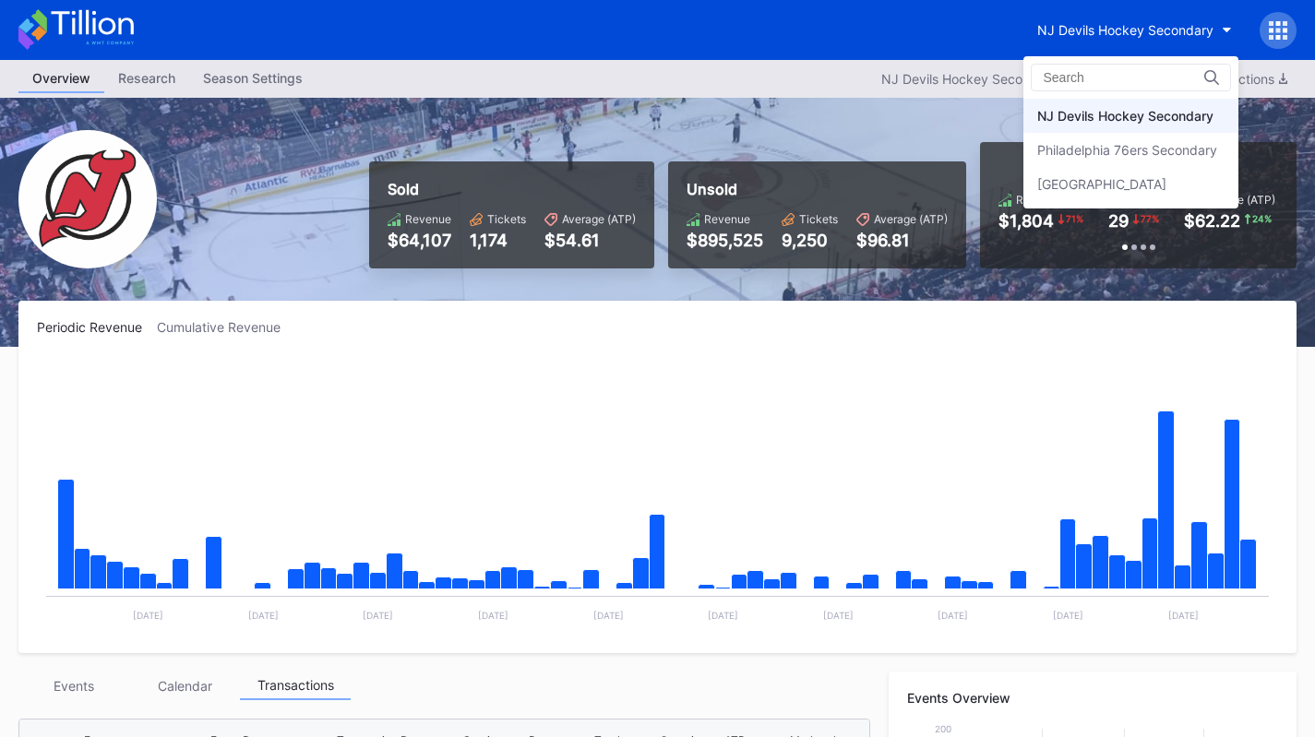
click at [1108, 165] on div "Philadelphia 76ers Secondary" at bounding box center [1130, 150] width 215 height 34
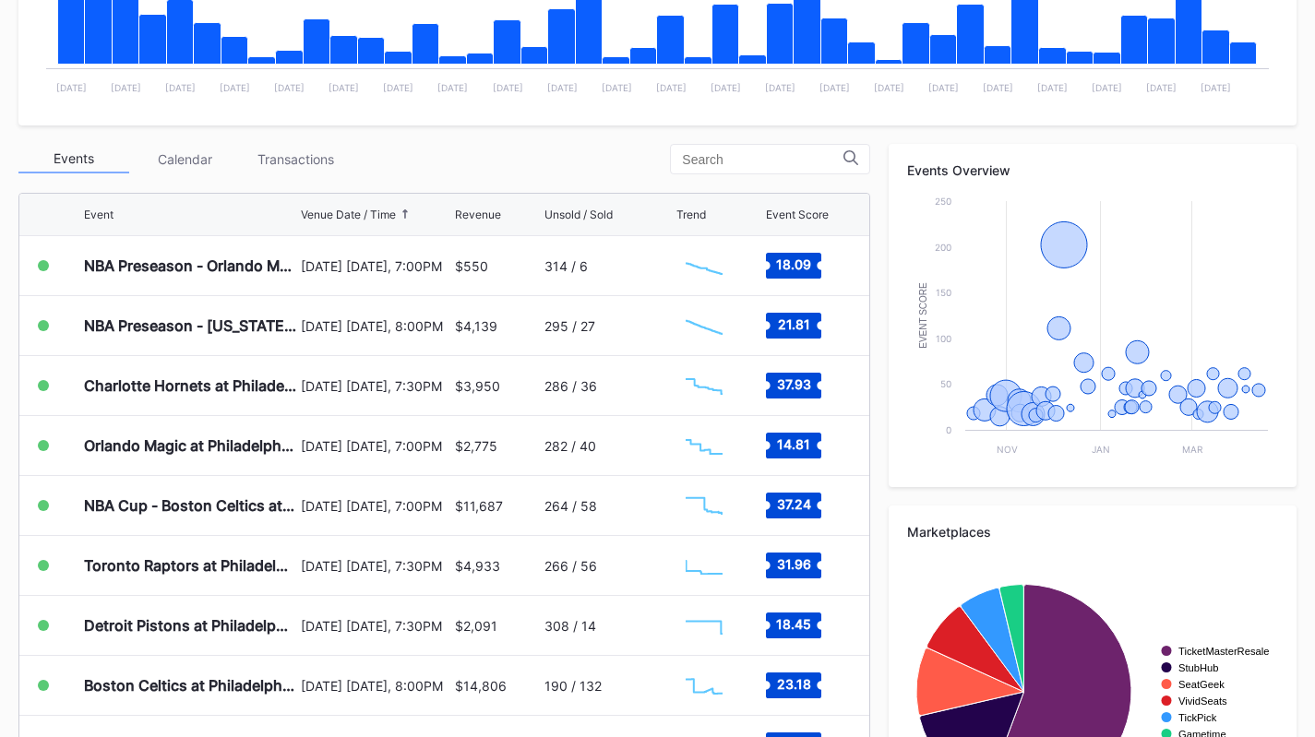
scroll to position [529, 0]
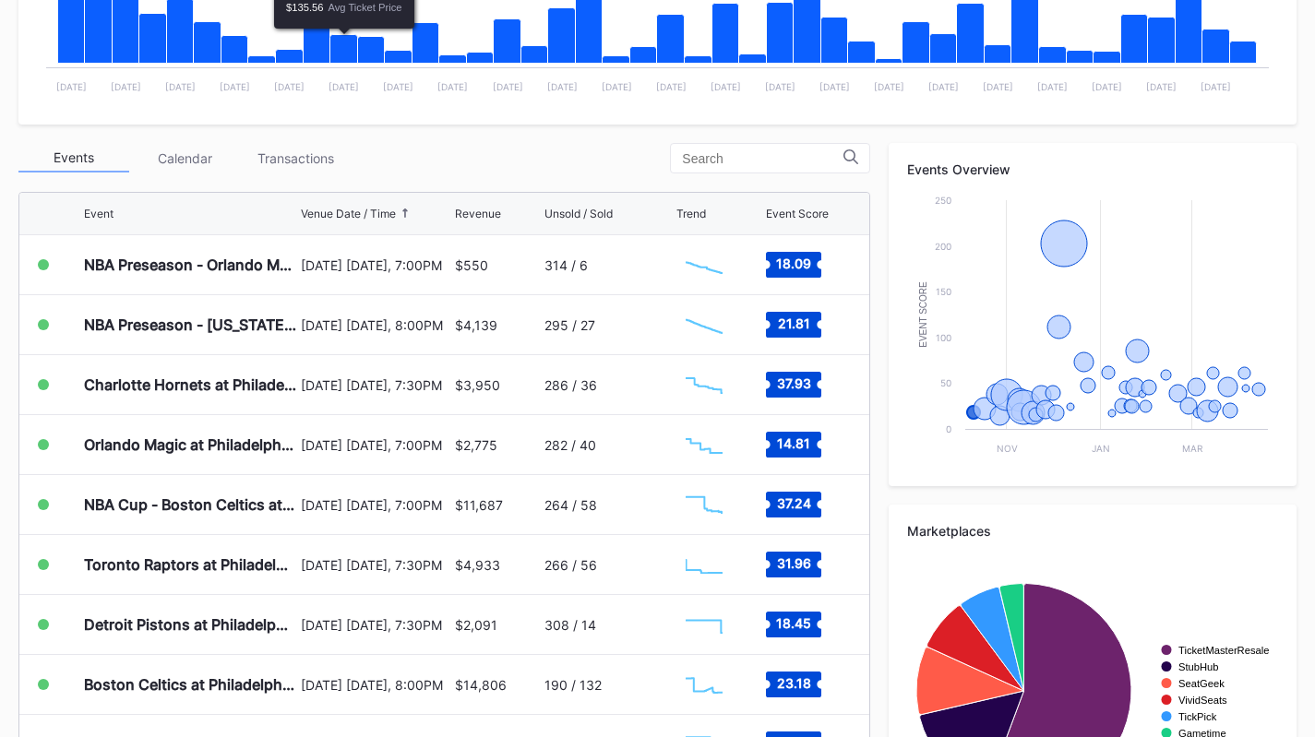
click at [318, 161] on div "Transactions" at bounding box center [295, 158] width 111 height 29
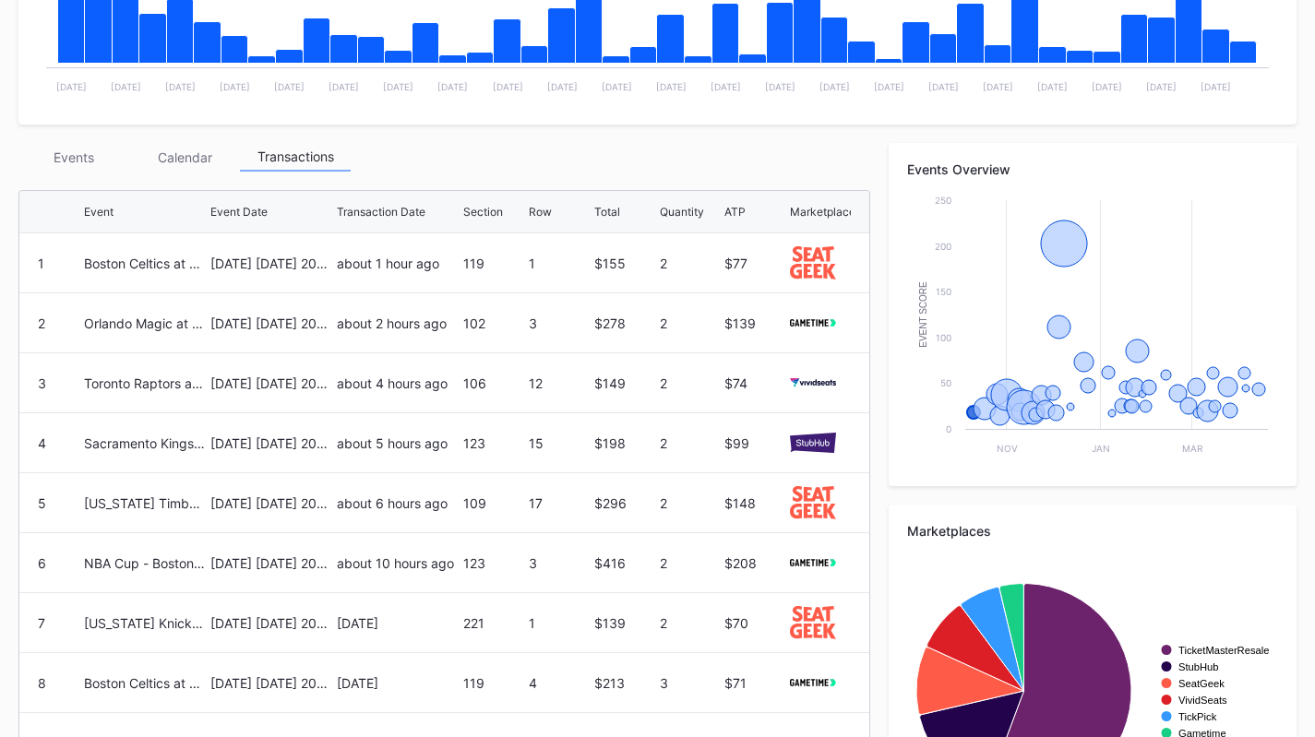
click at [52, 153] on div "Events" at bounding box center [73, 157] width 111 height 29
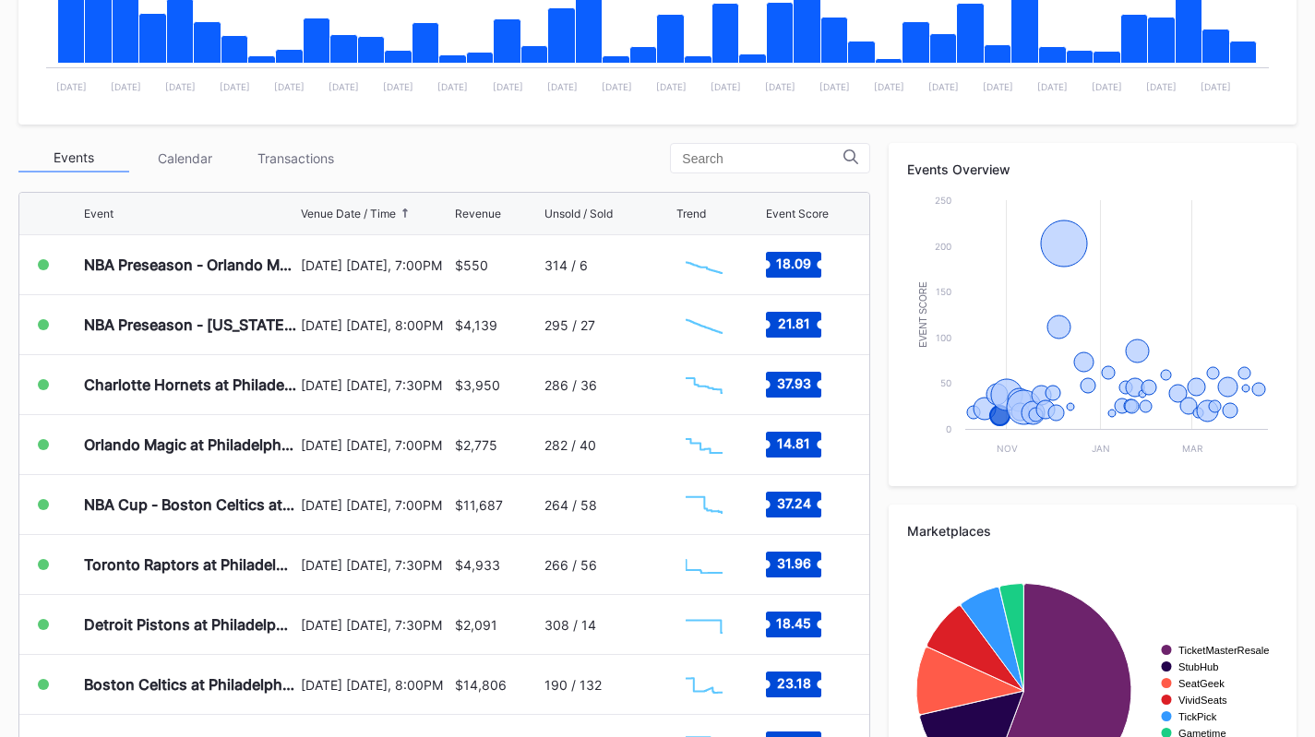
click at [278, 387] on div "Charlotte Hornets at Philadelphia 76ers" at bounding box center [190, 385] width 212 height 18
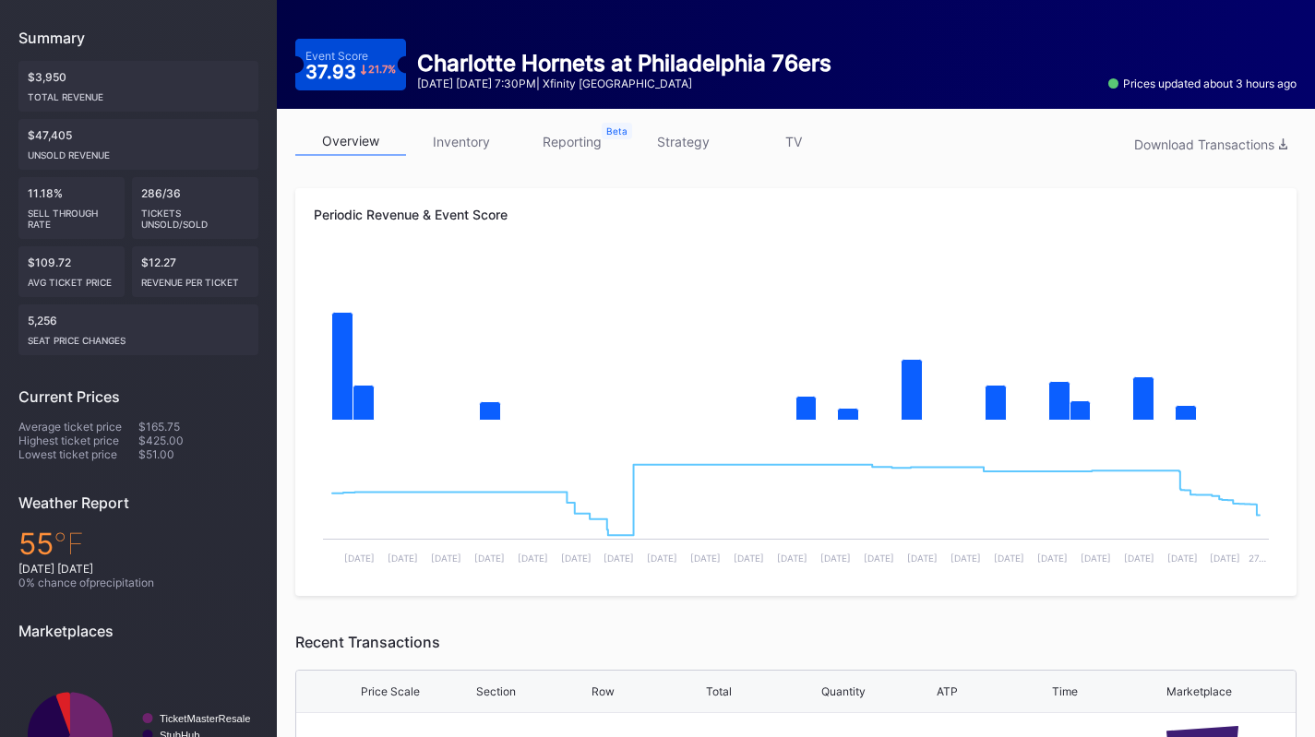
scroll to position [173, 0]
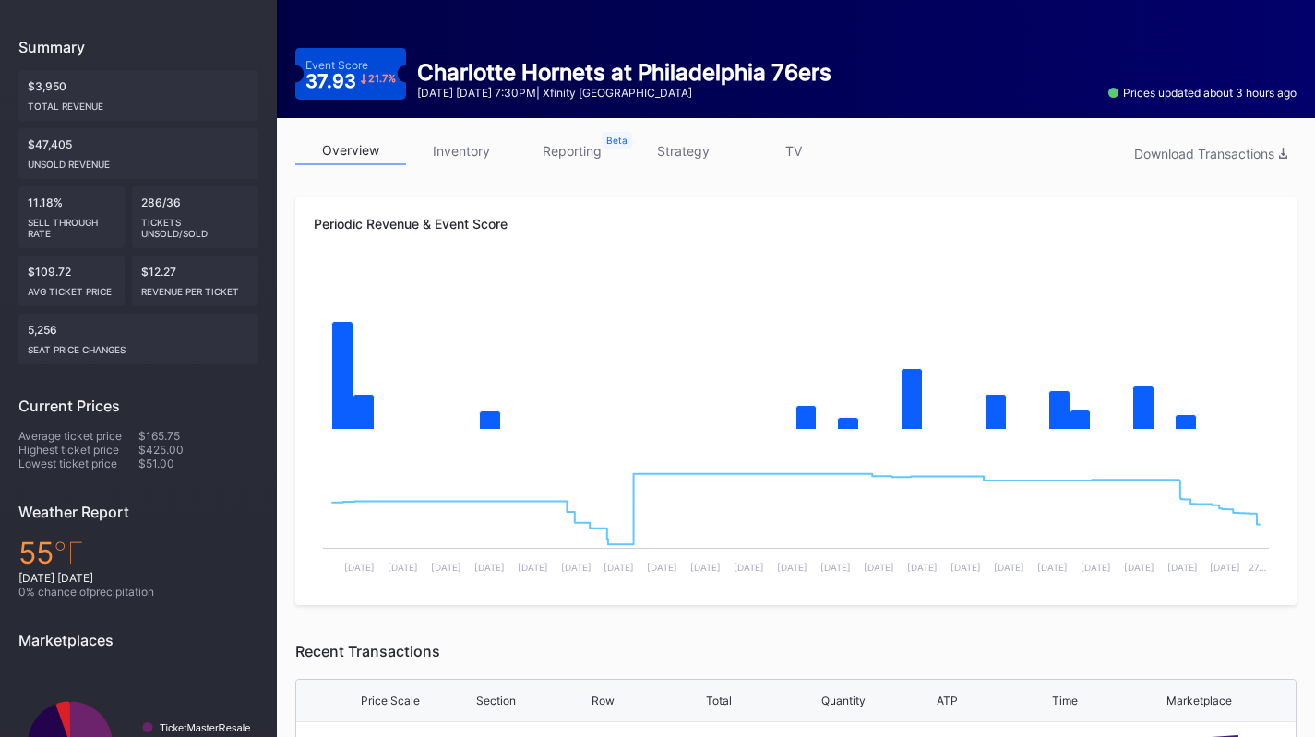
drag, startPoint x: 677, startPoint y: 166, endPoint x: 685, endPoint y: 158, distance: 11.1
click at [685, 158] on link "strategy" at bounding box center [682, 151] width 111 height 29
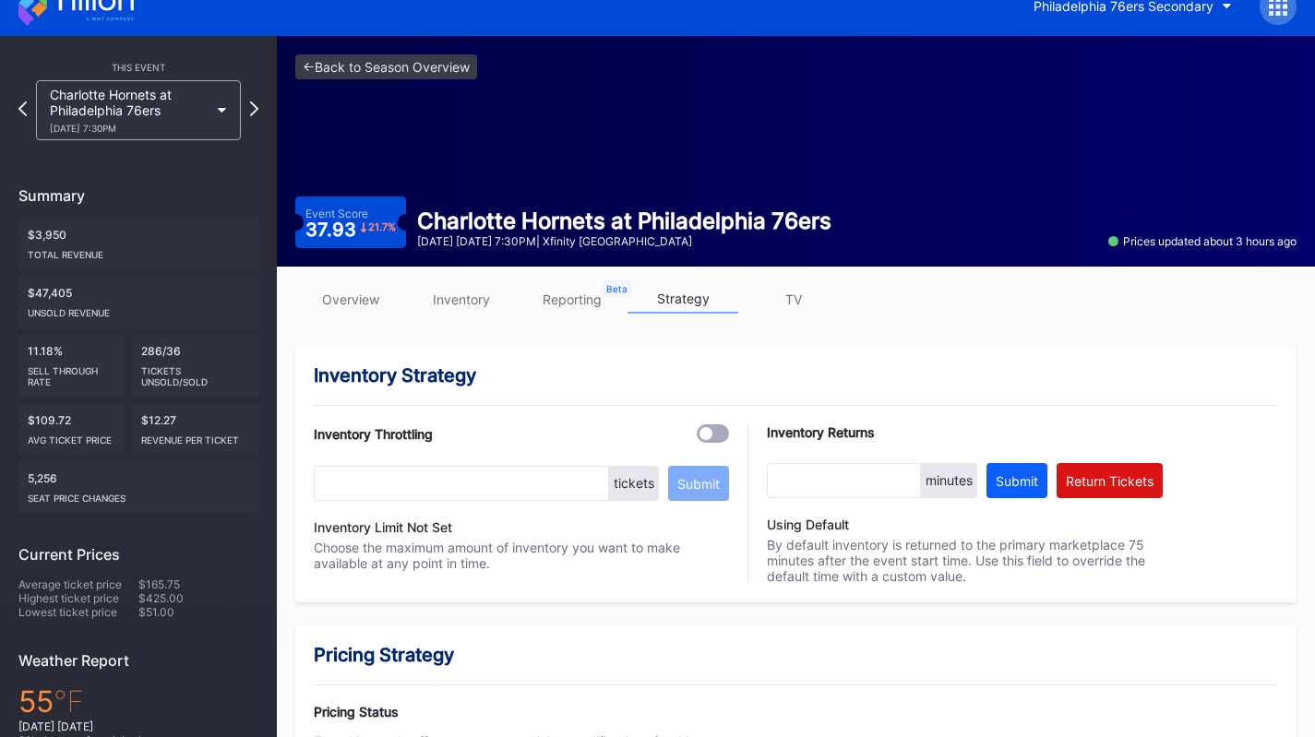
scroll to position [22, 0]
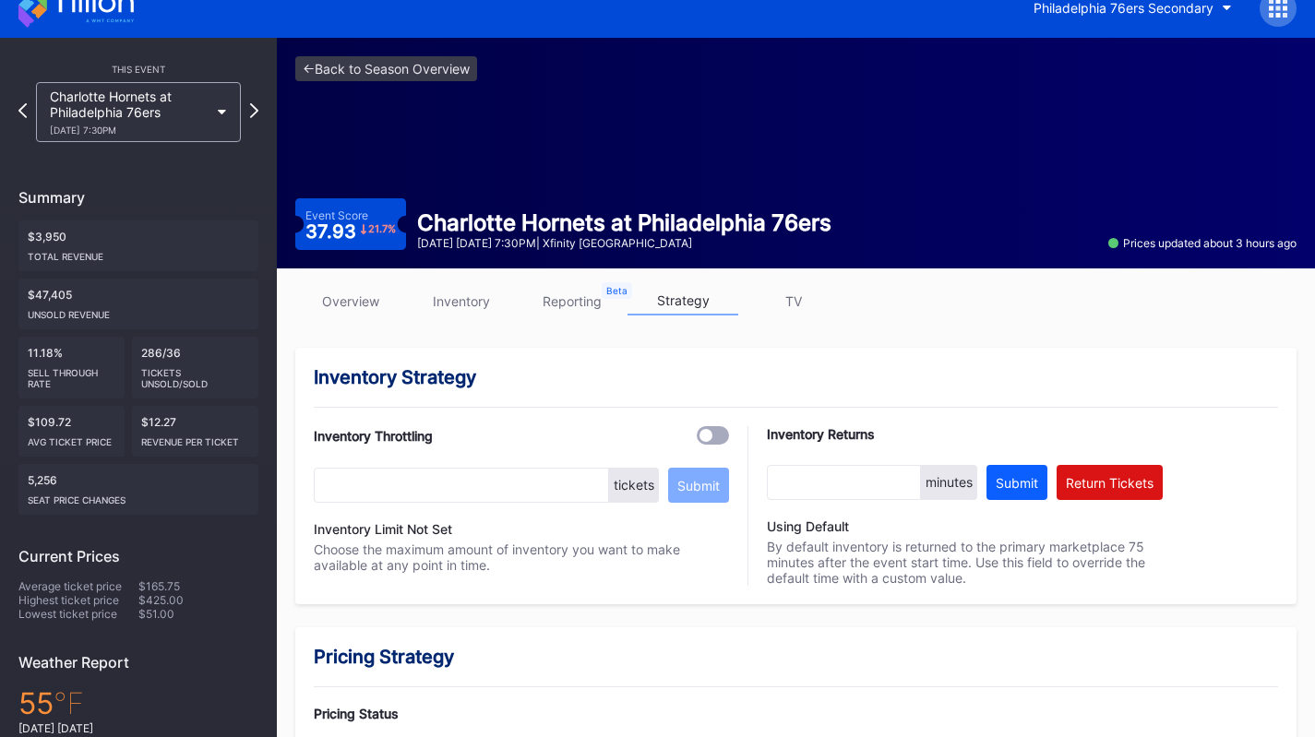
click at [464, 316] on div "overview inventory reporting strategy TV" at bounding box center [795, 306] width 1001 height 38
click at [452, 308] on link "inventory" at bounding box center [461, 301] width 111 height 29
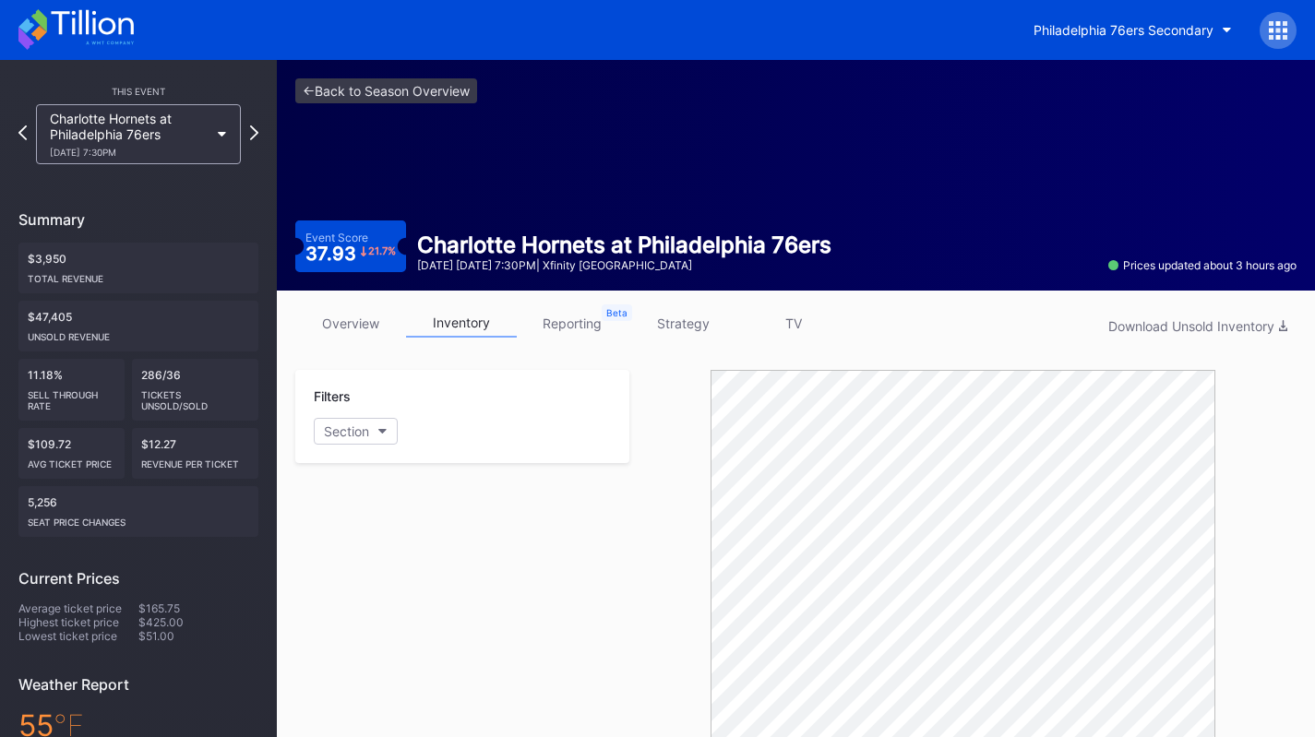
click at [355, 431] on div "Section" at bounding box center [346, 432] width 45 height 16
click at [346, 436] on div "Section" at bounding box center [346, 432] width 45 height 16
type input "207a"
click at [372, 380] on div "207A" at bounding box center [371, 384] width 30 height 16
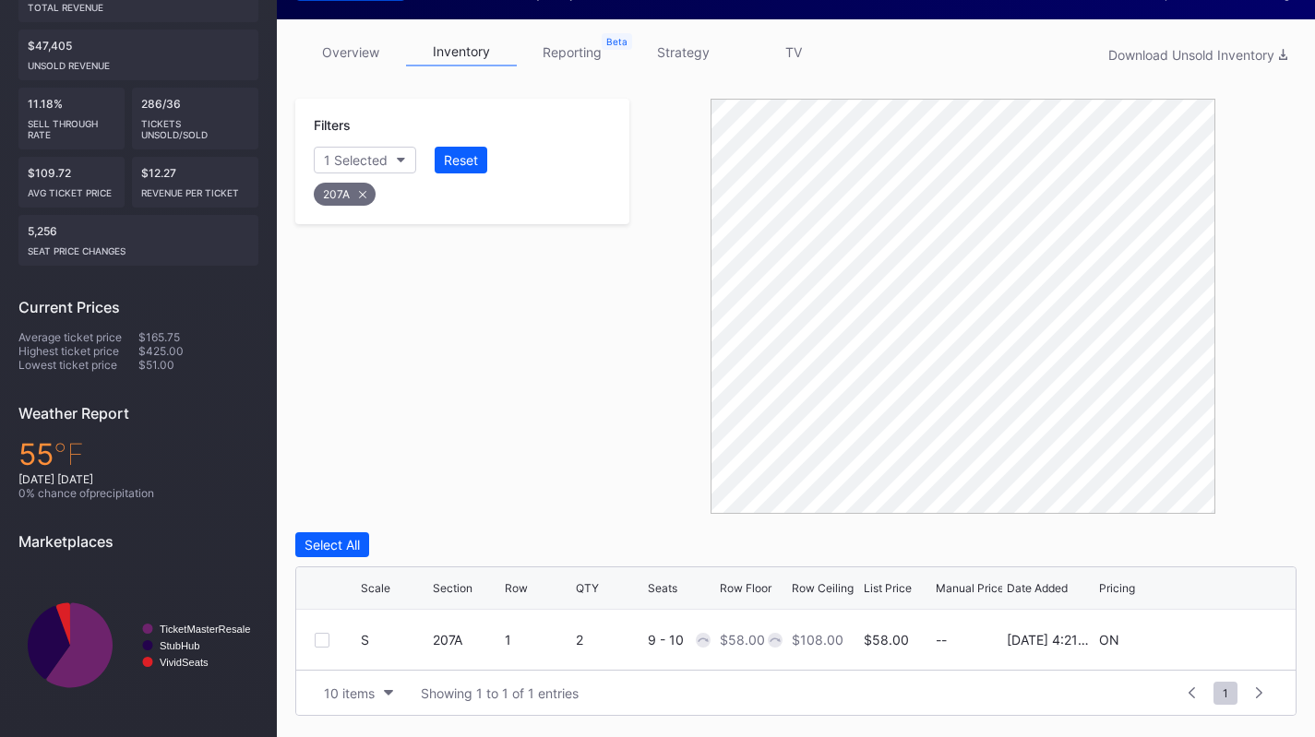
click at [687, 58] on link "strategy" at bounding box center [682, 52] width 111 height 29
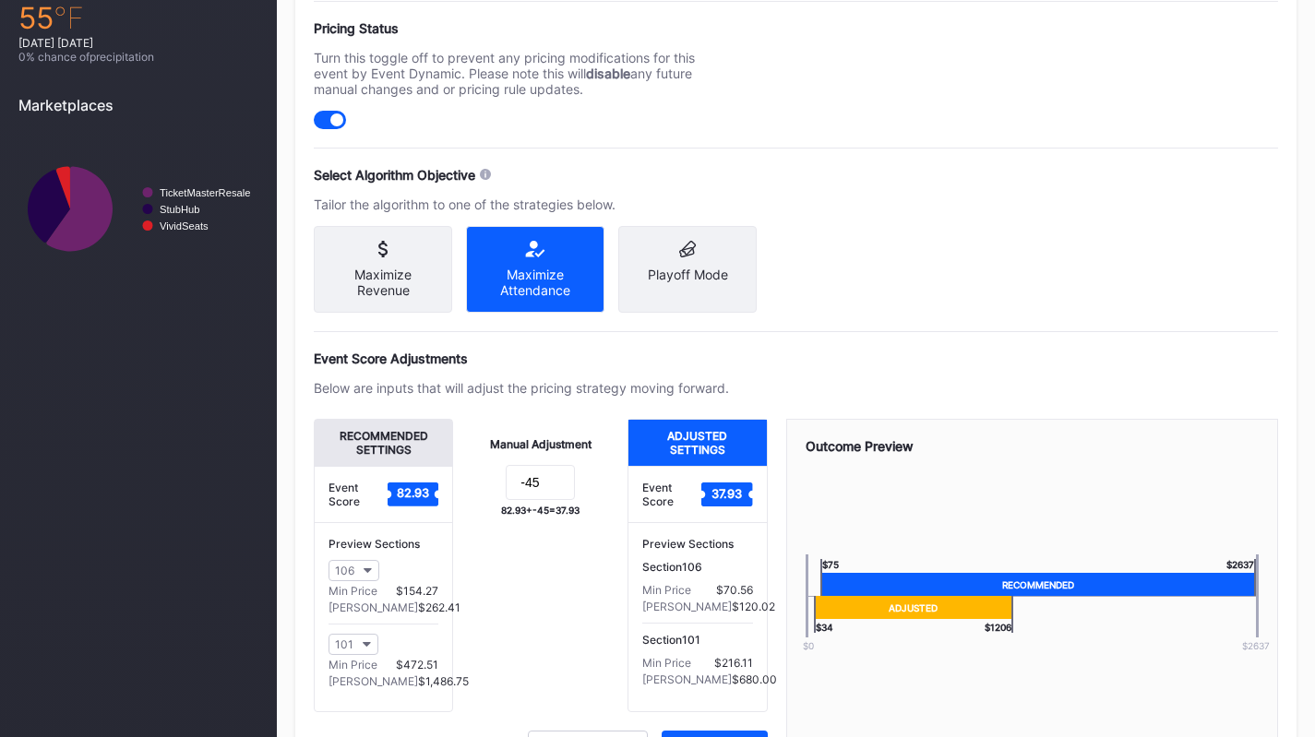
scroll to position [763, 0]
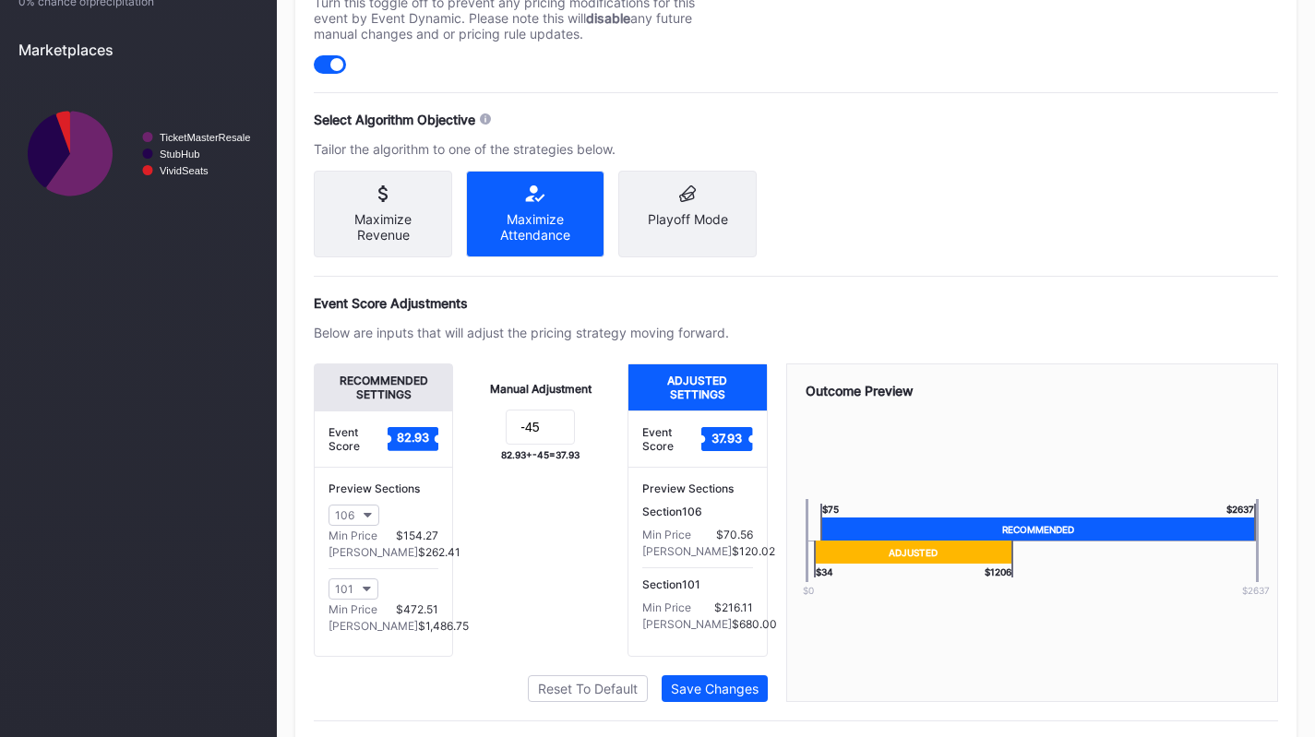
click at [366, 519] on icon "button" at bounding box center [368, 516] width 9 height 6
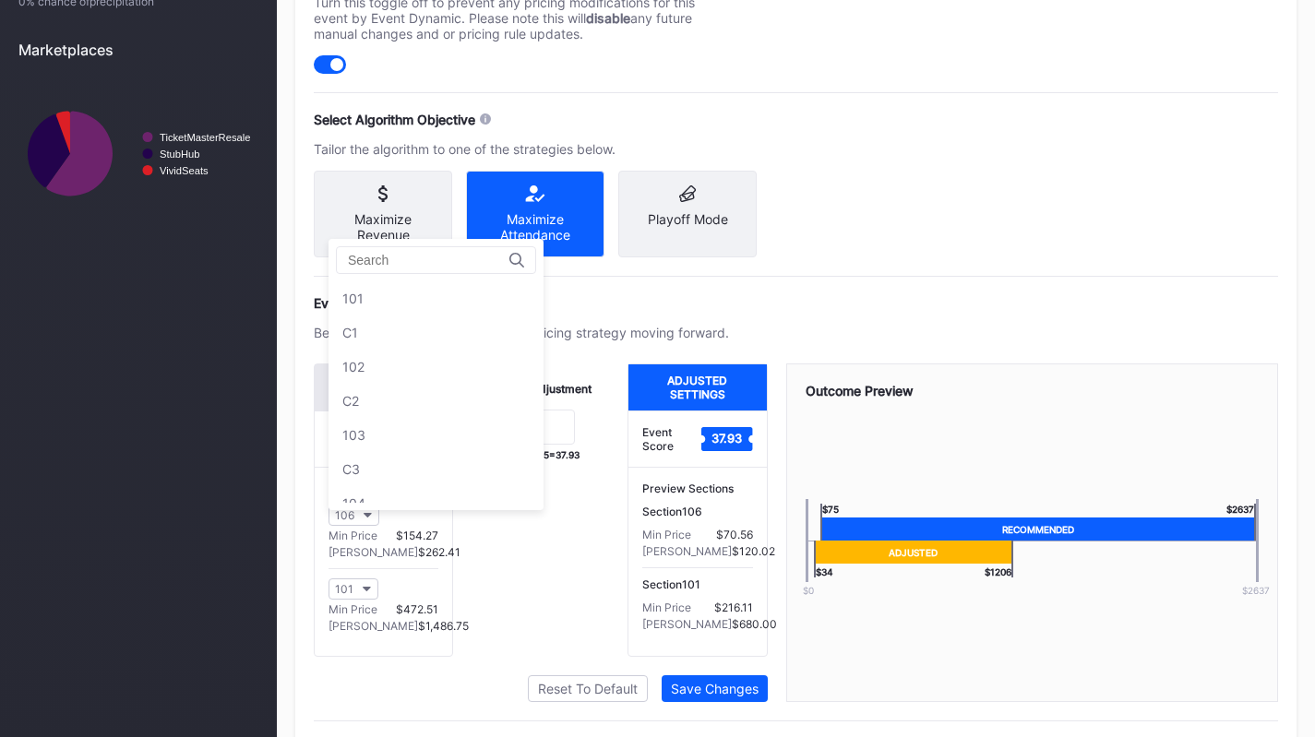
scroll to position [273, 0]
type input "207"
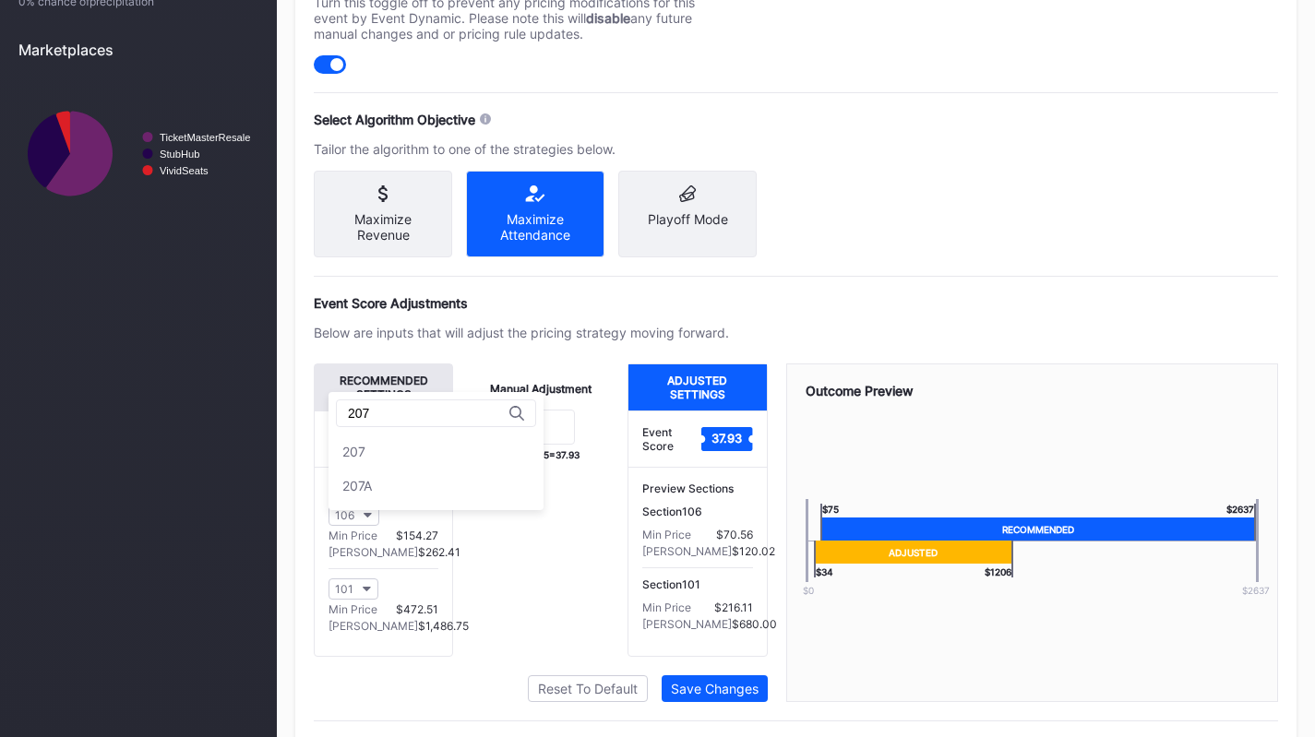
scroll to position [0, 0]
click at [413, 482] on div "207A" at bounding box center [436, 486] width 215 height 34
click at [550, 532] on div "Manual Adjustment -45 82.93 + -45 = 37.93" at bounding box center [540, 510] width 174 height 293
click at [550, 445] on input "-45" at bounding box center [540, 427] width 69 height 35
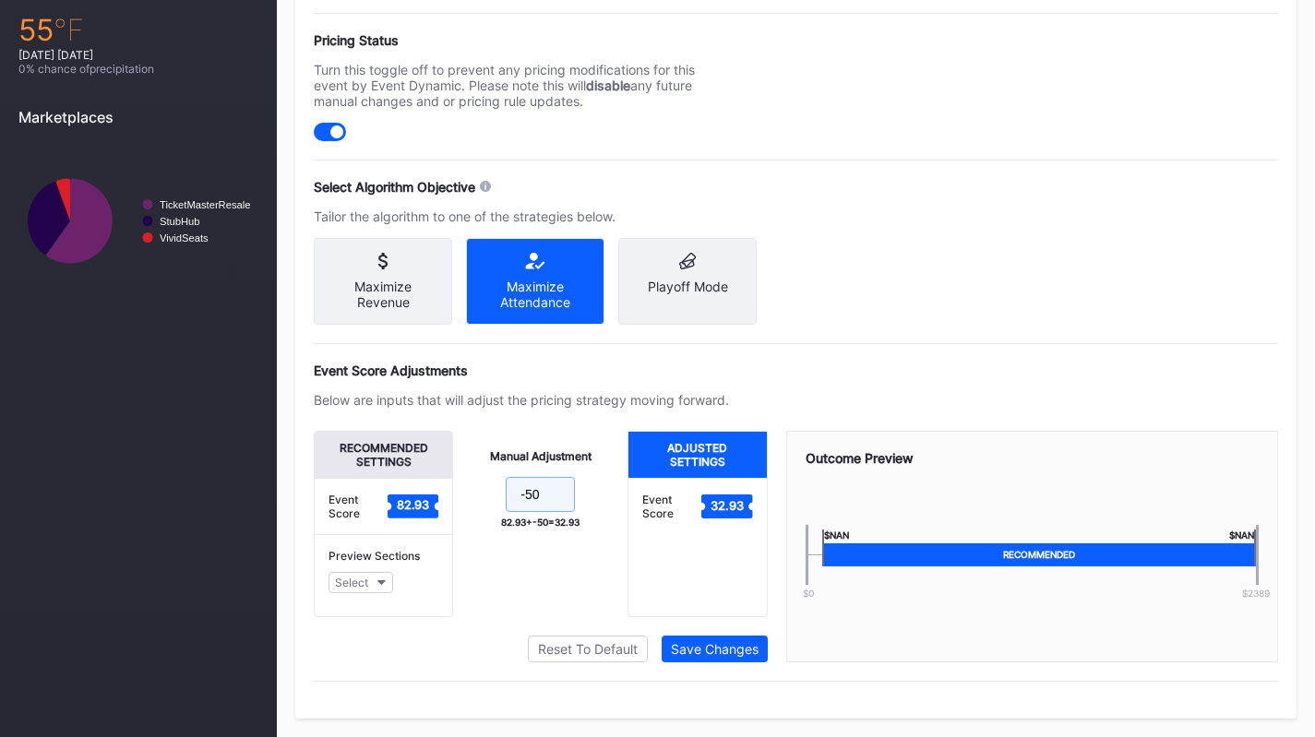
scroll to position [763, 0]
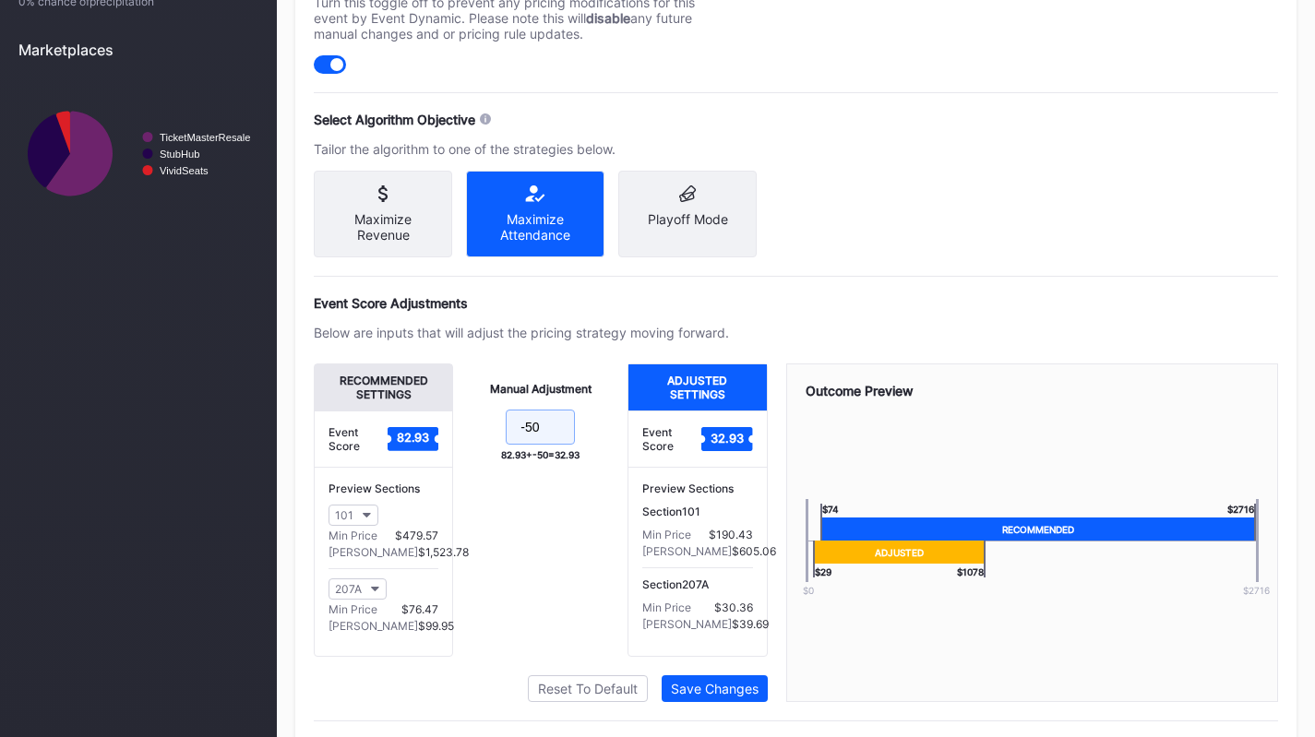
type input "-50"
click at [724, 694] on div "Save Changes" at bounding box center [715, 689] width 88 height 16
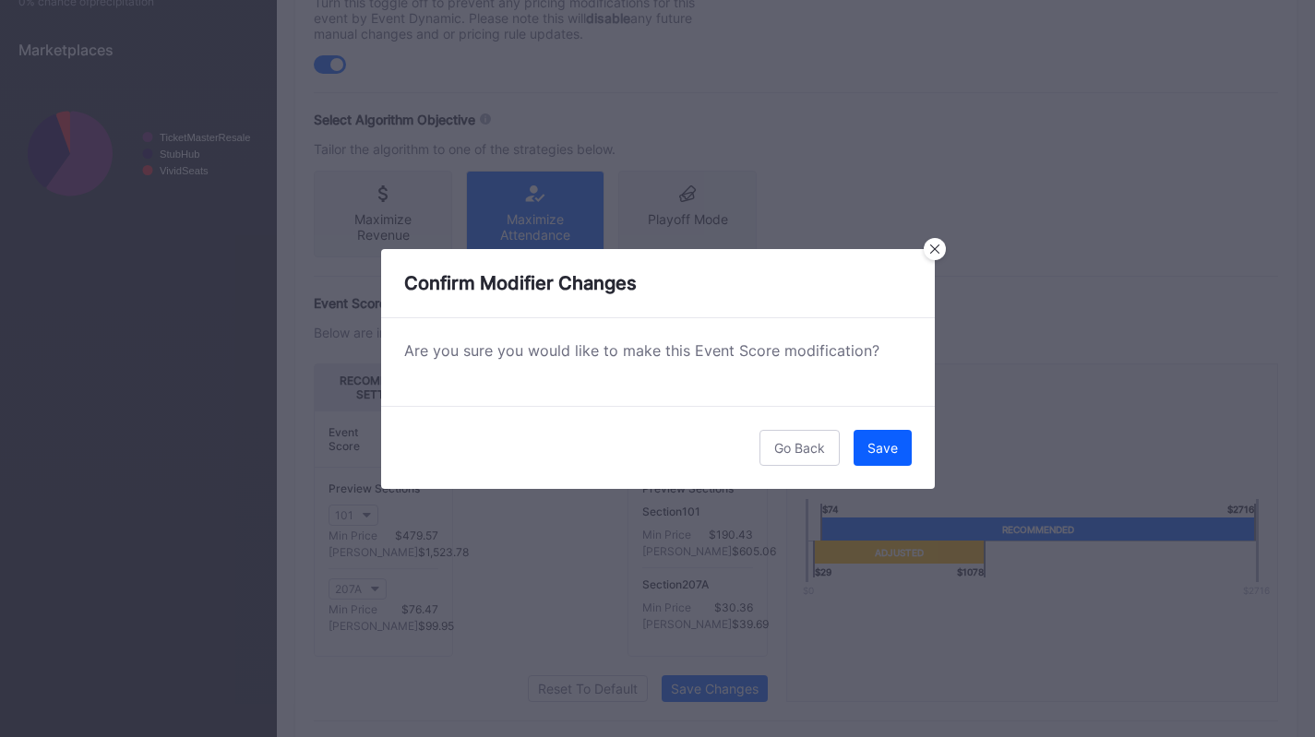
click at [884, 455] on button "Save" at bounding box center [883, 448] width 58 height 36
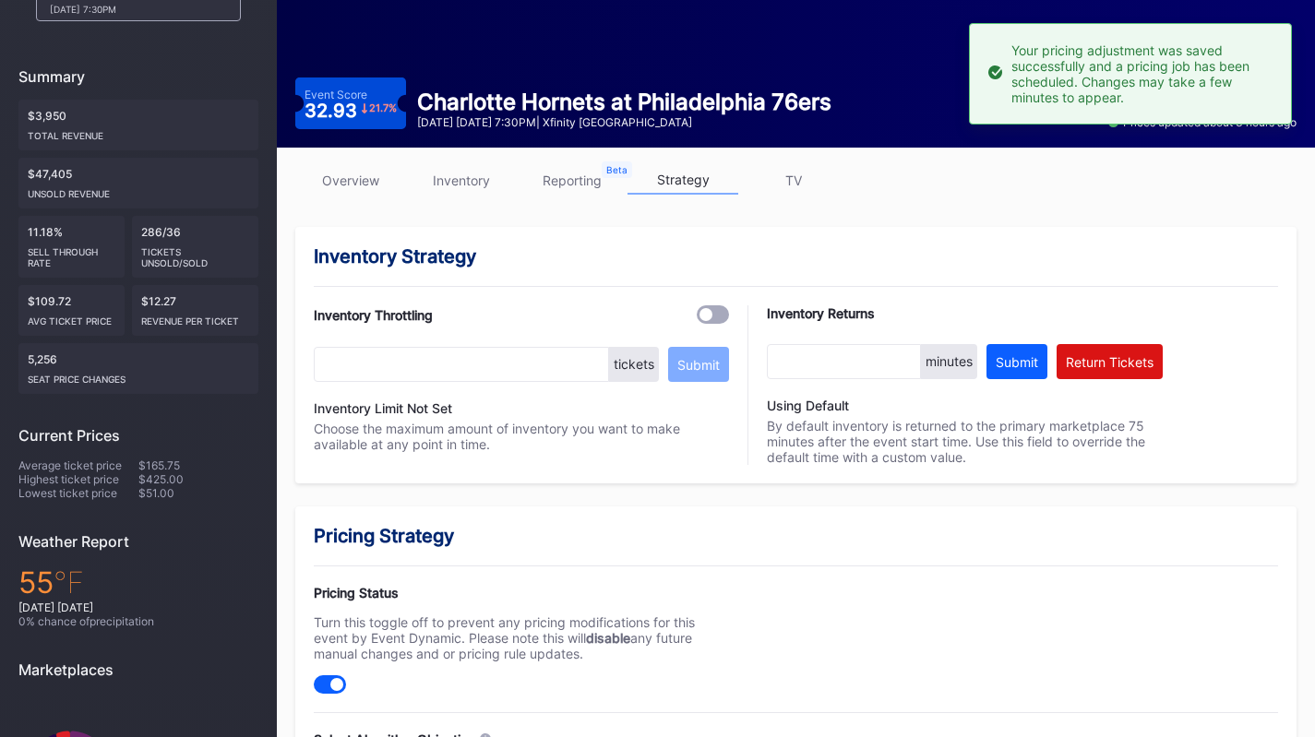
scroll to position [0, 0]
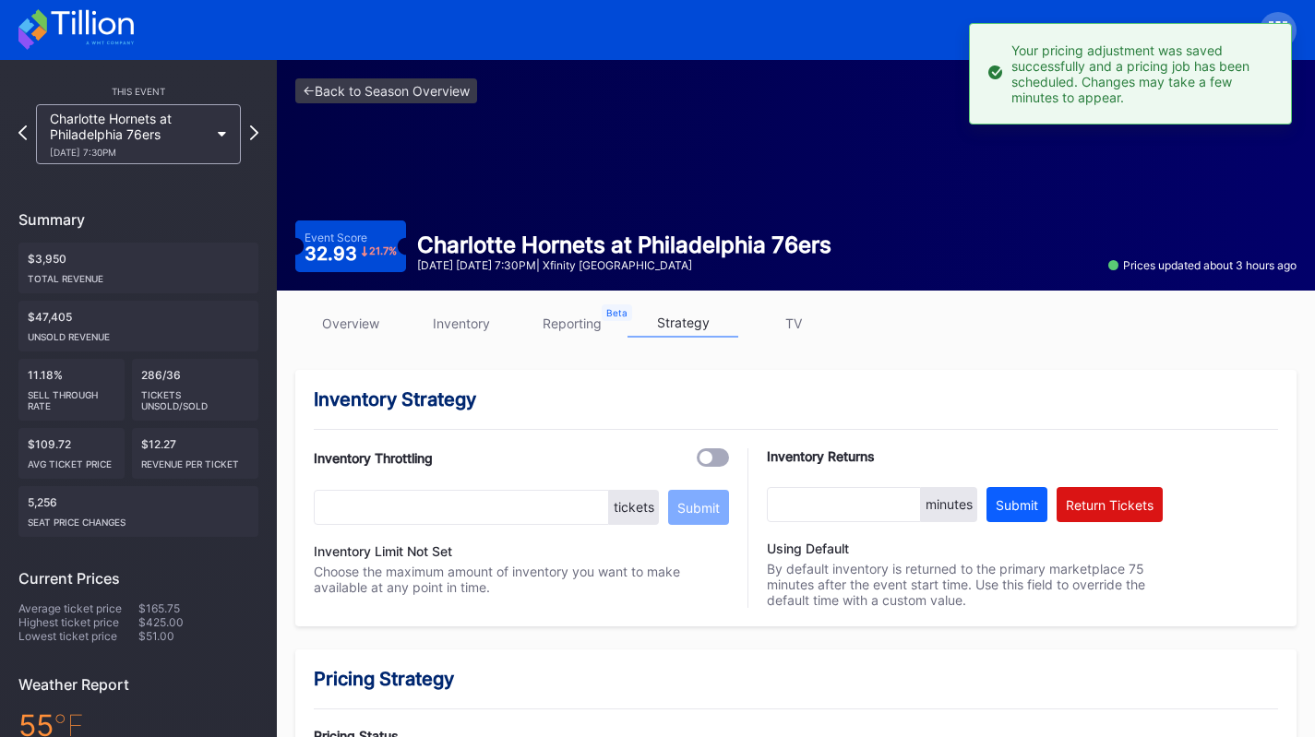
click at [471, 315] on link "inventory" at bounding box center [461, 323] width 111 height 29
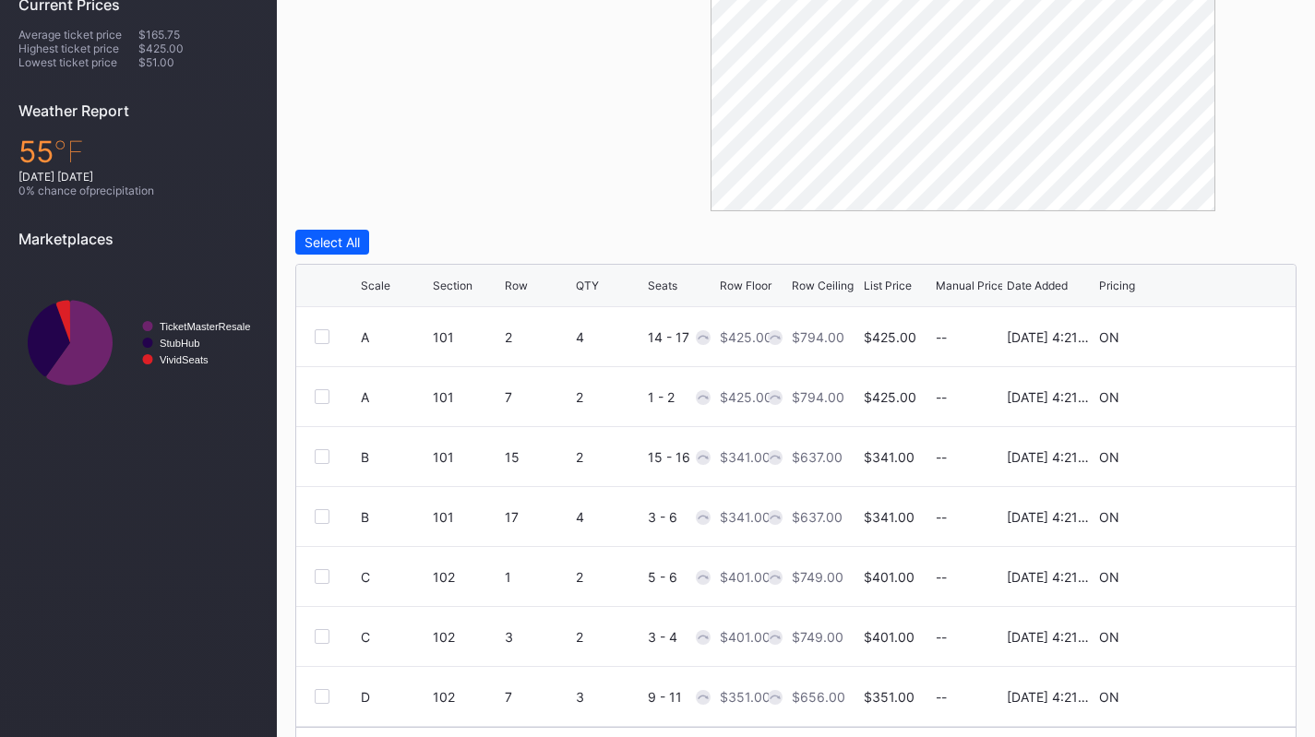
scroll to position [627, 0]
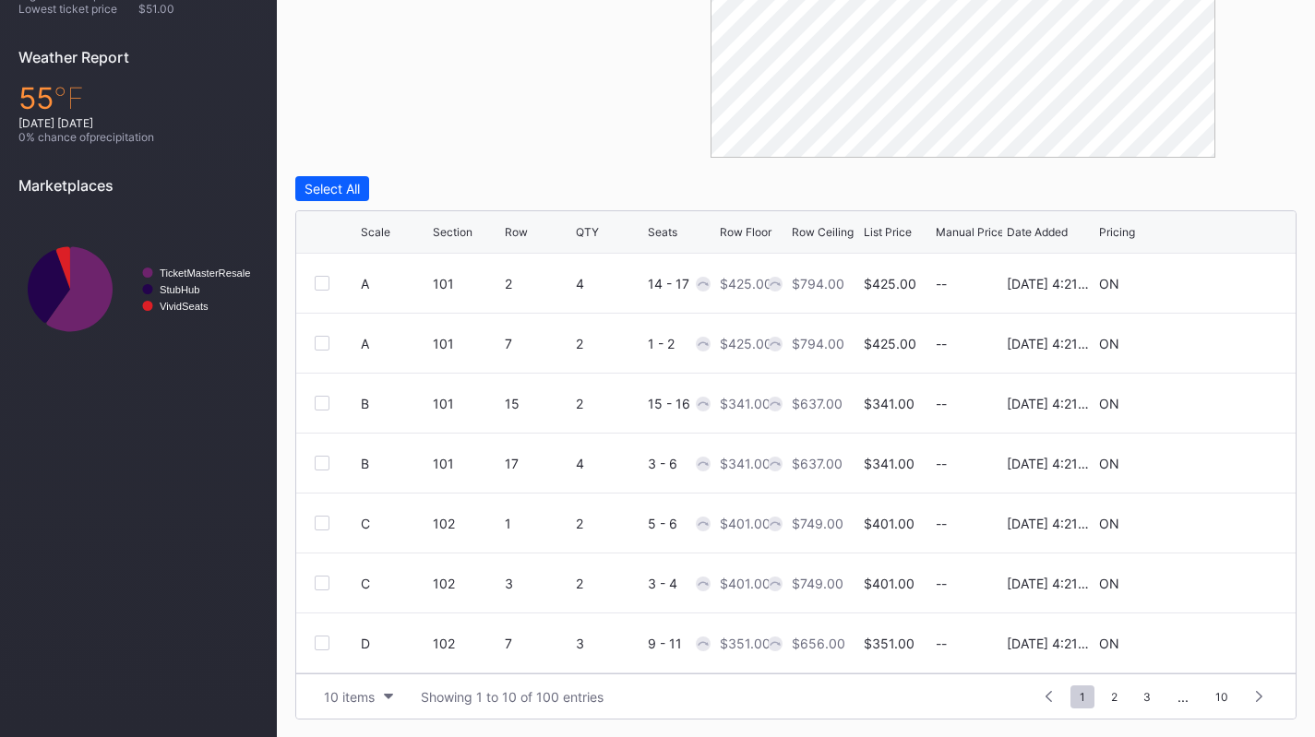
click at [373, 679] on div "10 items Showing 1 to 10 of 100 entries 1 ... -1 0 1 2 3 ... 10" at bounding box center [795, 696] width 999 height 45
click at [370, 690] on div "10 items" at bounding box center [349, 697] width 51 height 16
click at [365, 656] on div "200 items" at bounding box center [359, 650] width 60 height 16
click at [379, 225] on div "Scale" at bounding box center [376, 232] width 30 height 14
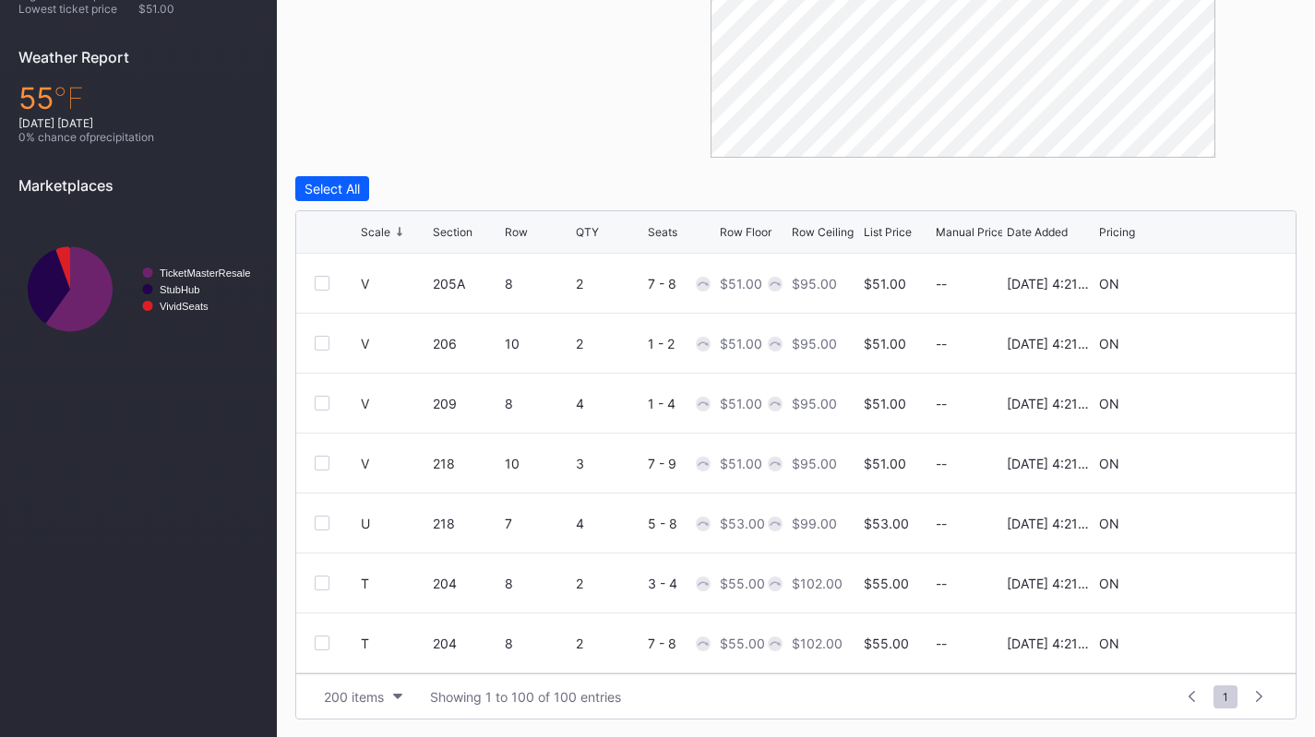
click at [379, 225] on div "Scale" at bounding box center [376, 232] width 30 height 14
click at [323, 284] on div at bounding box center [322, 283] width 15 height 15
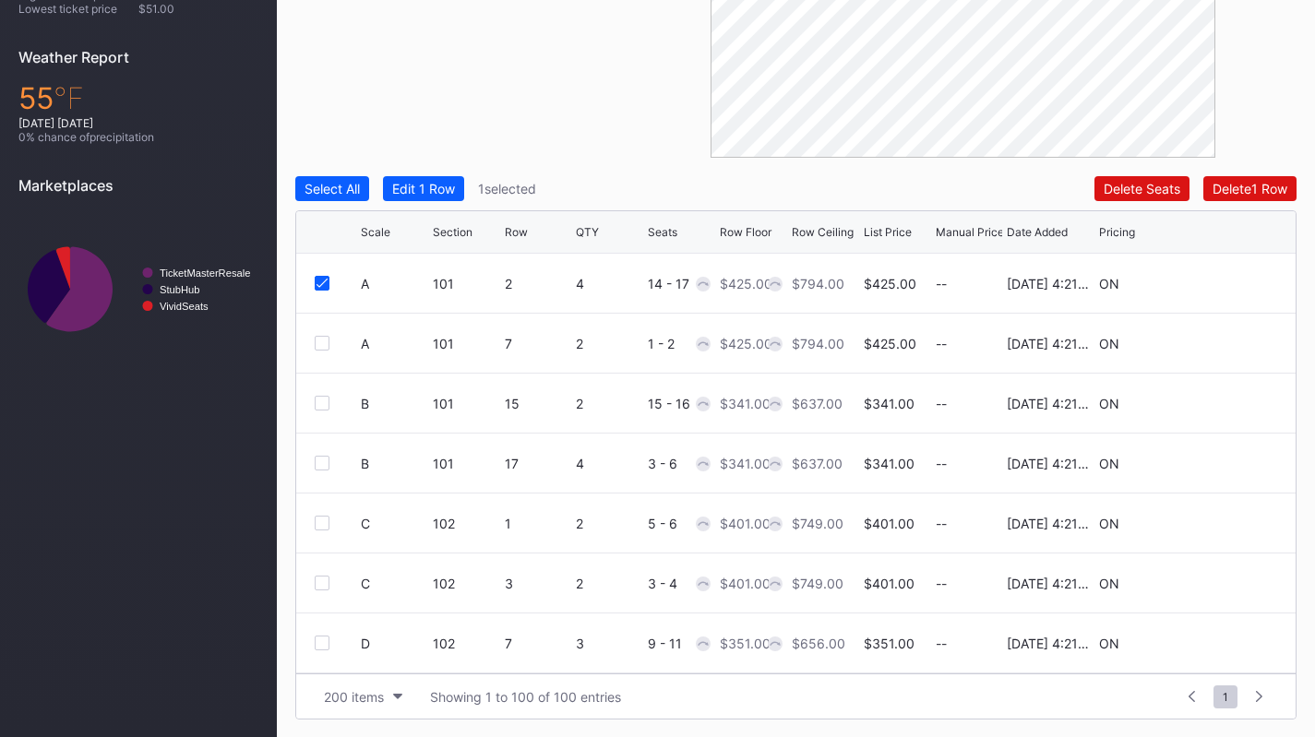
click at [321, 343] on div at bounding box center [322, 343] width 15 height 15
click at [316, 400] on div at bounding box center [322, 403] width 15 height 15
click at [318, 466] on div at bounding box center [322, 463] width 15 height 15
click at [317, 522] on div at bounding box center [322, 523] width 15 height 15
click at [322, 576] on div at bounding box center [322, 583] width 15 height 15
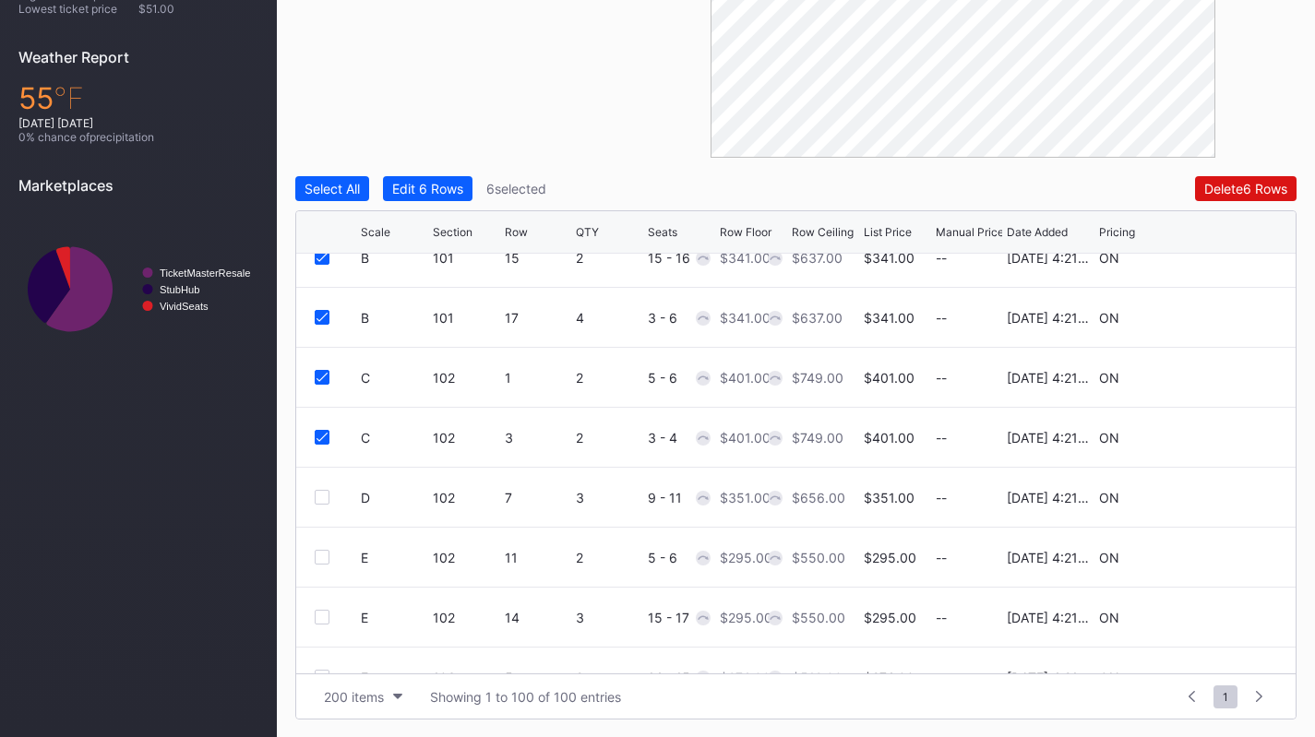
scroll to position [147, 0]
click at [317, 501] on div at bounding box center [322, 496] width 15 height 15
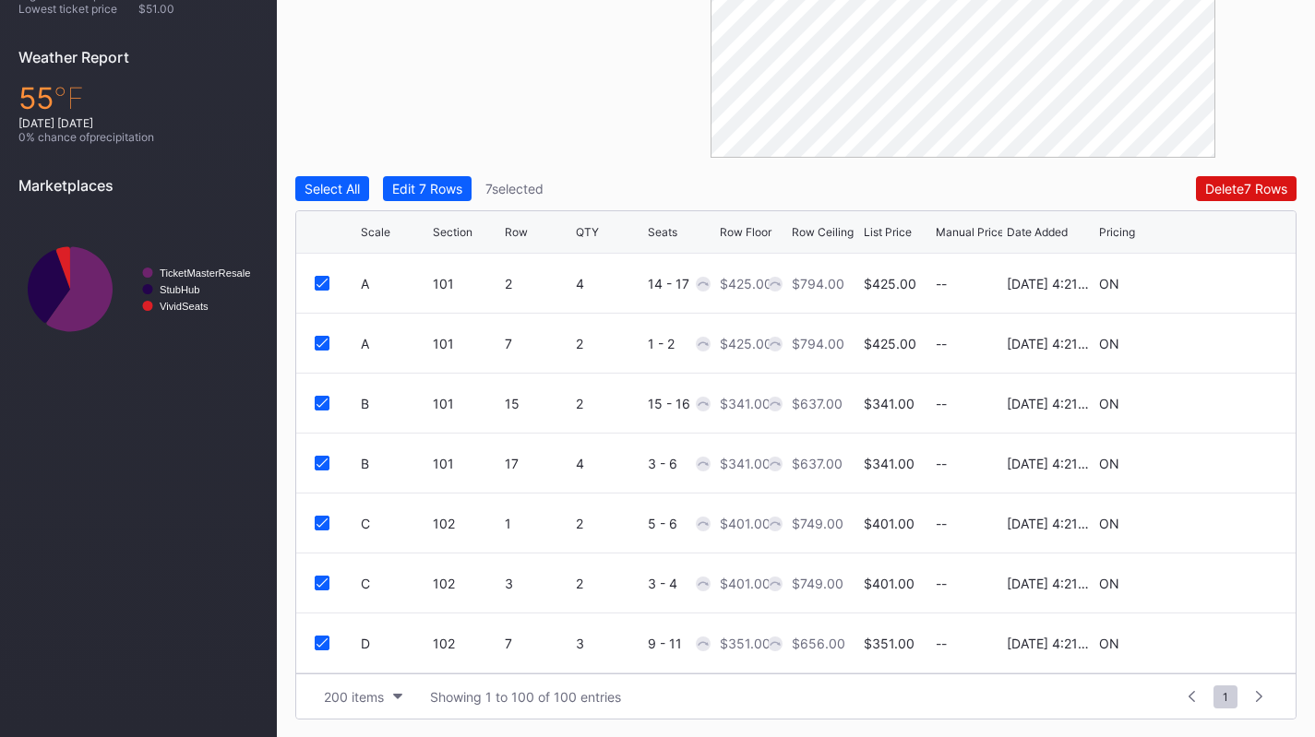
click at [447, 185] on div "Edit 7 Rows" at bounding box center [427, 189] width 70 height 16
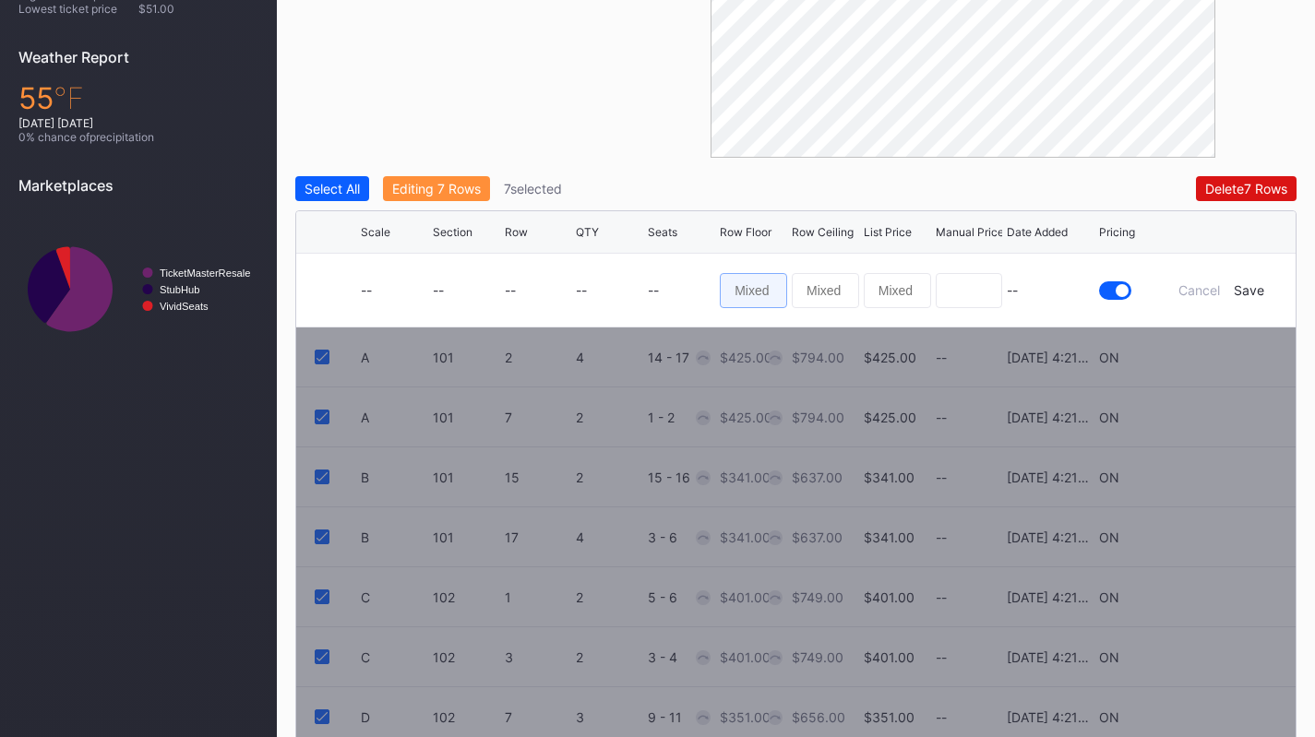
click at [777, 281] on input at bounding box center [753, 290] width 67 height 35
type input "300"
click at [1246, 291] on div "Save" at bounding box center [1249, 290] width 30 height 16
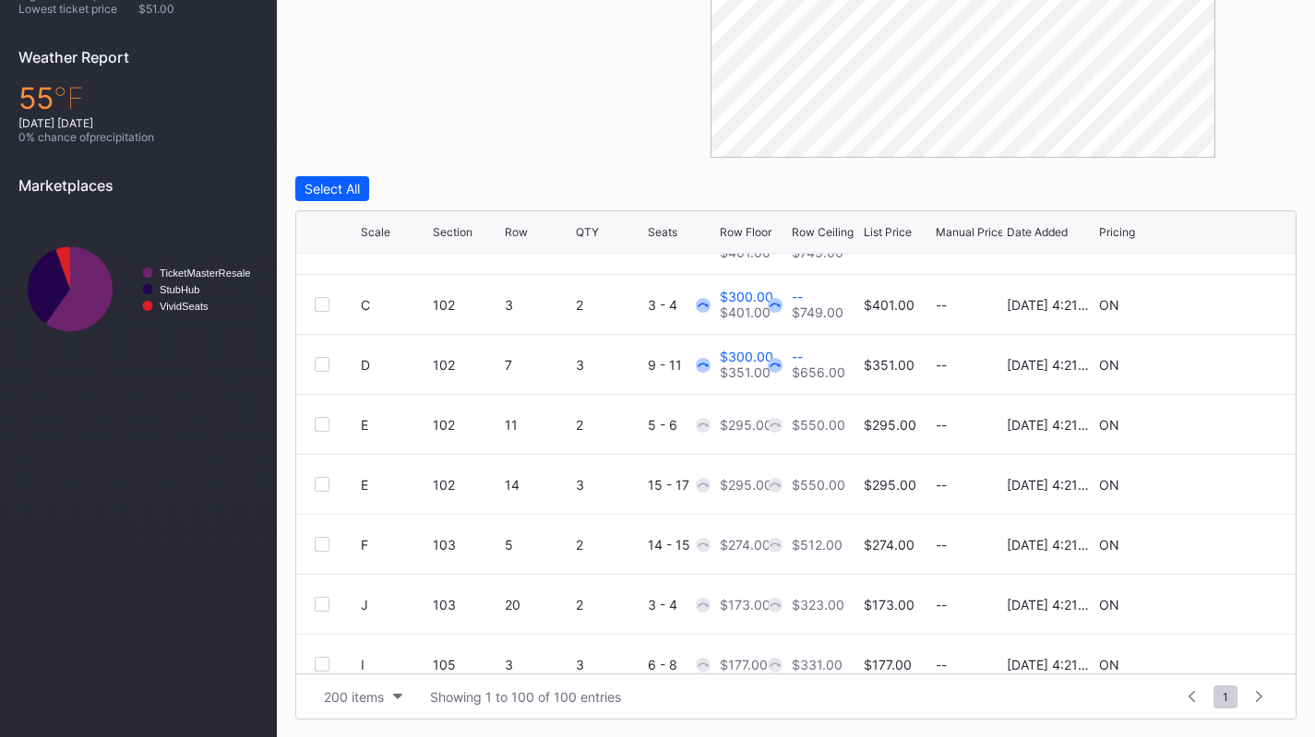
scroll to position [280, 0]
click at [318, 423] on div at bounding box center [322, 423] width 15 height 15
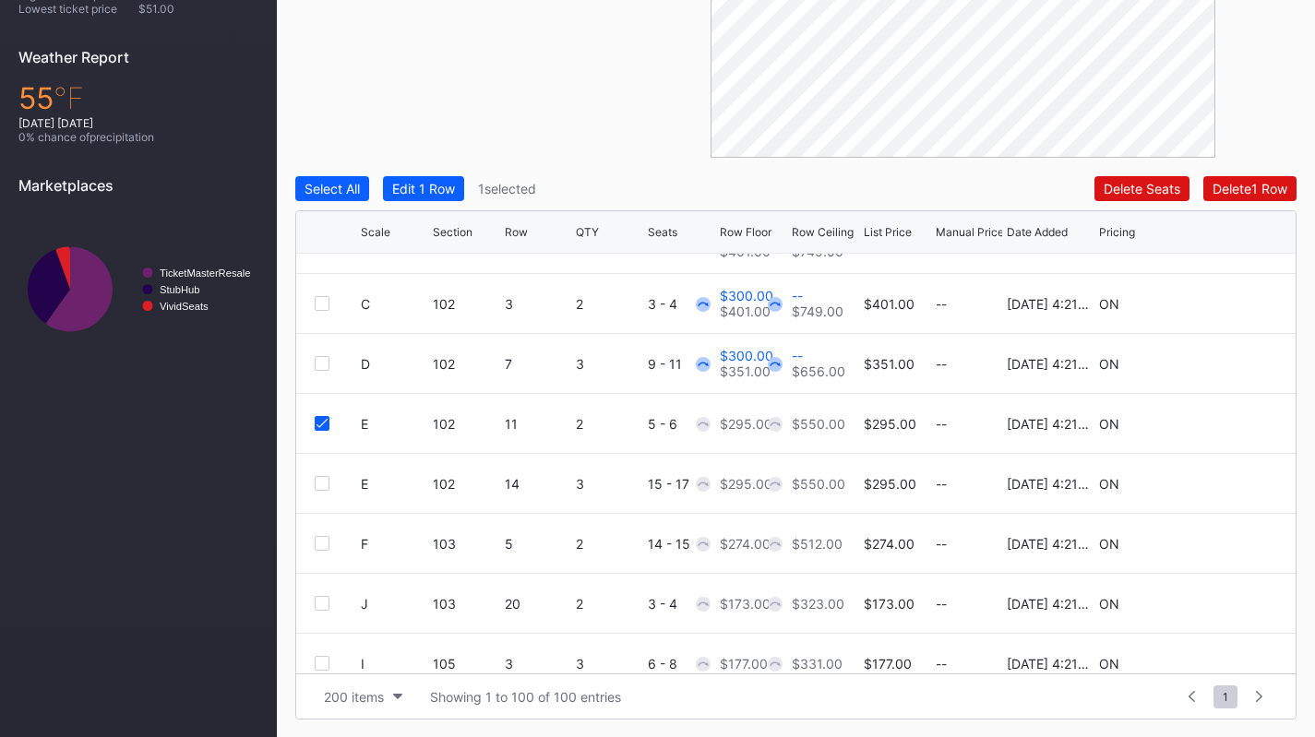
click at [320, 424] on icon at bounding box center [322, 423] width 11 height 9
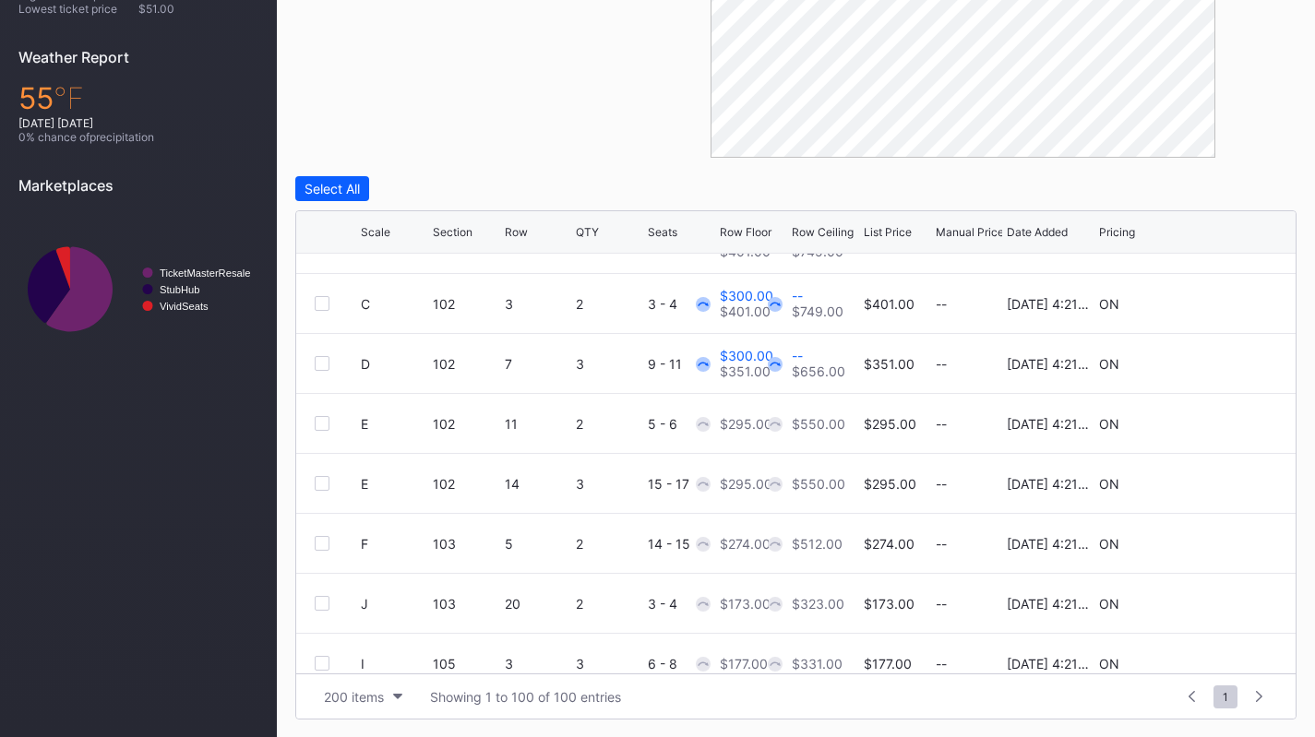
click at [744, 235] on div "Row Floor" at bounding box center [746, 232] width 52 height 14
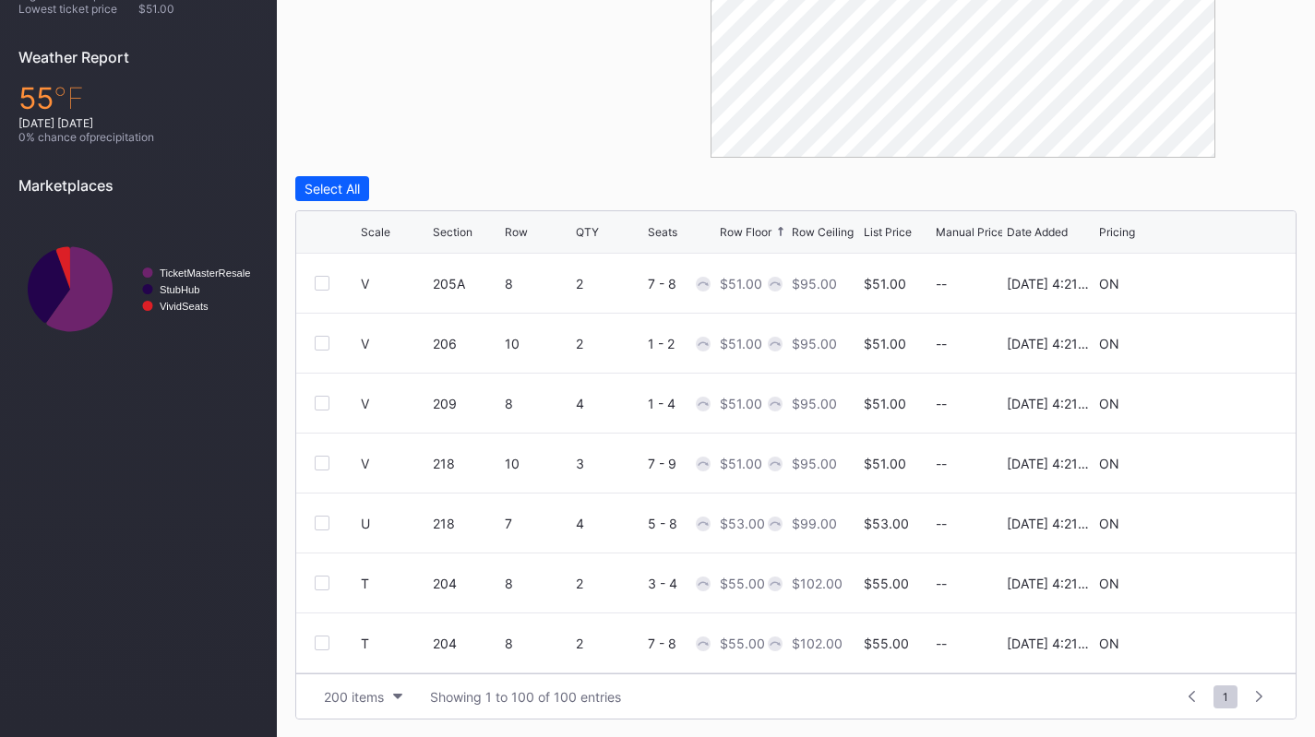
click at [753, 233] on div "Row Floor" at bounding box center [746, 232] width 52 height 14
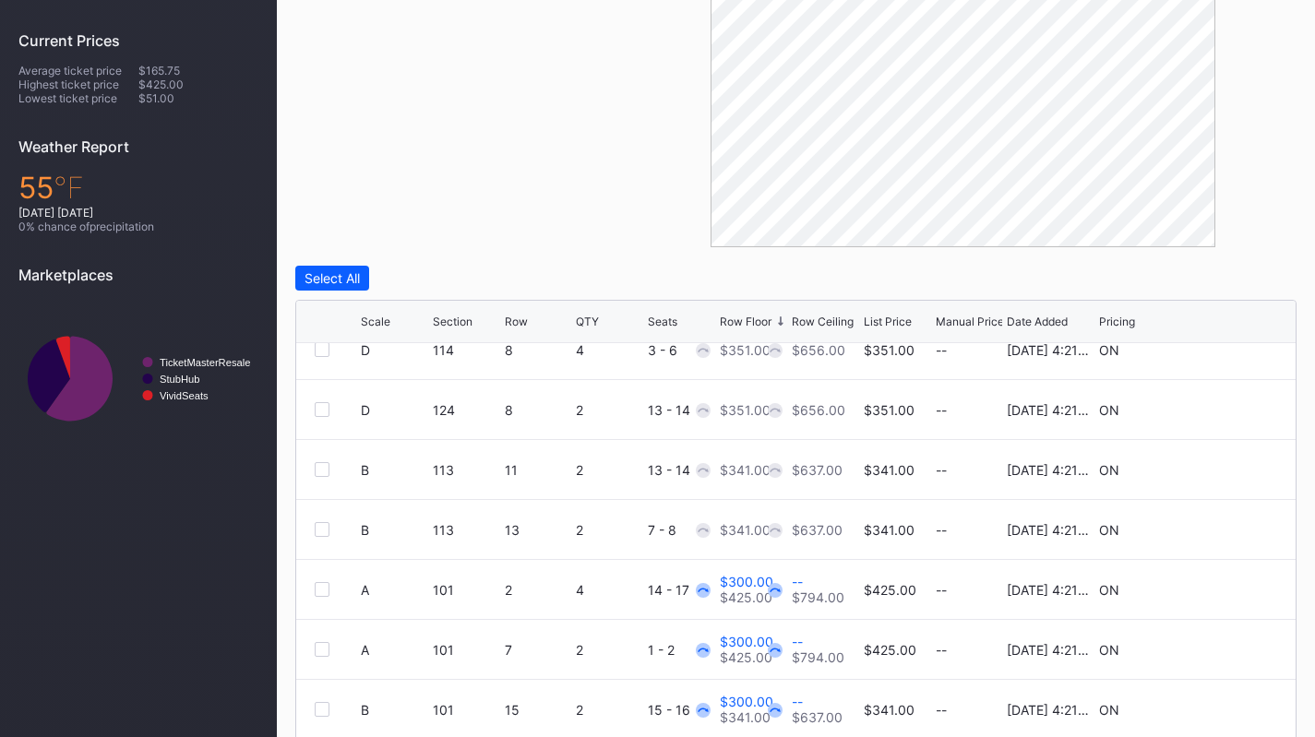
scroll to position [324, 0]
click at [319, 527] on div at bounding box center [322, 528] width 15 height 15
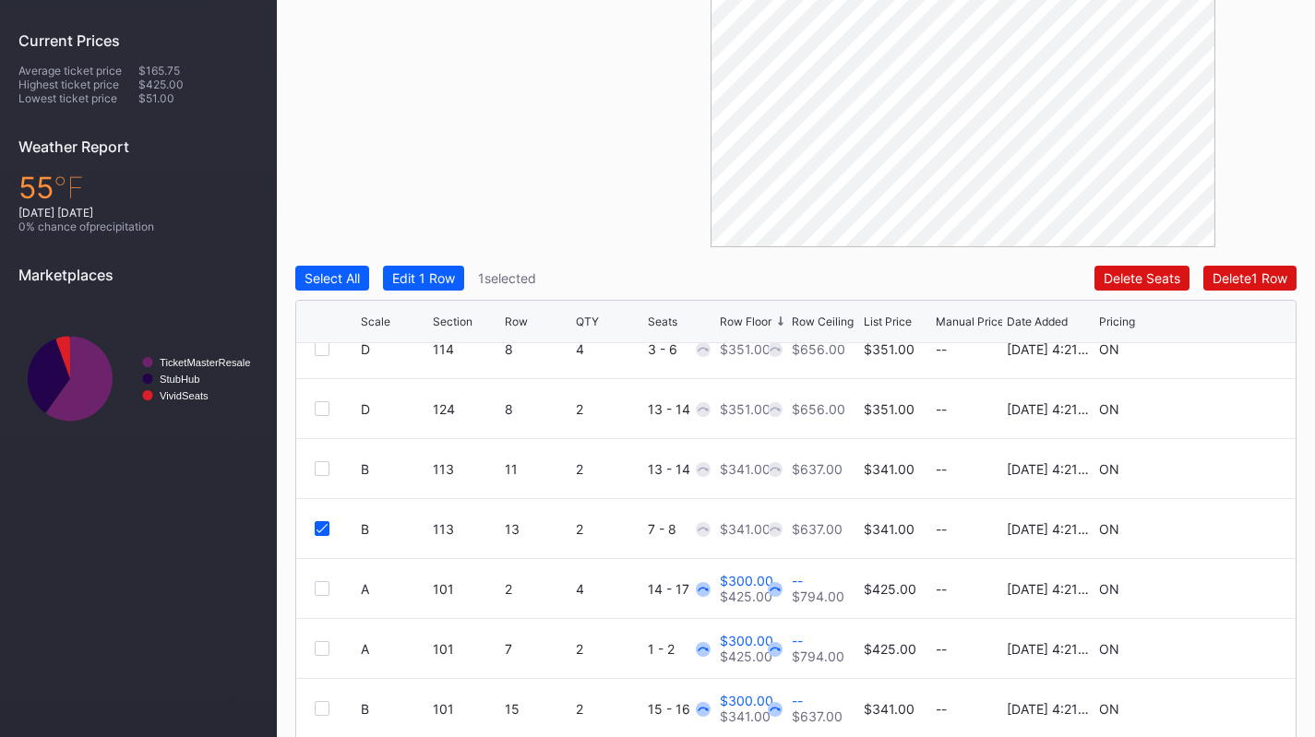
click at [321, 477] on div "B 113 11 2 13 - 14 $341.00 $637.00 $341.00 -- 8/14/2025 4:21PM ON" at bounding box center [795, 469] width 999 height 60
click at [325, 462] on div at bounding box center [322, 468] width 15 height 15
click at [320, 403] on div at bounding box center [322, 408] width 15 height 15
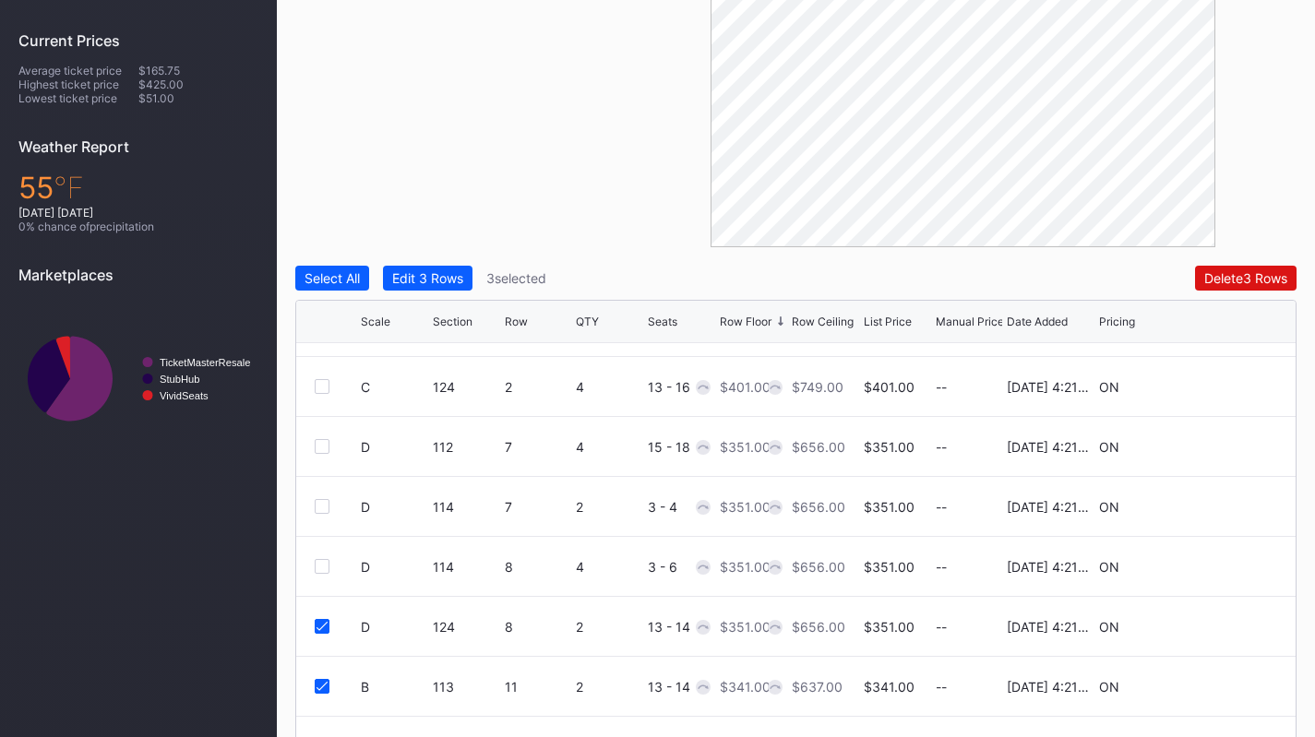
scroll to position [104, 0]
click at [326, 566] on div at bounding box center [322, 568] width 15 height 15
click at [320, 503] on div at bounding box center [322, 508] width 15 height 15
click at [322, 449] on div at bounding box center [322, 448] width 15 height 15
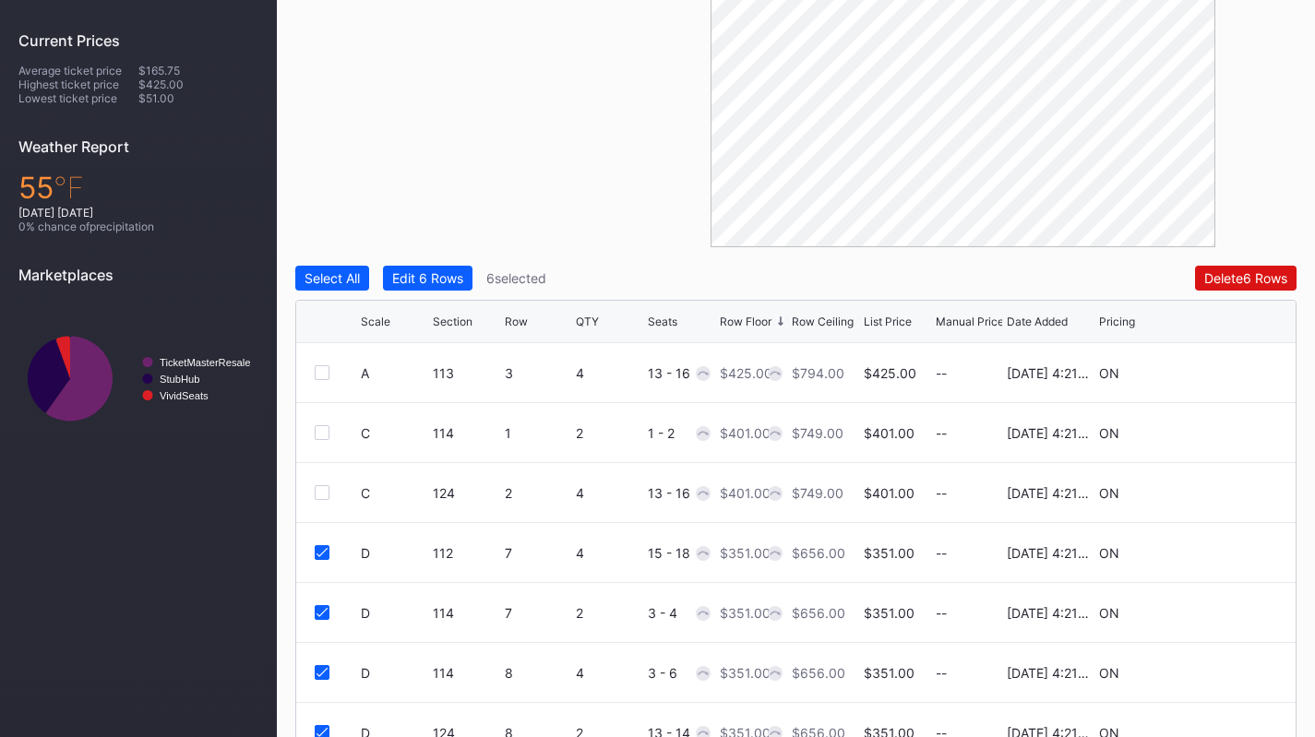
click at [317, 496] on div at bounding box center [322, 492] width 15 height 15
click at [317, 431] on div at bounding box center [322, 432] width 15 height 15
click at [323, 368] on div at bounding box center [322, 372] width 15 height 15
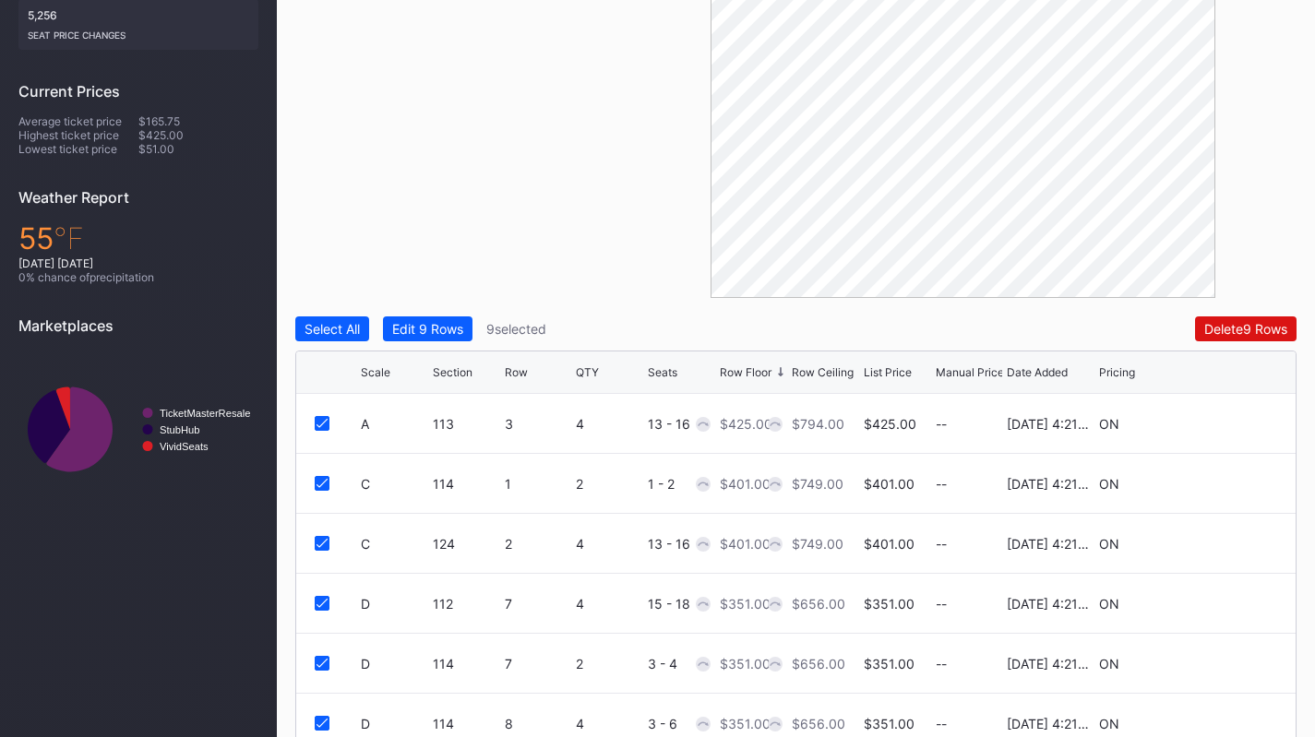
click at [441, 323] on div "Edit 9 Rows" at bounding box center [427, 329] width 71 height 16
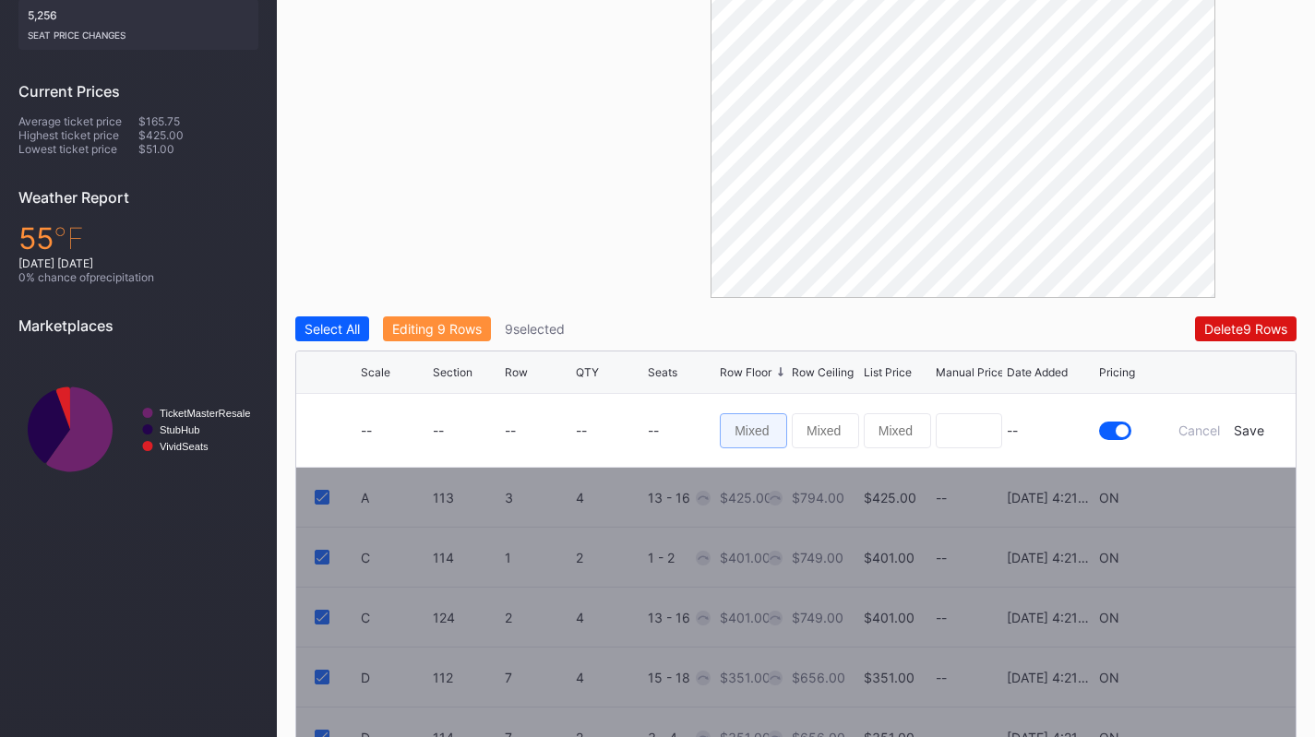
click at [741, 425] on input at bounding box center [753, 430] width 67 height 35
type input "300"
click at [1248, 432] on div "Save" at bounding box center [1249, 431] width 30 height 16
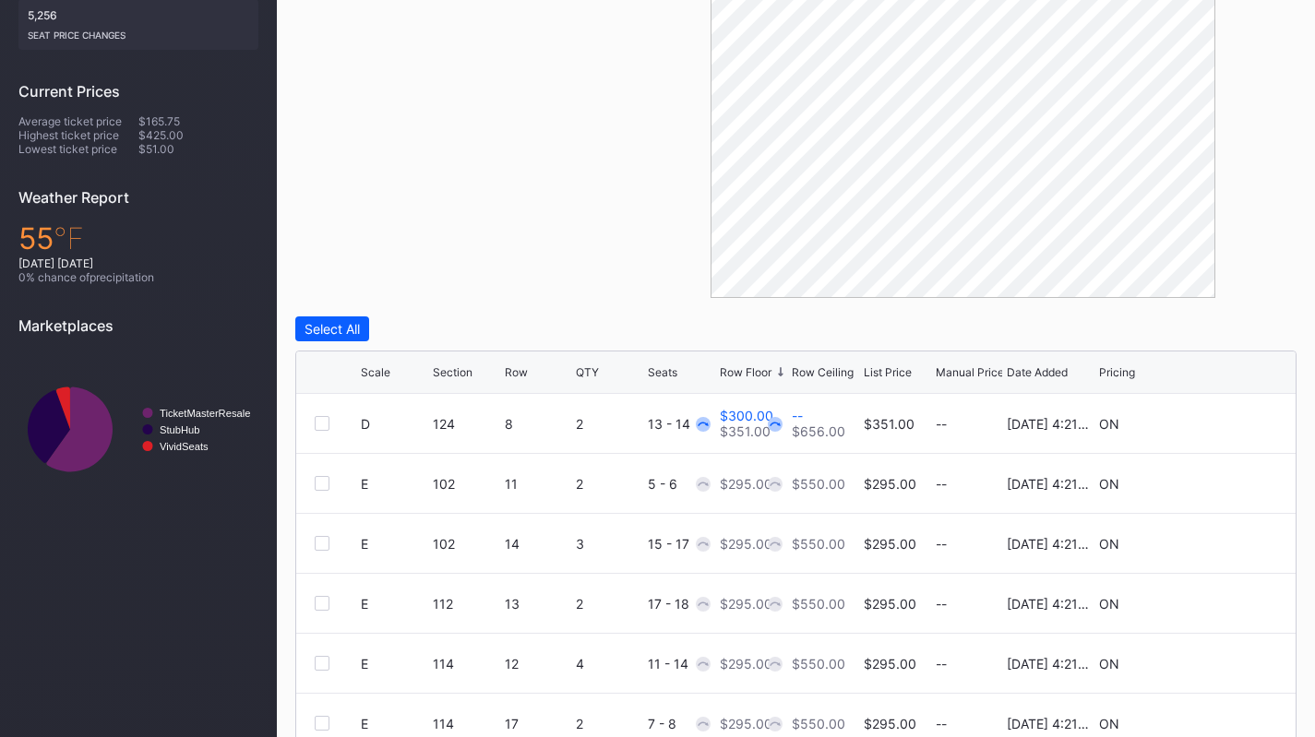
scroll to position [906, 0]
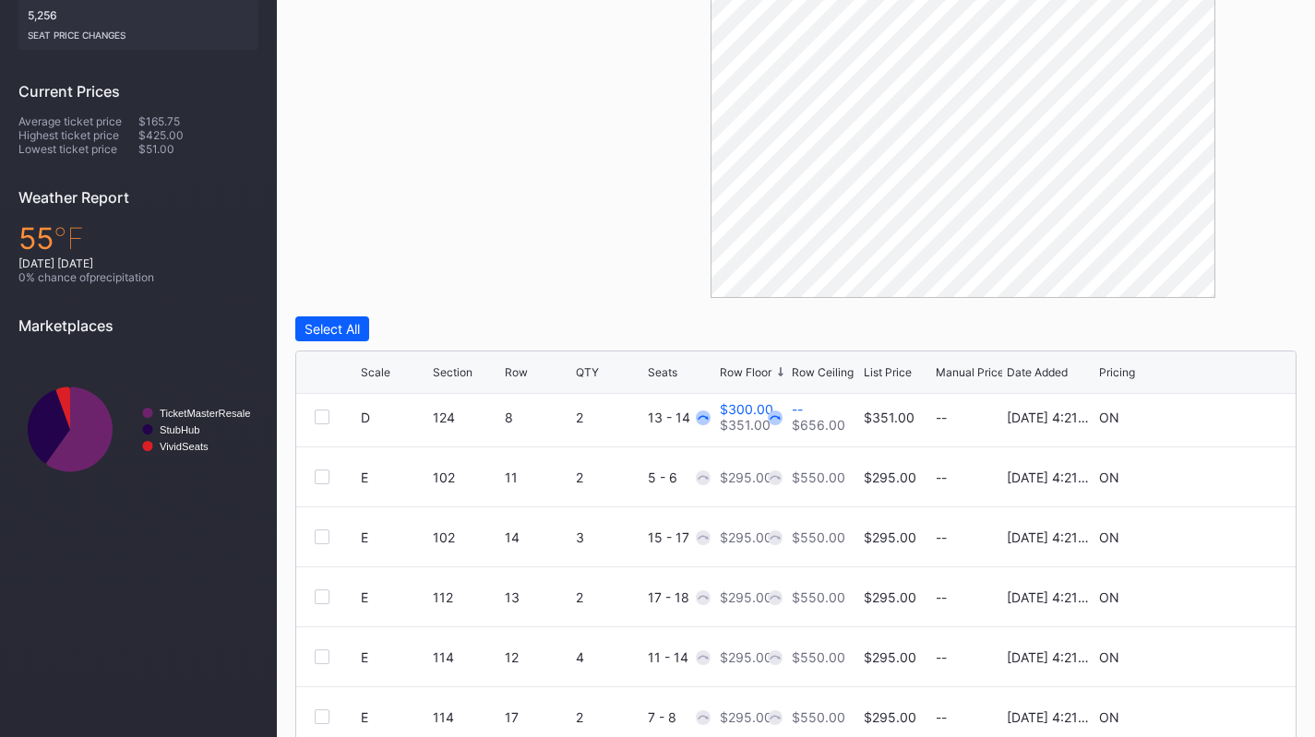
click at [315, 475] on div at bounding box center [322, 477] width 15 height 15
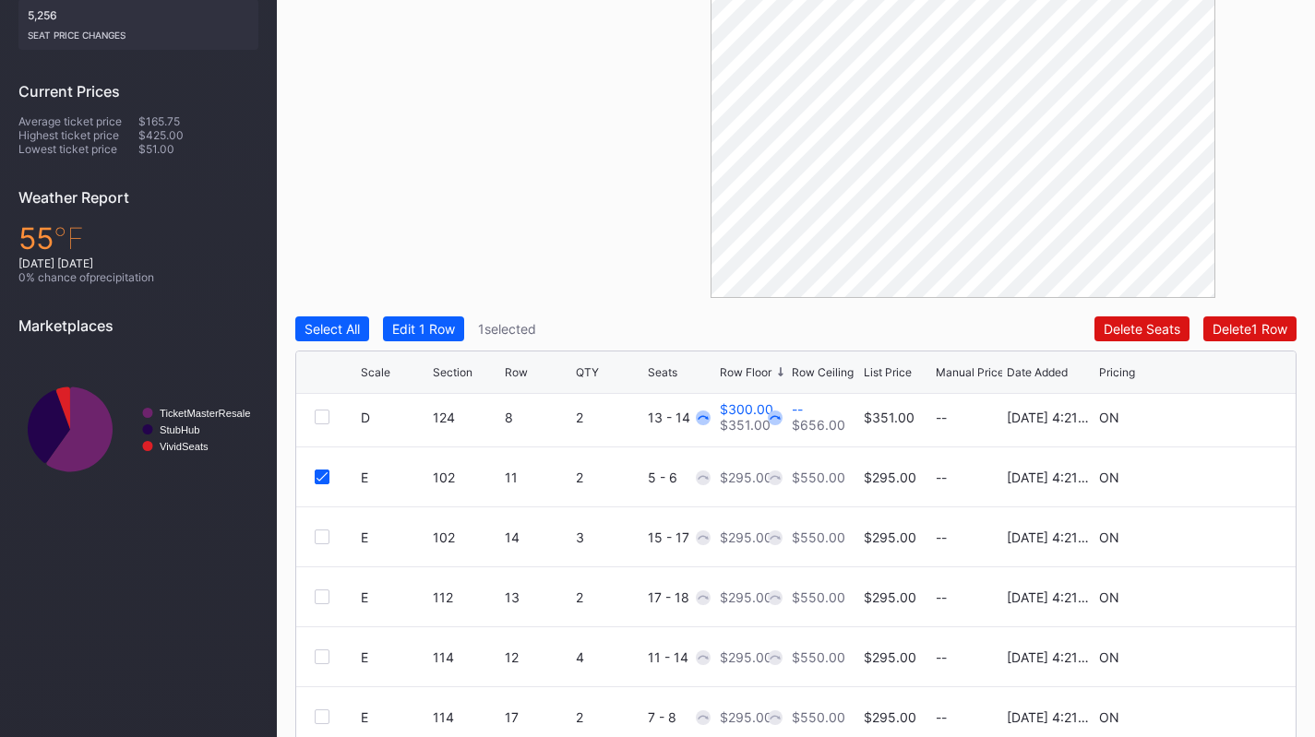
click at [316, 536] on div at bounding box center [322, 537] width 15 height 15
click at [320, 597] on div at bounding box center [322, 597] width 15 height 15
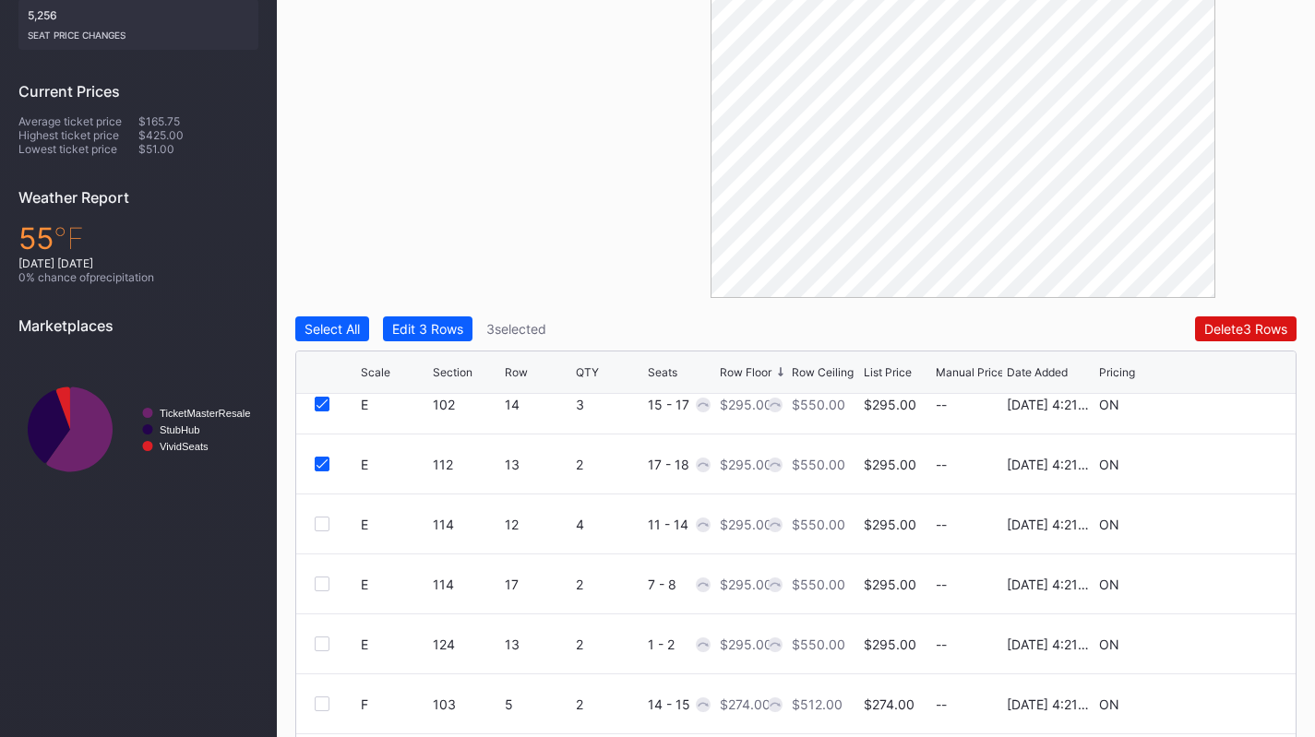
click at [321, 518] on div at bounding box center [322, 524] width 15 height 15
click at [321, 581] on div at bounding box center [322, 584] width 15 height 15
click at [321, 639] on div at bounding box center [322, 644] width 15 height 15
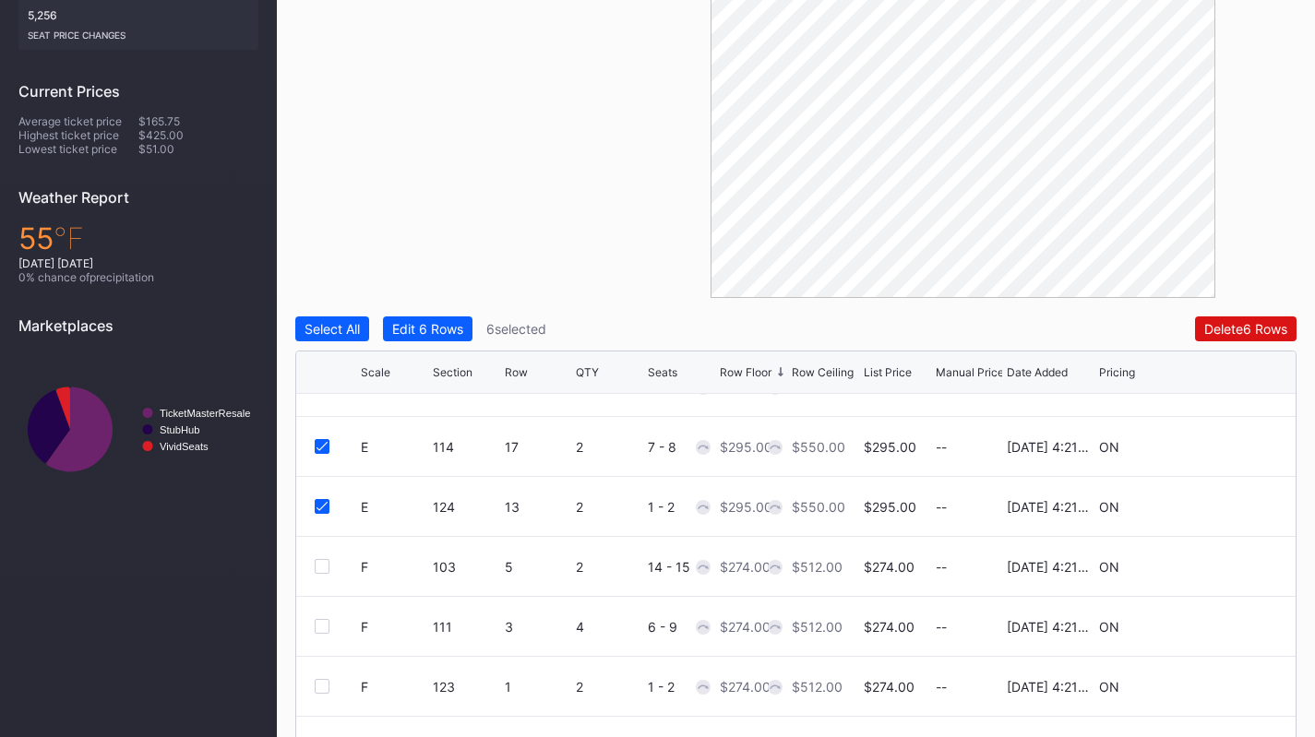
scroll to position [1196, 0]
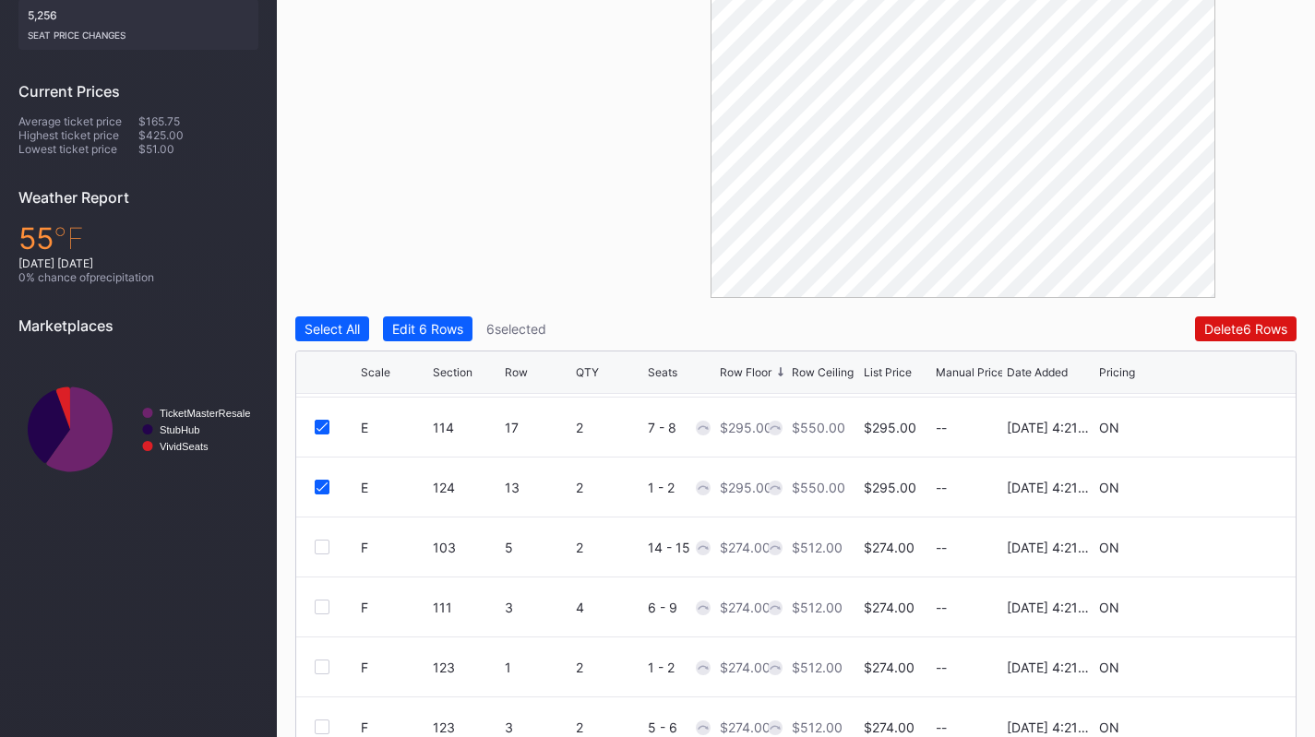
click at [320, 546] on div at bounding box center [322, 547] width 15 height 15
click at [323, 607] on div at bounding box center [322, 607] width 15 height 15
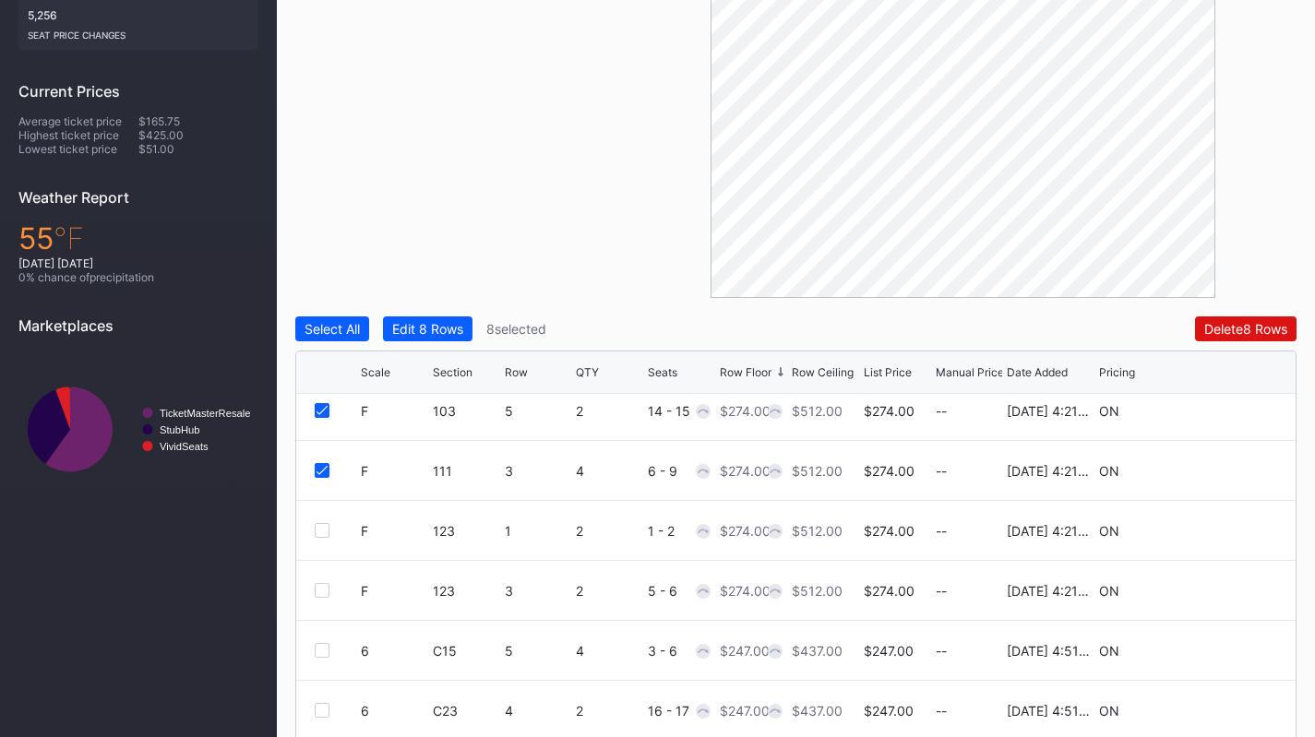
scroll to position [1333, 0]
click at [328, 525] on div at bounding box center [322, 529] width 15 height 15
click at [324, 585] on div at bounding box center [322, 589] width 15 height 15
click at [319, 642] on div at bounding box center [322, 649] width 15 height 15
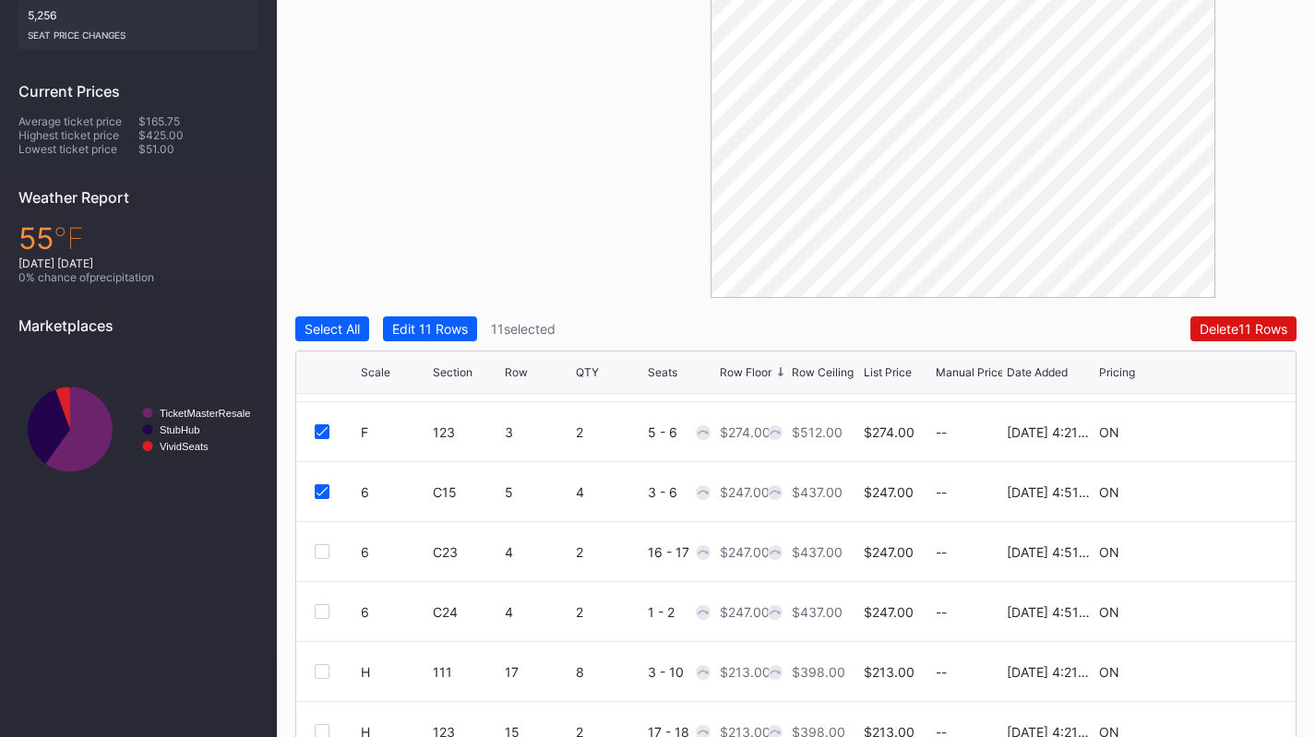
scroll to position [1495, 0]
click at [322, 547] on div at bounding box center [322, 548] width 15 height 15
click at [321, 612] on div at bounding box center [322, 608] width 15 height 15
click at [320, 671] on div at bounding box center [322, 668] width 15 height 15
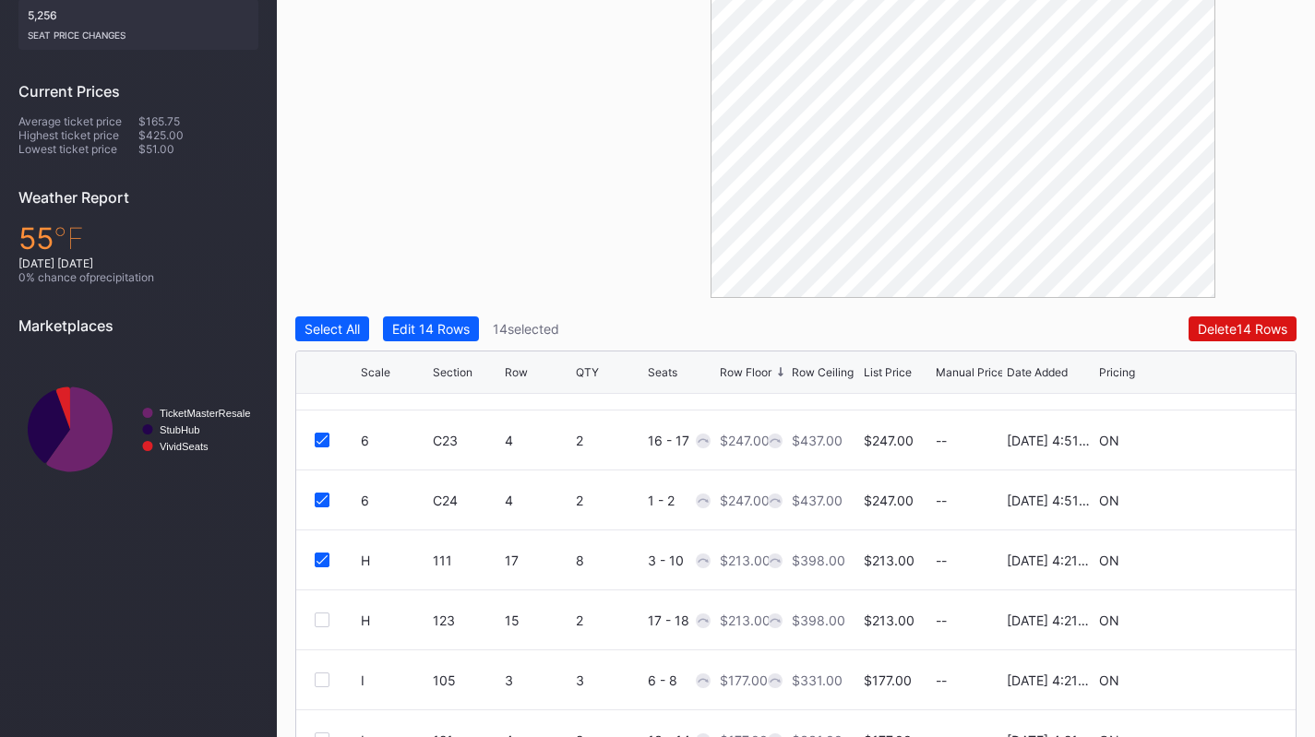
scroll to position [1604, 0]
click at [321, 620] on div at bounding box center [322, 619] width 15 height 15
click at [463, 327] on div "Edit 15 Rows" at bounding box center [431, 329] width 78 height 16
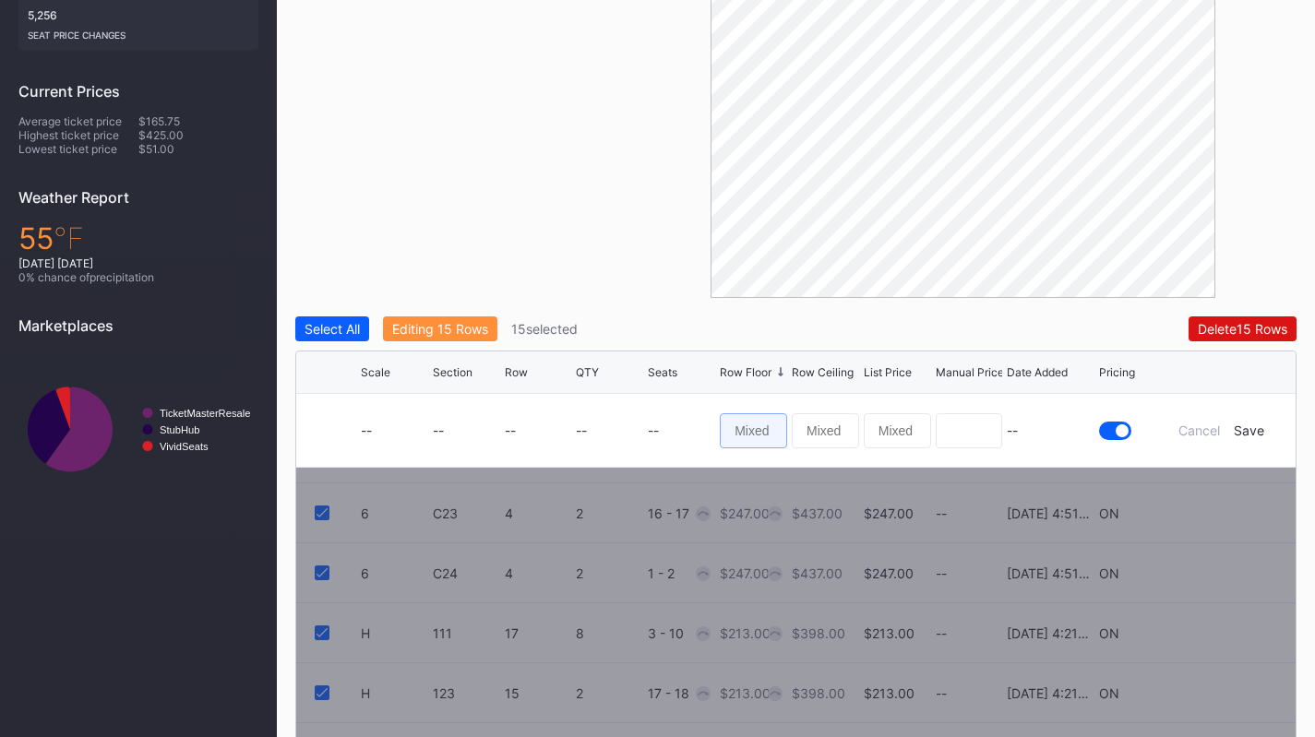
drag, startPoint x: 723, startPoint y: 438, endPoint x: 732, endPoint y: 435, distance: 9.9
click at [723, 438] on input at bounding box center [753, 430] width 67 height 35
type input "200"
click at [1252, 427] on div "Save" at bounding box center [1249, 431] width 30 height 16
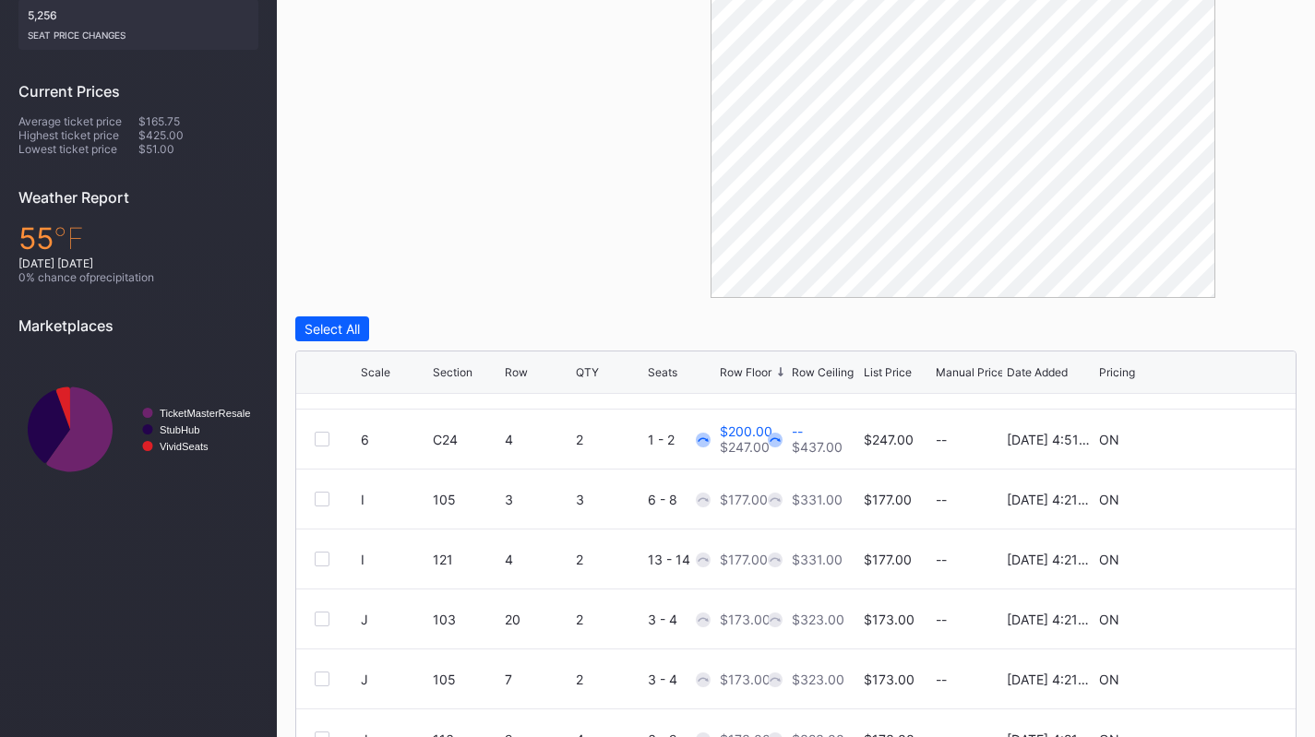
scroll to position [1783, 0]
click at [321, 501] on div at bounding box center [322, 500] width 15 height 15
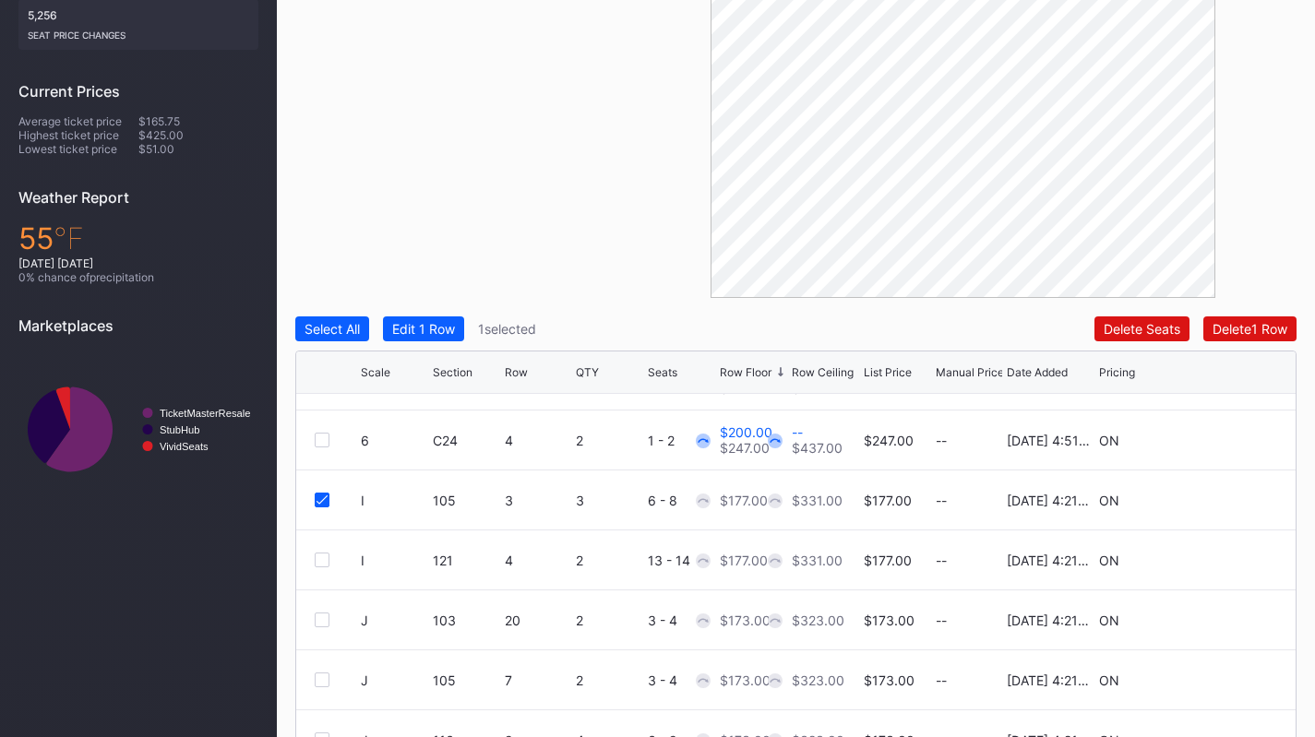
click at [328, 558] on div at bounding box center [322, 560] width 15 height 15
click at [320, 620] on div at bounding box center [322, 620] width 15 height 15
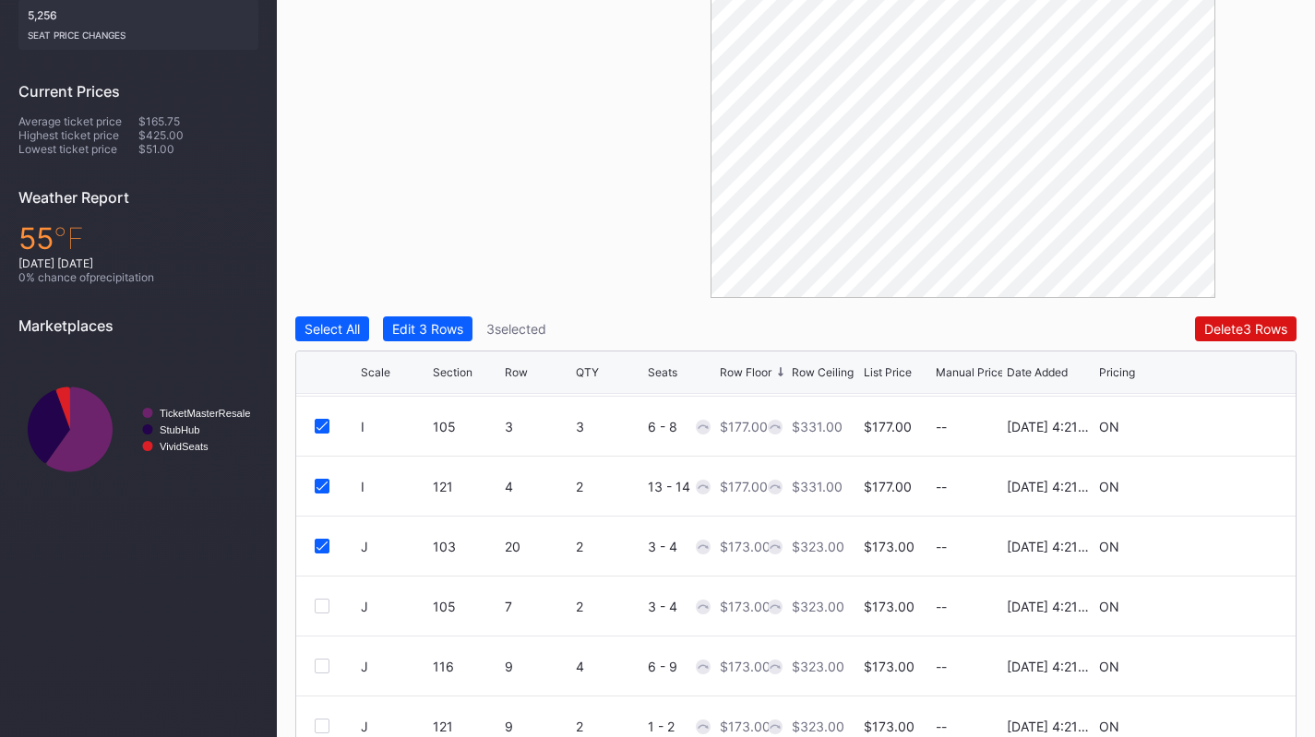
scroll to position [1882, 0]
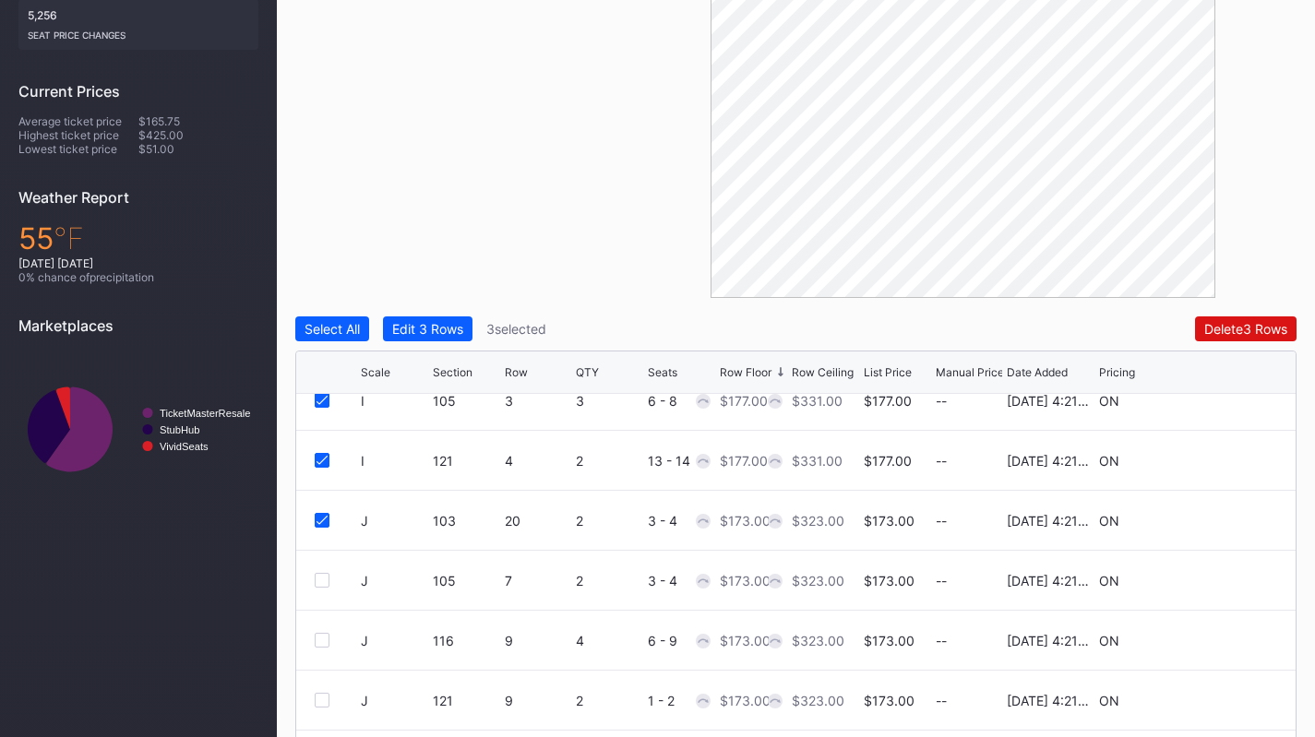
click at [330, 574] on div at bounding box center [338, 580] width 46 height 15
click at [317, 580] on div at bounding box center [322, 580] width 15 height 15
click at [322, 523] on div at bounding box center [322, 522] width 15 height 15
click at [329, 580] on div at bounding box center [322, 582] width 15 height 15
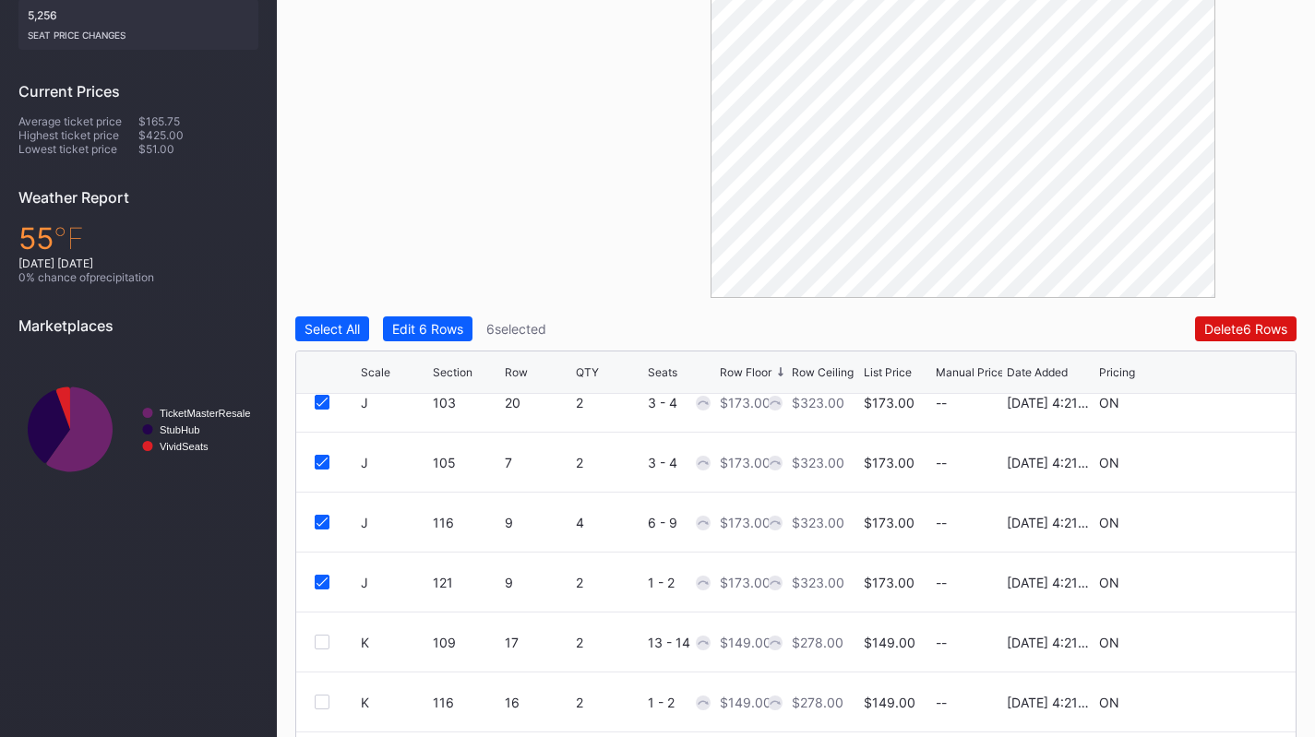
click at [451, 316] on div "Filters Section Select All Edit 6 Rows 6 selected Delete 6 Rows Scale Section R…" at bounding box center [795, 371] width 1001 height 977
click at [451, 326] on div "Edit 6 Rows" at bounding box center [427, 329] width 71 height 16
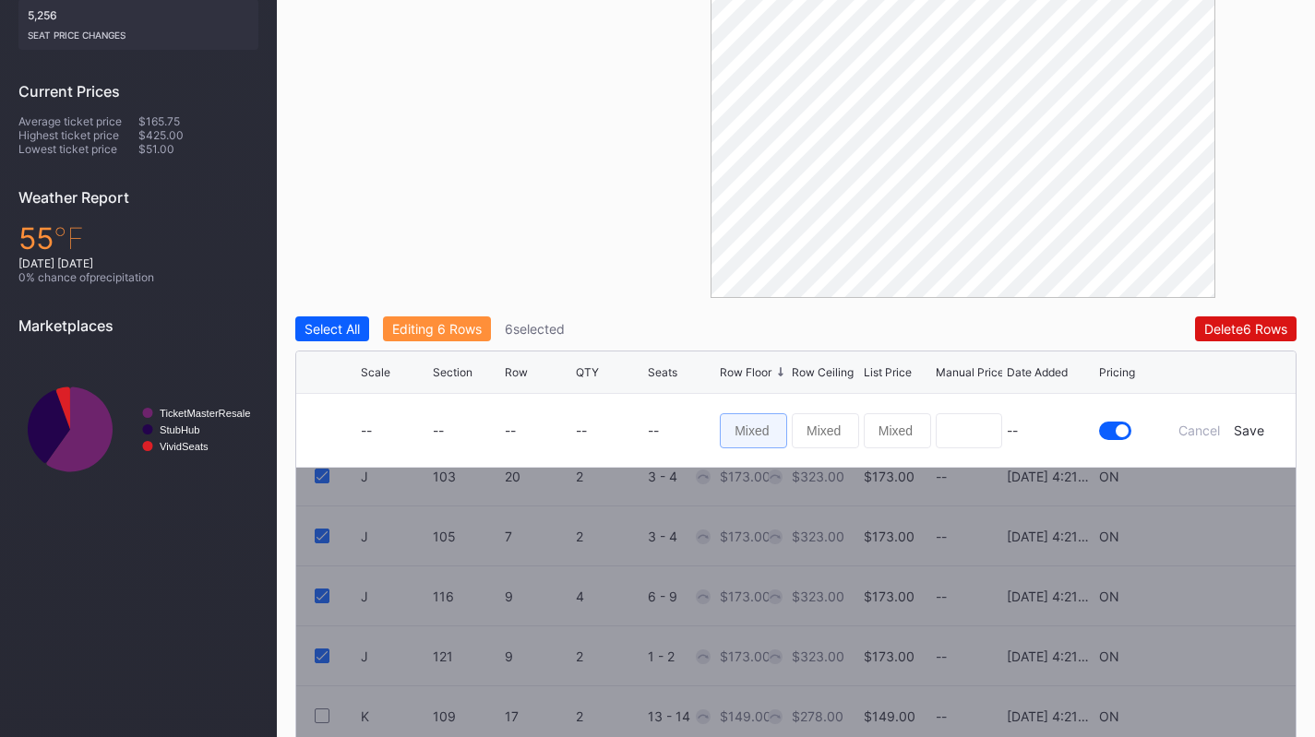
click at [769, 434] on input at bounding box center [753, 430] width 67 height 35
type input "150"
click at [1259, 432] on div "Save" at bounding box center [1249, 431] width 30 height 16
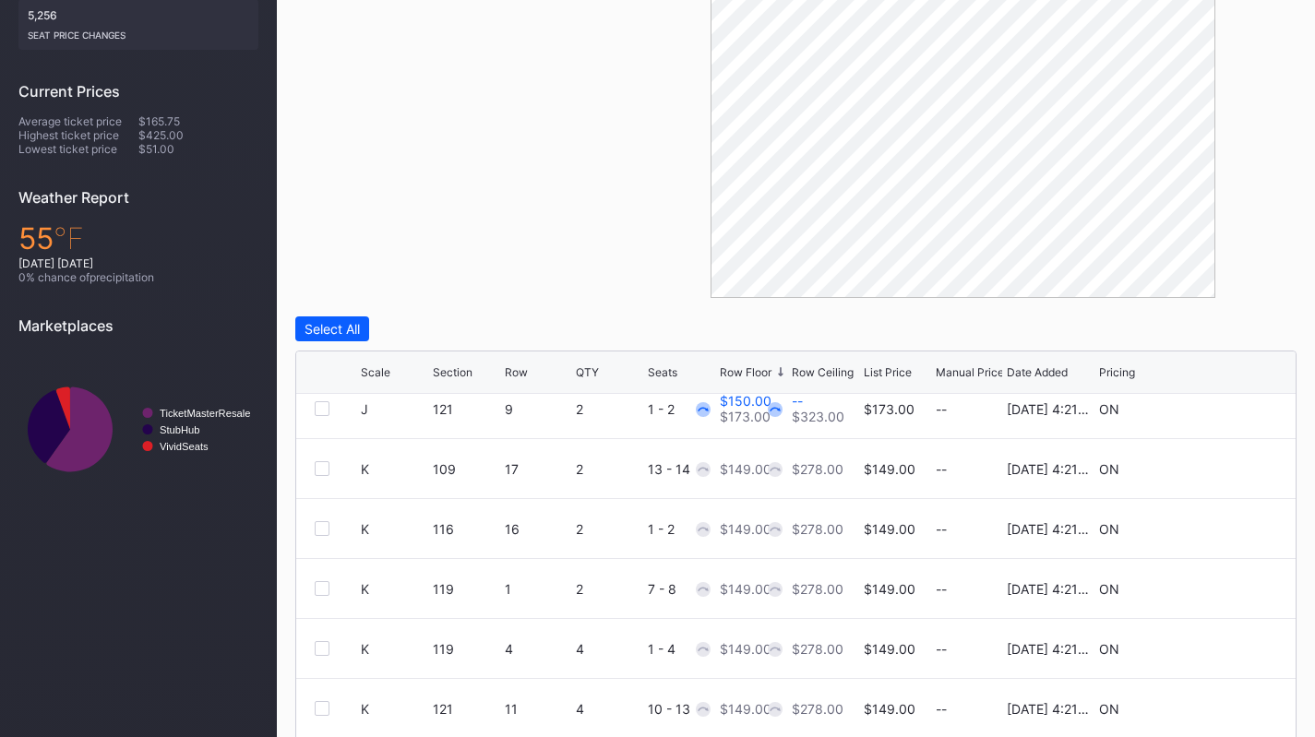
scroll to position [2180, 0]
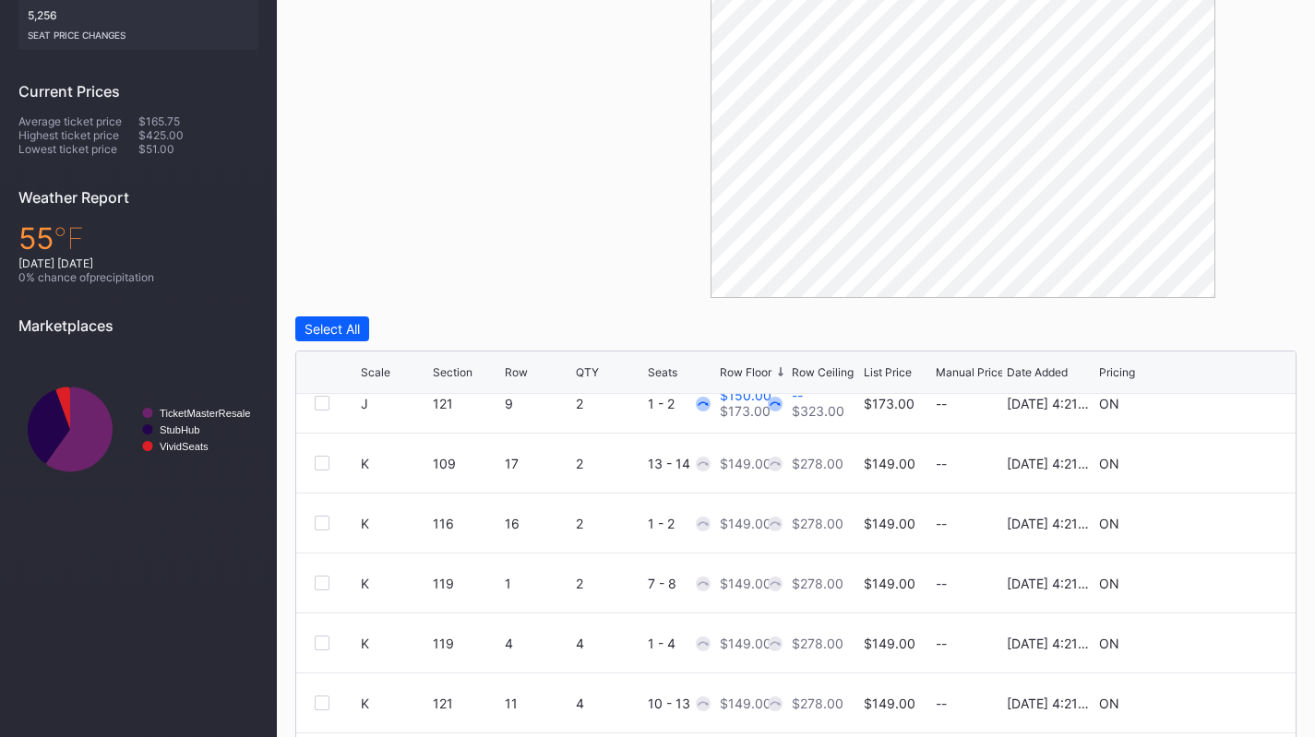
click at [317, 459] on div at bounding box center [322, 463] width 15 height 15
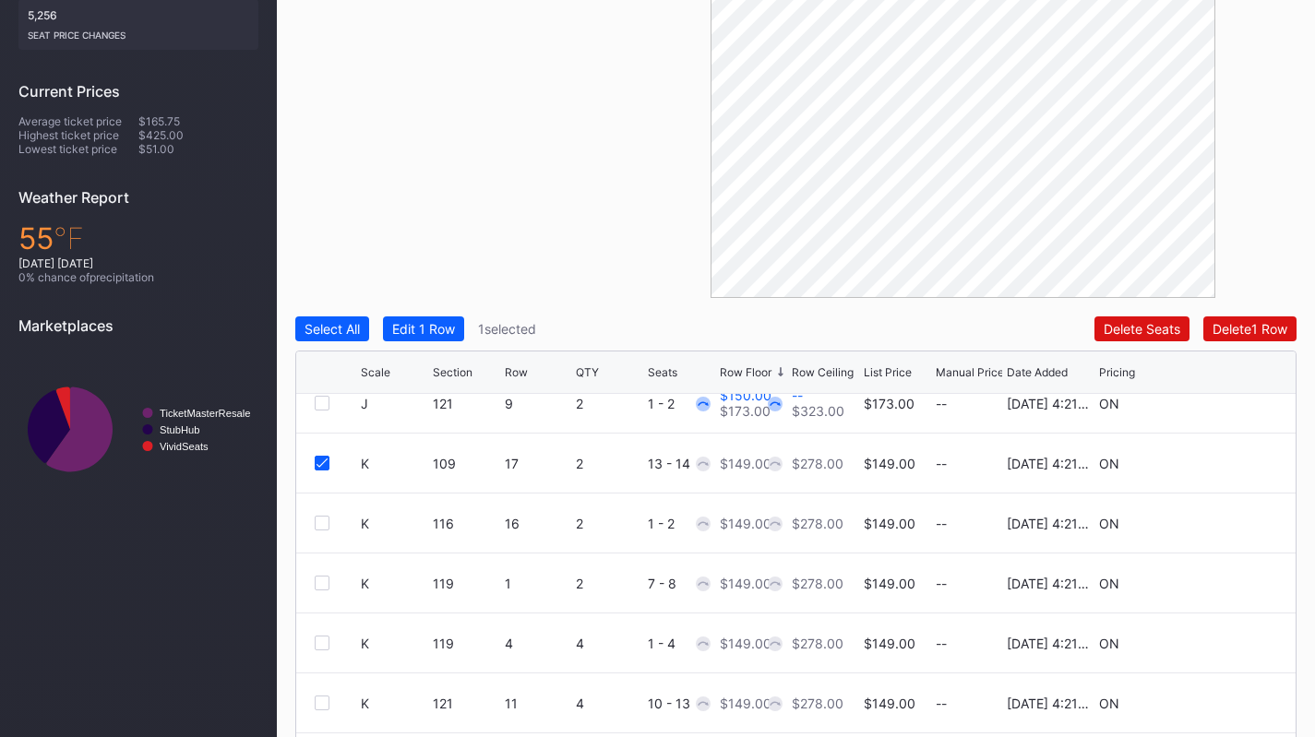
click at [322, 528] on div at bounding box center [322, 523] width 15 height 15
click at [325, 573] on div "K 119 1 2 7 - 8 $149.00 $278.00 $149.00 -- 8/14/2025 4:21PM ON" at bounding box center [795, 584] width 999 height 60
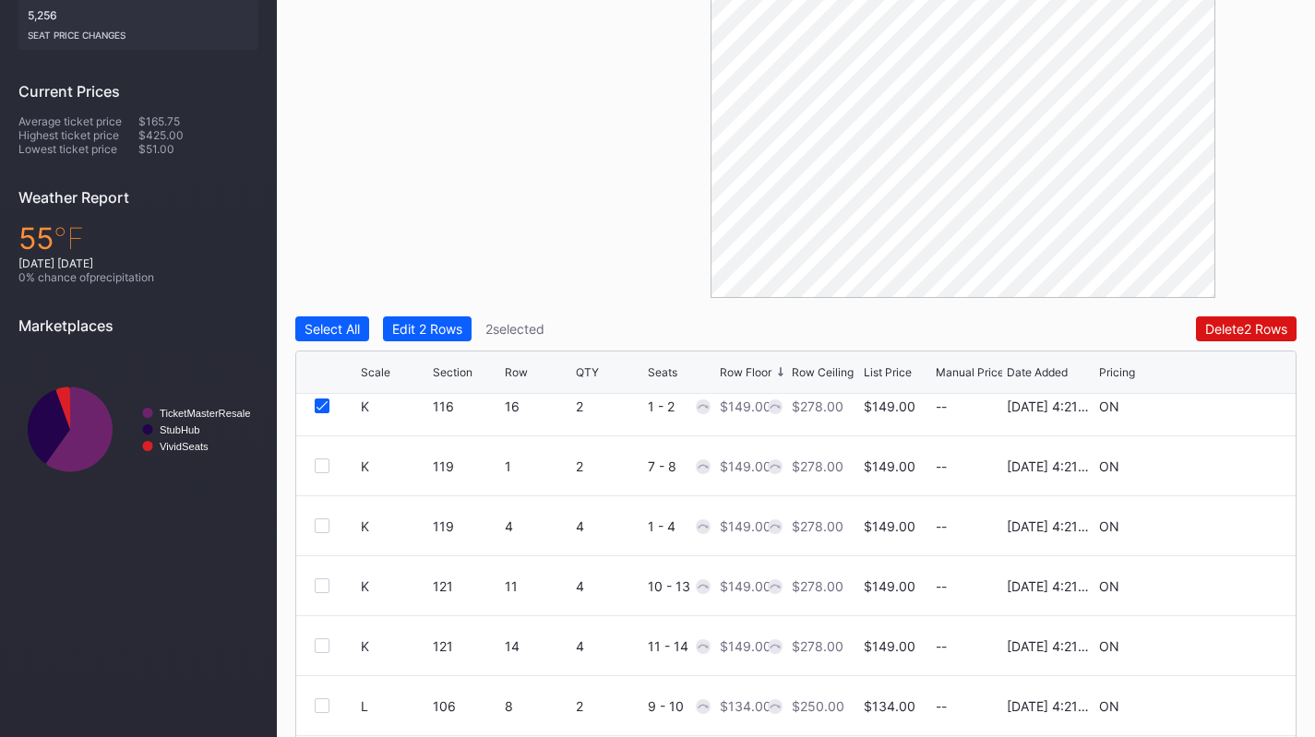
scroll to position [2300, 0]
click at [324, 463] on div at bounding box center [322, 462] width 15 height 15
click at [324, 522] on div at bounding box center [322, 522] width 15 height 15
click at [318, 580] on div at bounding box center [322, 582] width 15 height 15
click at [321, 635] on div at bounding box center [322, 642] width 15 height 15
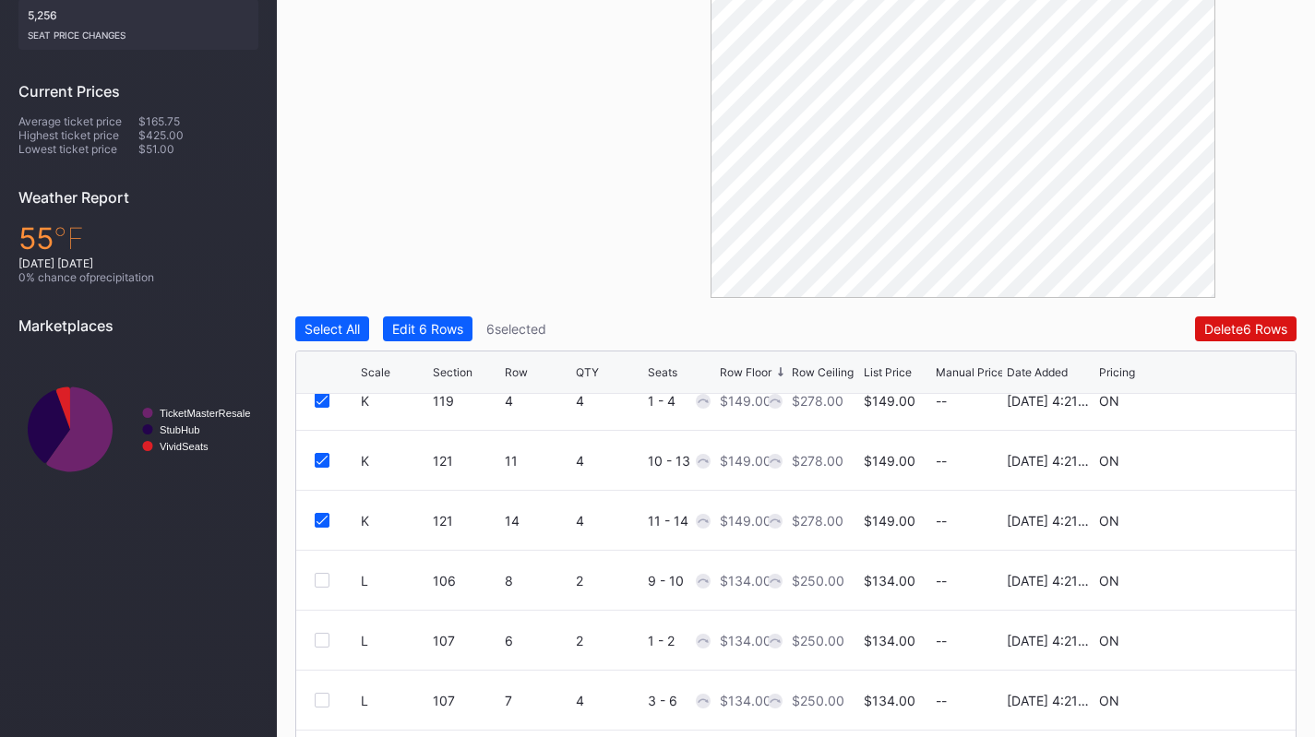
scroll to position [2425, 0]
click at [321, 579] on div at bounding box center [322, 577] width 15 height 15
click at [320, 639] on div at bounding box center [322, 637] width 15 height 15
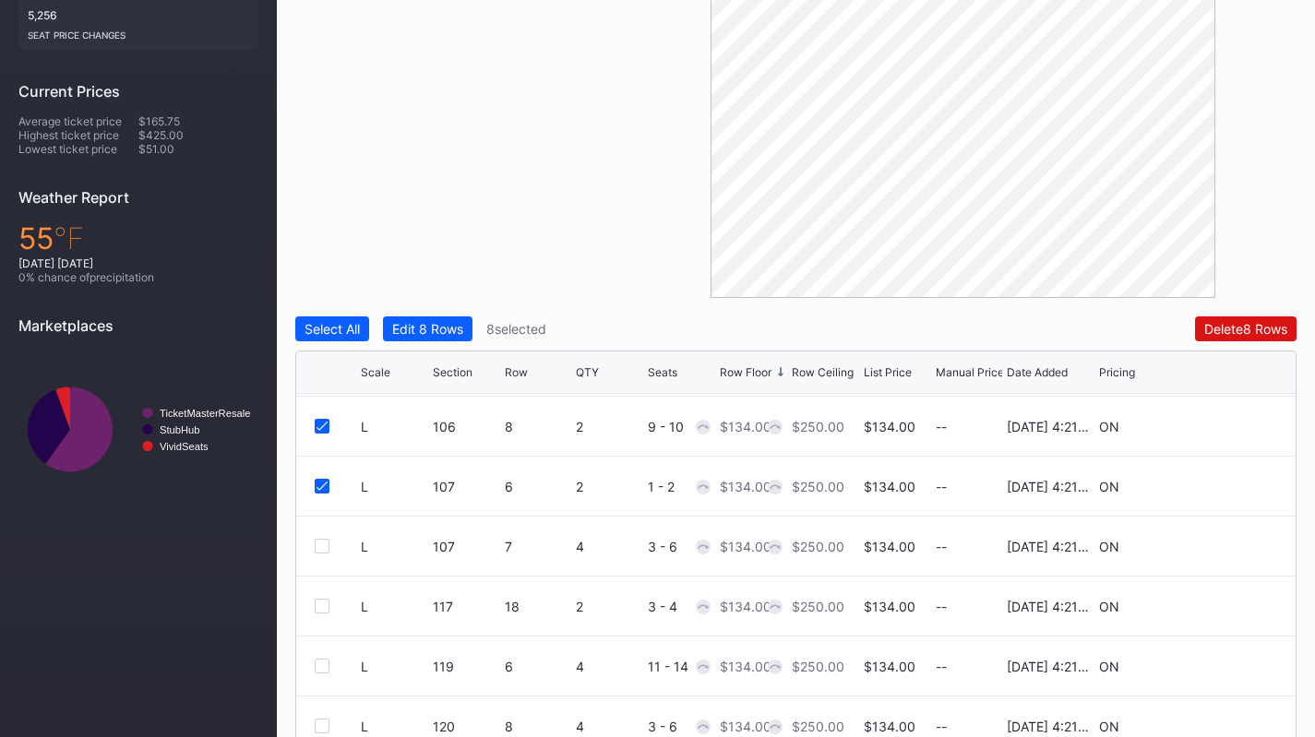
scroll to position [2580, 0]
click at [321, 543] on div at bounding box center [322, 542] width 15 height 15
click at [326, 610] on div "L 117 18 2 3 - 4 $134.00 $250.00 $134.00 -- 8/14/2025 4:21PM ON" at bounding box center [795, 603] width 999 height 60
click at [323, 600] on div at bounding box center [322, 602] width 15 height 15
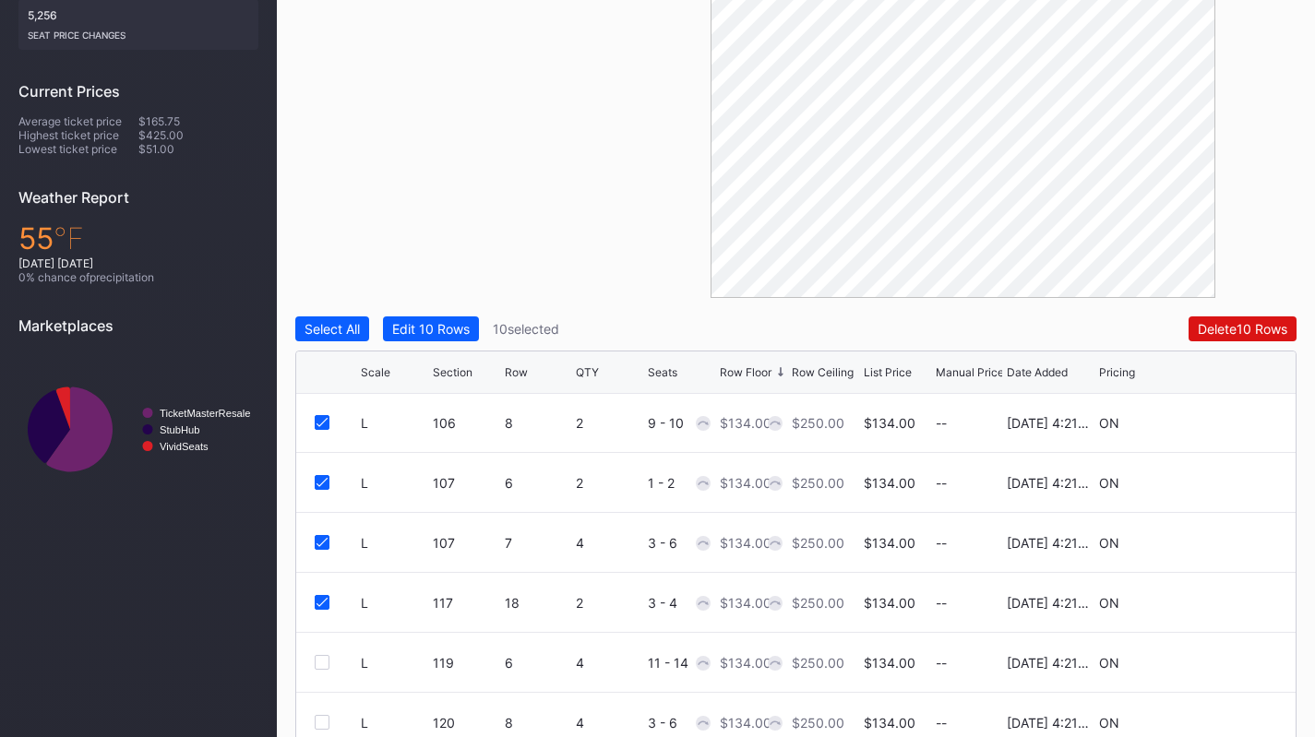
click at [323, 659] on div at bounding box center [322, 662] width 15 height 15
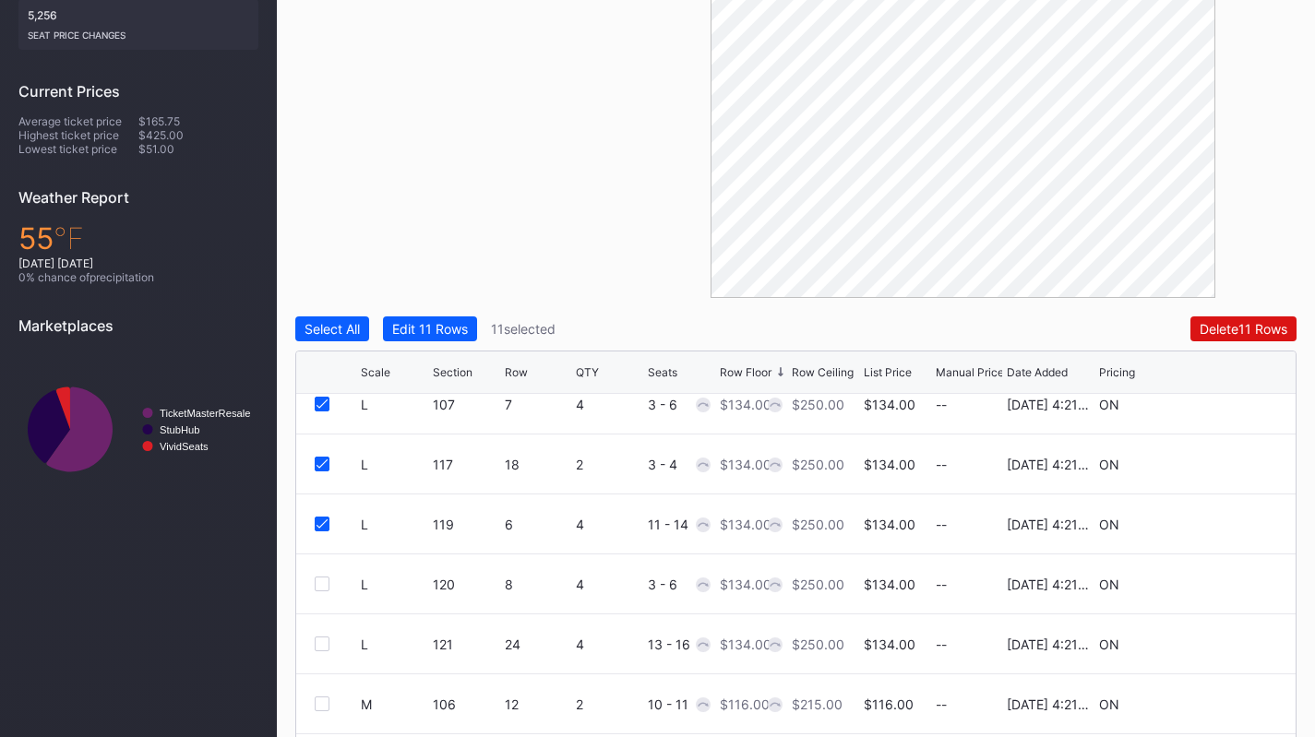
scroll to position [2719, 0]
click at [323, 584] on div at bounding box center [322, 583] width 15 height 15
click at [319, 638] on div at bounding box center [322, 643] width 15 height 15
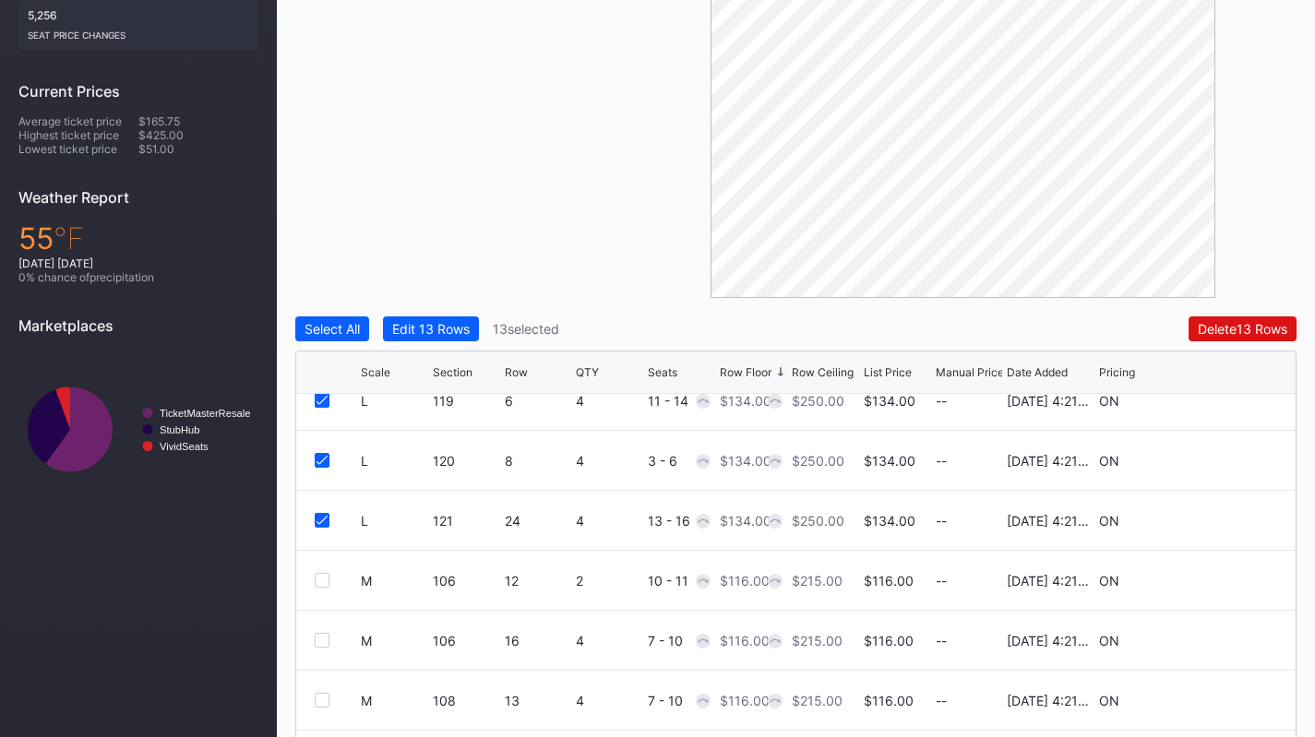
click at [322, 582] on div at bounding box center [322, 580] width 15 height 15
click at [322, 634] on div at bounding box center [322, 640] width 15 height 15
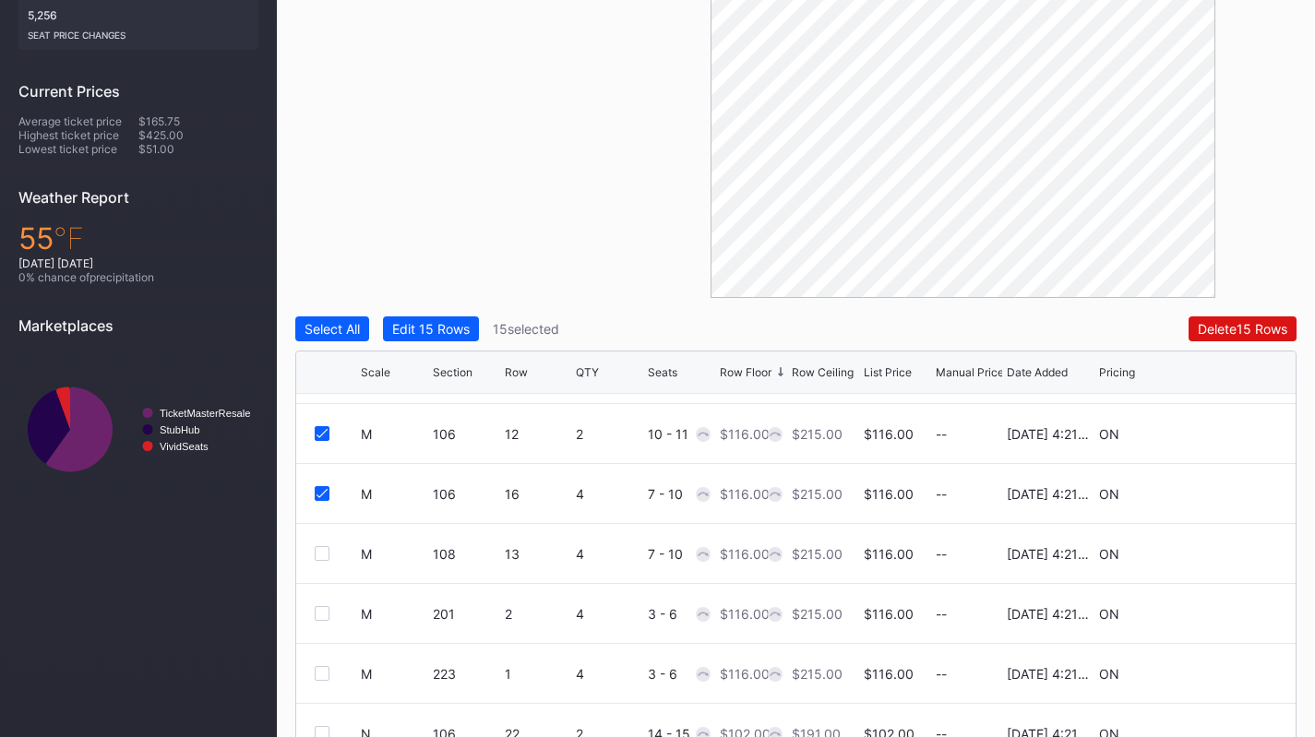
scroll to position [2990, 0]
click at [324, 552] on div at bounding box center [322, 552] width 15 height 15
click at [323, 614] on div at bounding box center [322, 612] width 15 height 15
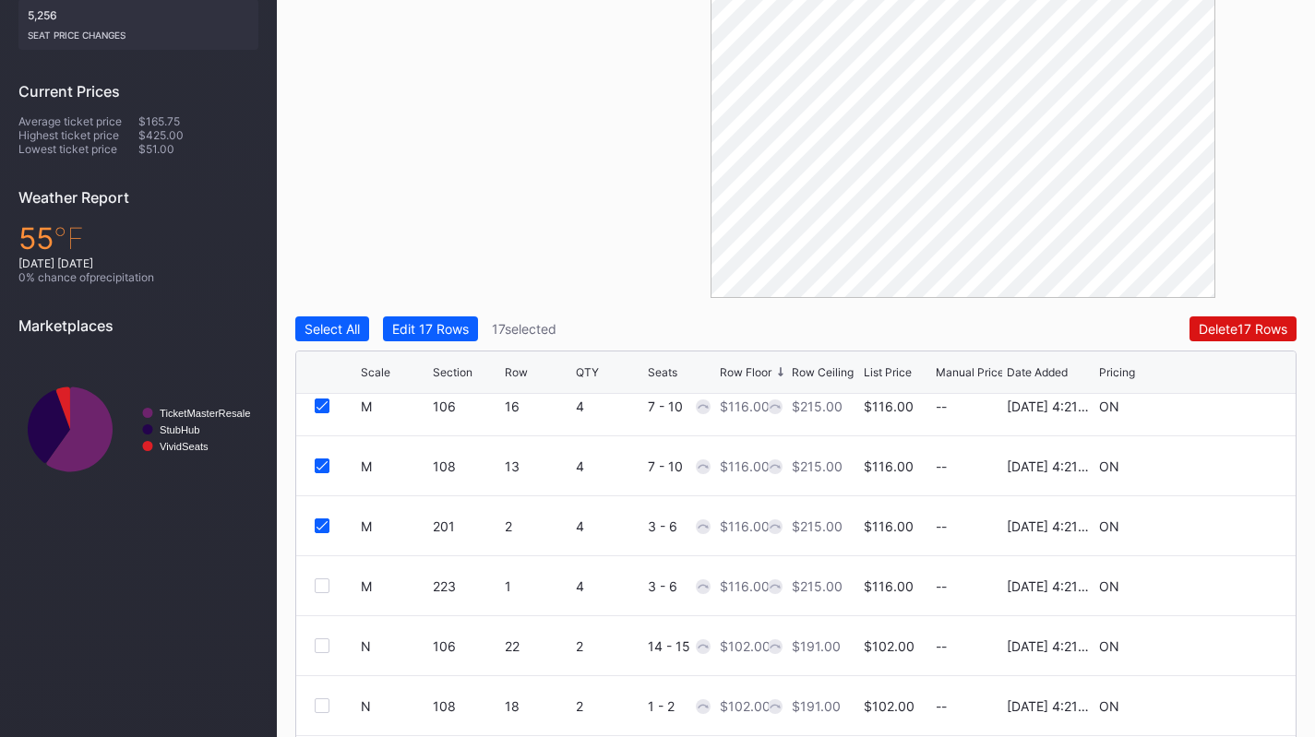
scroll to position [3077, 0]
click at [319, 590] on div at bounding box center [322, 585] width 15 height 15
click at [455, 324] on div "Edit 18 Rows" at bounding box center [431, 329] width 78 height 16
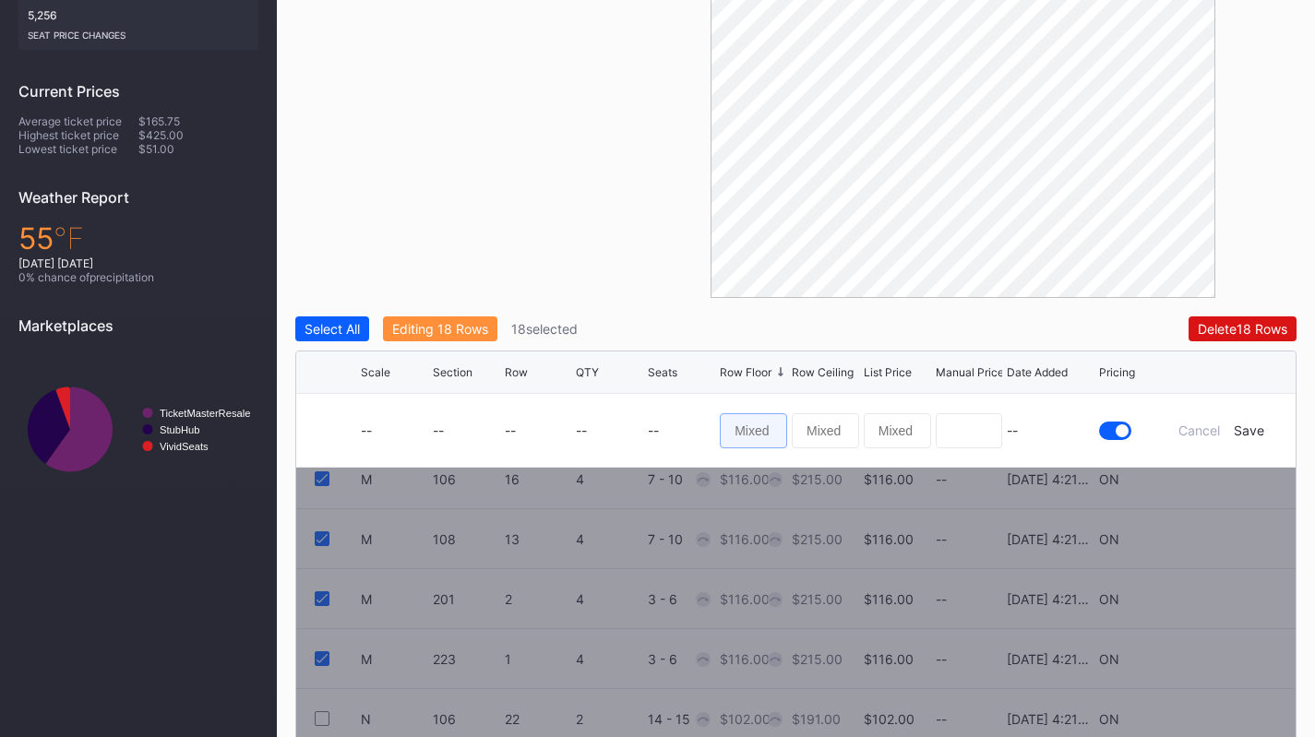
click at [754, 427] on input at bounding box center [753, 430] width 67 height 35
type input "100"
click at [1252, 431] on div "Save" at bounding box center [1249, 431] width 30 height 16
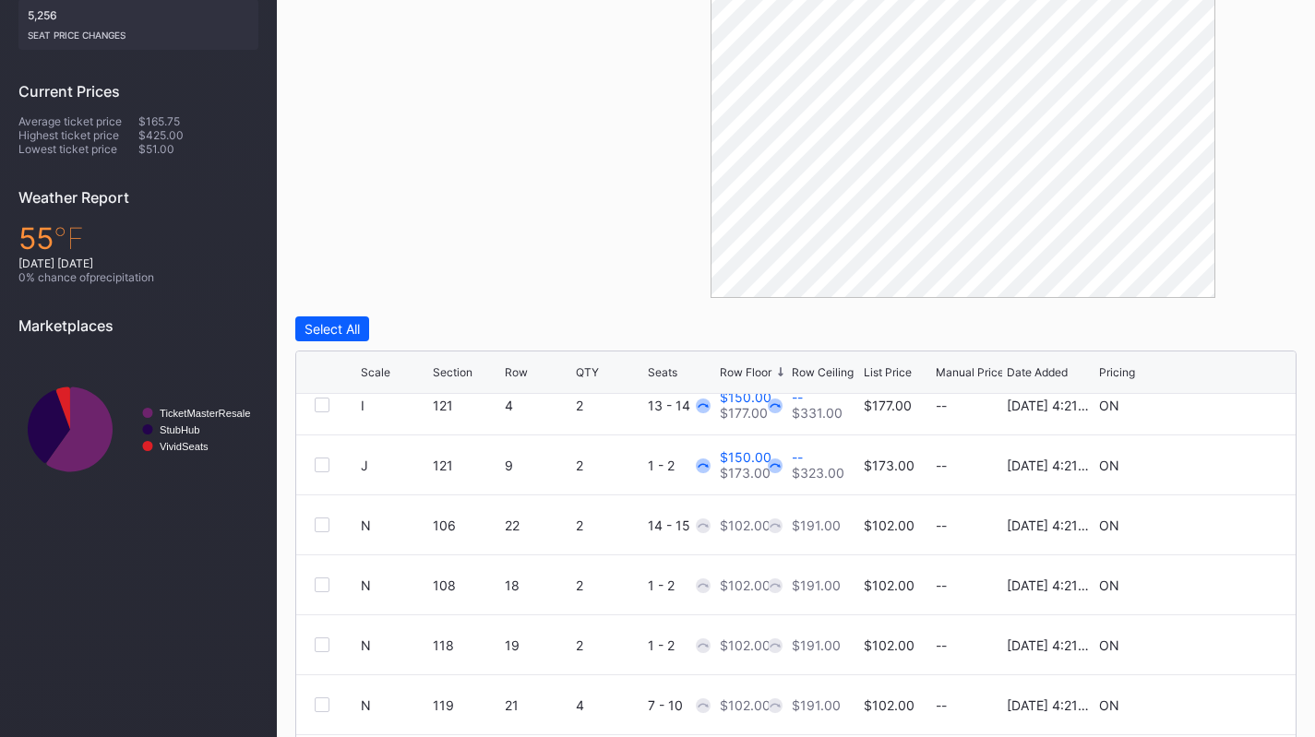
scroll to position [2127, 0]
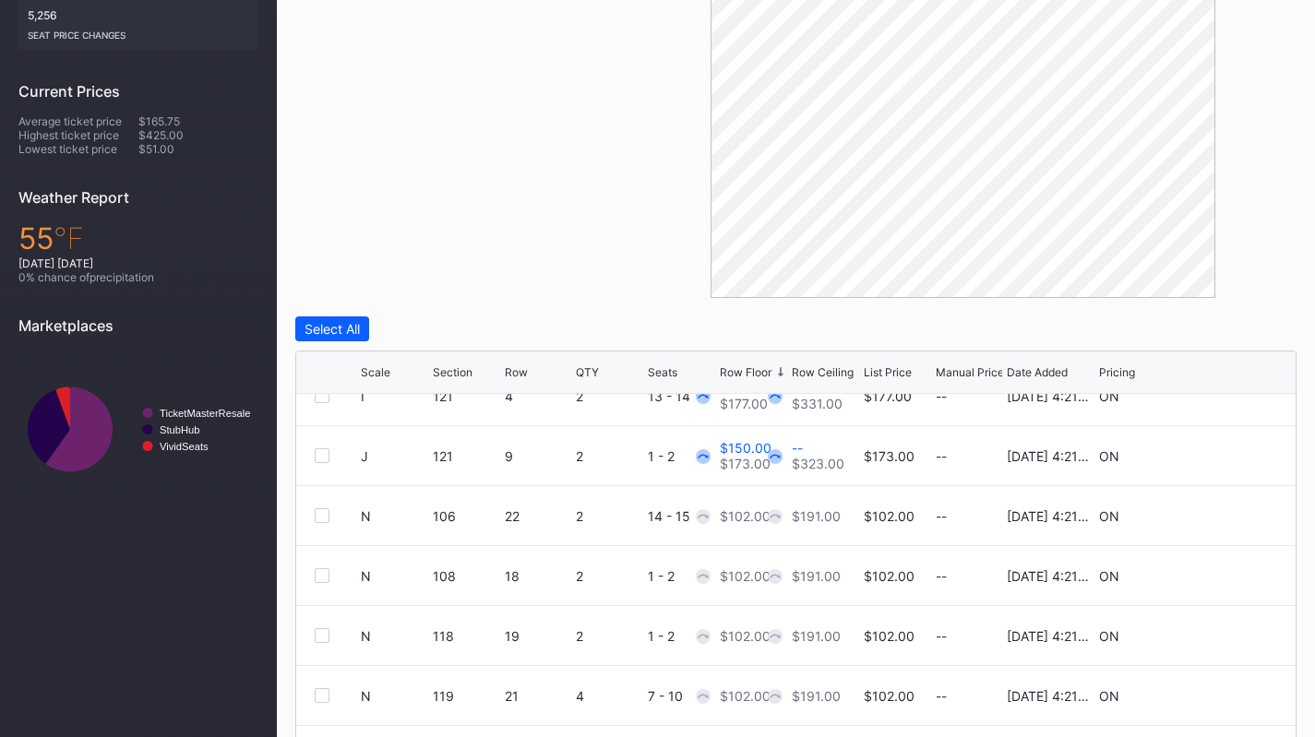
click at [324, 510] on div at bounding box center [322, 515] width 15 height 15
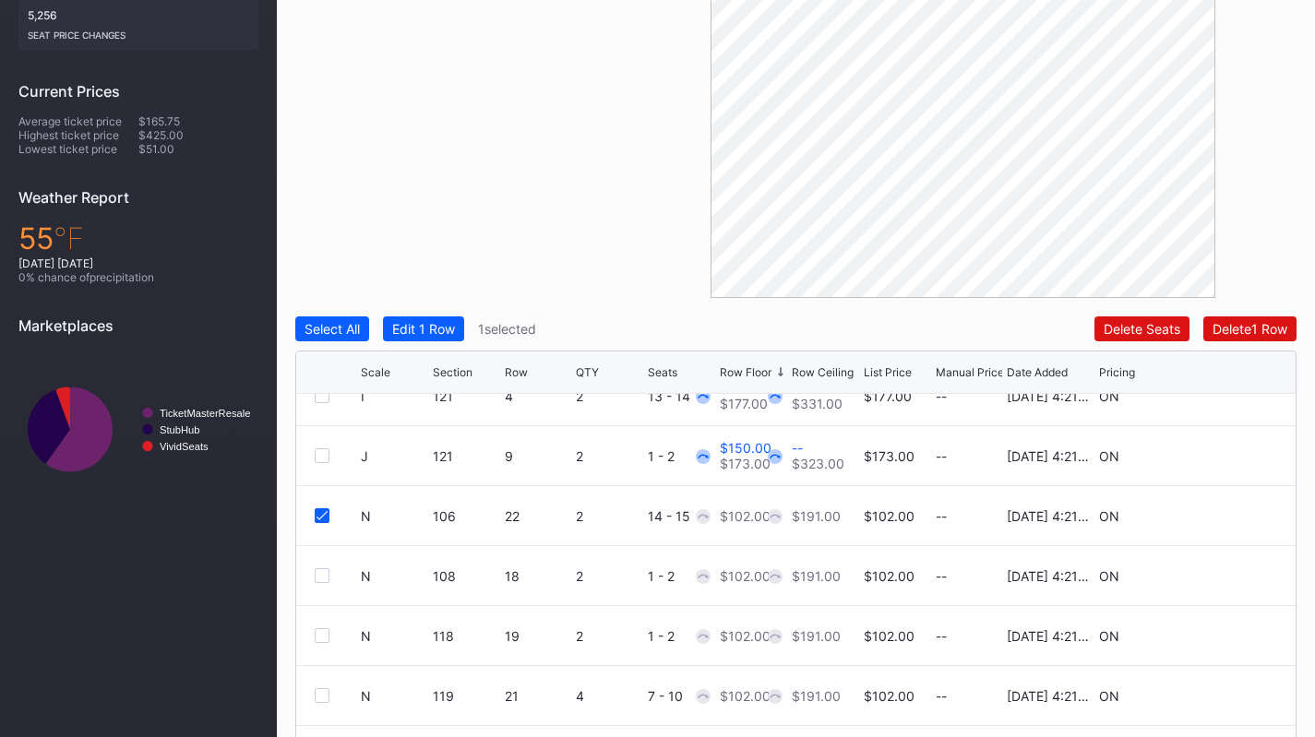
click at [314, 573] on div "N 108 18 2 1 - 2 $102.00 $191.00 $102.00 -- 8/14/2025 4:21PM ON" at bounding box center [795, 576] width 999 height 60
click at [315, 575] on div at bounding box center [322, 575] width 15 height 15
click at [322, 631] on div at bounding box center [322, 635] width 15 height 15
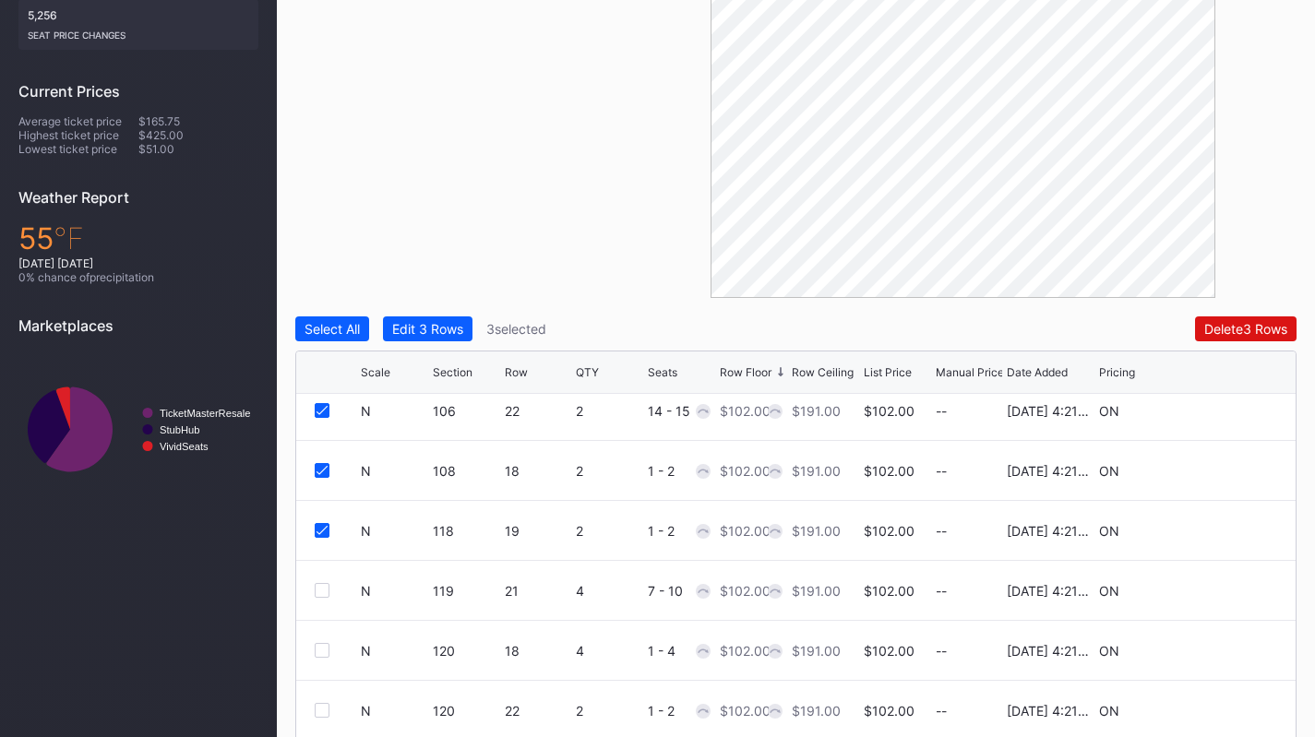
scroll to position [2249, 0]
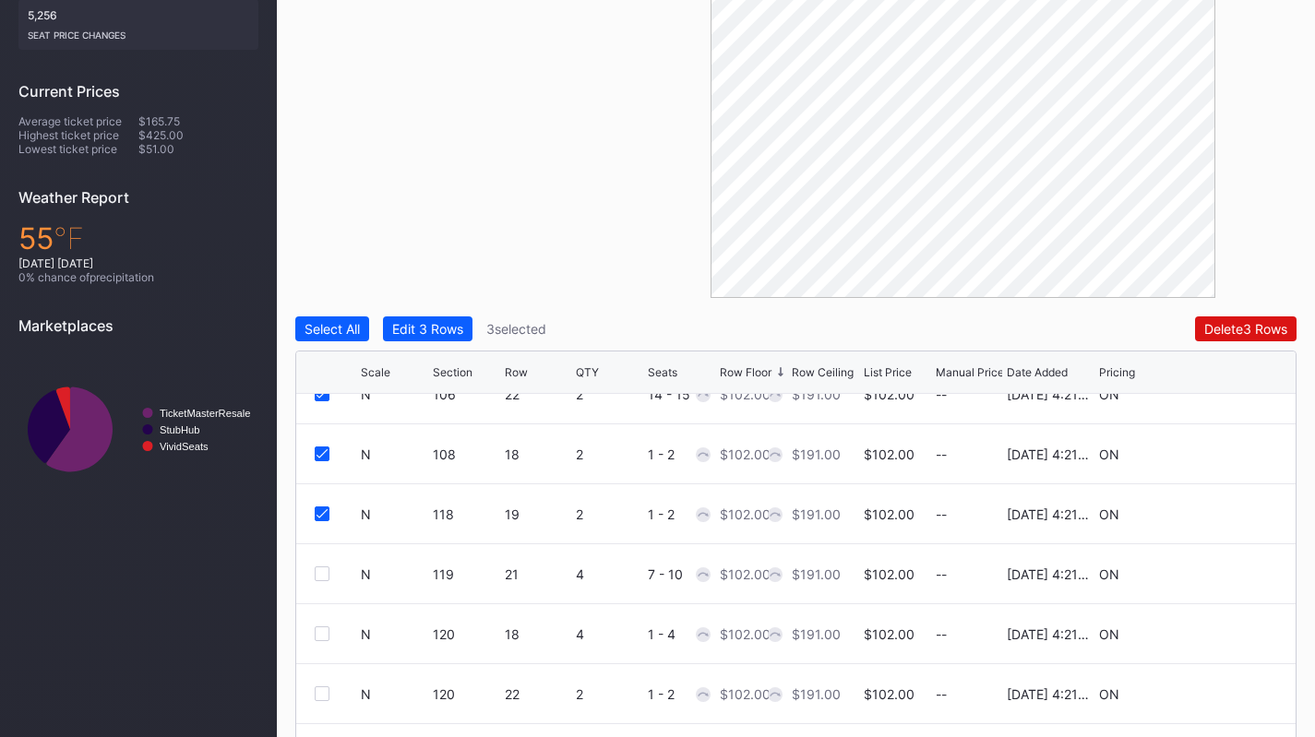
click at [323, 571] on div at bounding box center [322, 574] width 15 height 15
click at [319, 637] on div at bounding box center [322, 634] width 15 height 15
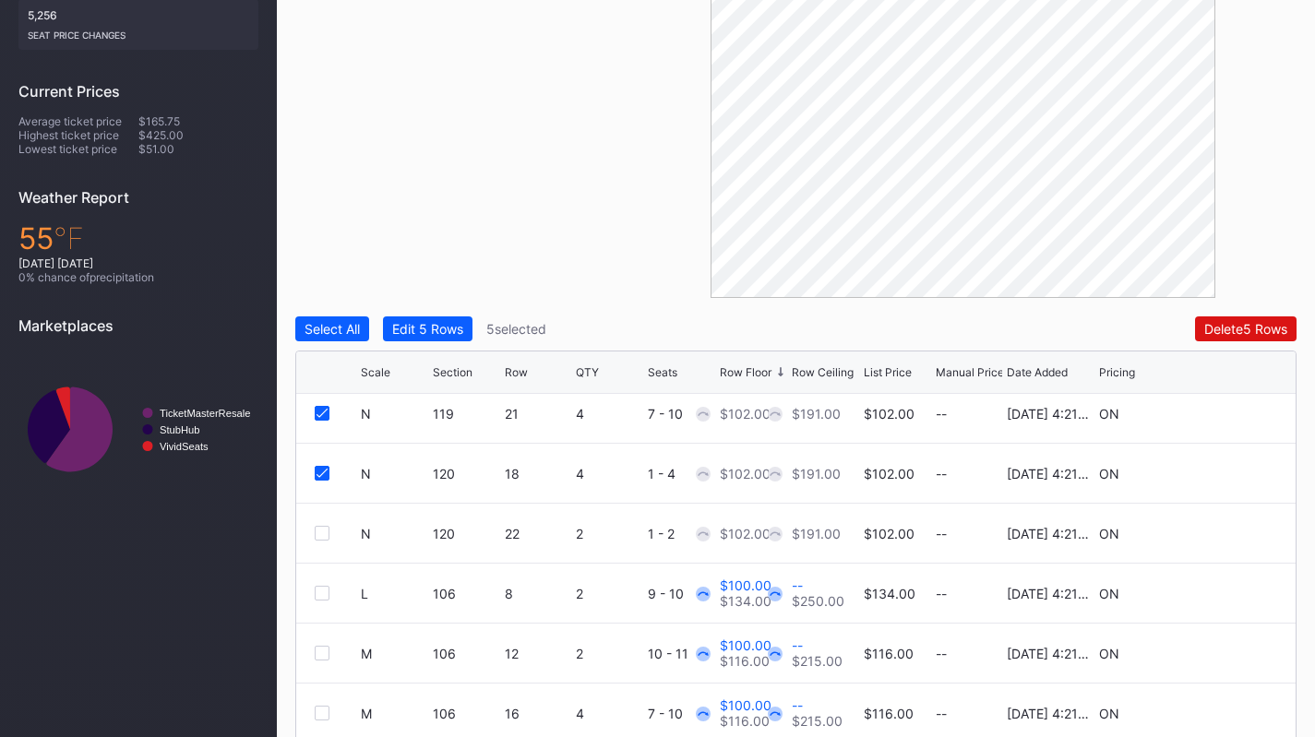
click at [326, 534] on div at bounding box center [322, 533] width 15 height 15
click at [321, 595] on div at bounding box center [322, 593] width 15 height 15
click at [322, 589] on icon at bounding box center [322, 592] width 11 height 9
click at [444, 331] on div "Edit 6 Rows" at bounding box center [427, 329] width 71 height 16
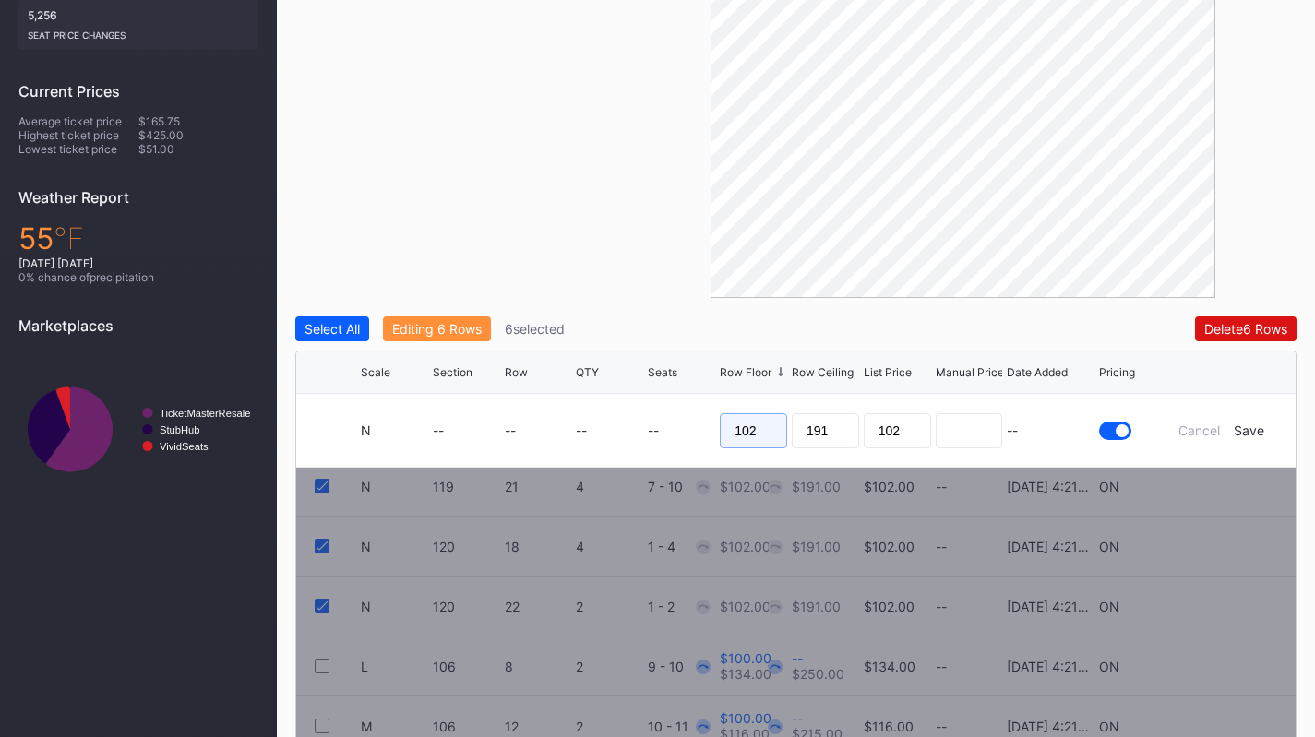
drag, startPoint x: 774, startPoint y: 427, endPoint x: 678, endPoint y: 432, distance: 96.1
click at [678, 432] on form "N -- -- -- -- 102 191 102 -- Cancel Save" at bounding box center [819, 430] width 916 height 73
type input "75"
click at [1245, 436] on div "Save" at bounding box center [1249, 431] width 30 height 16
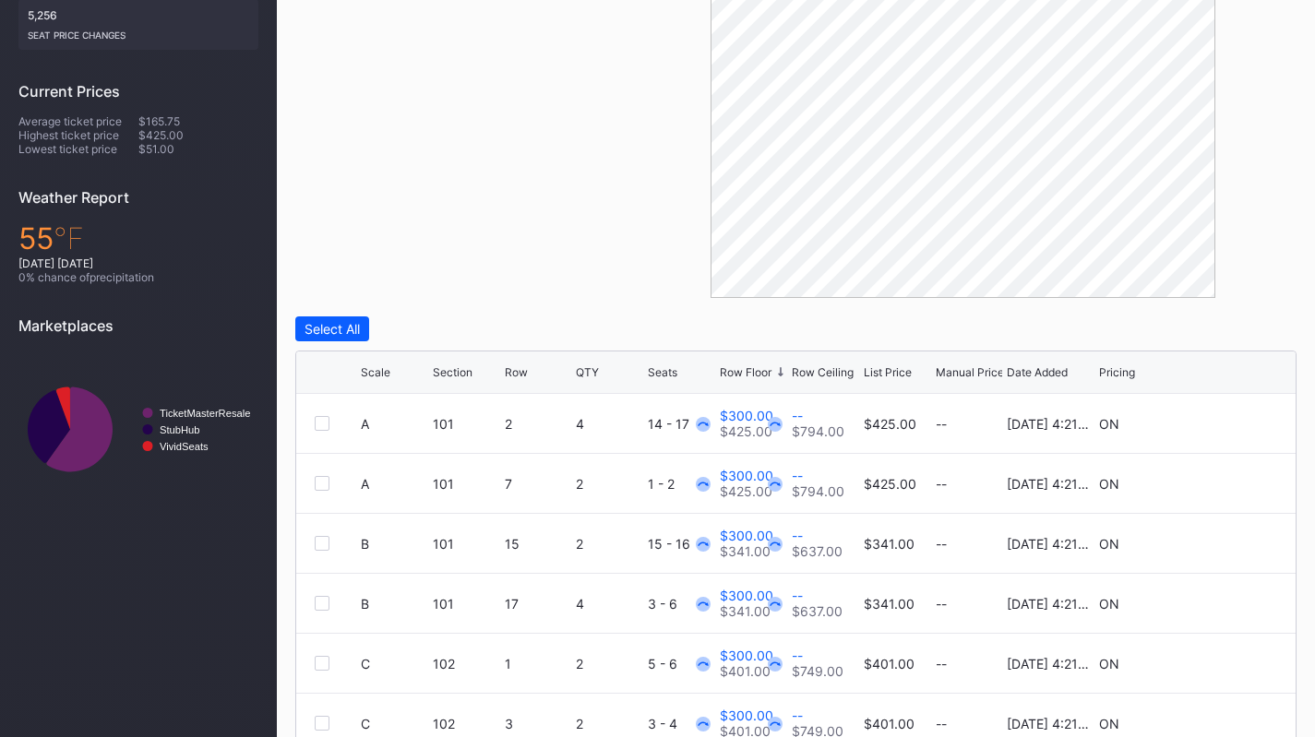
scroll to position [0, 0]
click at [767, 366] on div "Row Floor" at bounding box center [746, 372] width 52 height 14
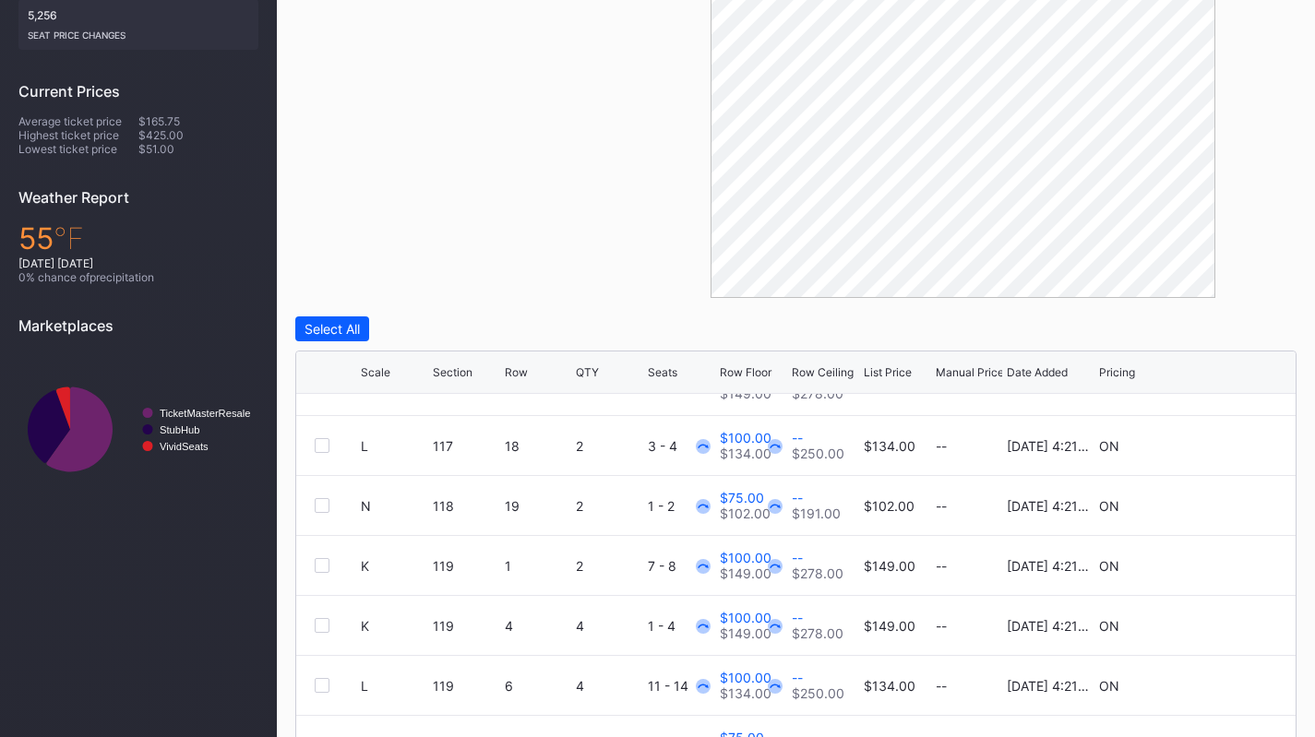
click at [761, 369] on div "Row Floor" at bounding box center [746, 372] width 52 height 14
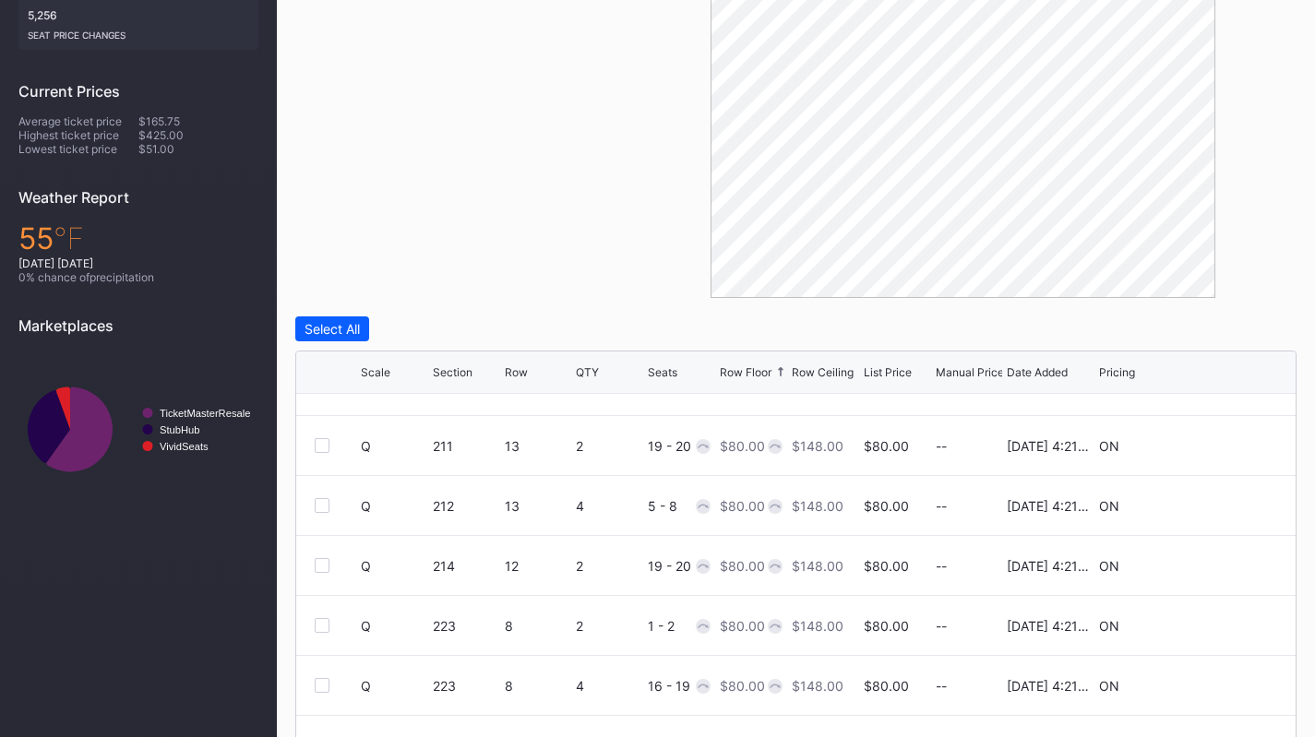
scroll to position [0, 0]
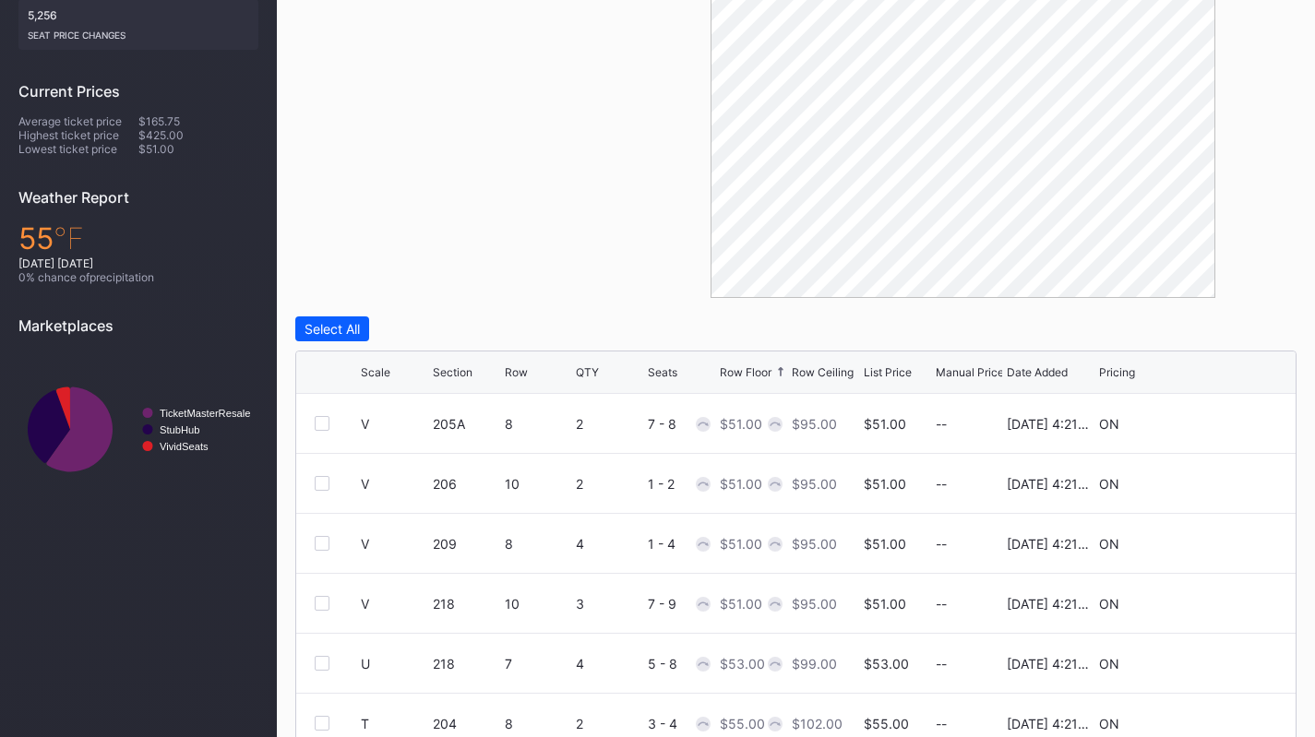
click at [761, 369] on div "Row Floor" at bounding box center [746, 372] width 52 height 14
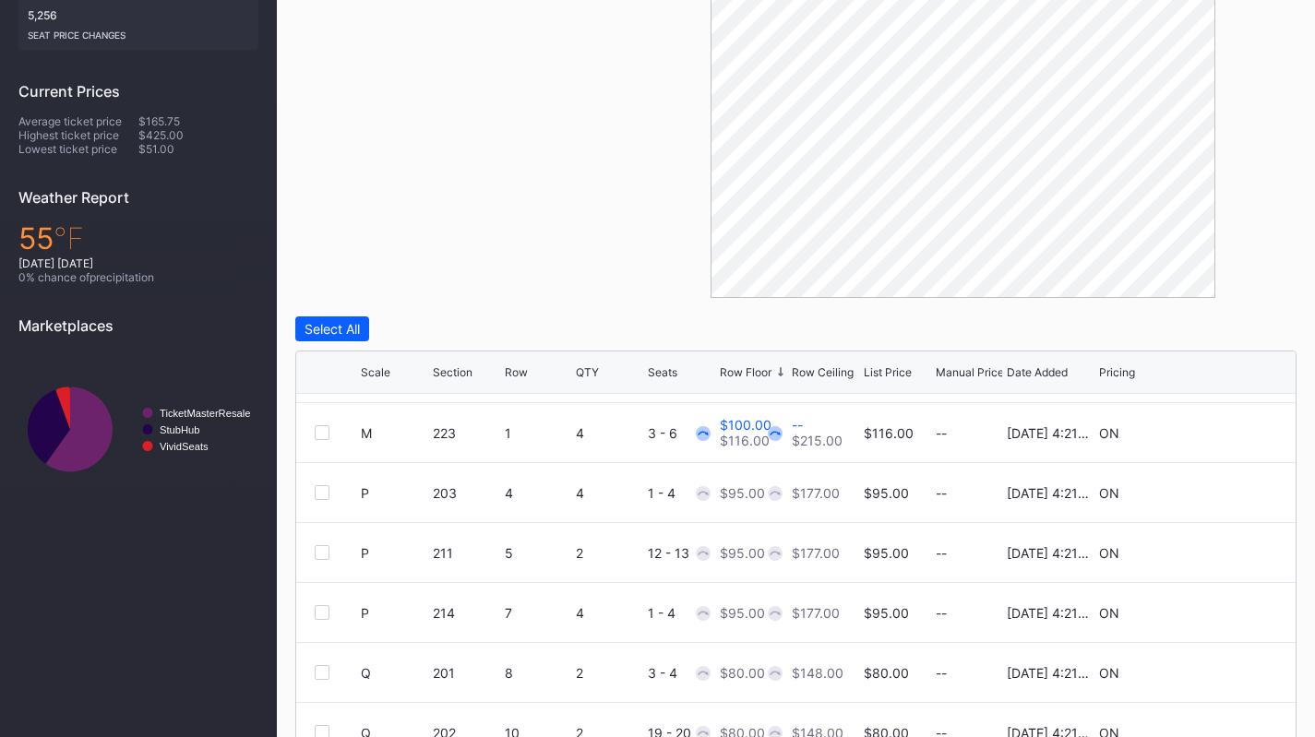
scroll to position [3203, 0]
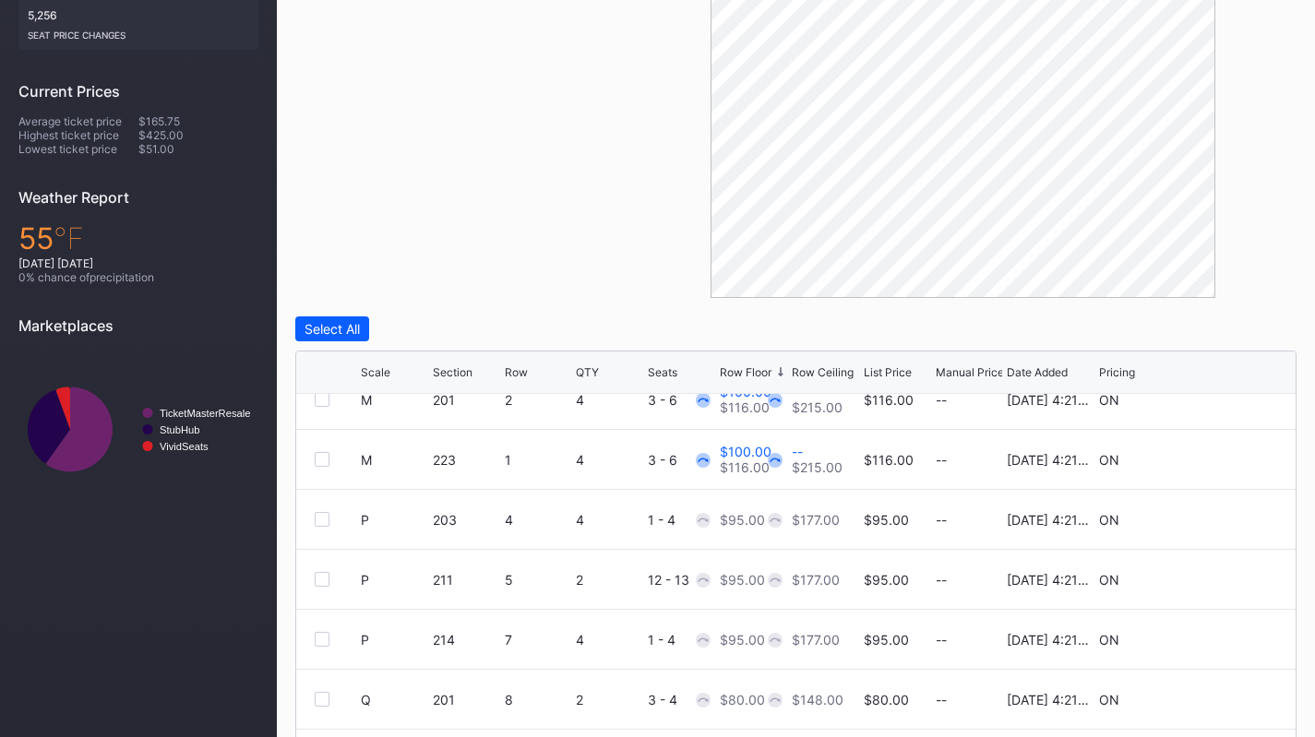
click at [330, 517] on div at bounding box center [338, 519] width 46 height 15
click at [319, 520] on div at bounding box center [322, 519] width 15 height 15
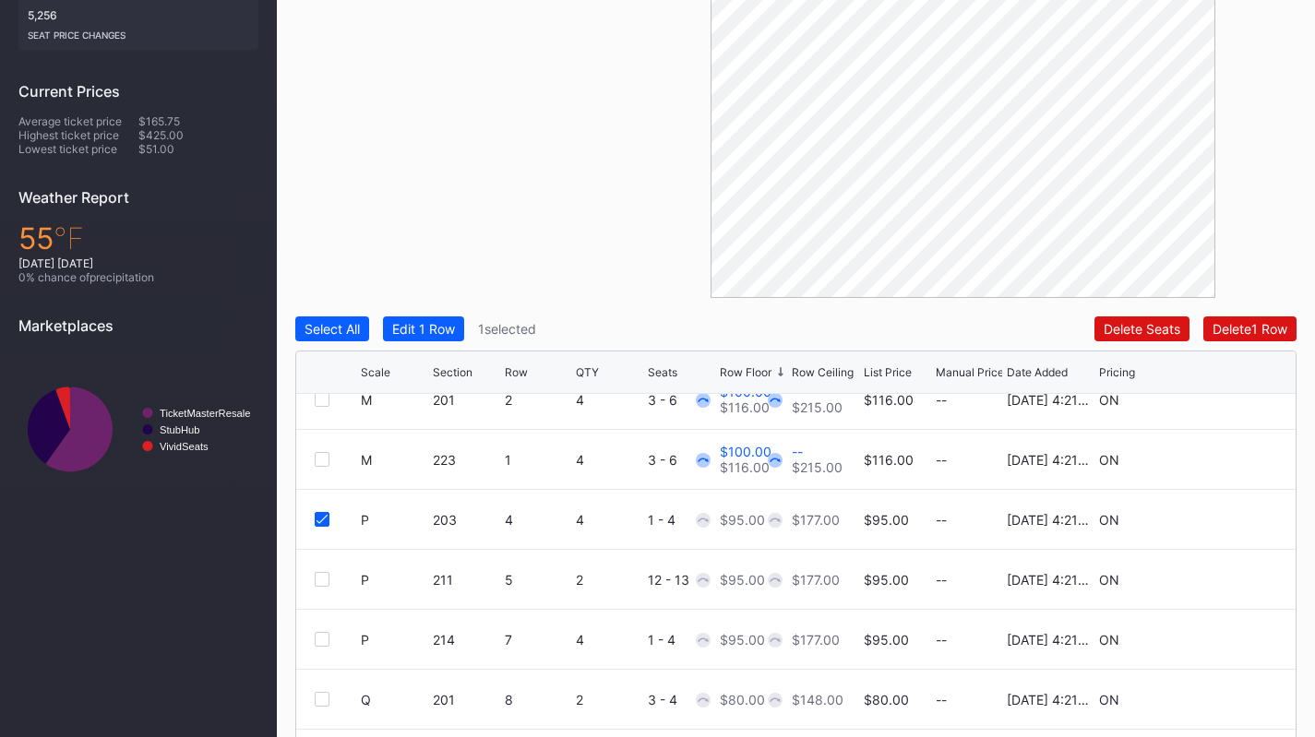
click at [316, 582] on div at bounding box center [322, 579] width 15 height 15
click at [325, 642] on div at bounding box center [322, 639] width 15 height 15
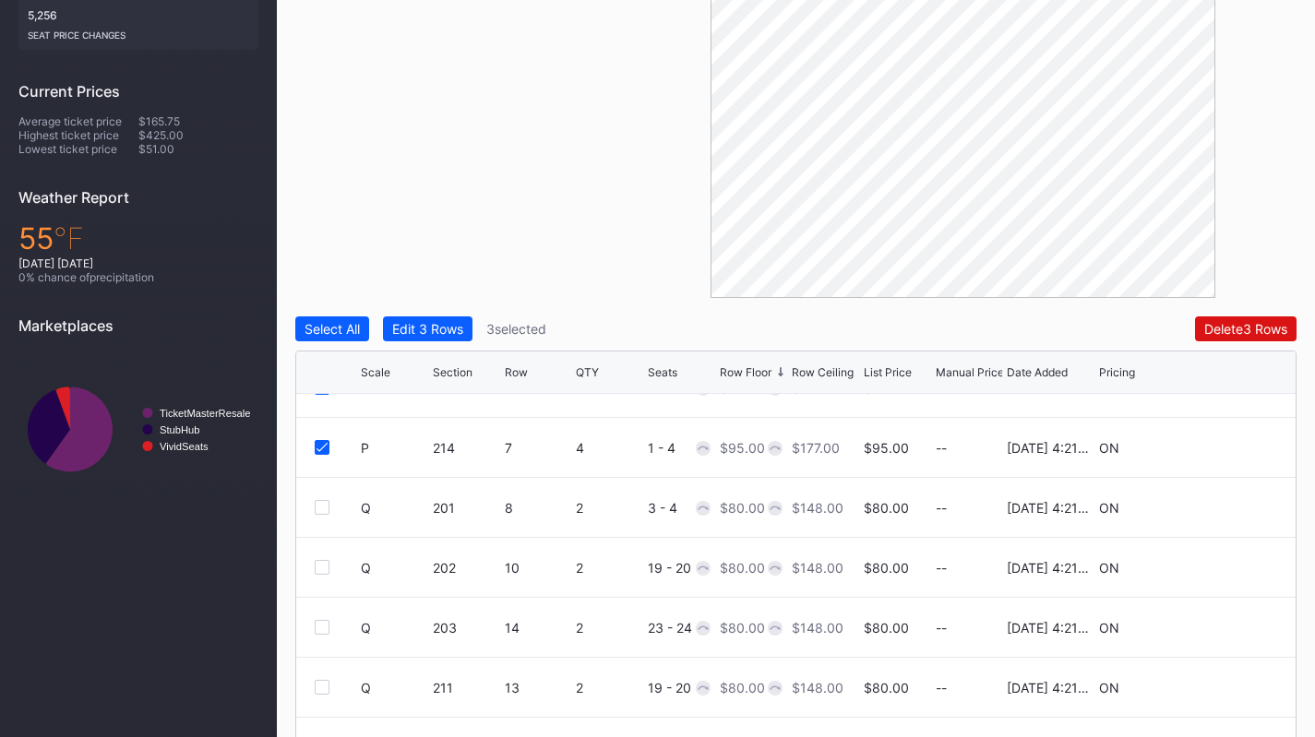
scroll to position [3396, 0]
click at [322, 508] on div at bounding box center [322, 506] width 15 height 15
click at [320, 565] on div at bounding box center [322, 566] width 15 height 15
click at [328, 632] on div at bounding box center [322, 626] width 15 height 15
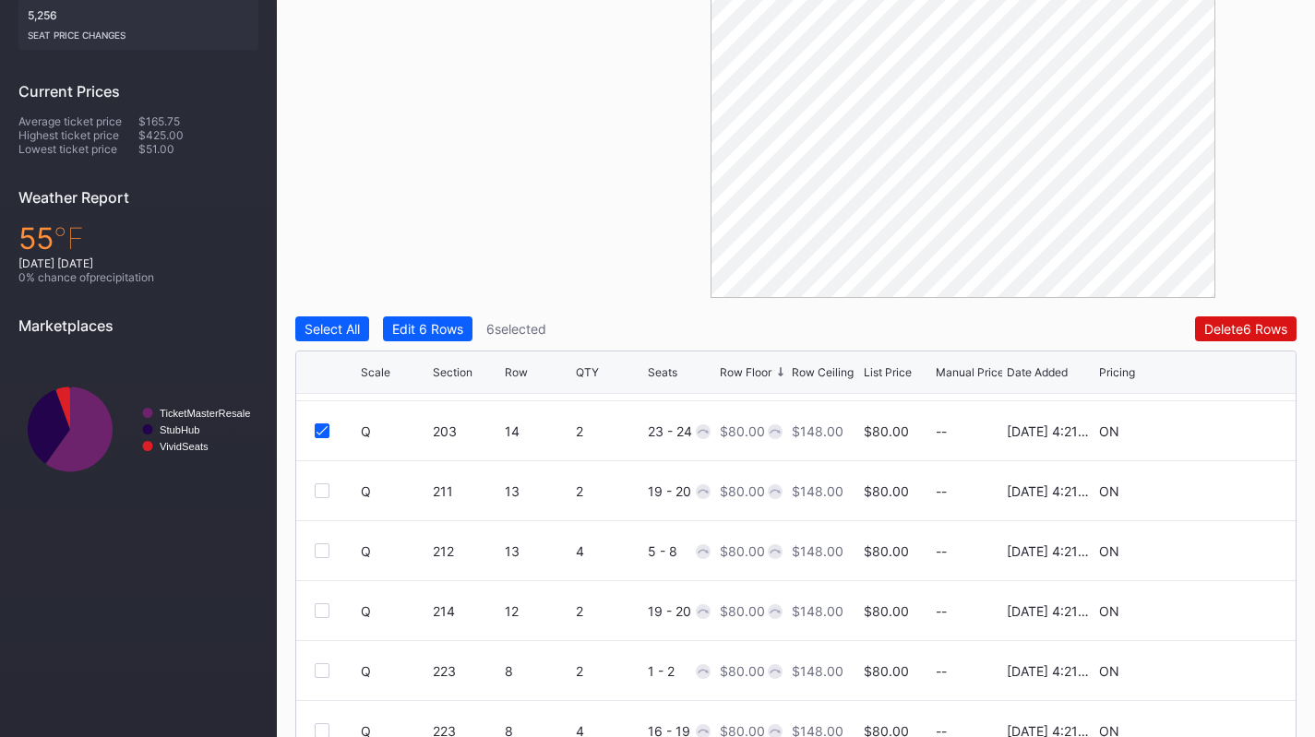
scroll to position [3592, 0]
click at [321, 494] on div at bounding box center [322, 490] width 15 height 15
click at [317, 546] on div at bounding box center [322, 550] width 15 height 15
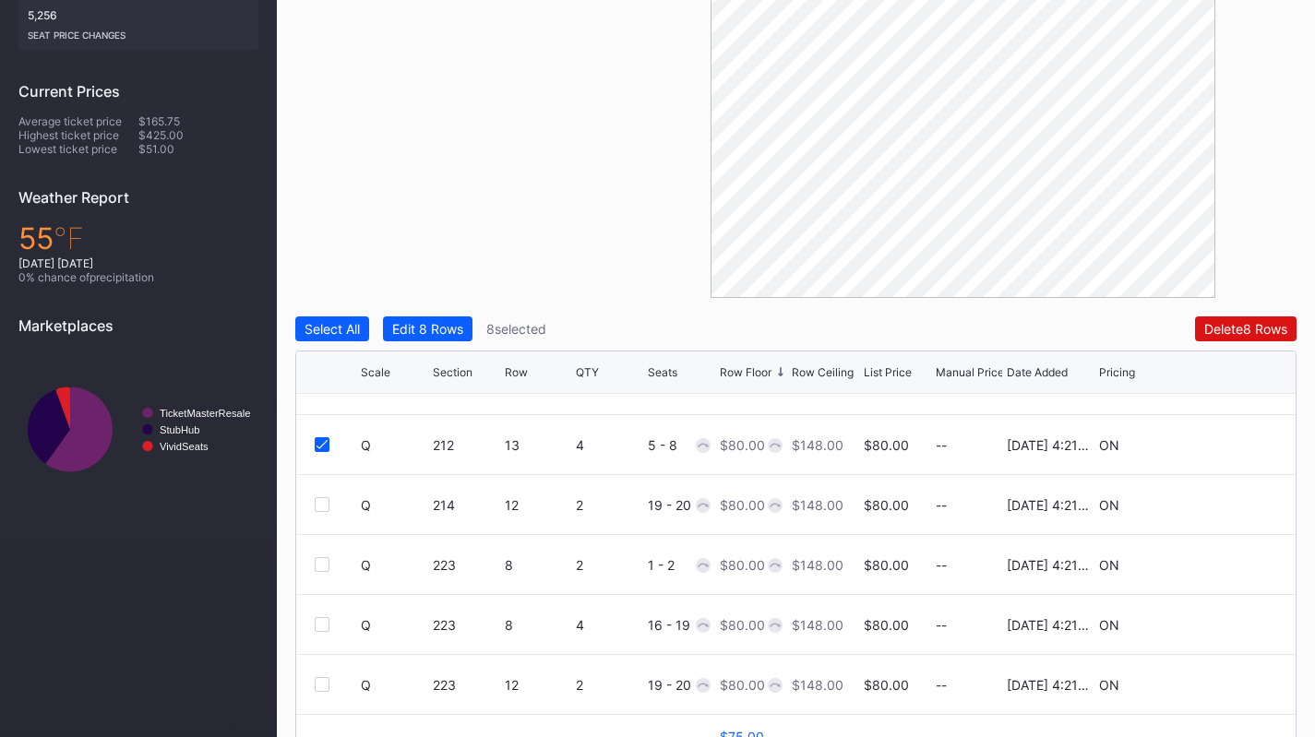
scroll to position [3704, 0]
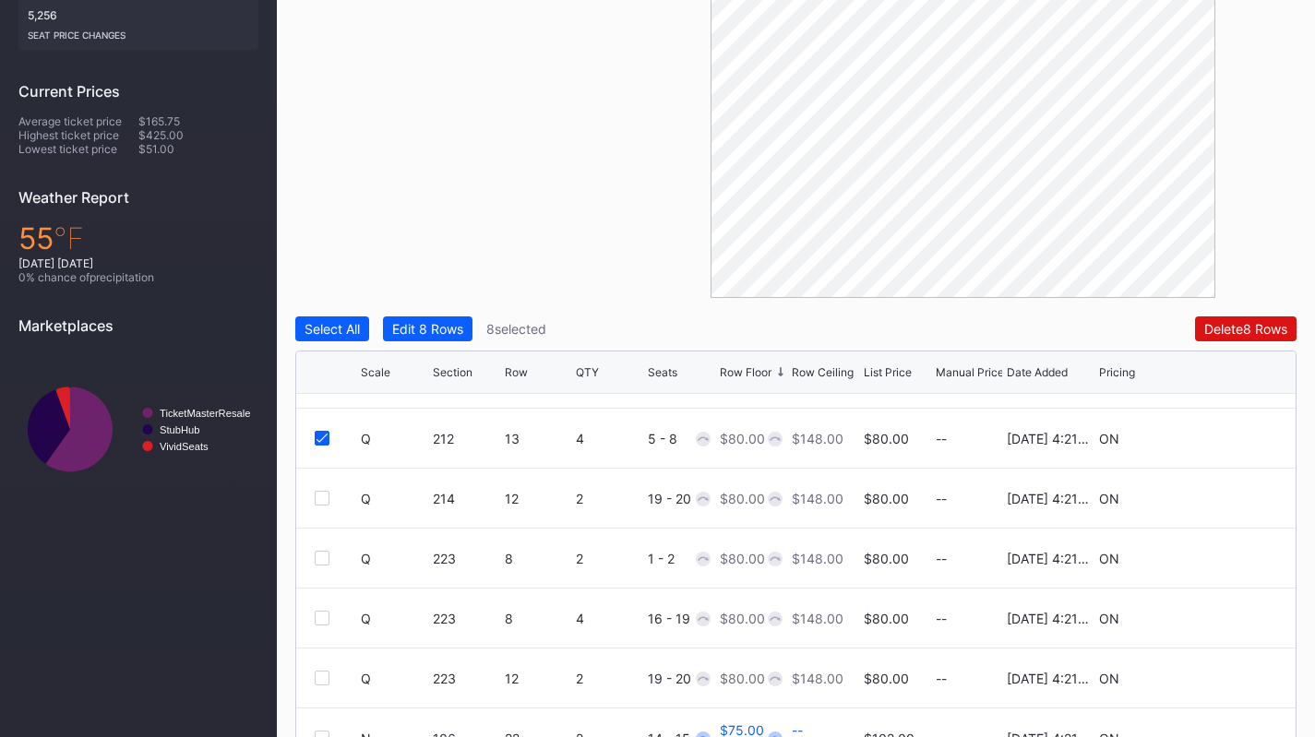
click at [325, 496] on div at bounding box center [322, 498] width 15 height 15
click at [320, 563] on div at bounding box center [322, 558] width 15 height 15
click at [318, 617] on div at bounding box center [322, 618] width 15 height 15
click at [321, 675] on div at bounding box center [322, 678] width 15 height 15
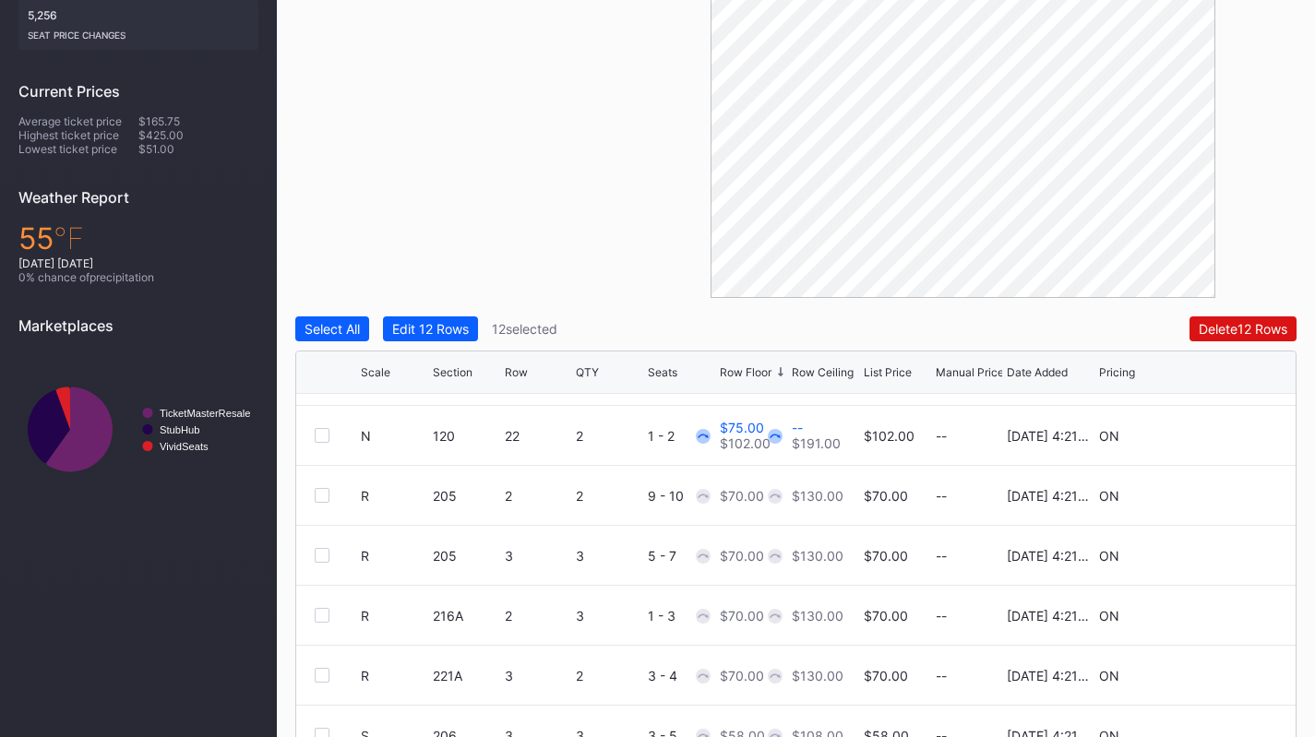
click at [322, 496] on div at bounding box center [322, 495] width 15 height 15
click at [318, 558] on div at bounding box center [322, 555] width 15 height 15
click at [323, 615] on div at bounding box center [322, 615] width 15 height 15
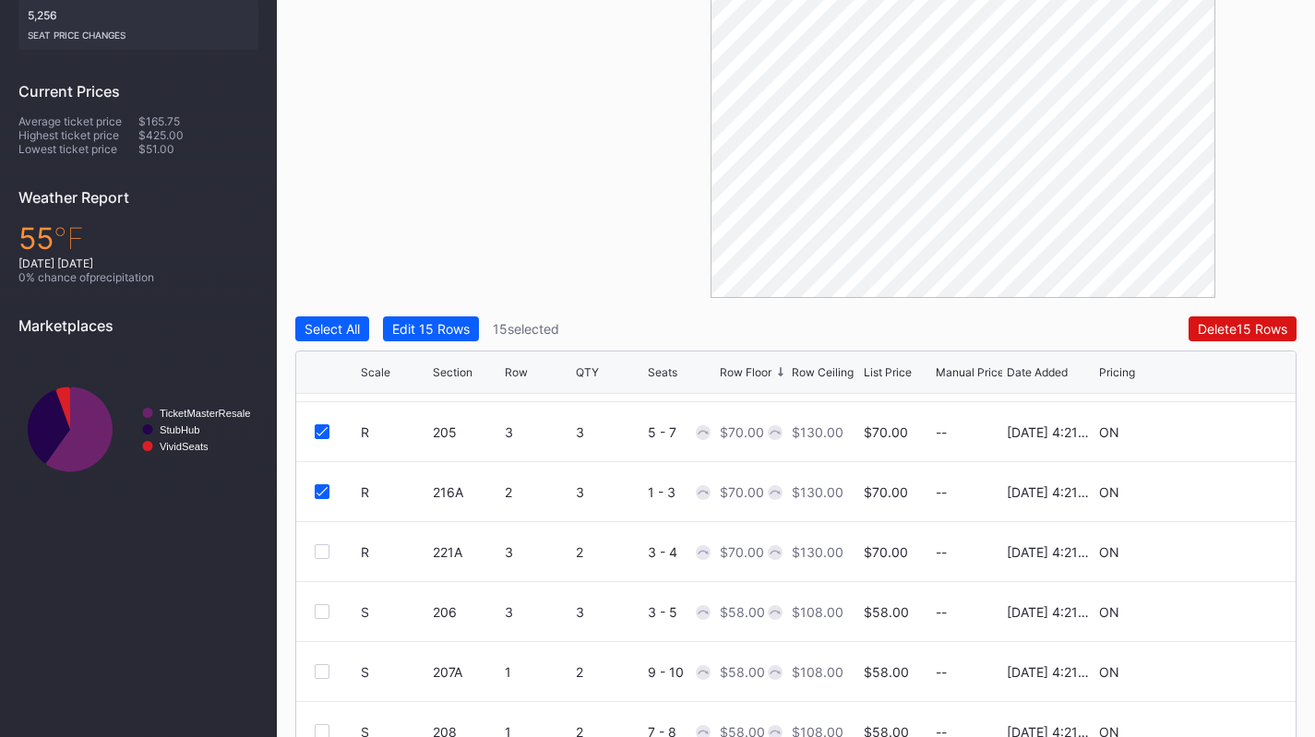
scroll to position [4432, 0]
click at [324, 547] on div at bounding box center [322, 550] width 15 height 15
click at [317, 615] on div at bounding box center [322, 610] width 15 height 15
click at [317, 663] on div at bounding box center [322, 670] width 15 height 15
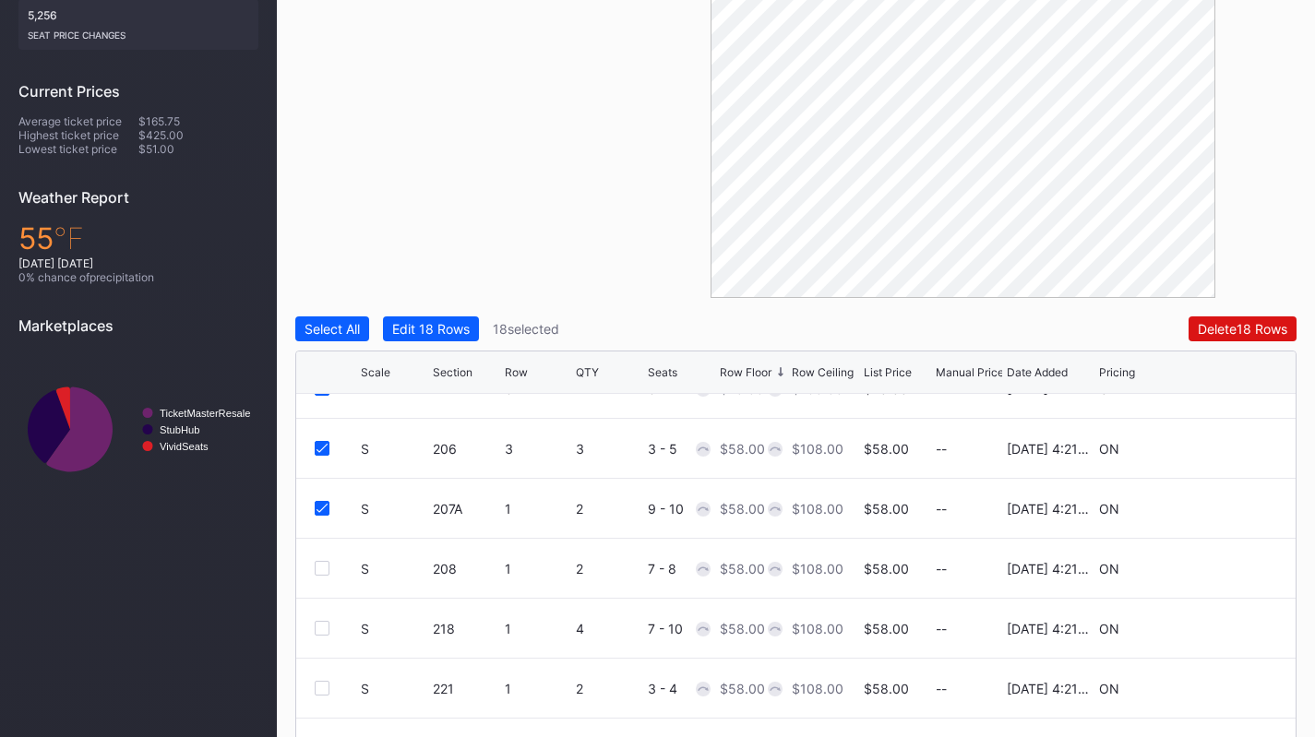
scroll to position [4595, 0]
click at [326, 567] on div at bounding box center [322, 566] width 15 height 15
click at [327, 624] on div at bounding box center [322, 626] width 15 height 15
click at [322, 687] on div at bounding box center [322, 686] width 15 height 15
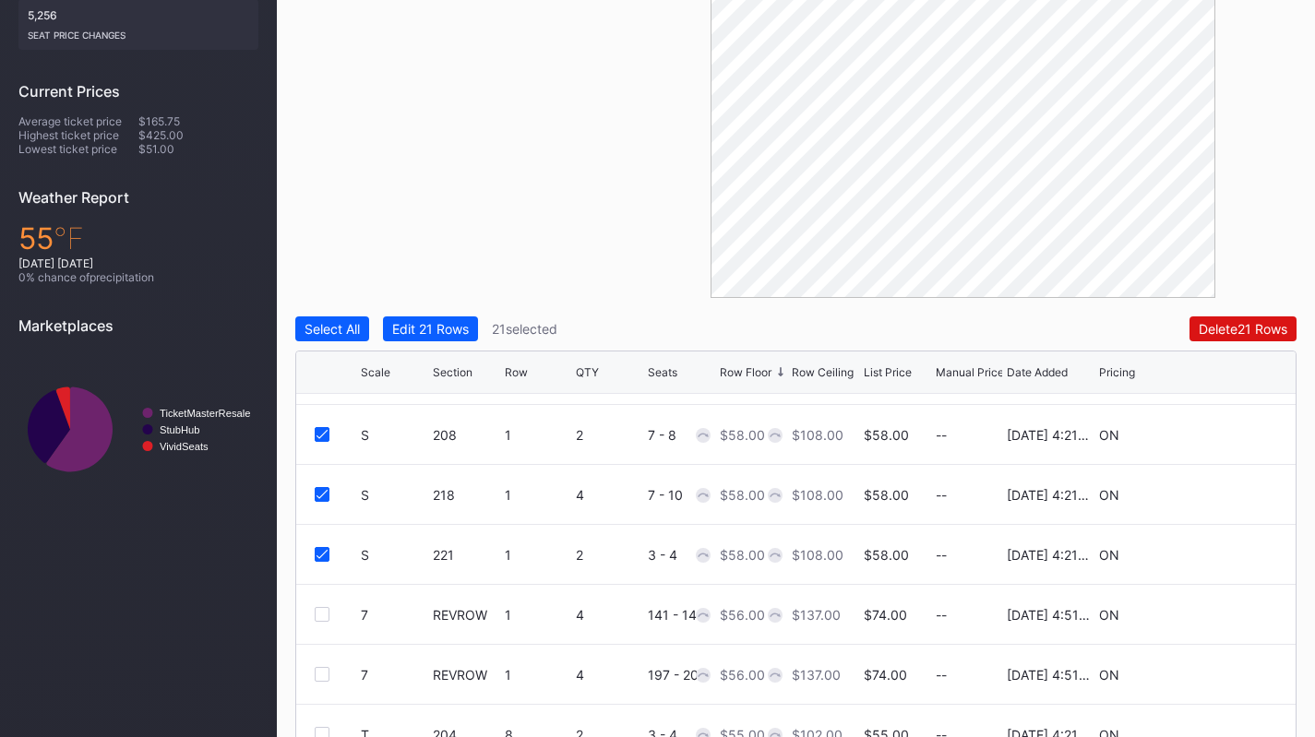
scroll to position [4728, 0]
click at [455, 328] on div "Edit 21 Rows" at bounding box center [430, 329] width 77 height 16
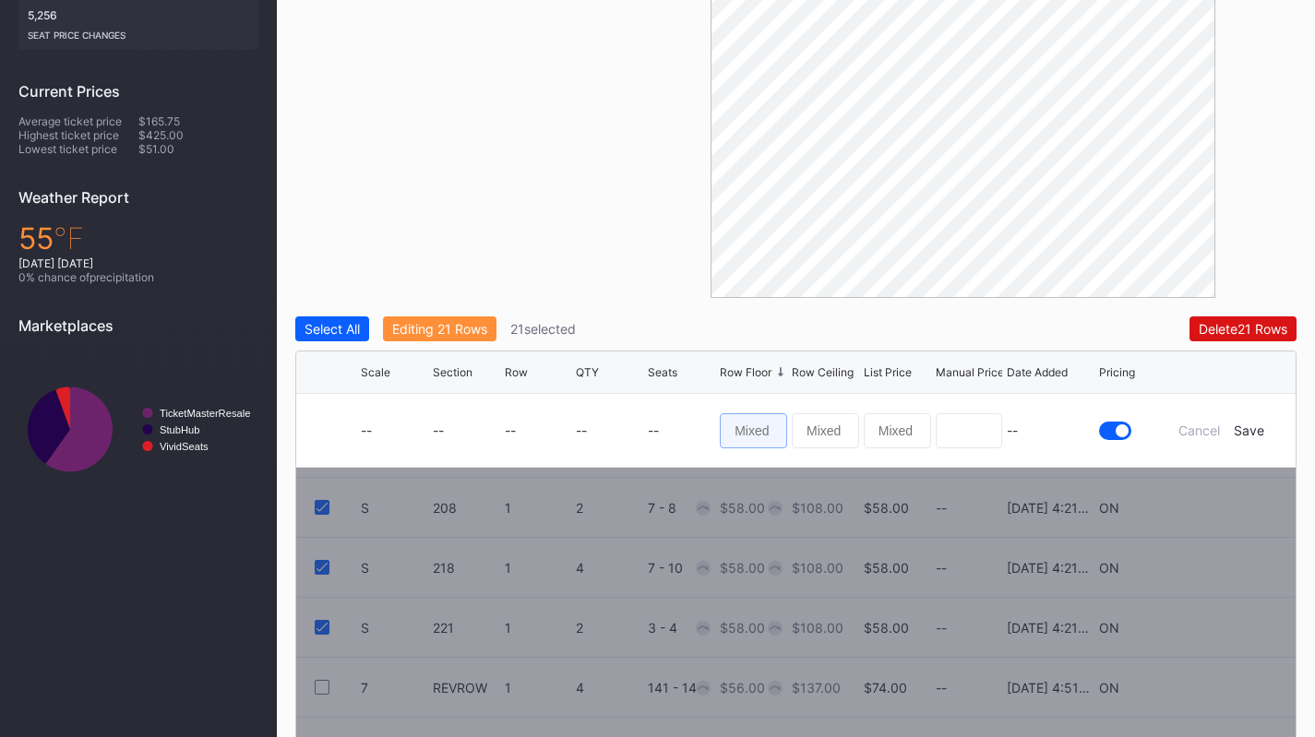
click at [740, 432] on input at bounding box center [753, 430] width 67 height 35
type input "50"
click at [1255, 431] on div "Save" at bounding box center [1249, 431] width 30 height 16
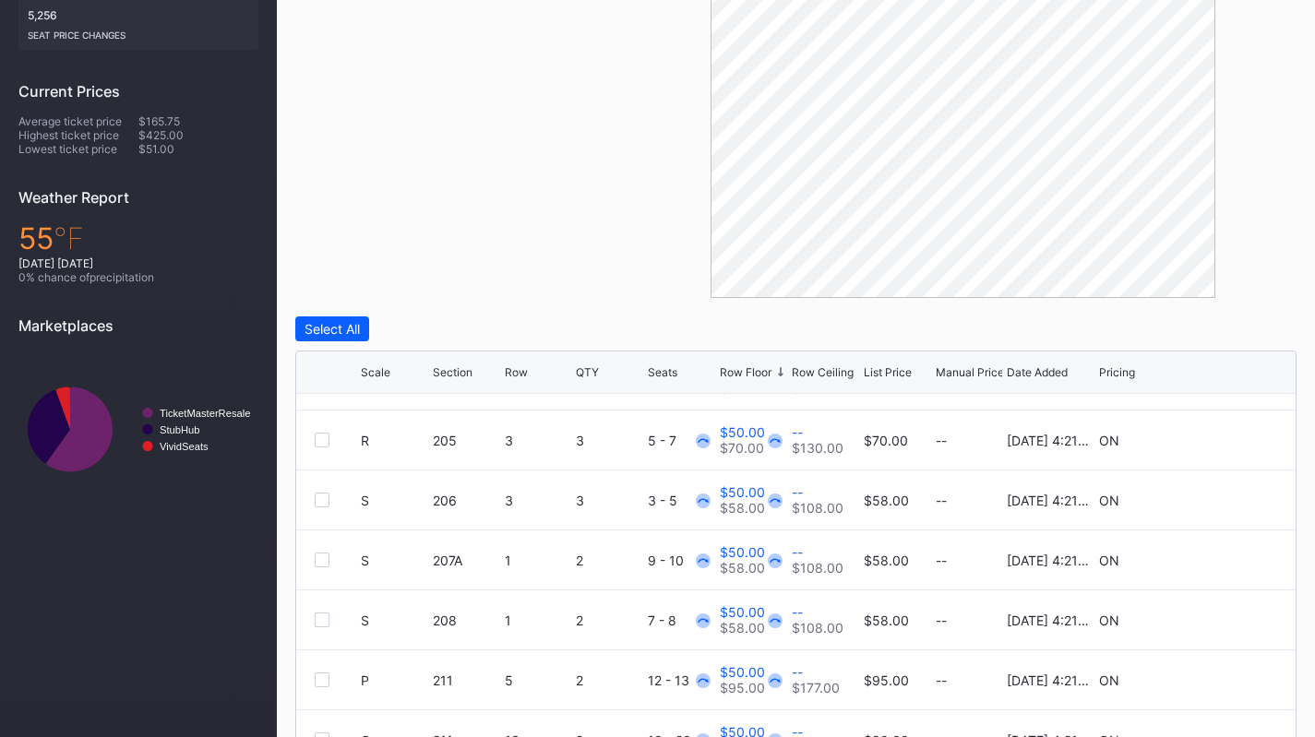
scroll to position [5037, 0]
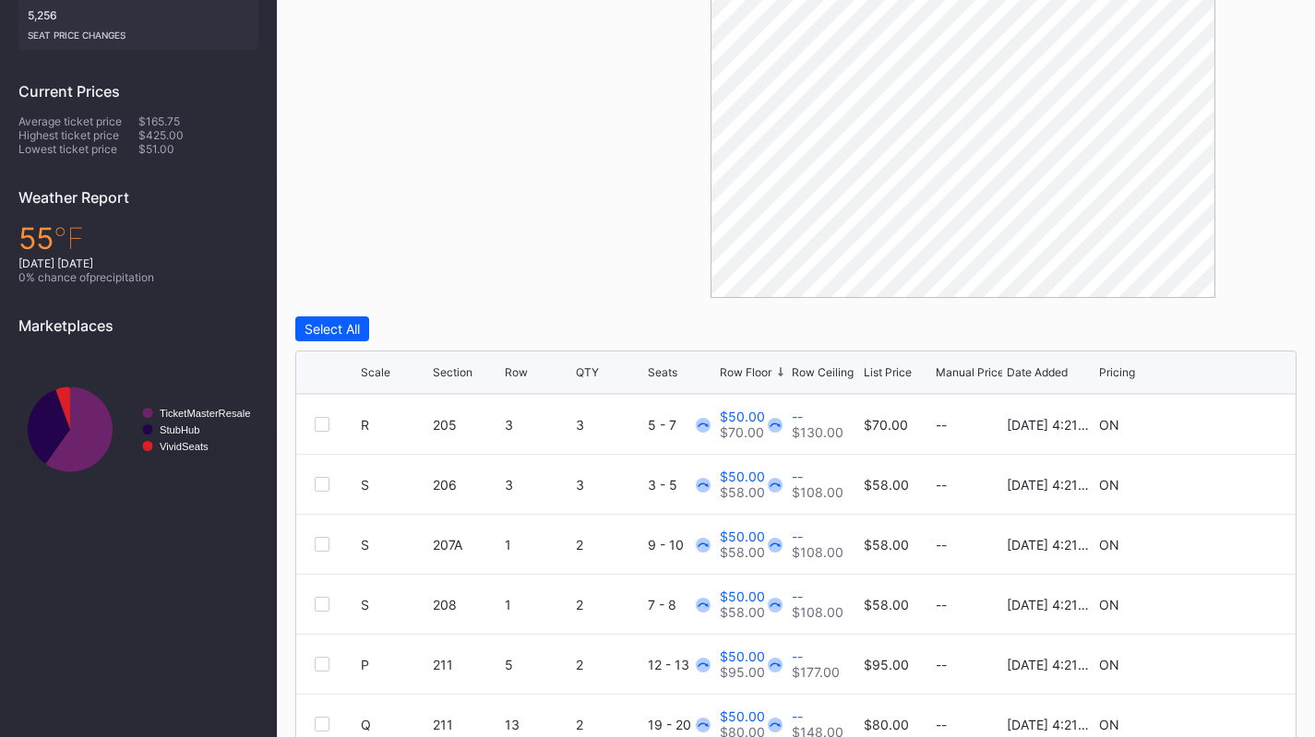
click at [764, 365] on div "Row Floor" at bounding box center [746, 372] width 52 height 14
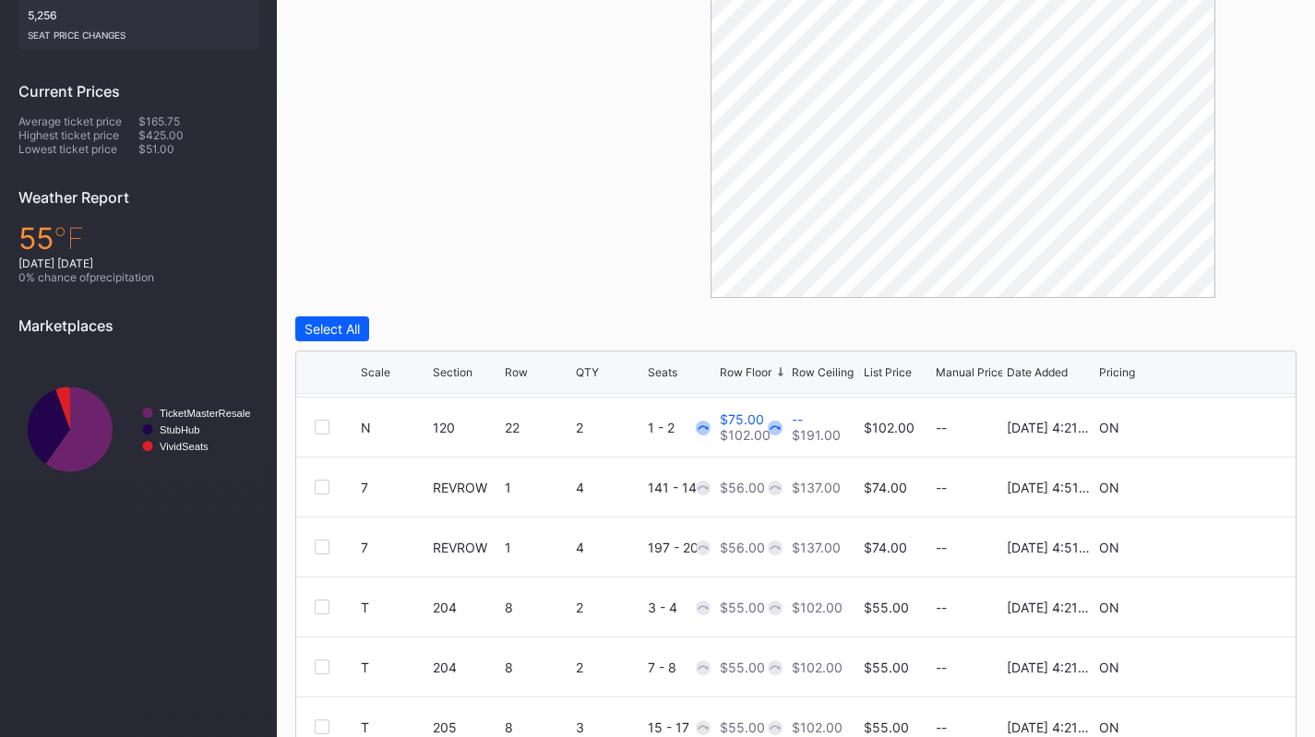
scroll to position [3599, 0]
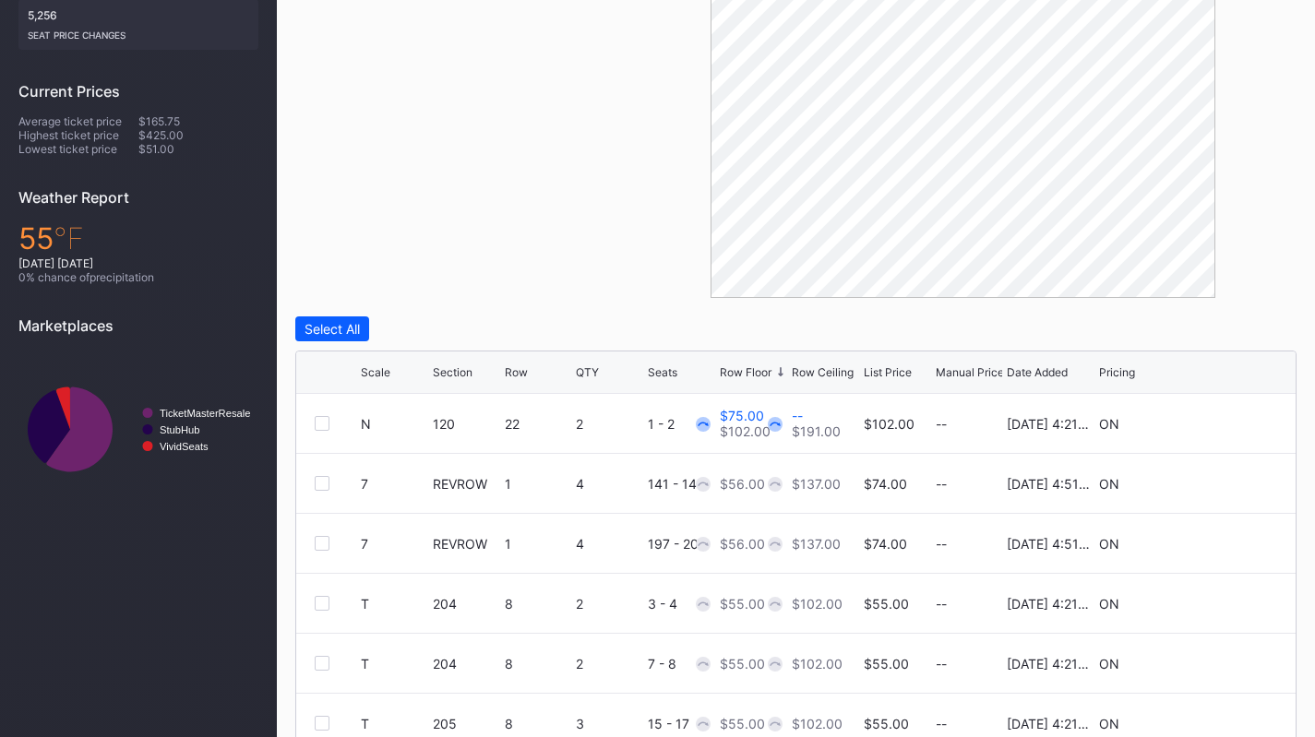
click at [325, 477] on div at bounding box center [322, 483] width 15 height 15
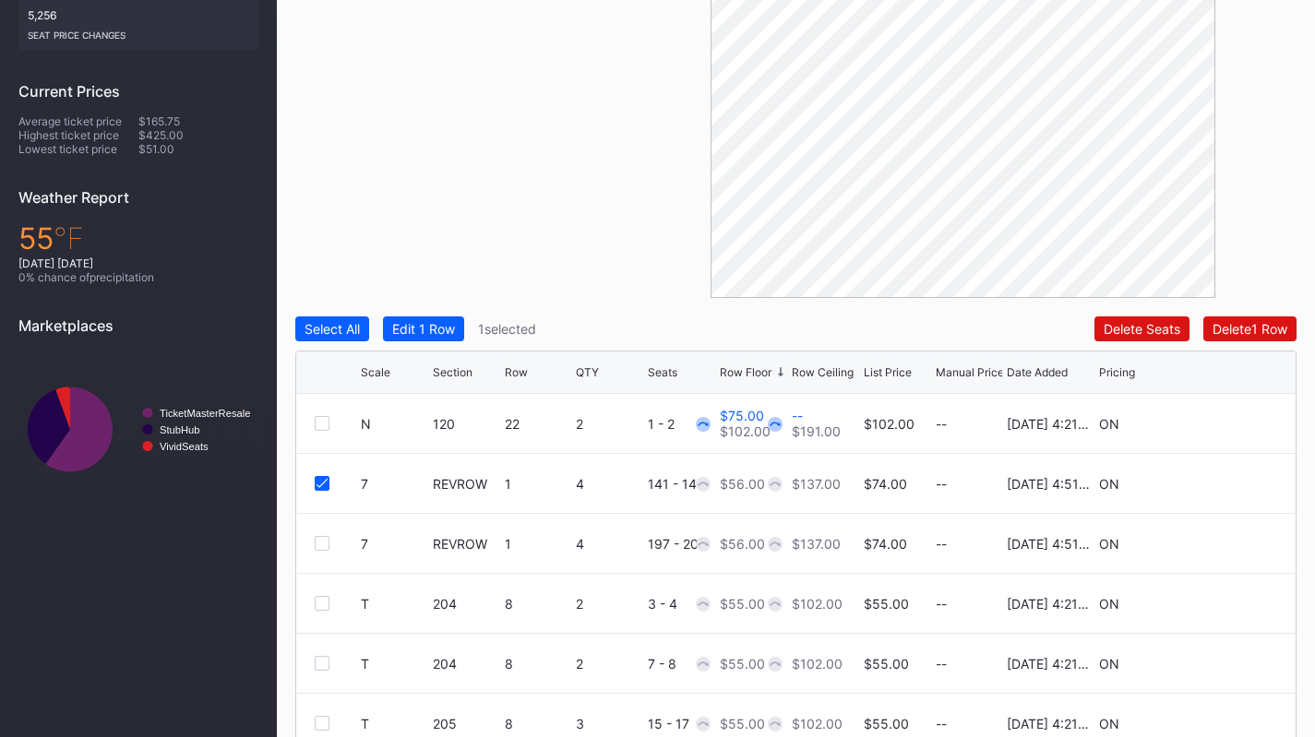
click at [321, 542] on div at bounding box center [322, 543] width 15 height 15
click at [325, 597] on div at bounding box center [322, 603] width 15 height 15
click at [321, 663] on div at bounding box center [322, 663] width 15 height 15
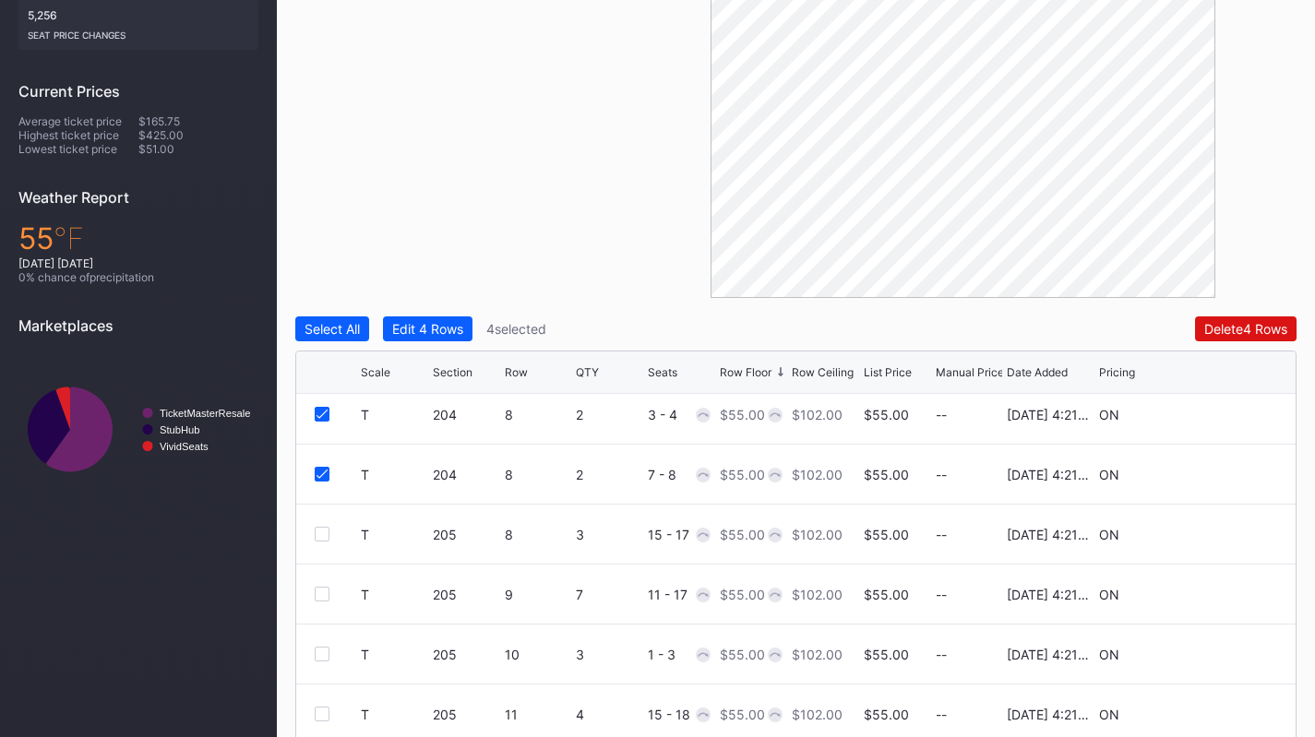
scroll to position [3792, 0]
click at [325, 537] on div "T 205 8 3 15 - 17 $55.00 $102.00 $55.00 -- 8/14/2025 4:21PM ON" at bounding box center [795, 531] width 999 height 60
click at [323, 533] on div at bounding box center [322, 530] width 15 height 15
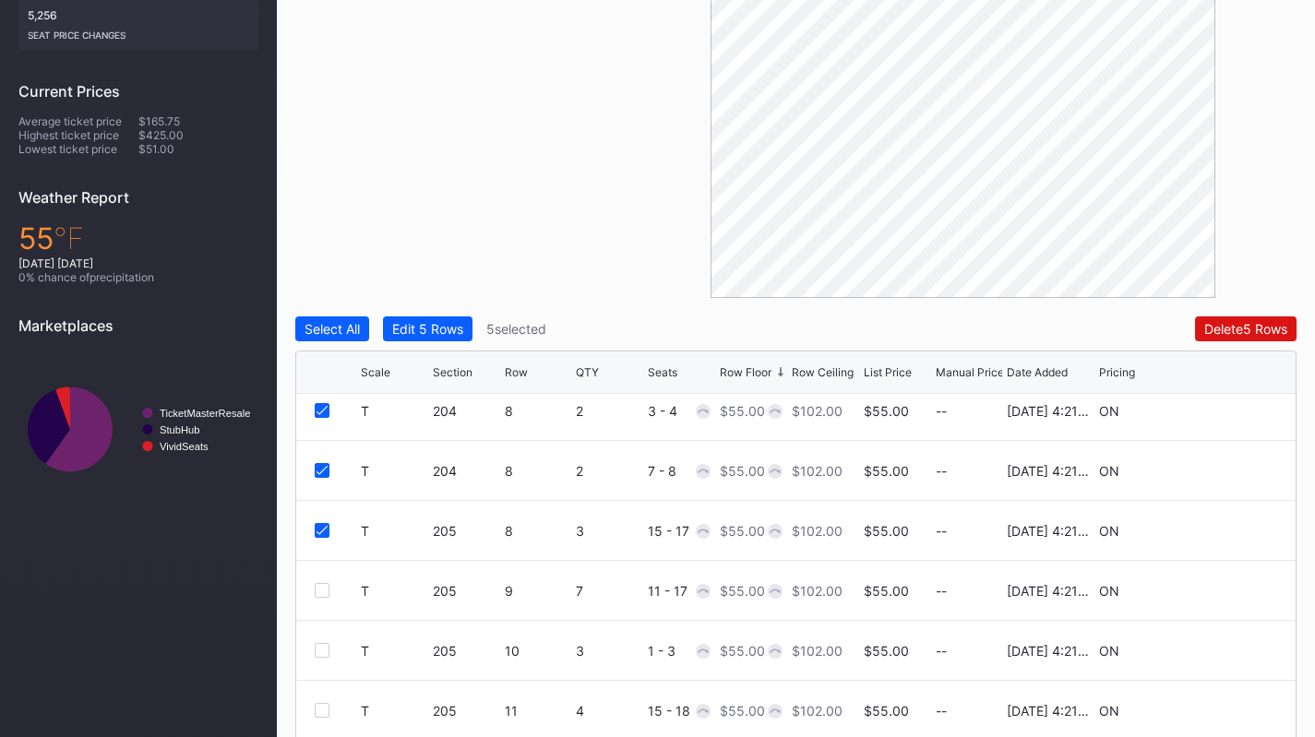
click at [321, 594] on div at bounding box center [322, 590] width 15 height 15
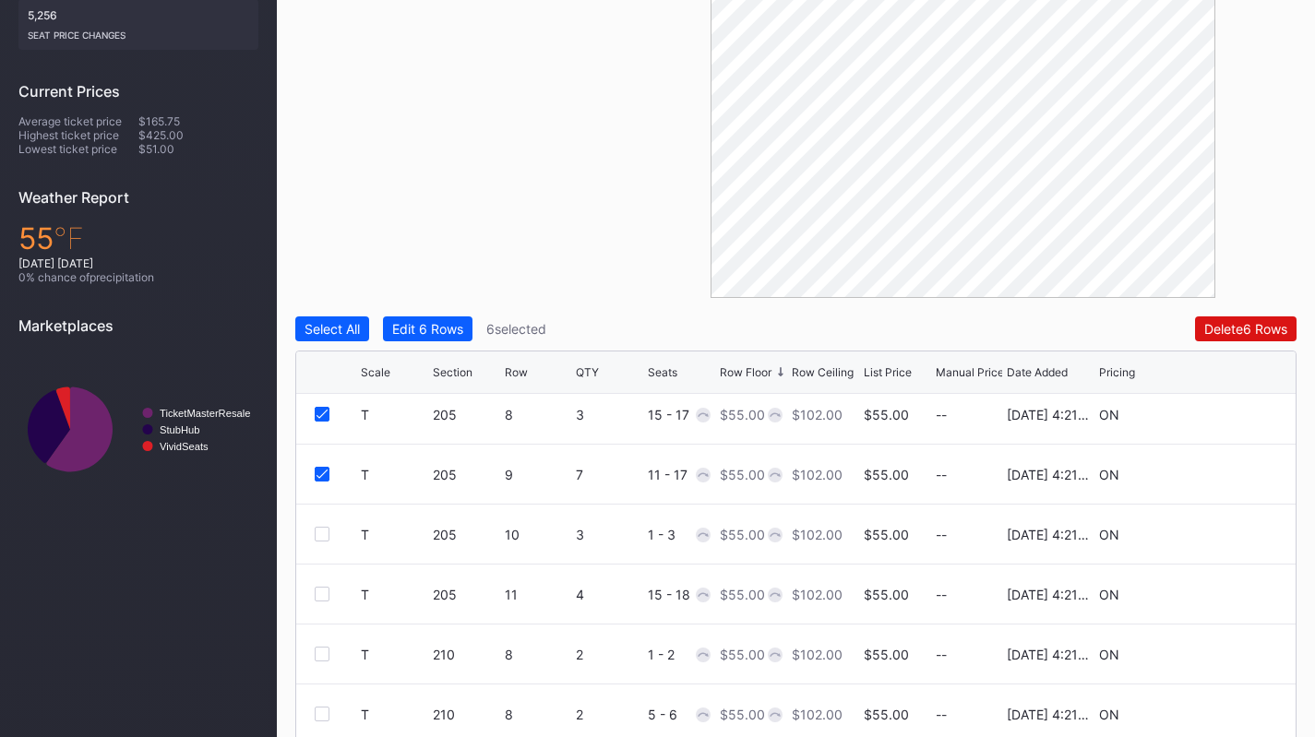
scroll to position [3910, 0]
click at [325, 532] on div at bounding box center [322, 532] width 15 height 15
click at [324, 599] on div "T 205 11 4 15 - 18 $55.00 $102.00 $55.00 -- 8/14/2025 4:21PM ON" at bounding box center [795, 593] width 999 height 60
click at [325, 588] on div at bounding box center [322, 592] width 15 height 15
click at [318, 646] on div at bounding box center [322, 652] width 15 height 15
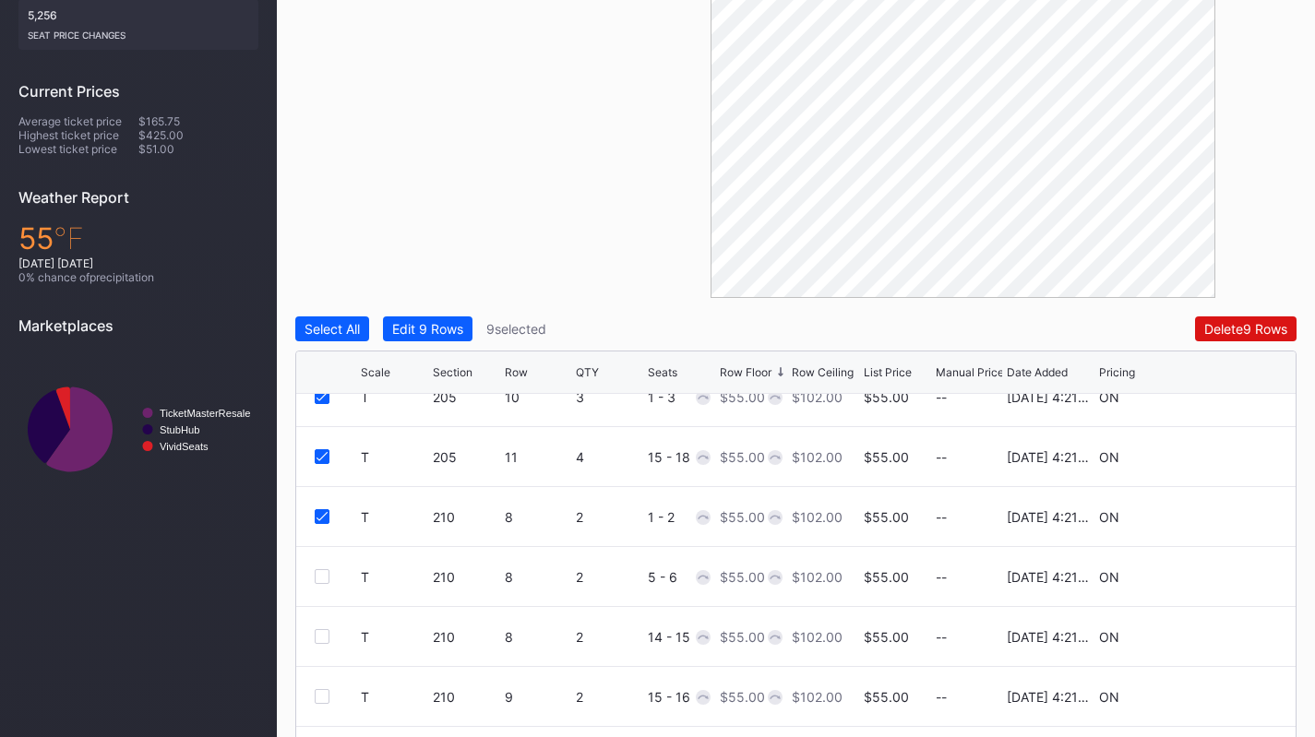
scroll to position [4052, 0]
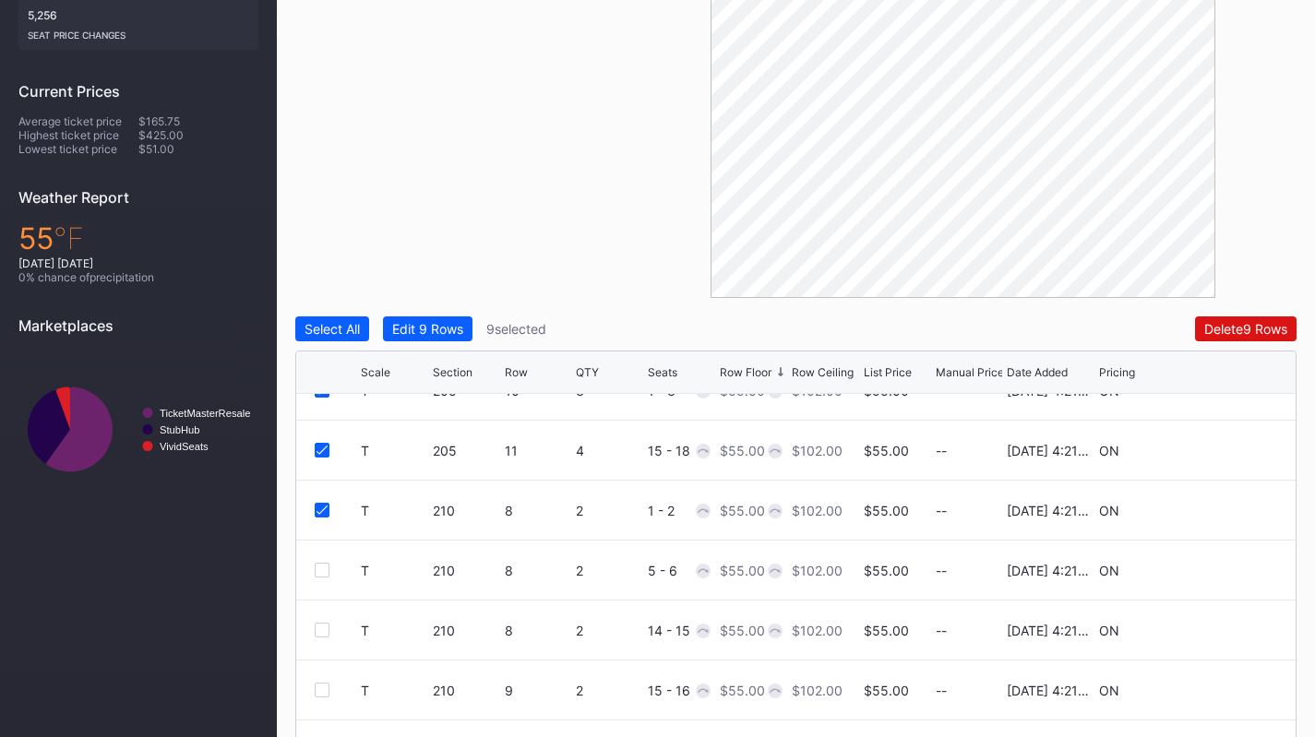
click at [328, 570] on div at bounding box center [322, 570] width 15 height 15
click at [328, 630] on div at bounding box center [322, 630] width 15 height 15
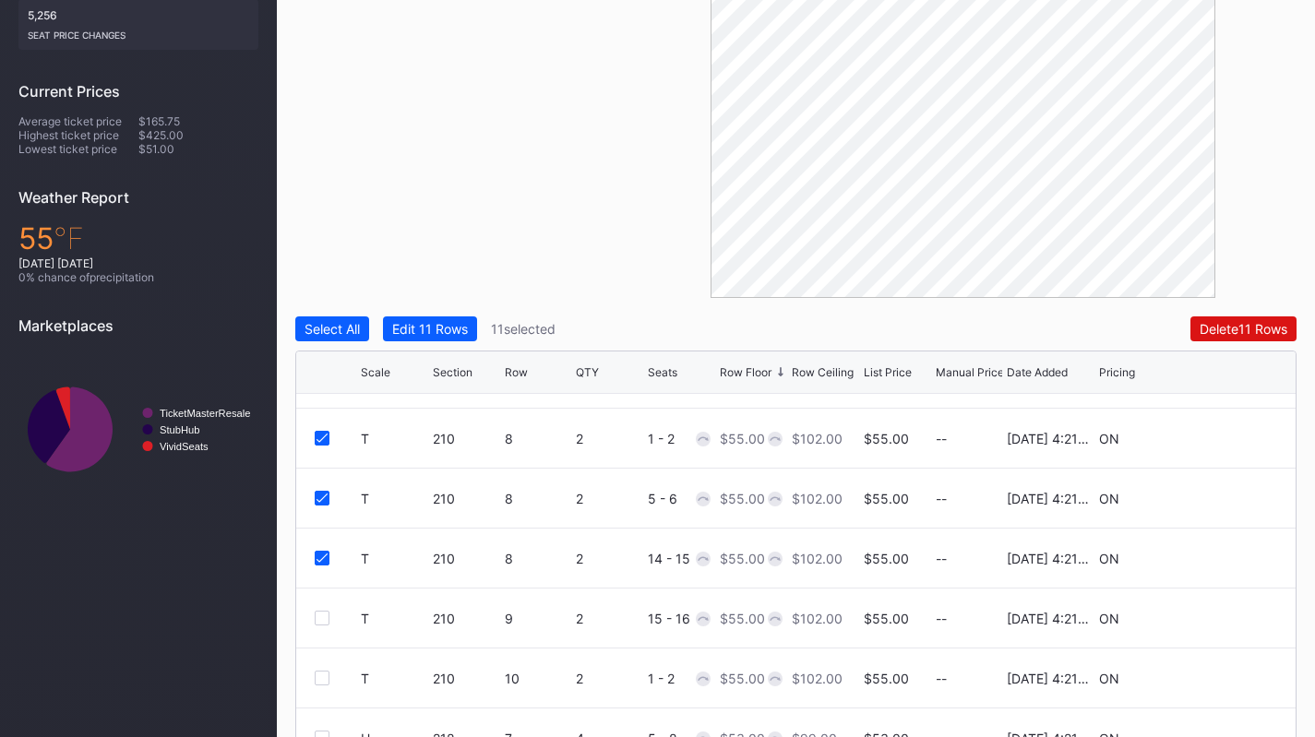
scroll to position [4151, 0]
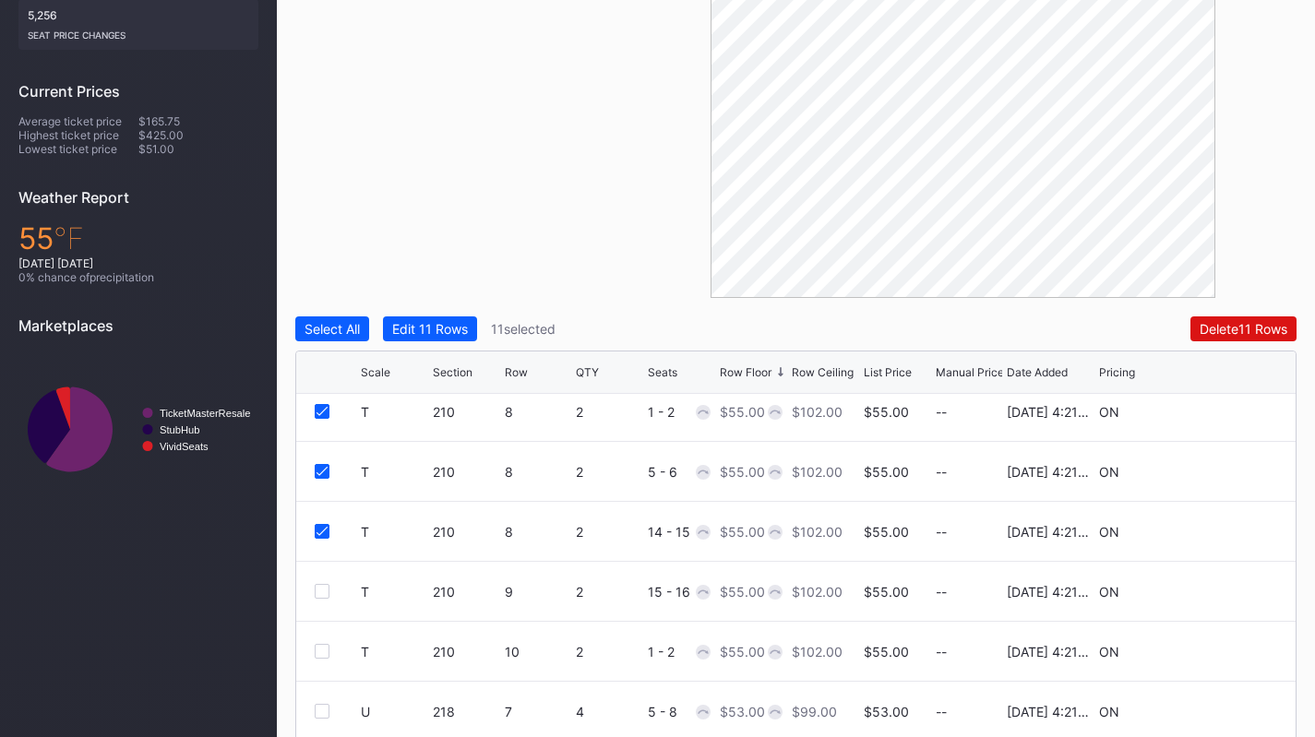
click at [324, 580] on div "T 210 9 2 15 - 16 $55.00 $102.00 $55.00 -- 8/14/2025 4:21PM ON" at bounding box center [795, 592] width 999 height 60
click at [323, 593] on div at bounding box center [322, 591] width 15 height 15
click at [318, 651] on div at bounding box center [322, 651] width 15 height 15
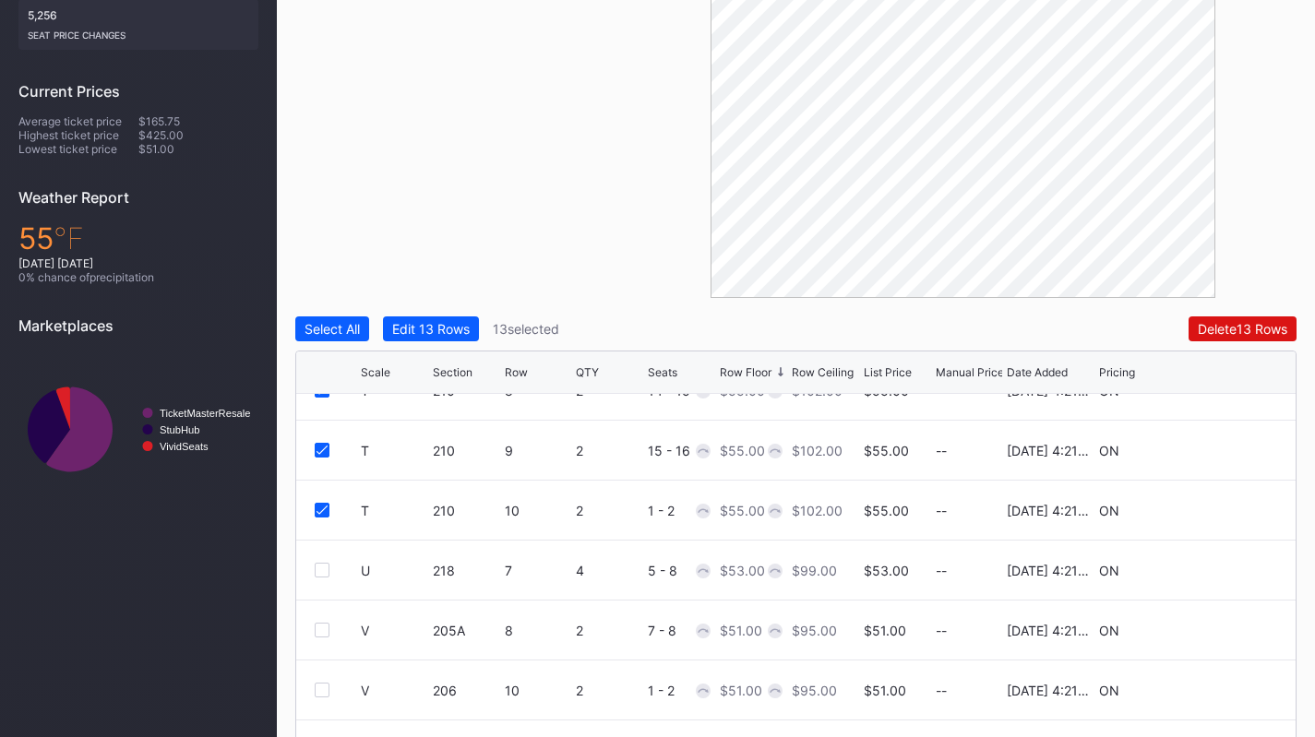
scroll to position [4294, 0]
click at [320, 567] on div at bounding box center [322, 568] width 15 height 15
click at [320, 627] on div at bounding box center [322, 628] width 15 height 15
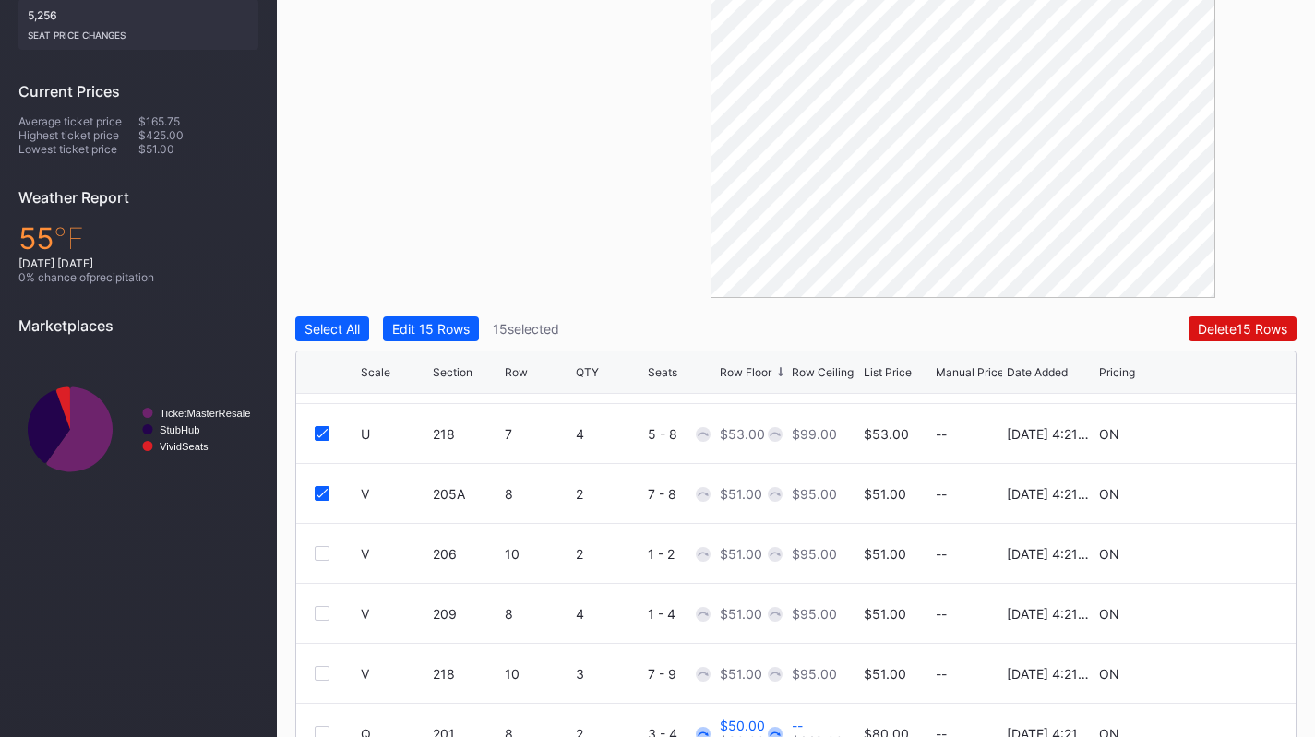
scroll to position [4453, 0]
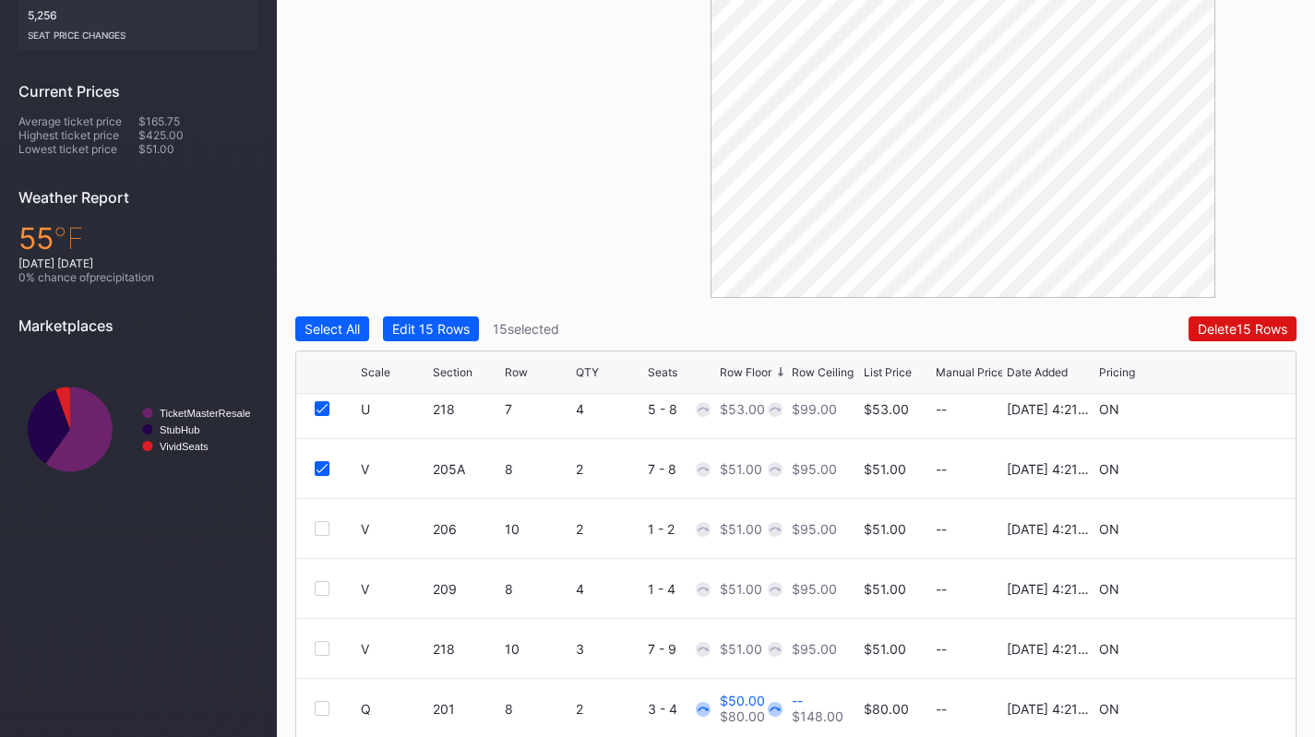
click at [323, 532] on div at bounding box center [322, 528] width 15 height 15
click at [328, 585] on div at bounding box center [322, 588] width 15 height 15
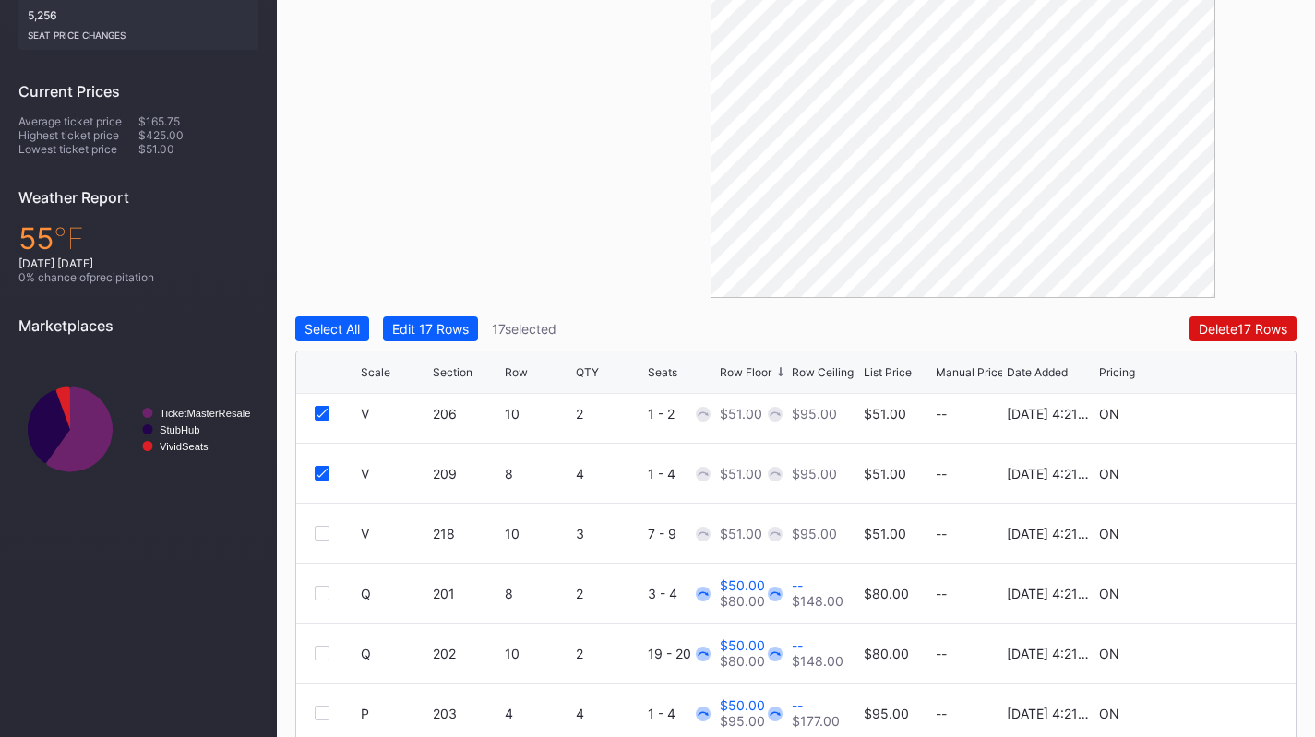
scroll to position [4570, 0]
click at [322, 530] on div at bounding box center [322, 532] width 15 height 15
click at [430, 341] on div "Select All Edit 18 Rows 18 selected Delete 18 Rows Scale Section Row QTY Seats …" at bounding box center [795, 589] width 1001 height 544
click at [430, 339] on button "Edit 18 Rows" at bounding box center [431, 329] width 96 height 25
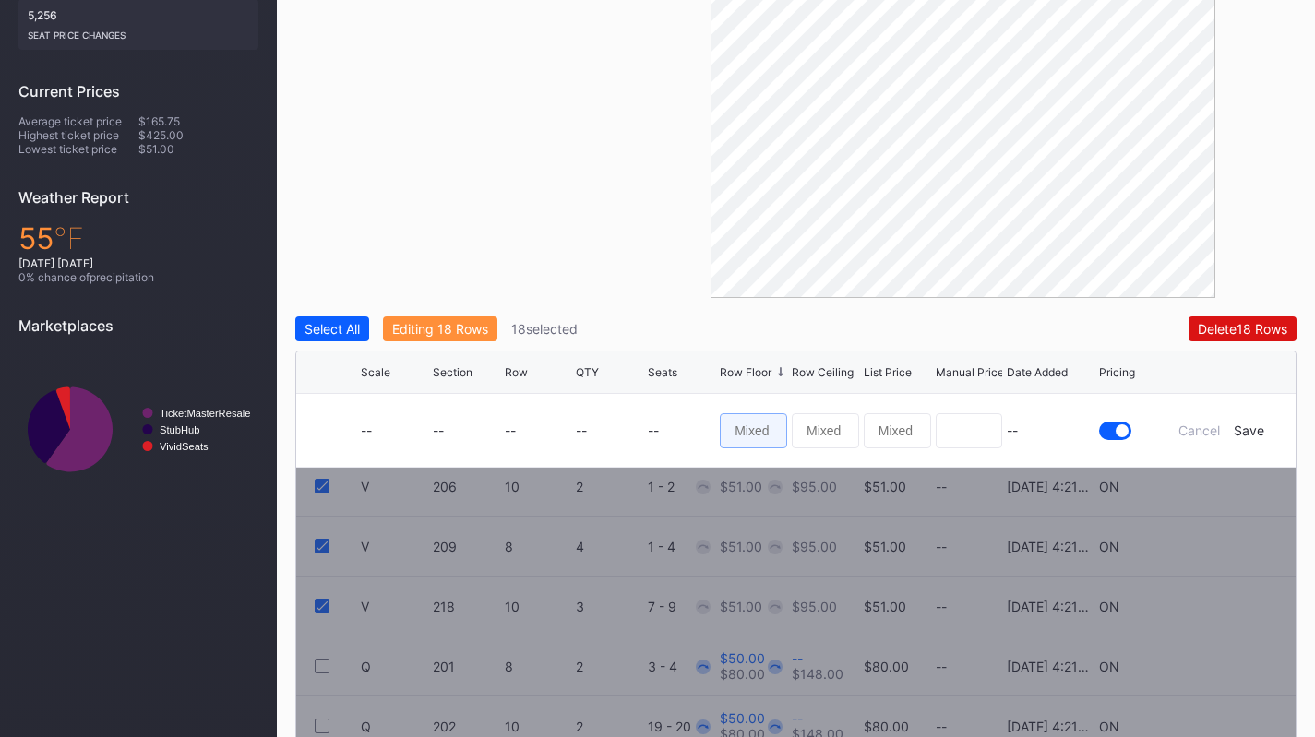
click at [748, 431] on input at bounding box center [753, 430] width 67 height 35
type input "40"
click at [1246, 430] on div "Save" at bounding box center [1249, 431] width 30 height 16
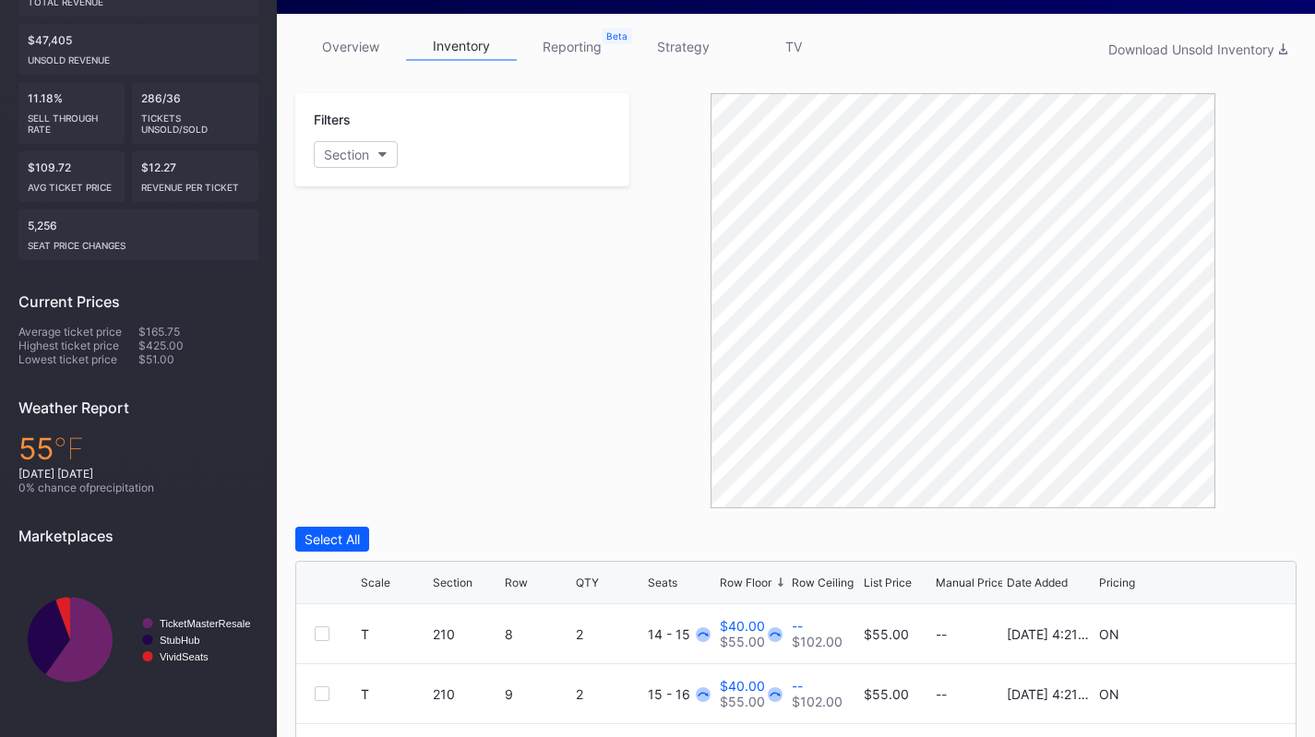
scroll to position [0, 0]
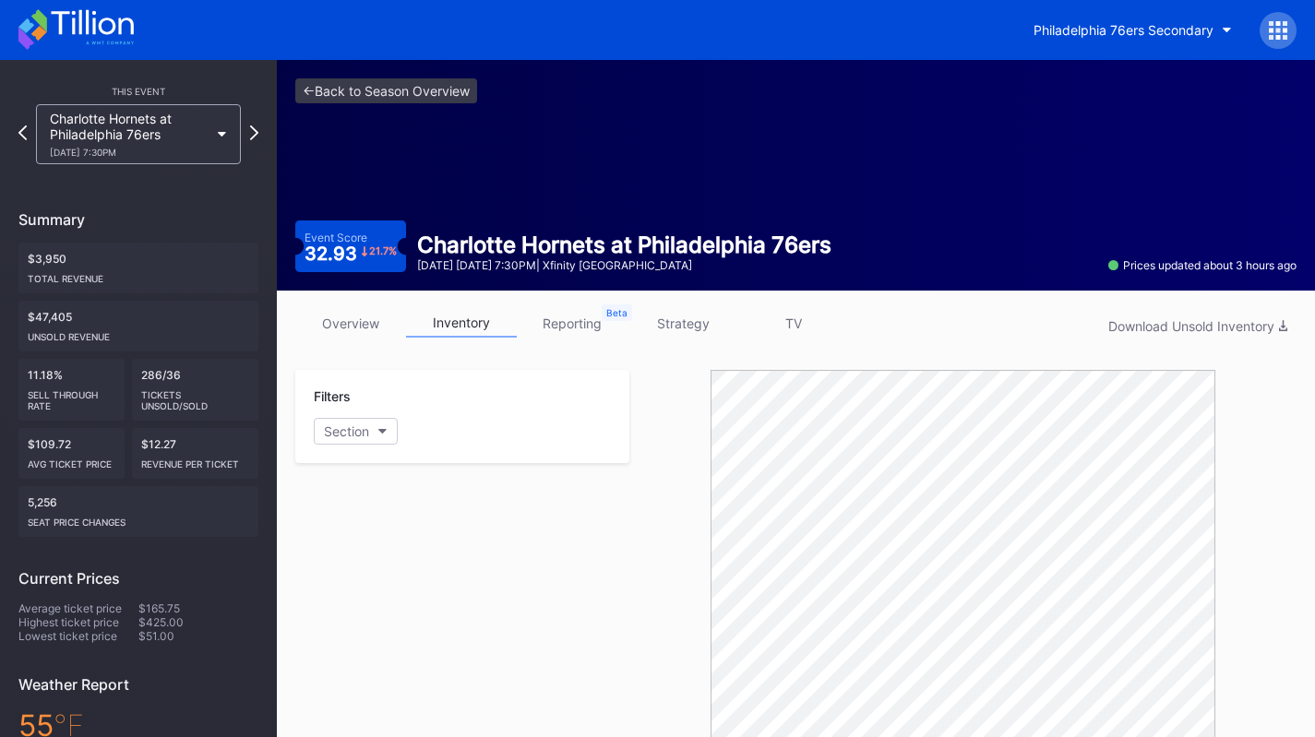
click at [108, 120] on div "Charlotte Hornets at Philadelphia 76ers 10/25 Saturday 7:30PM" at bounding box center [129, 134] width 159 height 47
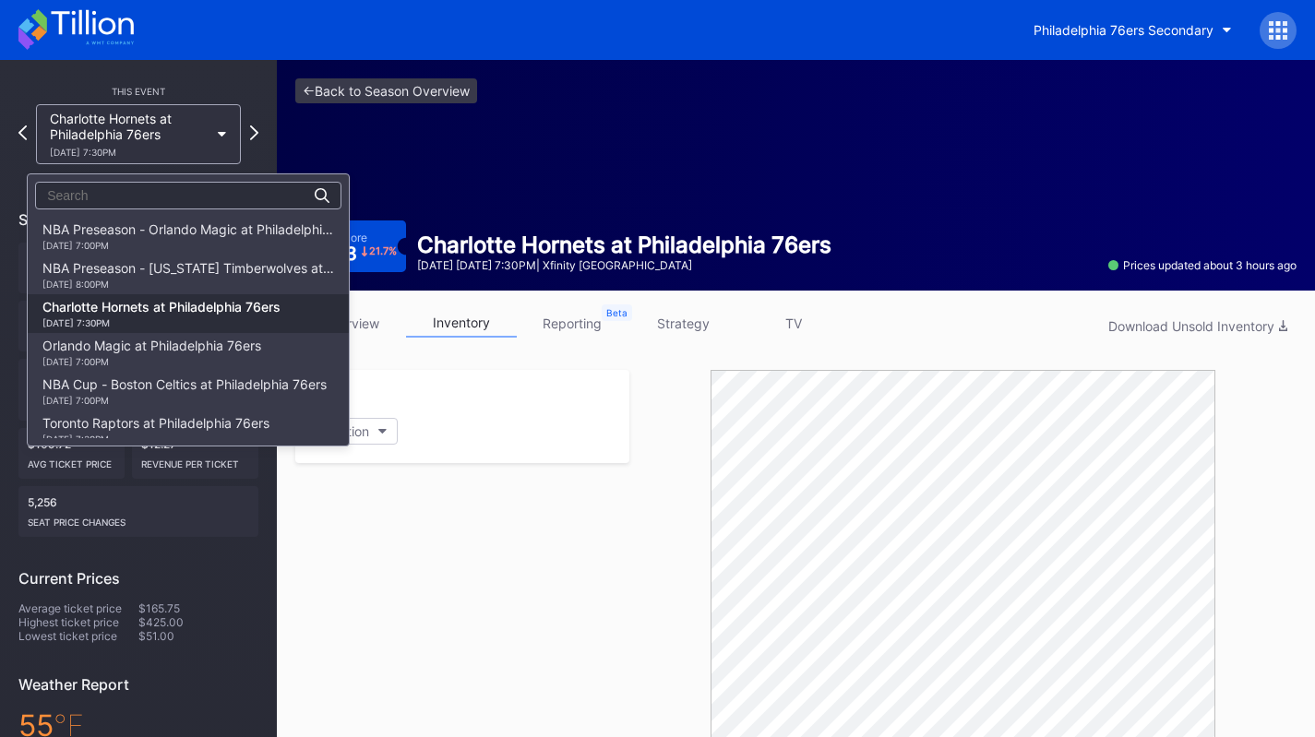
scroll to position [78, 0]
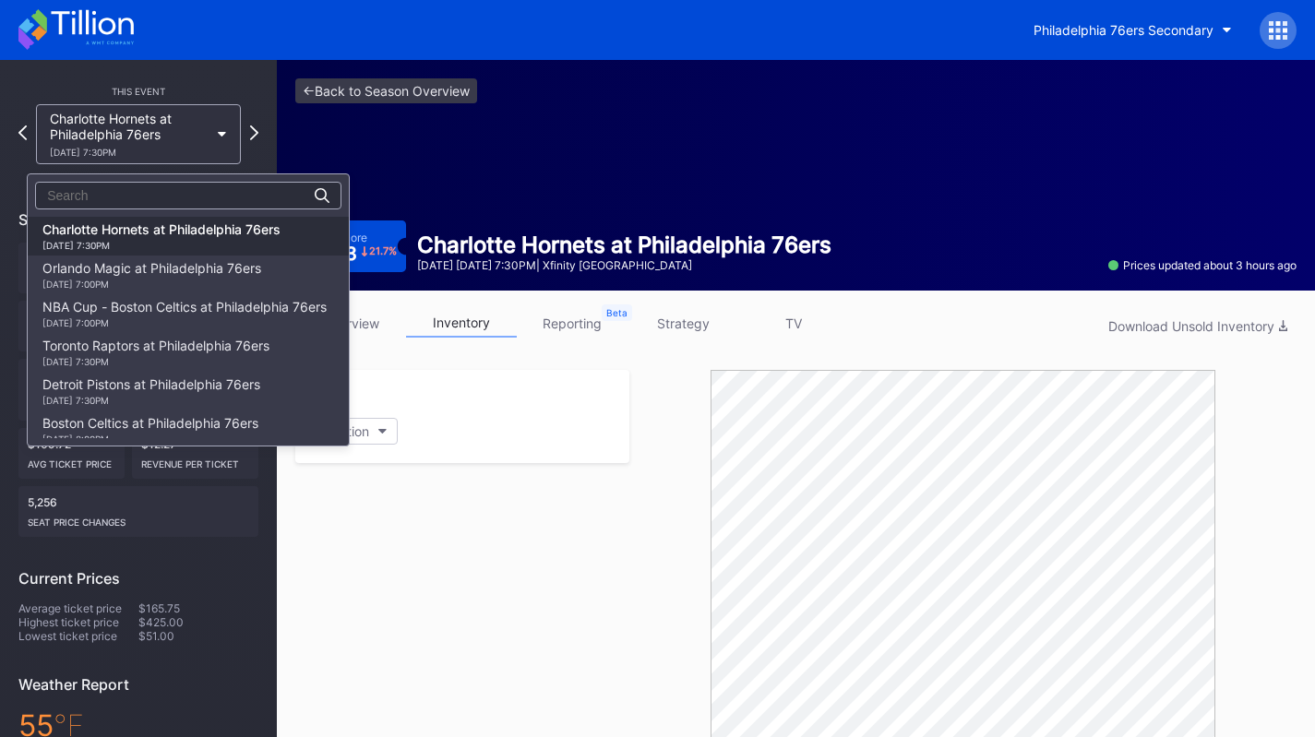
click at [126, 269] on div "Orlando Magic at Philadelphia 76ers 10/27 Monday 7:00PM" at bounding box center [151, 275] width 219 height 30
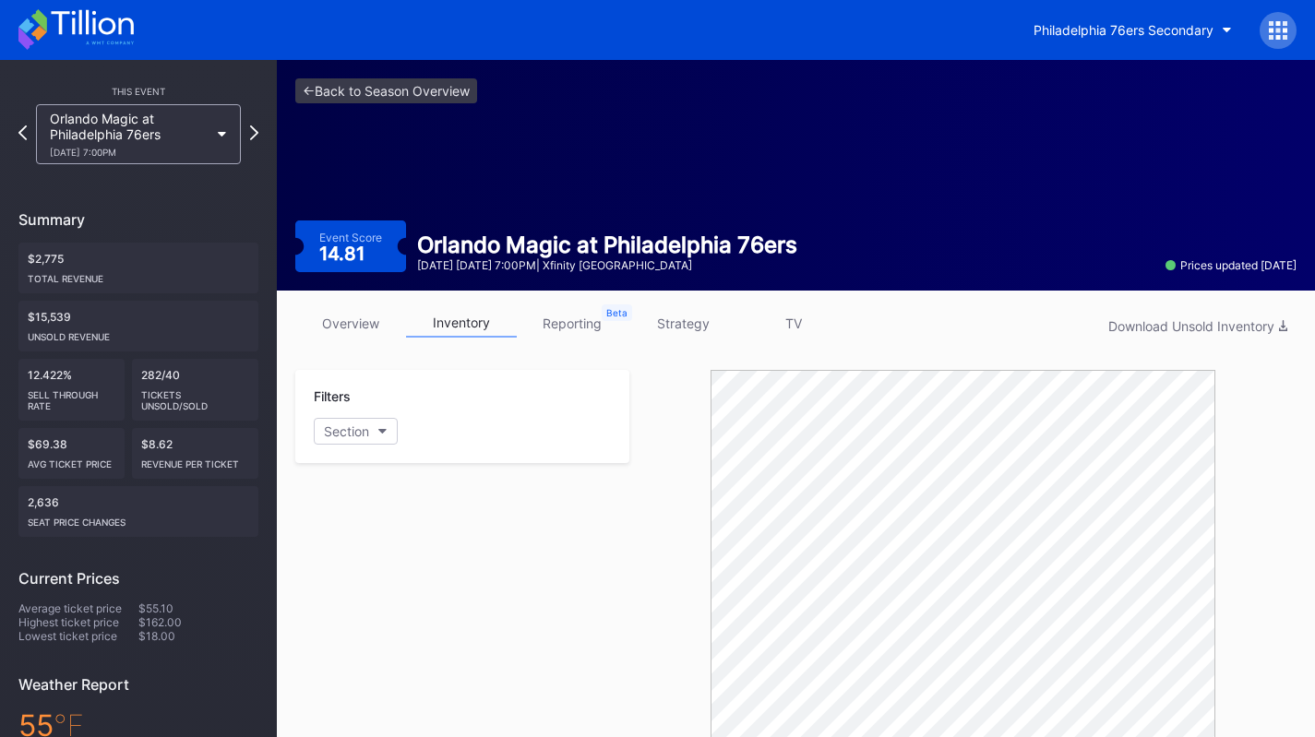
click at [113, 48] on icon at bounding box center [75, 29] width 115 height 41
